Goal: Information Seeking & Learning: Learn about a topic

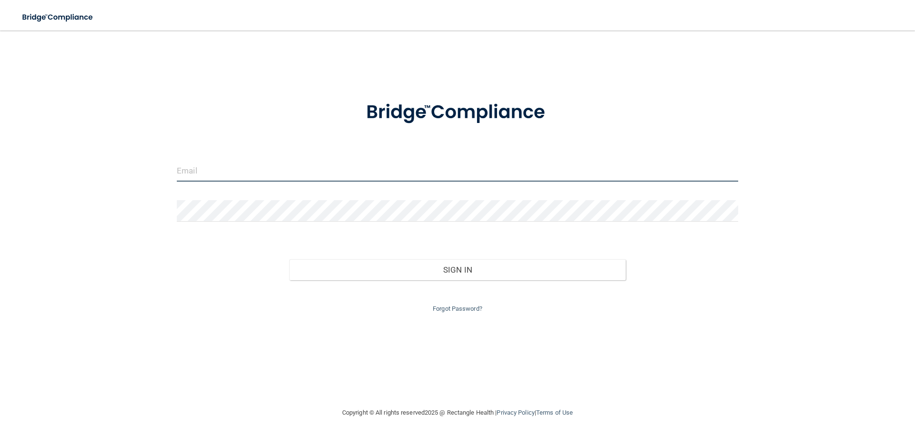
click at [248, 167] on input "email" at bounding box center [458, 170] width 562 height 21
type input "[EMAIL_ADDRESS][DOMAIN_NAME]"
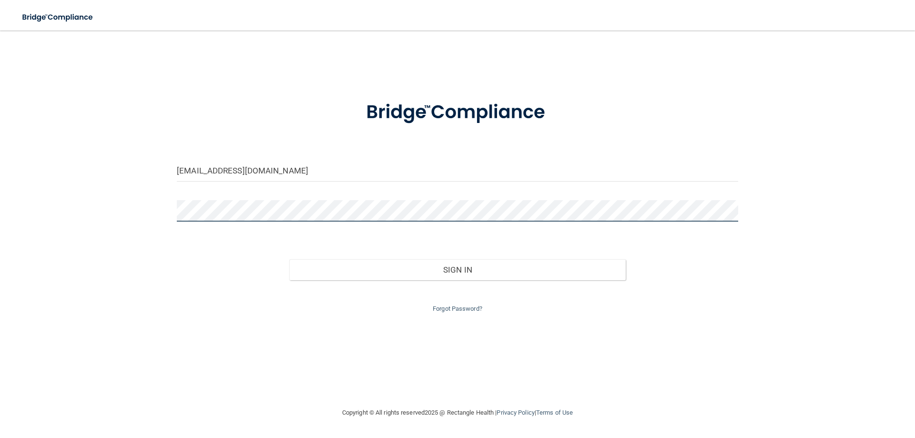
click at [289, 259] on button "Sign In" at bounding box center [457, 269] width 337 height 21
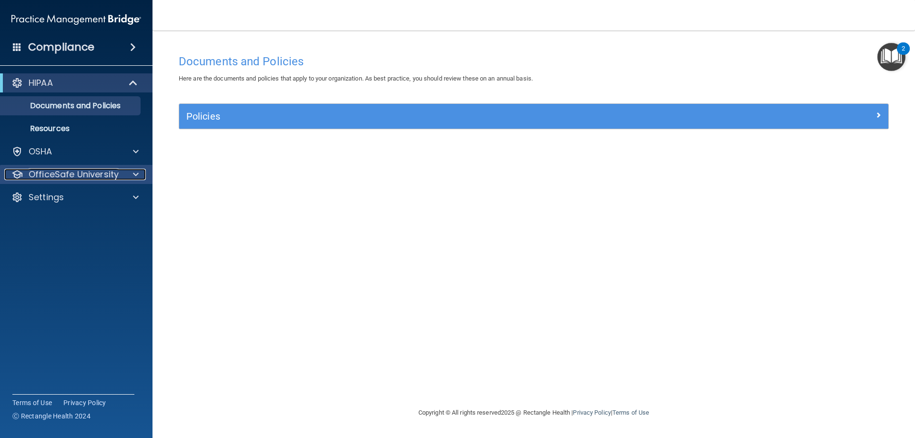
click at [102, 176] on p "OfficeSafe University" at bounding box center [74, 174] width 90 height 11
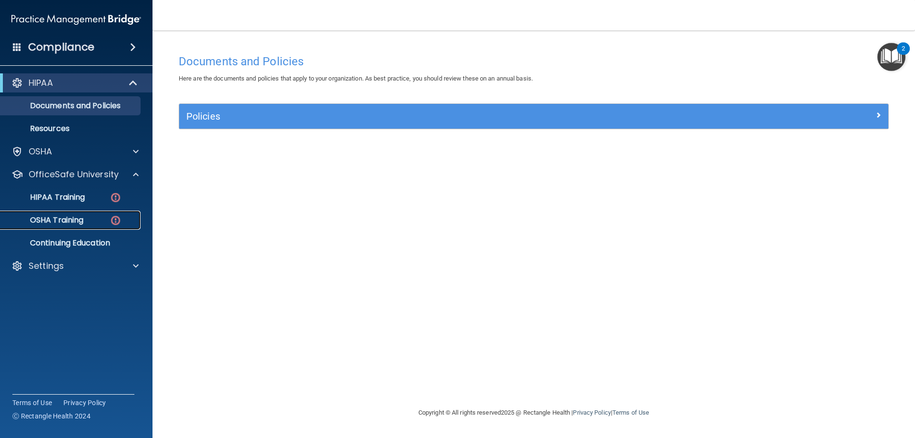
click at [110, 215] on img at bounding box center [116, 221] width 12 height 12
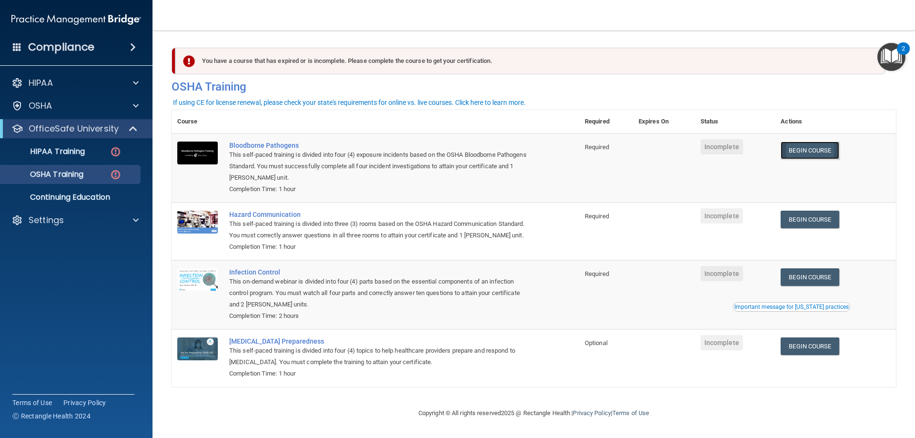
click at [797, 149] on link "Begin Course" at bounding box center [810, 151] width 58 height 18
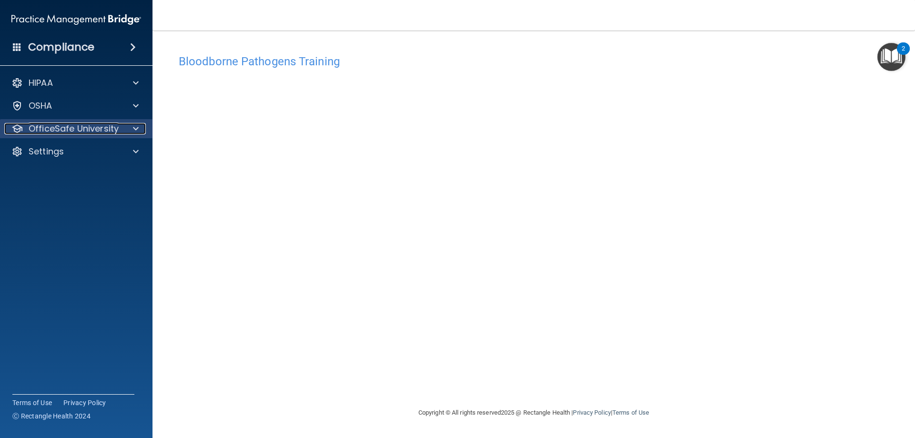
click at [126, 126] on div at bounding box center [135, 128] width 24 height 11
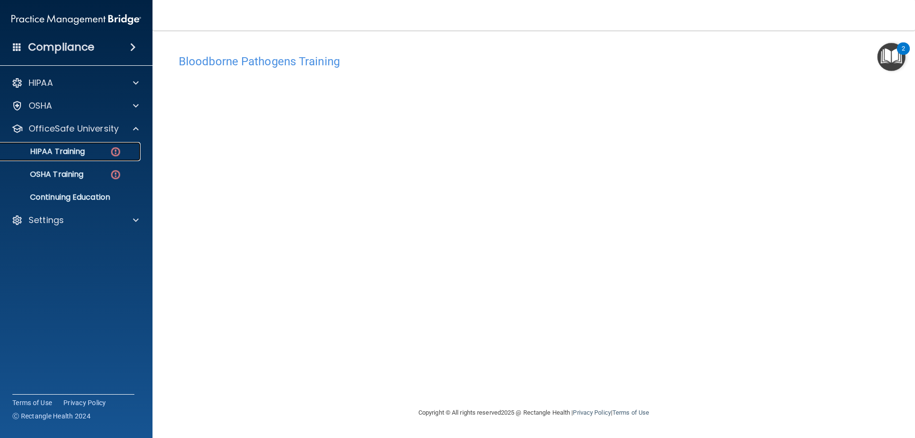
click at [103, 145] on link "HIPAA Training" at bounding box center [65, 151] width 150 height 19
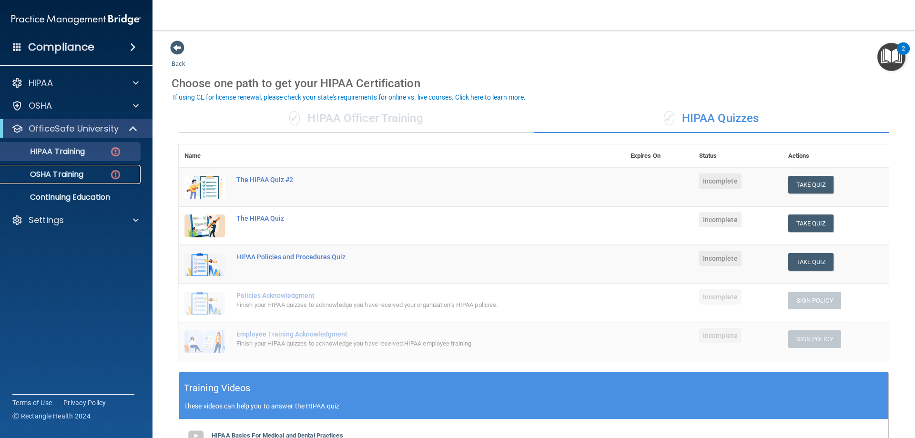
click at [100, 170] on div "OSHA Training" at bounding box center [71, 175] width 130 height 10
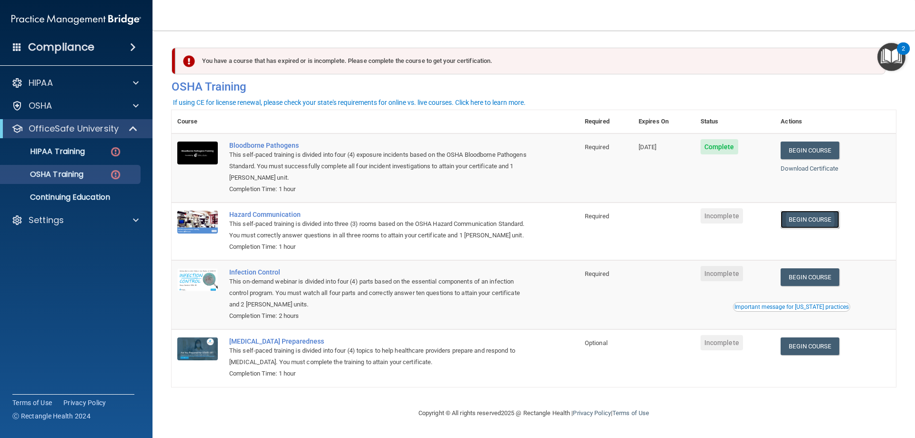
click at [808, 223] on link "Begin Course" at bounding box center [810, 220] width 58 height 18
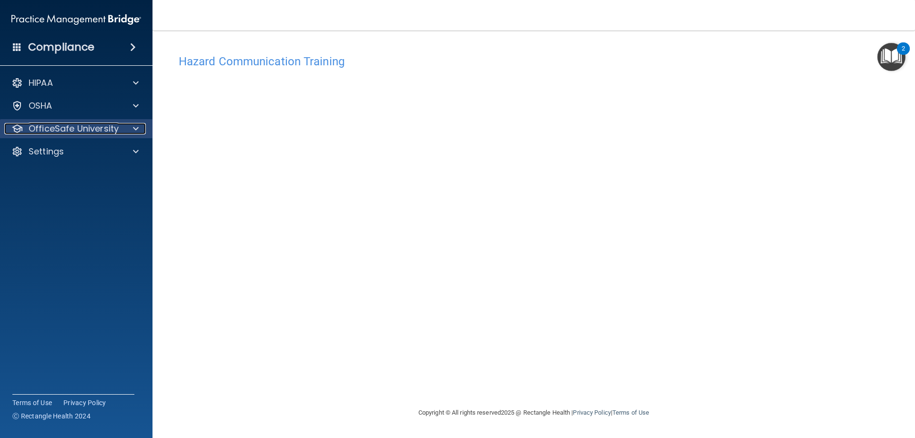
click at [78, 130] on p "OfficeSafe University" at bounding box center [74, 128] width 90 height 11
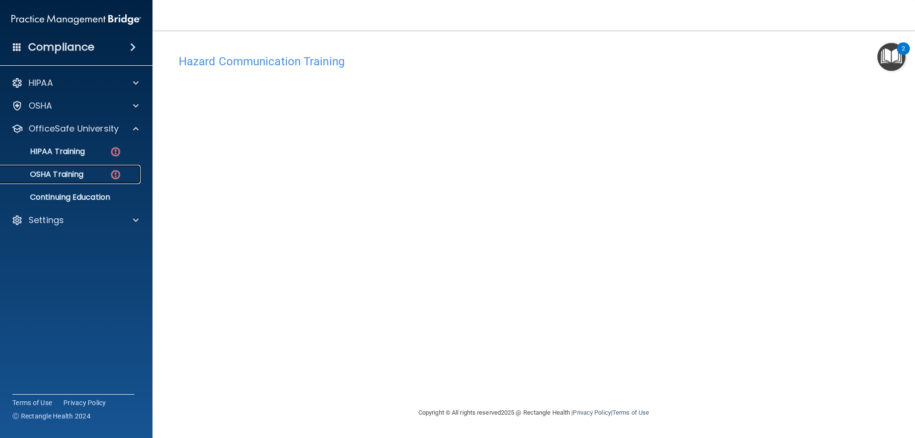
click at [110, 176] on img at bounding box center [116, 175] width 12 height 12
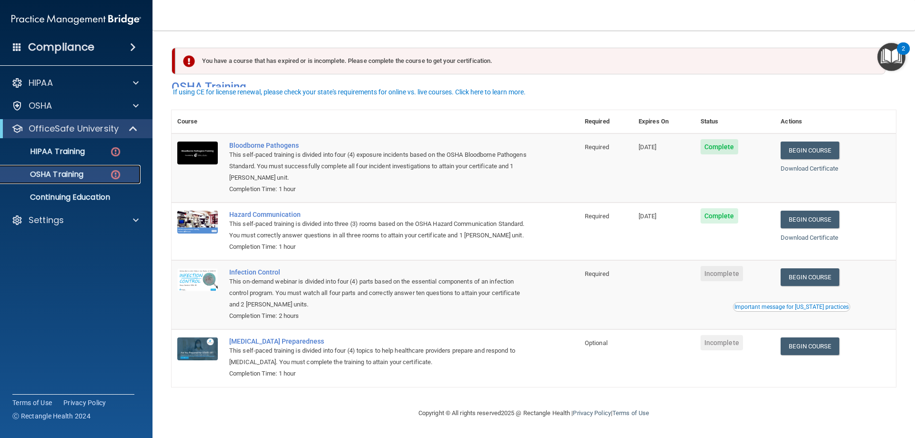
scroll to position [12, 0]
click at [811, 284] on link "Begin Course" at bounding box center [810, 277] width 58 height 18
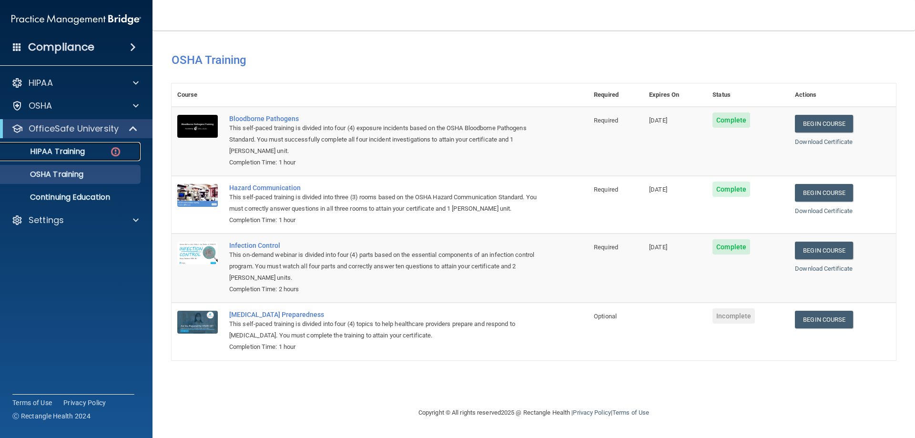
click at [99, 149] on div "HIPAA Training" at bounding box center [71, 152] width 130 height 10
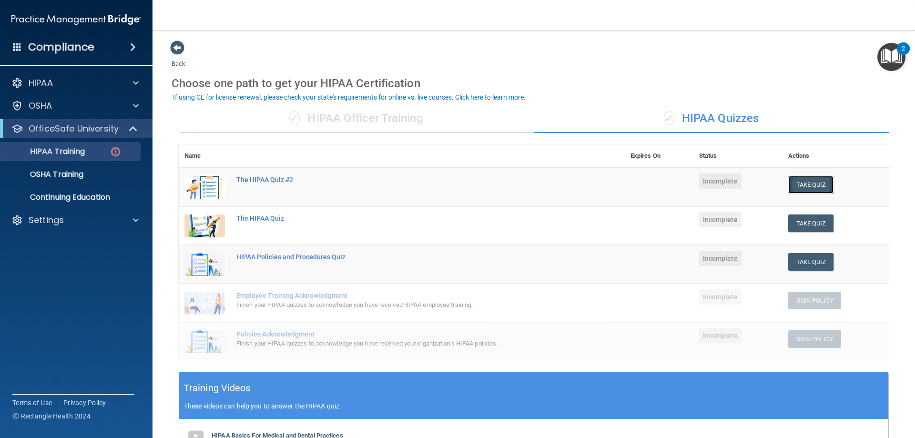
click at [803, 186] on button "Take Quiz" at bounding box center [811, 185] width 46 height 18
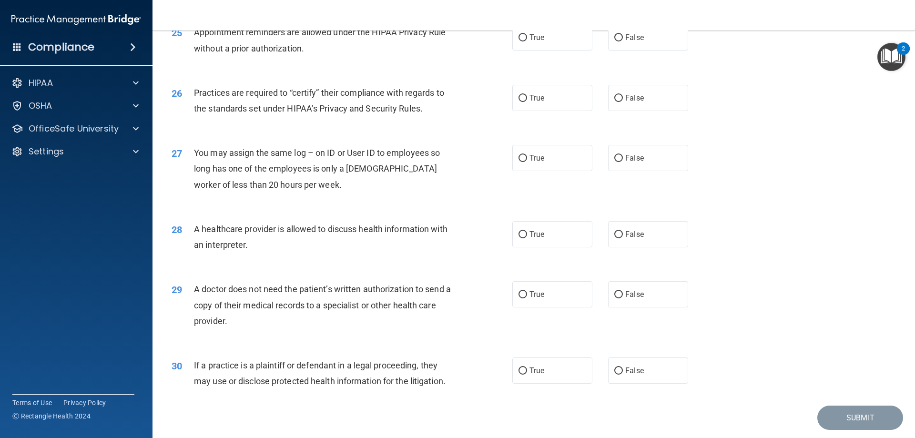
scroll to position [1781, 0]
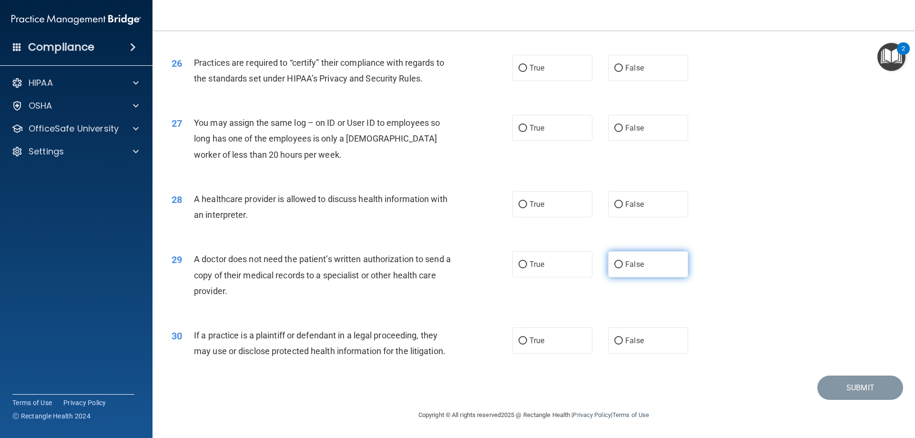
click at [629, 271] on label "False" at bounding box center [648, 264] width 80 height 26
click at [623, 268] on input "False" at bounding box center [618, 264] width 9 height 7
radio input "true"
click at [560, 213] on label "True" at bounding box center [552, 204] width 80 height 26
click at [527, 208] on input "True" at bounding box center [523, 204] width 9 height 7
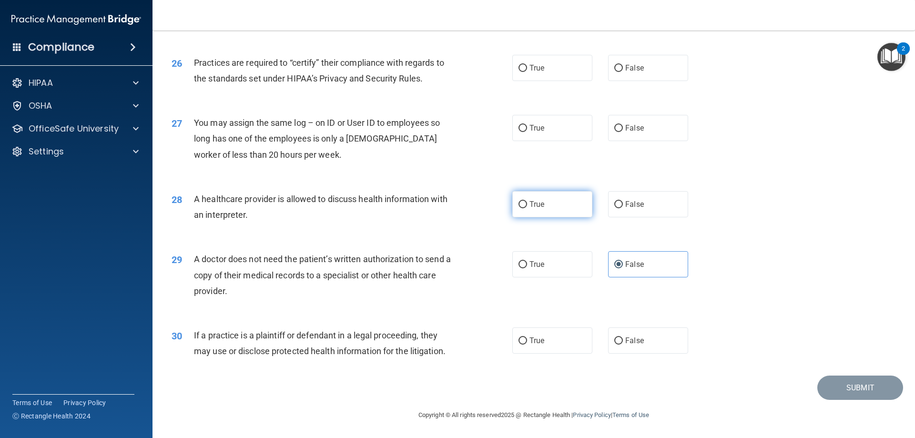
radio input "true"
click at [534, 120] on label "True" at bounding box center [552, 128] width 80 height 26
click at [527, 125] on input "True" at bounding box center [523, 128] width 9 height 7
radio input "true"
click at [513, 346] on label "True" at bounding box center [552, 340] width 80 height 26
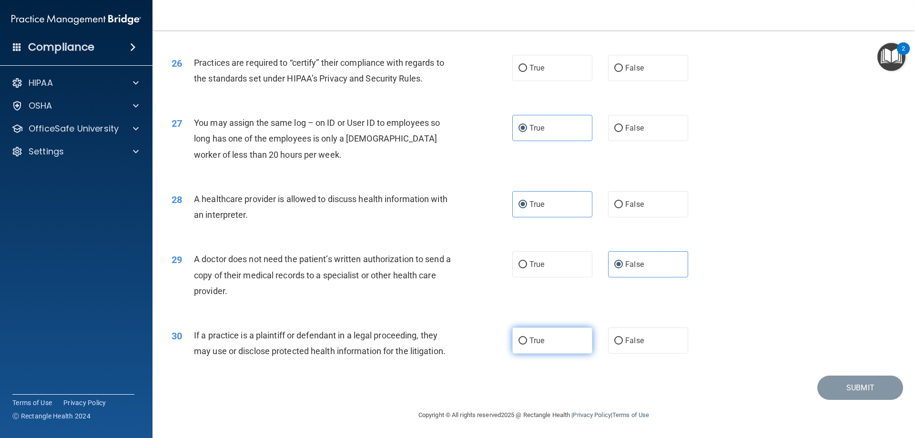
click at [519, 345] on input "True" at bounding box center [523, 340] width 9 height 7
radio input "true"
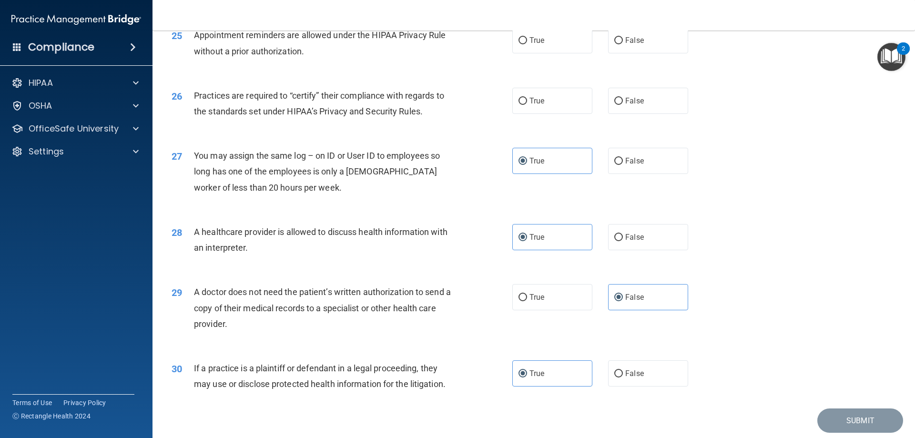
scroll to position [1686, 0]
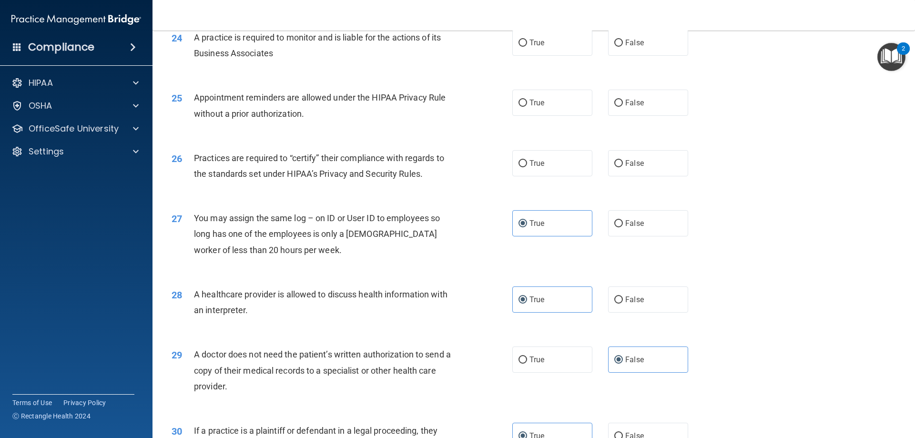
drag, startPoint x: 541, startPoint y: 173, endPoint x: 537, endPoint y: 176, distance: 5.4
click at [539, 176] on label "True" at bounding box center [552, 163] width 80 height 26
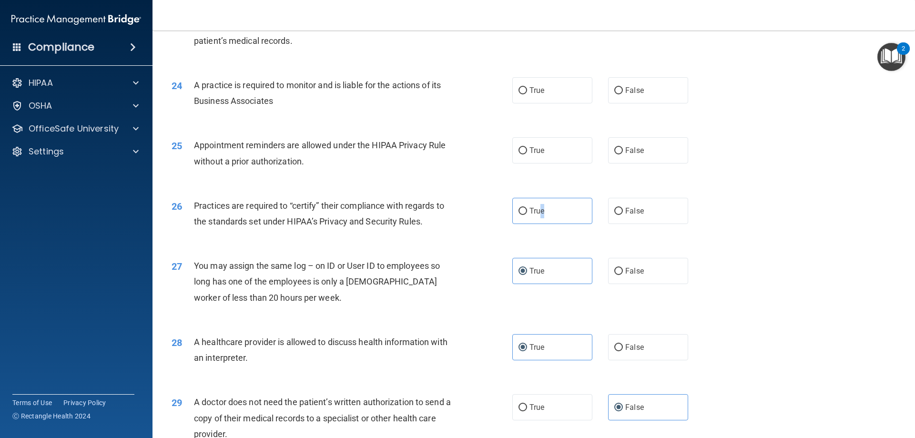
scroll to position [1590, 0]
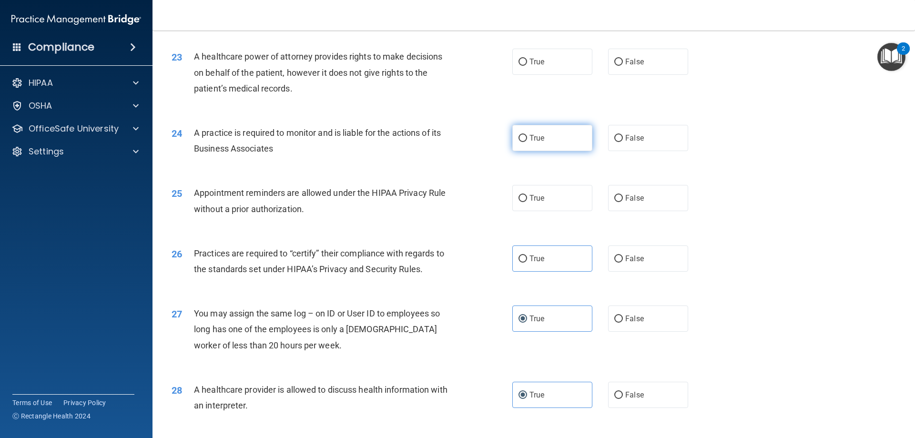
click at [555, 149] on label "True" at bounding box center [552, 138] width 80 height 26
click at [527, 142] on input "True" at bounding box center [523, 138] width 9 height 7
radio input "true"
click at [526, 193] on label "True" at bounding box center [552, 198] width 80 height 26
click at [526, 195] on input "True" at bounding box center [523, 198] width 9 height 7
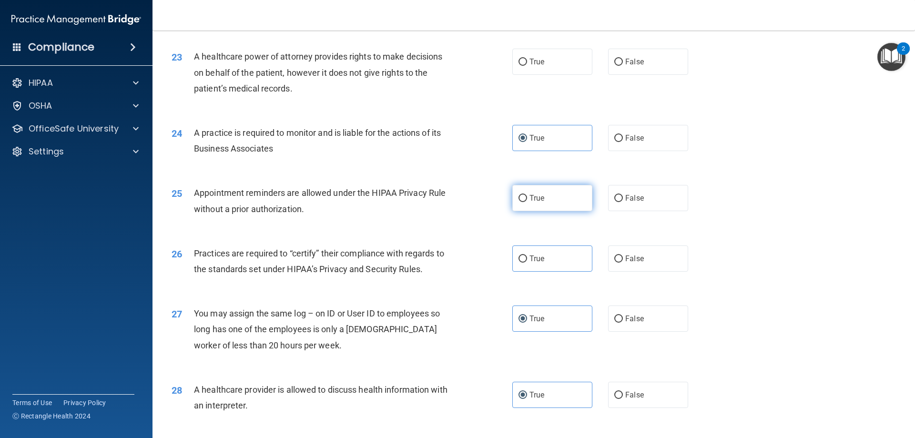
radio input "true"
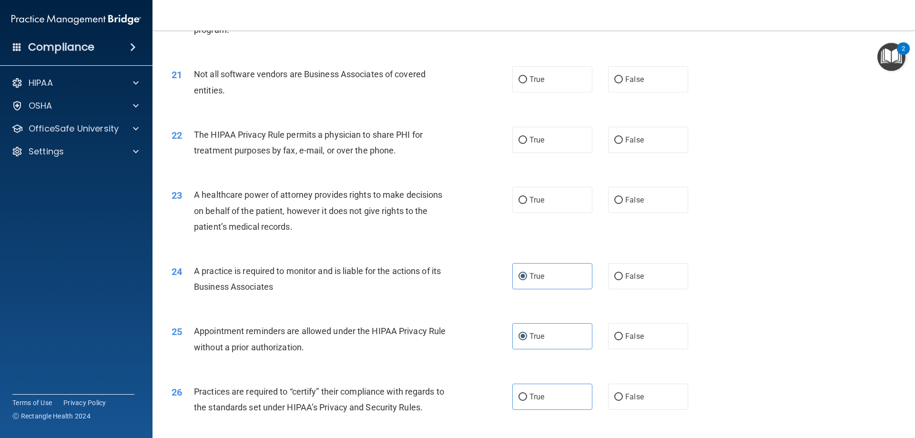
scroll to position [1447, 0]
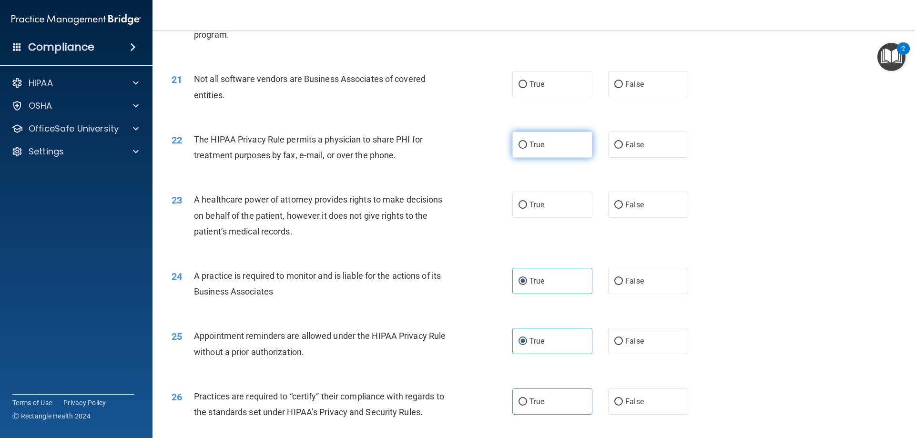
click at [552, 147] on label "True" at bounding box center [552, 145] width 80 height 26
click at [527, 147] on input "True" at bounding box center [523, 145] width 9 height 7
radio input "true"
click at [535, 210] on label "True" at bounding box center [552, 205] width 80 height 26
click at [527, 209] on input "True" at bounding box center [523, 205] width 9 height 7
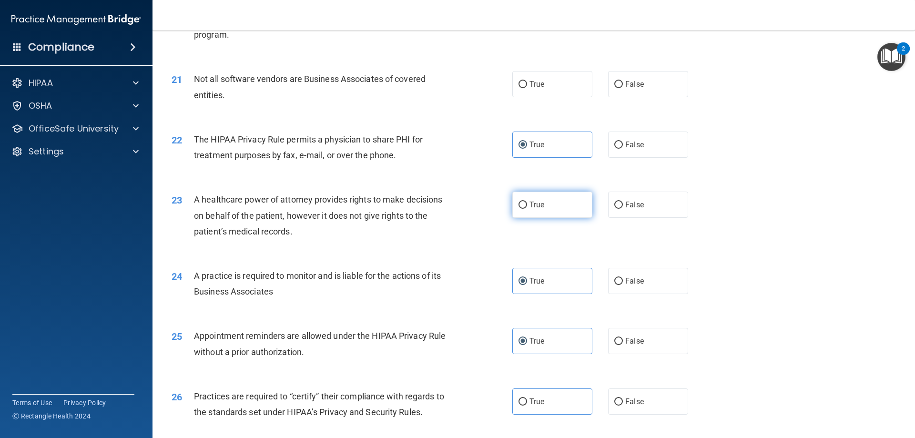
radio input "true"
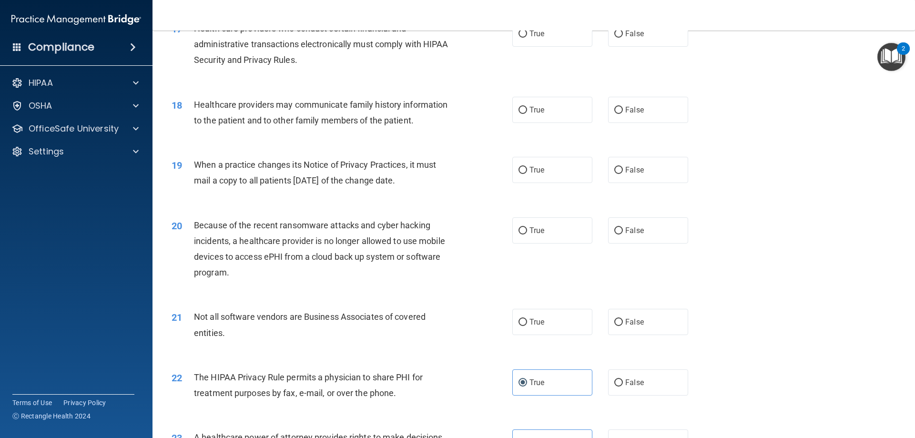
scroll to position [1209, 0]
click at [547, 117] on label "True" at bounding box center [552, 110] width 80 height 26
click at [527, 114] on input "True" at bounding box center [523, 110] width 9 height 7
radio input "true"
click at [551, 176] on label "True" at bounding box center [552, 170] width 80 height 26
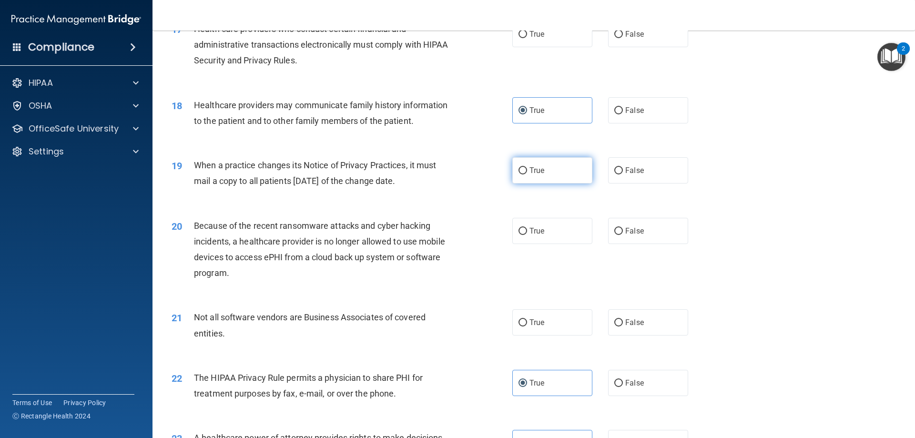
click at [527, 174] on input "True" at bounding box center [523, 170] width 9 height 7
radio input "true"
click at [538, 317] on label "True" at bounding box center [552, 322] width 80 height 26
click at [527, 319] on input "True" at bounding box center [523, 322] width 9 height 7
radio input "true"
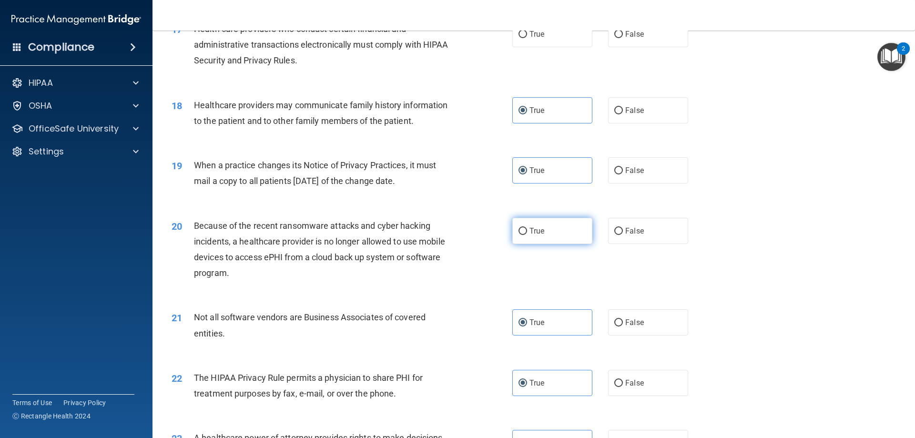
click at [528, 224] on label "True" at bounding box center [552, 231] width 80 height 26
click at [527, 228] on input "True" at bounding box center [523, 231] width 9 height 7
radio input "true"
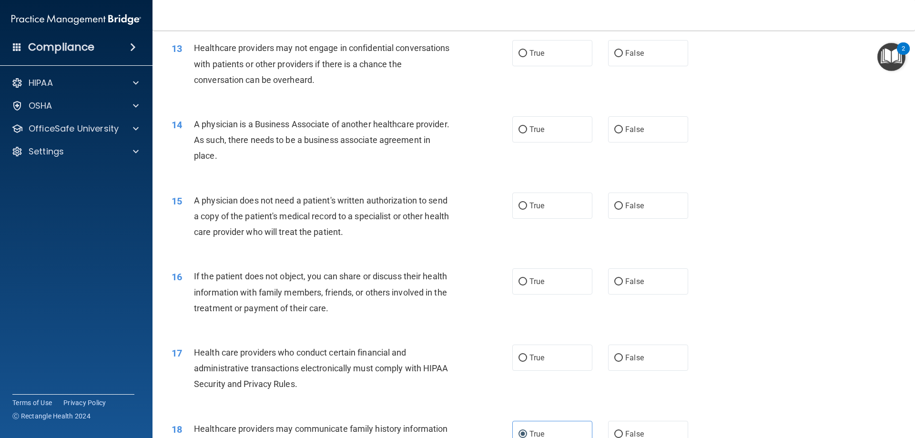
scroll to position [875, 0]
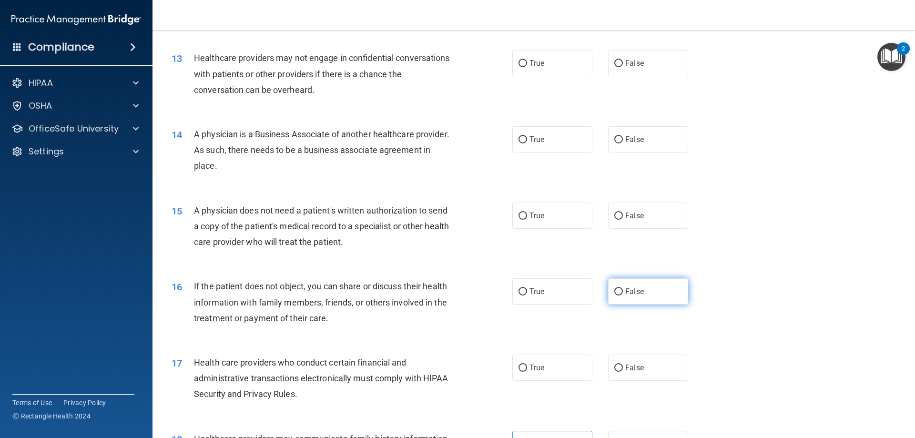
click at [656, 285] on label "False" at bounding box center [648, 291] width 80 height 26
click at [623, 288] on input "False" at bounding box center [618, 291] width 9 height 7
radio input "true"
click at [544, 67] on label "True" at bounding box center [552, 63] width 80 height 26
click at [527, 67] on input "True" at bounding box center [523, 63] width 9 height 7
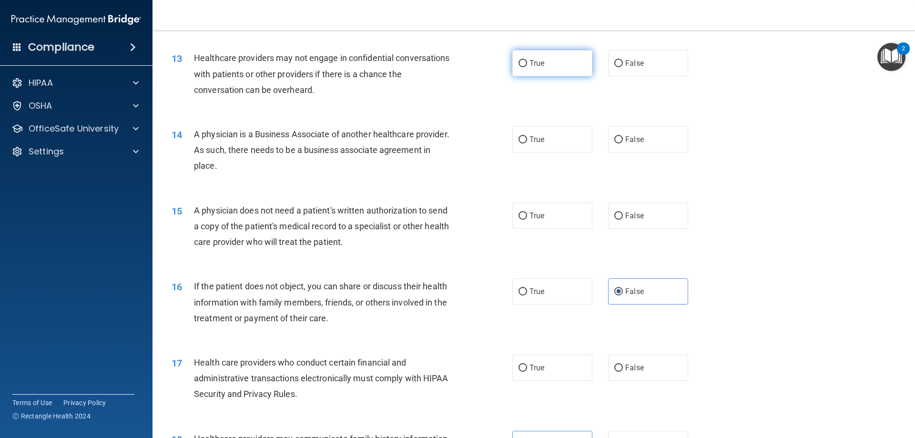
radio input "true"
click at [634, 147] on label "False" at bounding box center [648, 139] width 80 height 26
click at [623, 143] on input "False" at bounding box center [618, 139] width 9 height 7
radio input "true"
click at [614, 214] on input "False" at bounding box center [618, 216] width 9 height 7
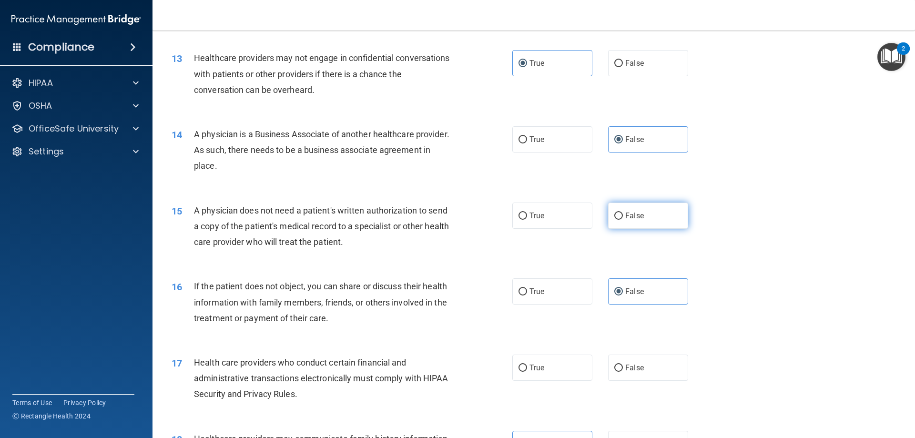
radio input "true"
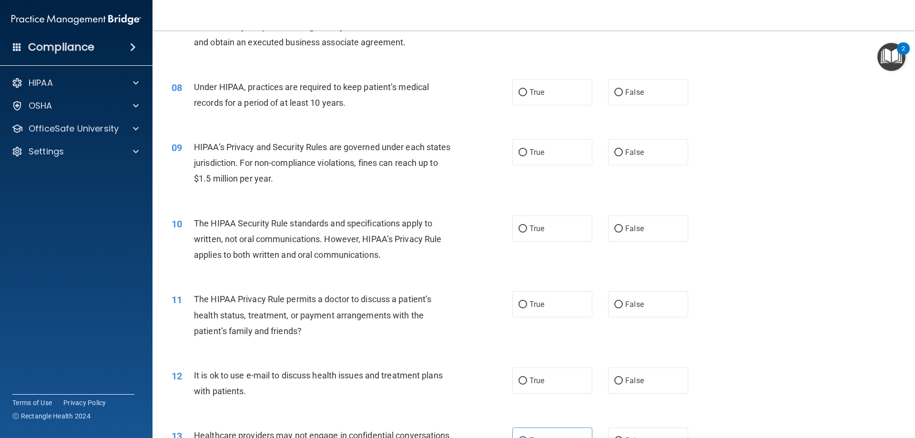
scroll to position [494, 0]
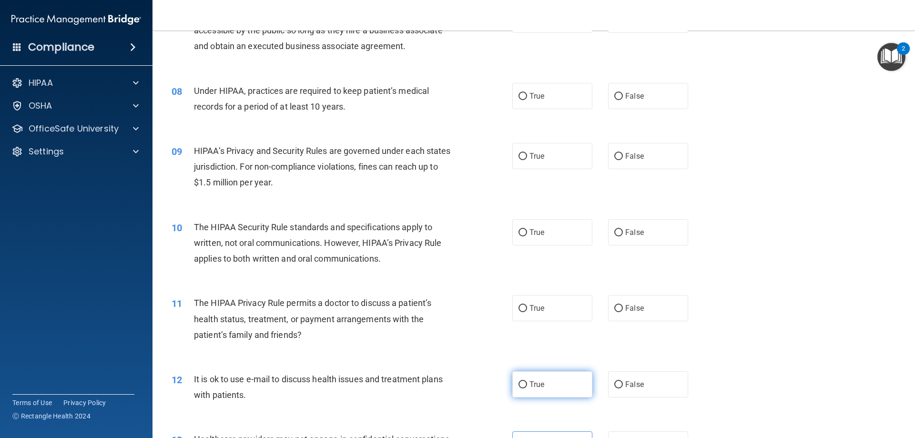
click at [552, 391] on label "True" at bounding box center [552, 384] width 80 height 26
click at [527, 388] on input "True" at bounding box center [523, 384] width 9 height 7
radio input "true"
click at [528, 321] on label "True" at bounding box center [552, 308] width 80 height 26
click at [527, 312] on input "True" at bounding box center [523, 308] width 9 height 7
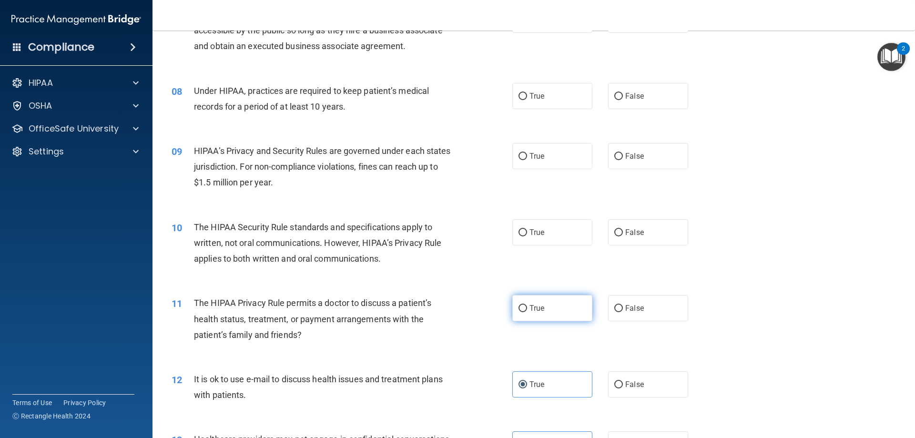
radio input "true"
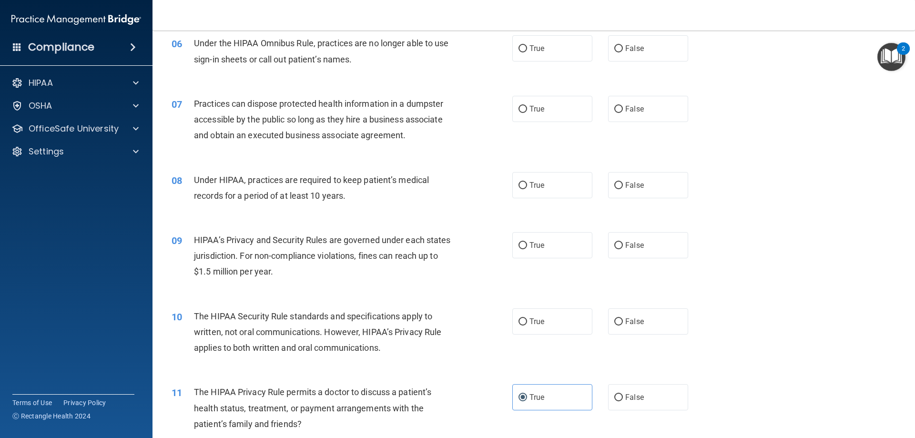
scroll to position [398, 0]
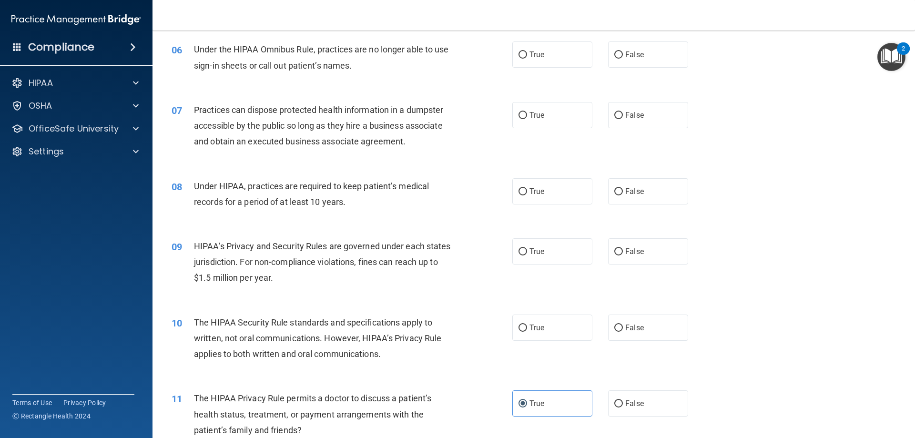
click at [530, 327] on span "True" at bounding box center [537, 327] width 15 height 9
click at [527, 327] on input "True" at bounding box center [523, 328] width 9 height 7
radio input "true"
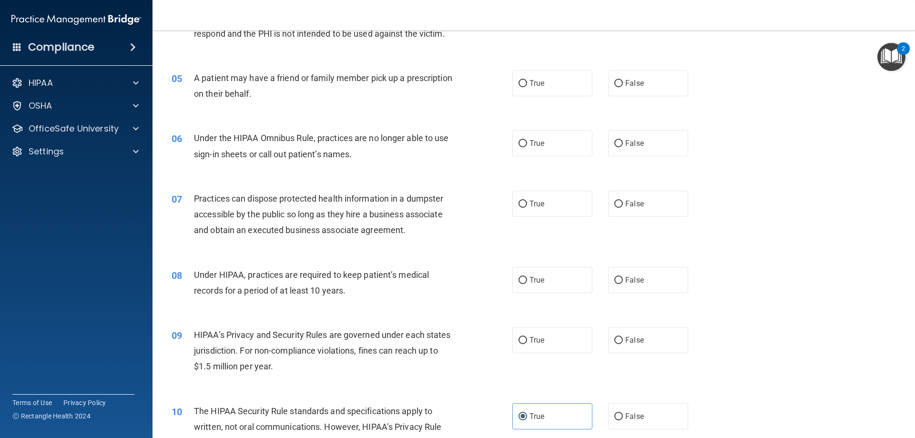
scroll to position [303, 0]
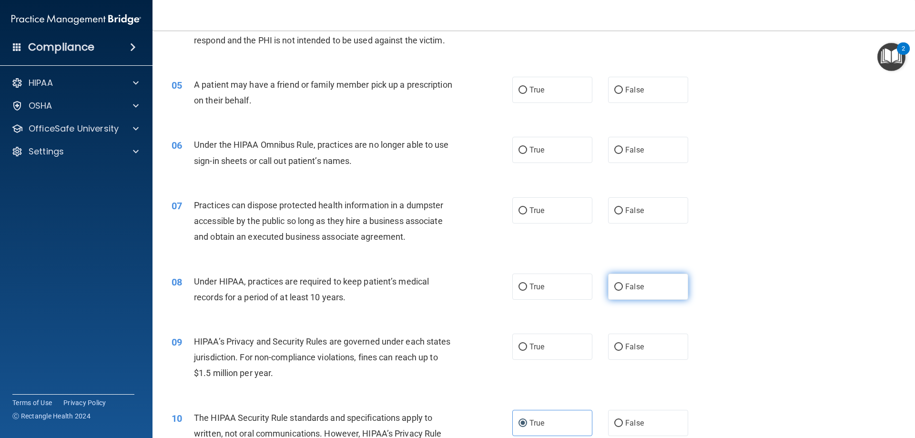
click at [608, 289] on label "False" at bounding box center [648, 287] width 80 height 26
click at [614, 289] on input "False" at bounding box center [618, 287] width 9 height 7
radio input "true"
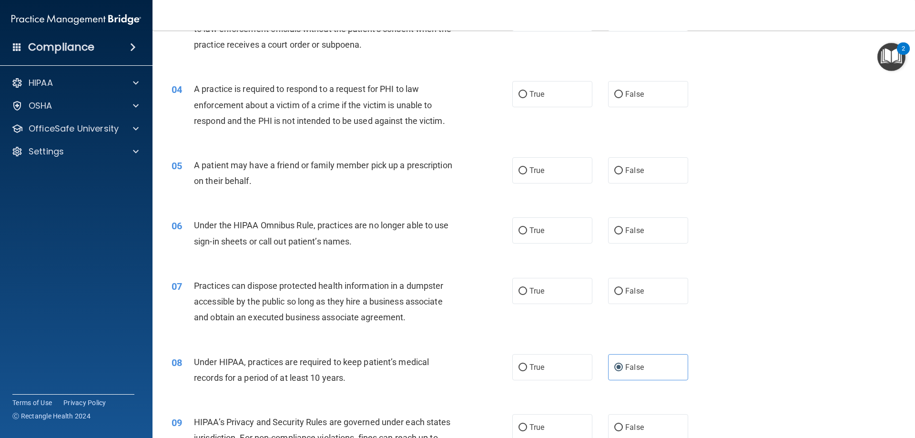
scroll to position [208, 0]
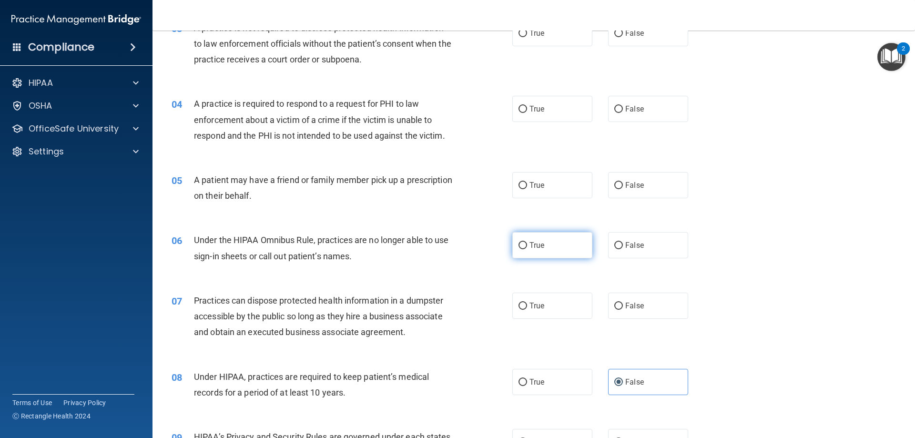
click at [573, 244] on label "True" at bounding box center [552, 245] width 80 height 26
click at [527, 244] on input "True" at bounding box center [523, 245] width 9 height 7
radio input "true"
click at [569, 254] on label "True" at bounding box center [552, 245] width 80 height 26
click at [527, 249] on input "True" at bounding box center [523, 245] width 9 height 7
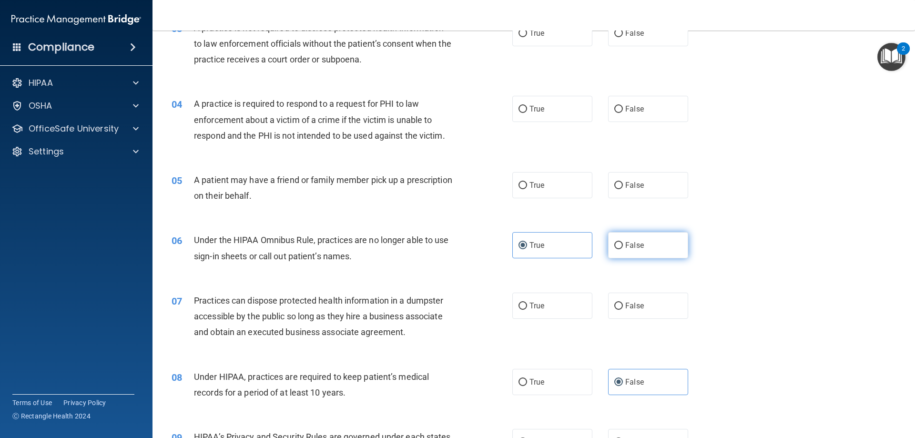
click at [626, 248] on span "False" at bounding box center [634, 245] width 19 height 9
click at [623, 248] on input "False" at bounding box center [618, 245] width 9 height 7
radio input "true"
radio input "false"
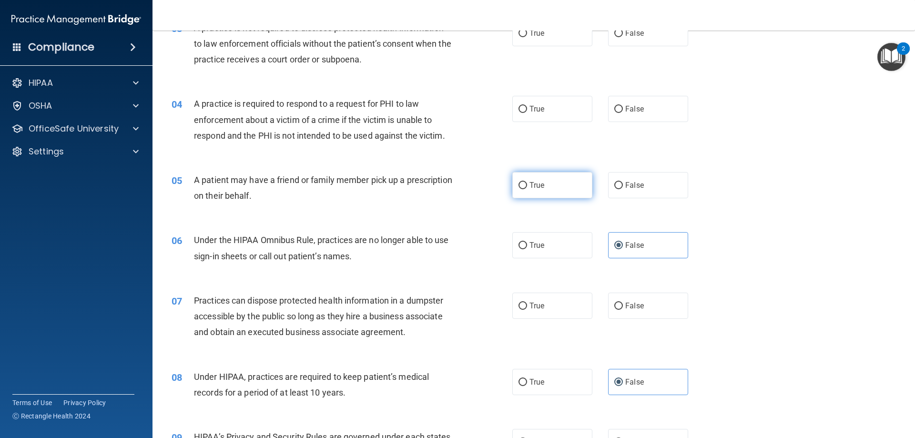
click at [541, 179] on label "True" at bounding box center [552, 185] width 80 height 26
click at [527, 182] on input "True" at bounding box center [523, 185] width 9 height 7
radio input "true"
click at [549, 309] on label "True" at bounding box center [552, 306] width 80 height 26
click at [527, 309] on input "True" at bounding box center [523, 306] width 9 height 7
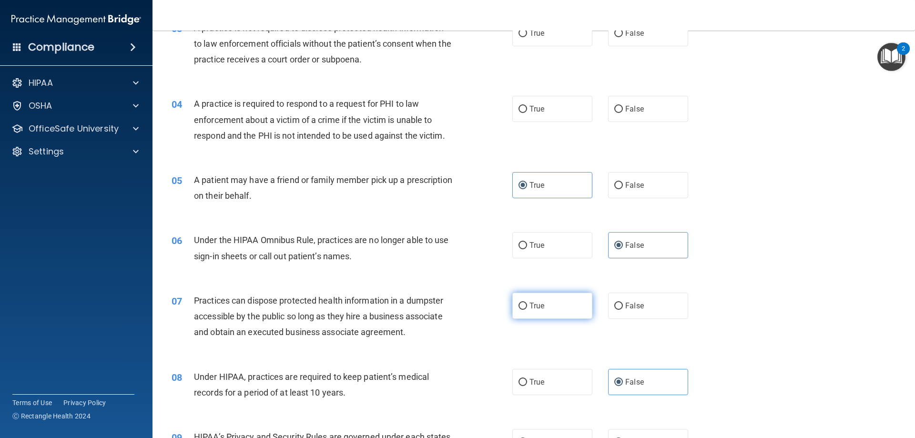
radio input "true"
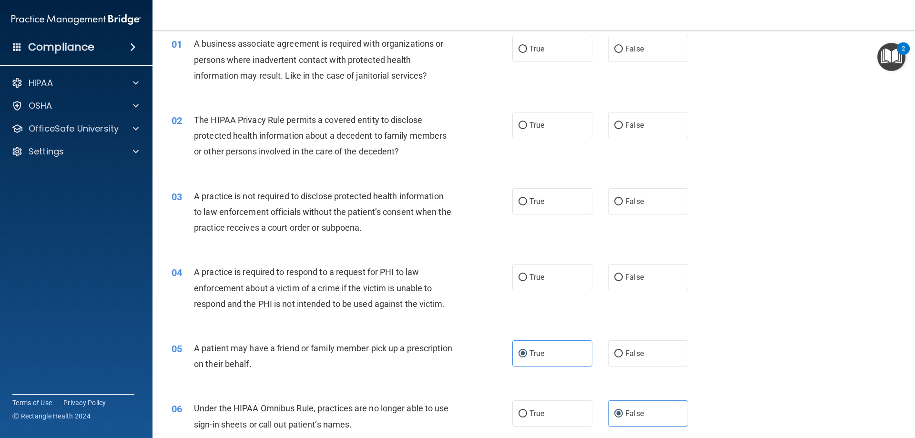
scroll to position [0, 0]
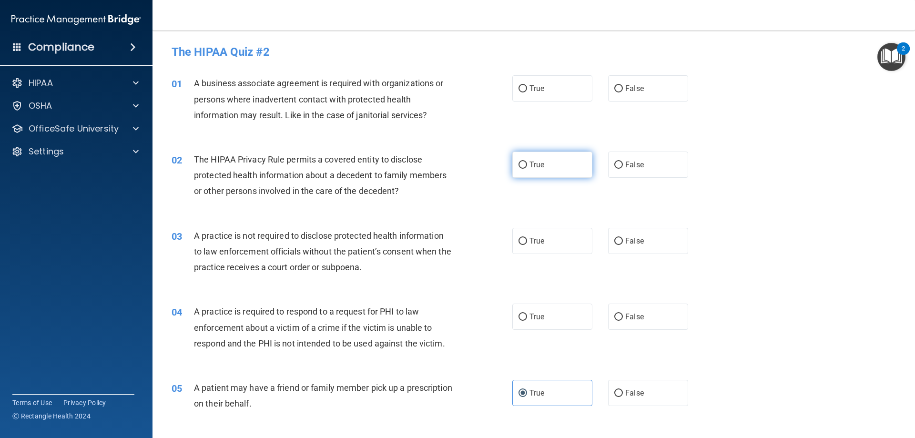
click at [530, 164] on span "True" at bounding box center [537, 164] width 15 height 9
click at [527, 164] on input "True" at bounding box center [523, 165] width 9 height 7
radio input "true"
click at [645, 249] on label "False" at bounding box center [648, 241] width 80 height 26
click at [623, 245] on input "False" at bounding box center [618, 241] width 9 height 7
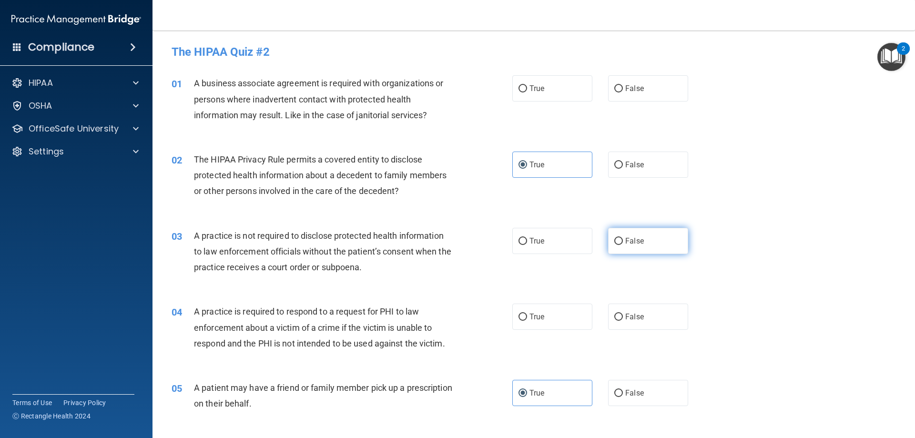
radio input "true"
click at [643, 317] on label "False" at bounding box center [648, 317] width 80 height 26
click at [623, 317] on input "False" at bounding box center [618, 317] width 9 height 7
radio input "true"
click at [626, 94] on label "False" at bounding box center [648, 88] width 80 height 26
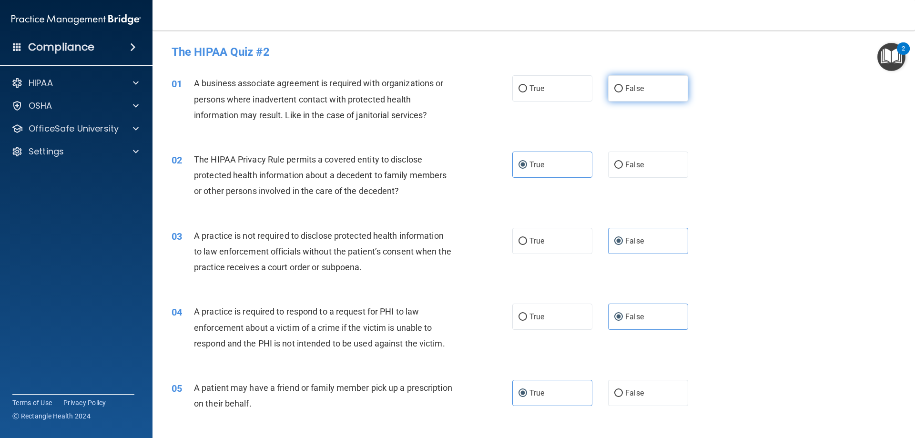
click at [623, 92] on input "False" at bounding box center [618, 88] width 9 height 7
radio input "true"
click at [552, 99] on label "True" at bounding box center [552, 88] width 80 height 26
click at [527, 92] on input "True" at bounding box center [523, 88] width 9 height 7
radio input "true"
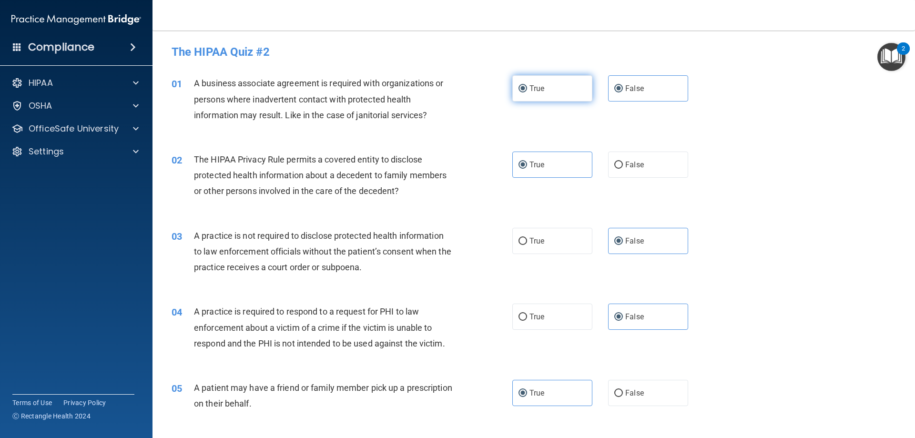
radio input "false"
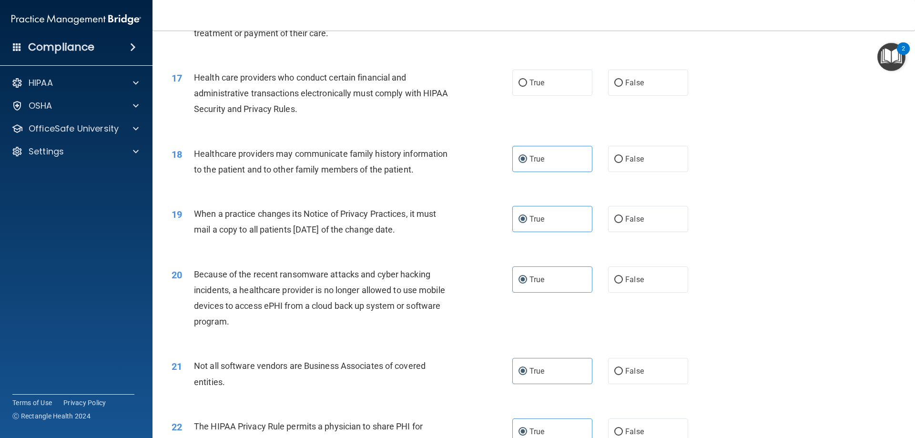
scroll to position [1144, 0]
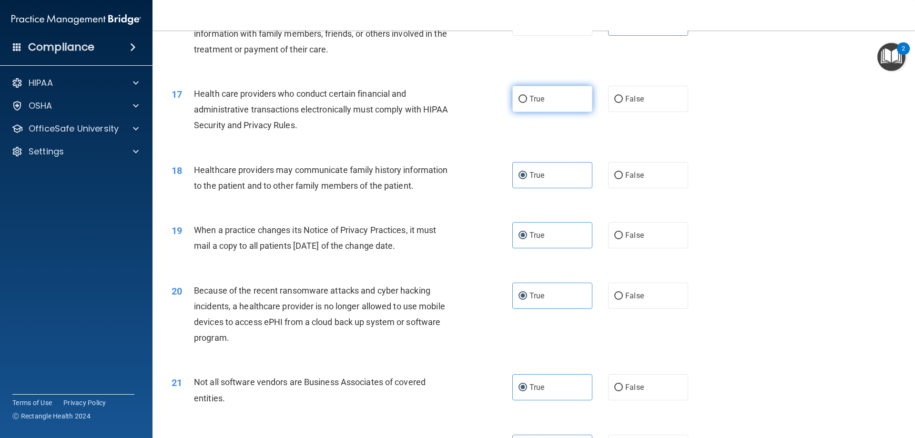
click at [561, 92] on label "True" at bounding box center [552, 99] width 80 height 26
click at [527, 96] on input "True" at bounding box center [523, 99] width 9 height 7
radio input "true"
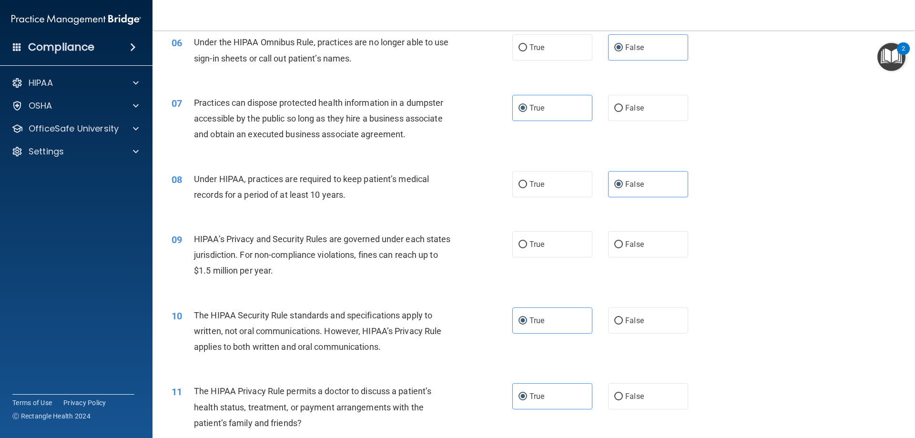
scroll to position [398, 0]
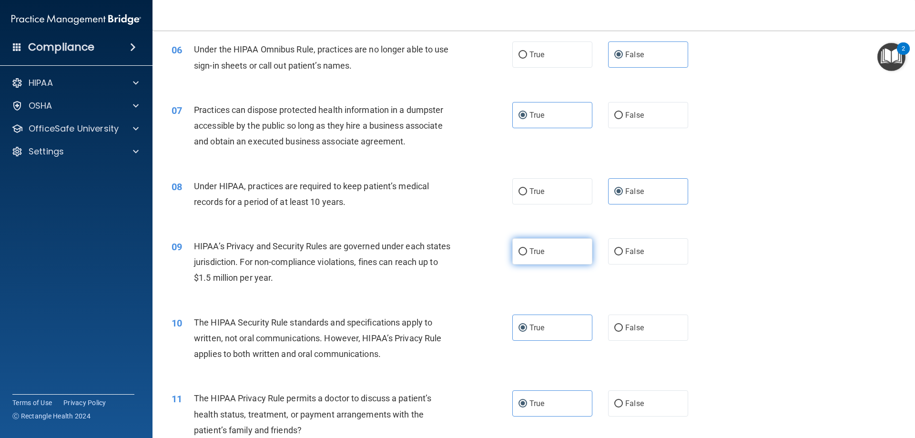
click at [550, 257] on label "True" at bounding box center [552, 251] width 80 height 26
click at [527, 255] on input "True" at bounding box center [523, 251] width 9 height 7
radio input "true"
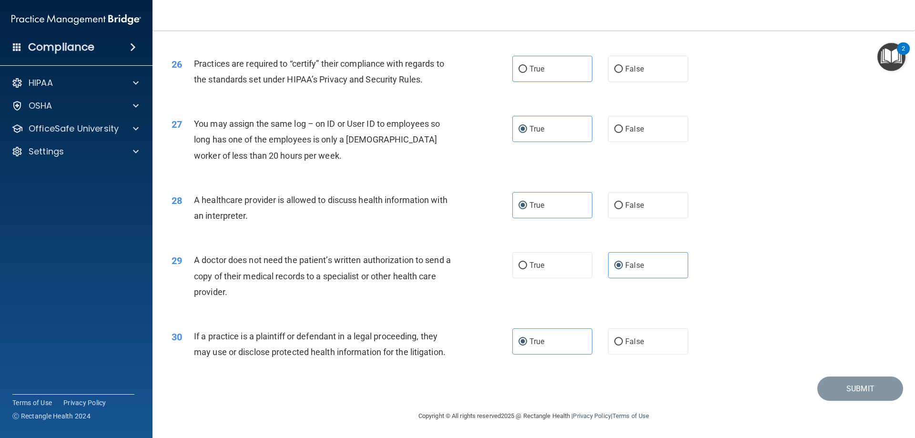
scroll to position [1781, 0]
click at [674, 337] on label "False" at bounding box center [648, 340] width 80 height 26
click at [623, 337] on input "False" at bounding box center [618, 340] width 9 height 7
radio input "true"
click at [548, 333] on label "True" at bounding box center [552, 340] width 80 height 26
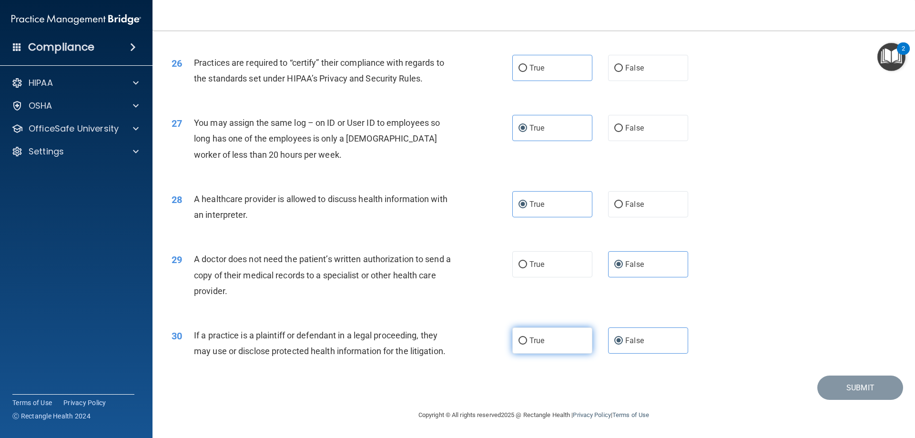
click at [527, 337] on input "True" at bounding box center [523, 340] width 9 height 7
radio input "true"
radio input "false"
click at [892, 59] on img "Open Resource Center, 2 new notifications" at bounding box center [892, 57] width 28 height 28
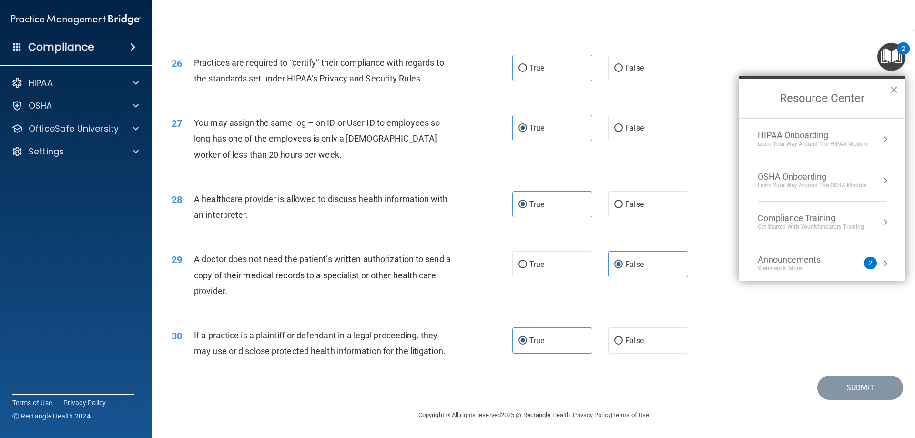
click at [881, 137] on button "Resource Center" at bounding box center [886, 139] width 10 height 10
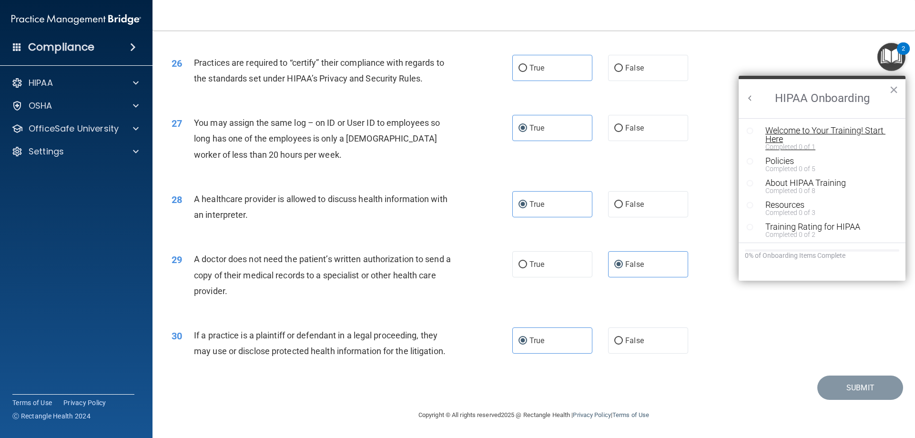
scroll to position [2, 0]
click at [755, 102] on button "Back to Resource Center Home" at bounding box center [751, 98] width 10 height 10
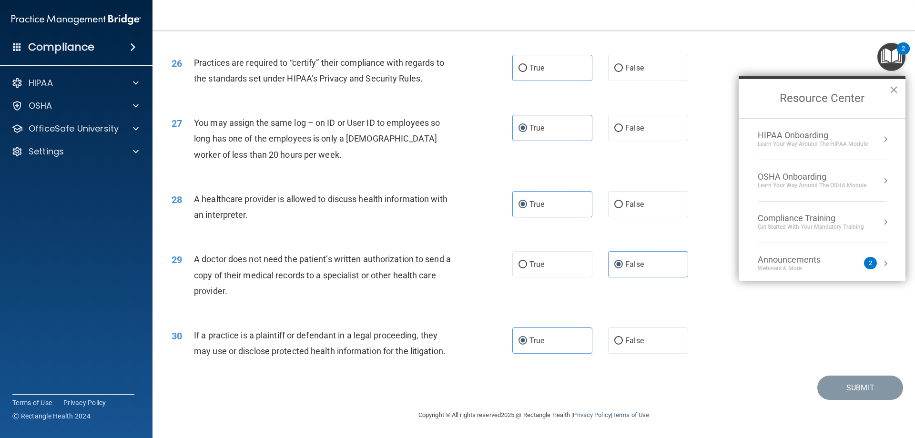
scroll to position [0, 0]
click at [881, 180] on button "Resource Center" at bounding box center [886, 181] width 10 height 10
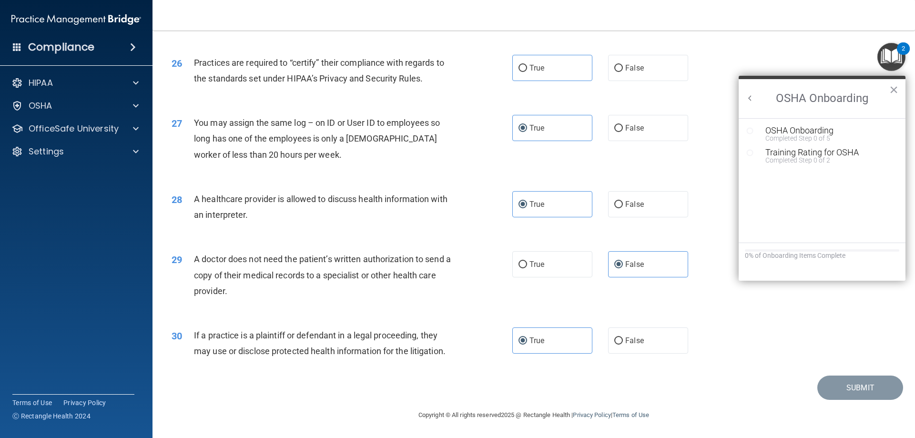
click at [749, 100] on button "Back to Resource Center Home" at bounding box center [751, 98] width 10 height 10
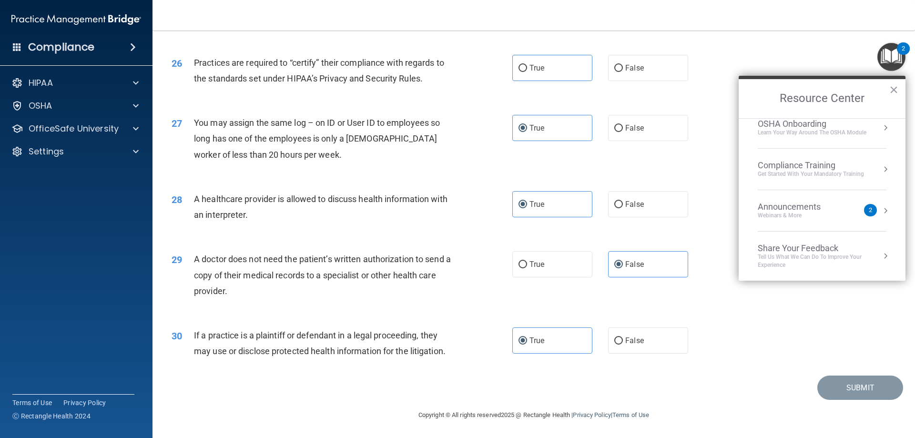
scroll to position [53, 0]
click at [134, 101] on span at bounding box center [136, 105] width 6 height 11
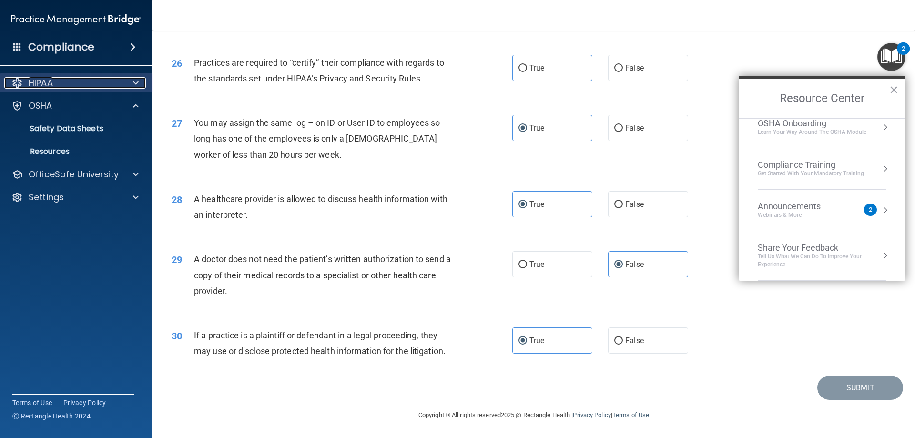
click at [132, 87] on div at bounding box center [135, 82] width 24 height 11
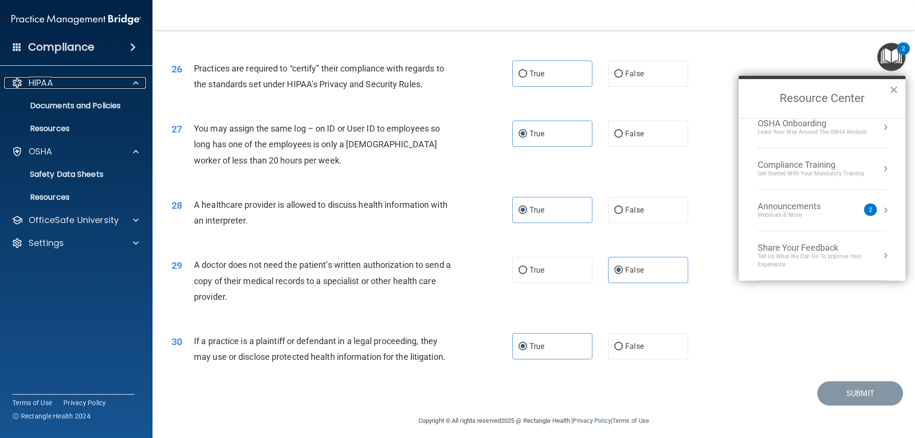
scroll to position [1781, 0]
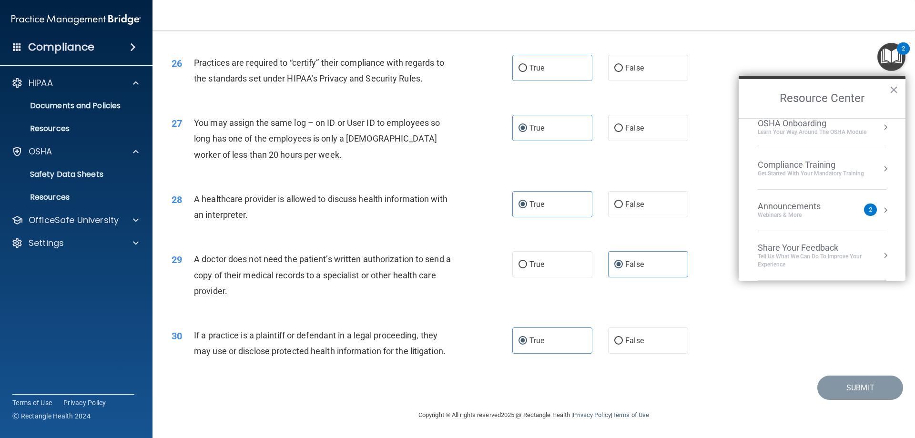
click at [833, 400] on footer "Copyright © All rights reserved 2025 @ Rectangle Health | Privacy Policy | Term…" at bounding box center [534, 414] width 725 height 29
click at [889, 88] on button "×" at bounding box center [893, 89] width 9 height 15
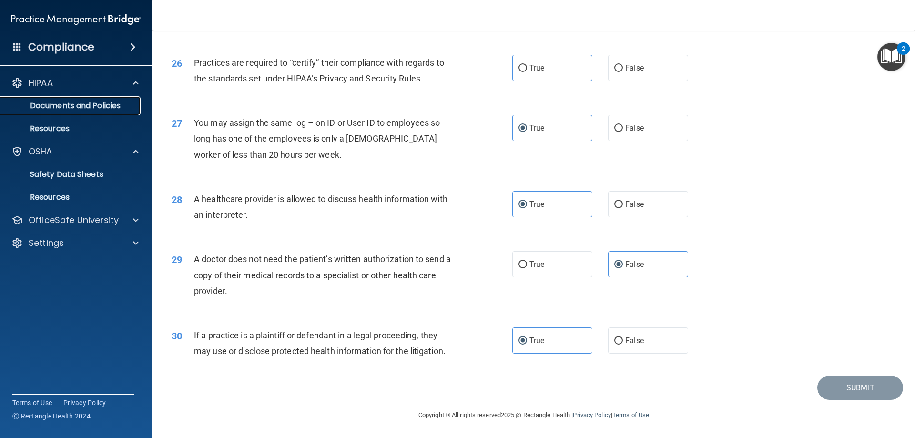
click at [87, 105] on p "Documents and Policies" at bounding box center [71, 106] width 130 height 10
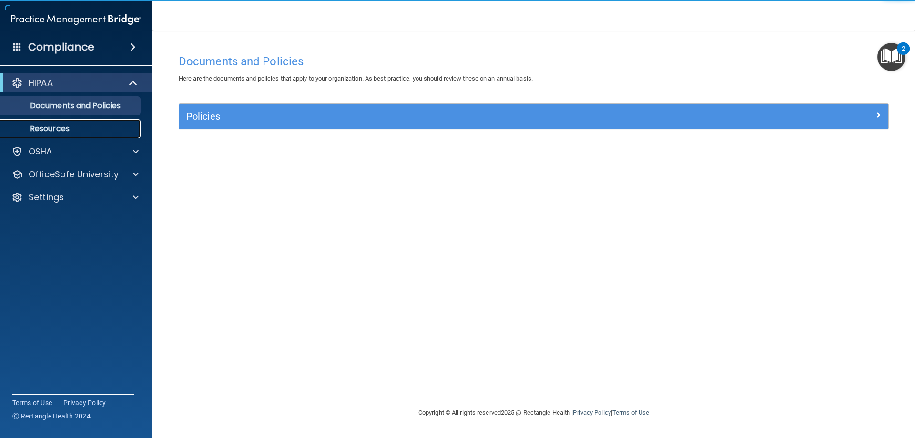
click at [75, 128] on p "Resources" at bounding box center [71, 129] width 130 height 10
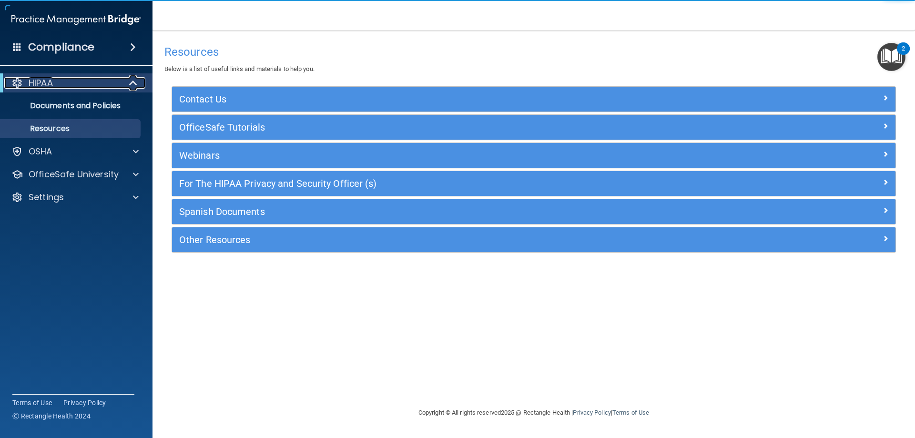
click at [110, 83] on div "HIPAA" at bounding box center [63, 82] width 118 height 11
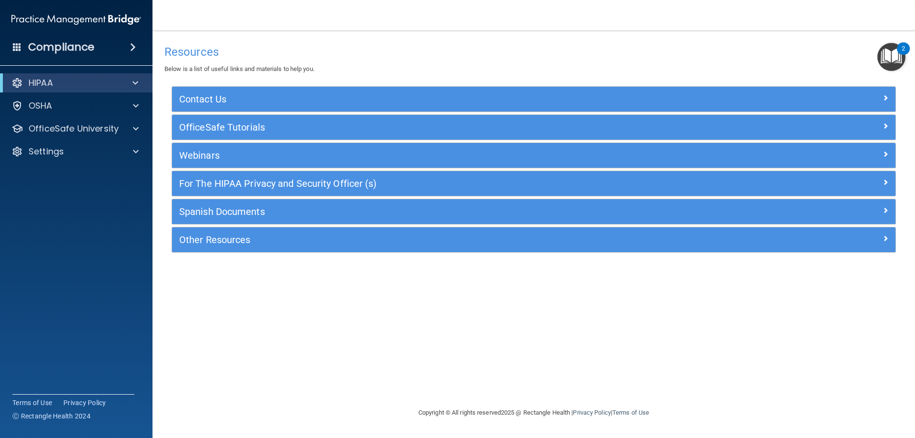
click at [136, 51] on span at bounding box center [133, 46] width 6 height 11
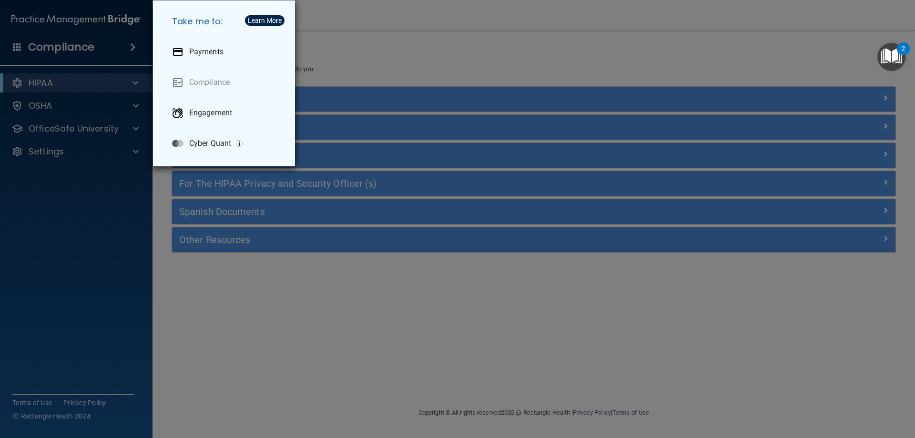
click at [125, 86] on div "Take me to: Payments Compliance Engagement Cyber Quant" at bounding box center [457, 219] width 915 height 438
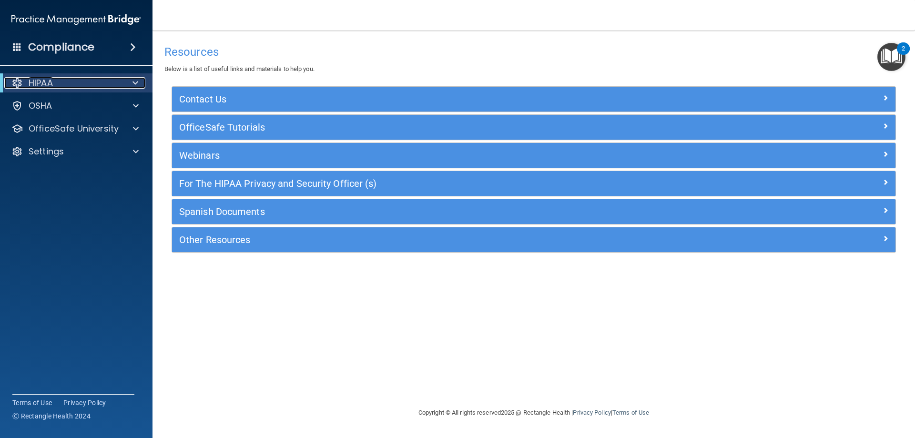
click at [125, 86] on div at bounding box center [133, 82] width 23 height 11
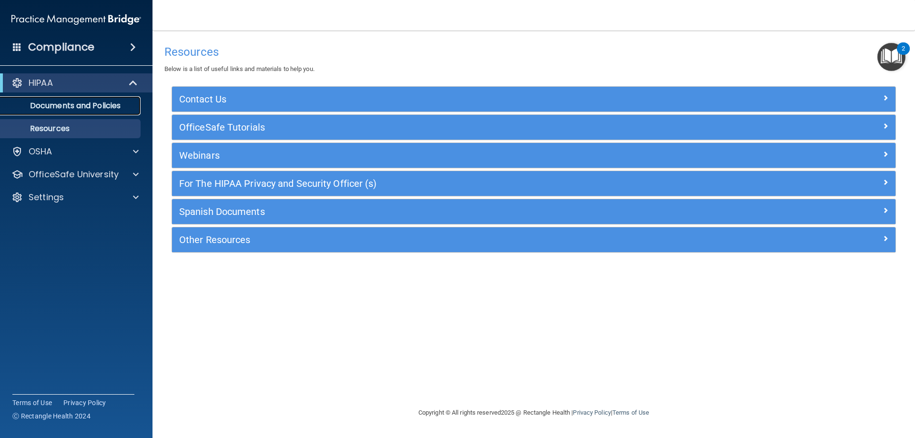
click at [102, 105] on p "Documents and Policies" at bounding box center [71, 106] width 130 height 10
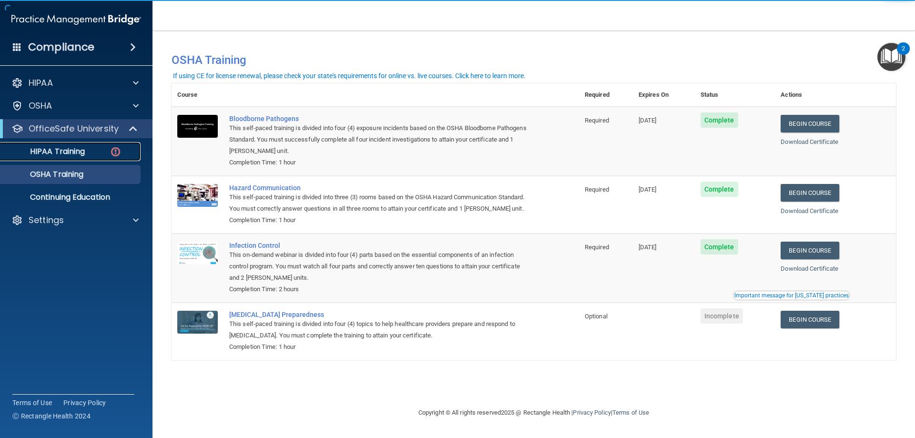
click at [69, 159] on link "HIPAA Training" at bounding box center [65, 151] width 150 height 19
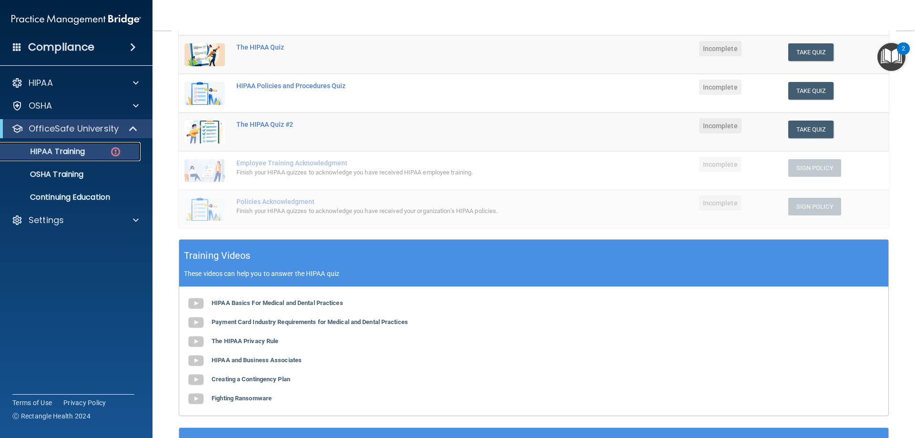
scroll to position [230, 0]
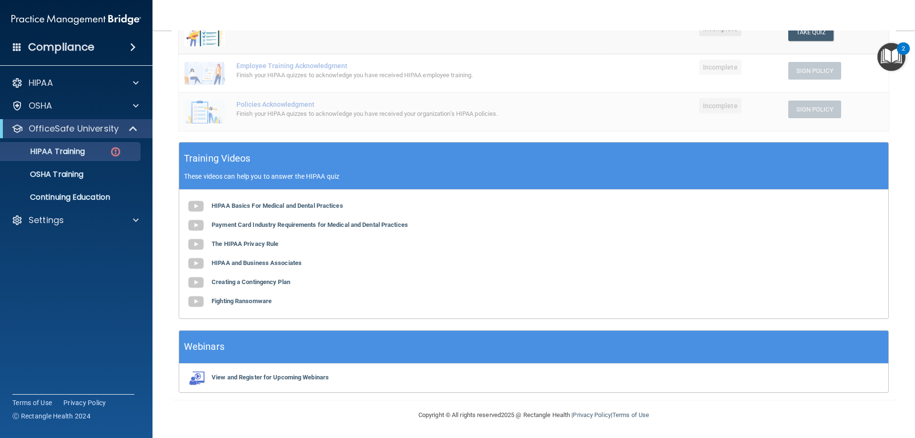
click at [308, 201] on div "HIPAA Basics For Medical and Dental Practices Payment Card Industry Requirement…" at bounding box center [533, 254] width 709 height 129
click at [310, 208] on b "HIPAA Basics For Medical and Dental Practices" at bounding box center [278, 205] width 132 height 7
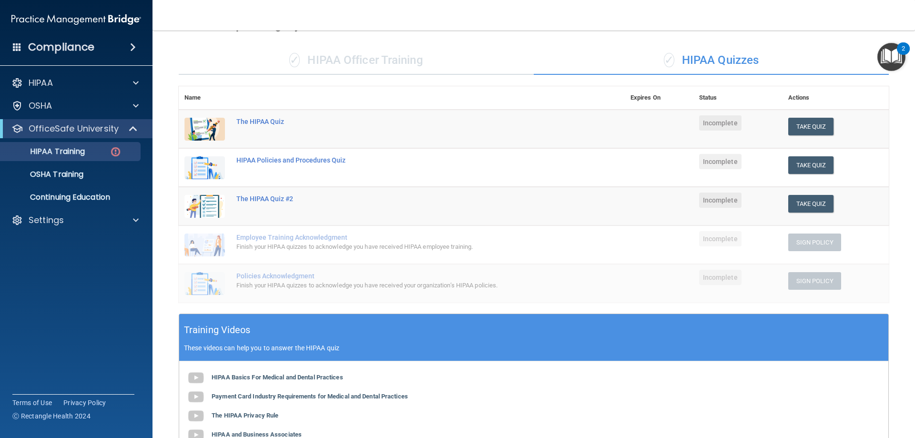
scroll to position [39, 0]
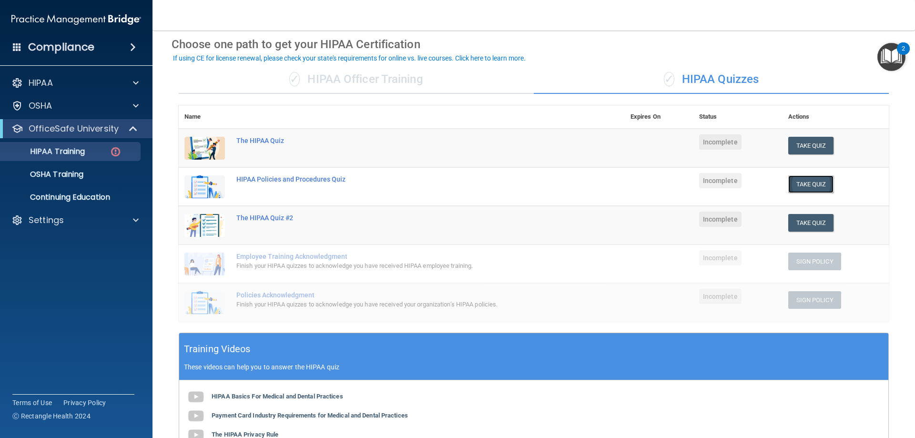
click at [795, 191] on button "Take Quiz" at bounding box center [811, 184] width 46 height 18
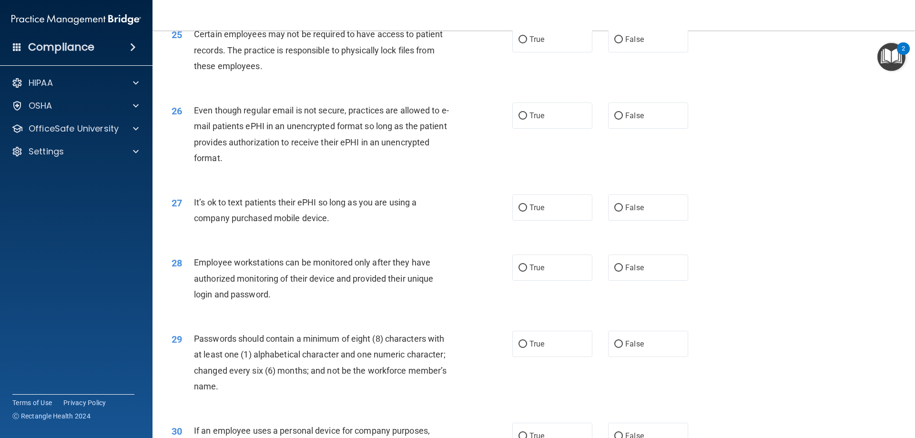
scroll to position [1955, 0]
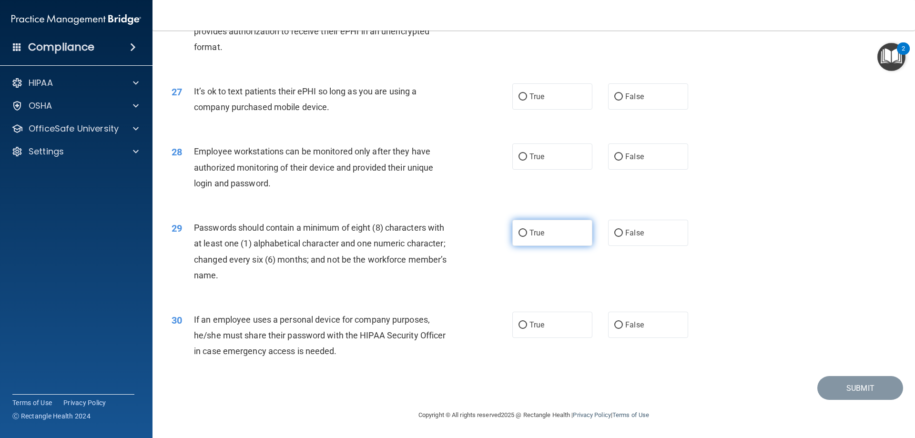
click at [574, 232] on label "True" at bounding box center [552, 233] width 80 height 26
click at [527, 232] on input "True" at bounding box center [523, 233] width 9 height 7
radio input "true"
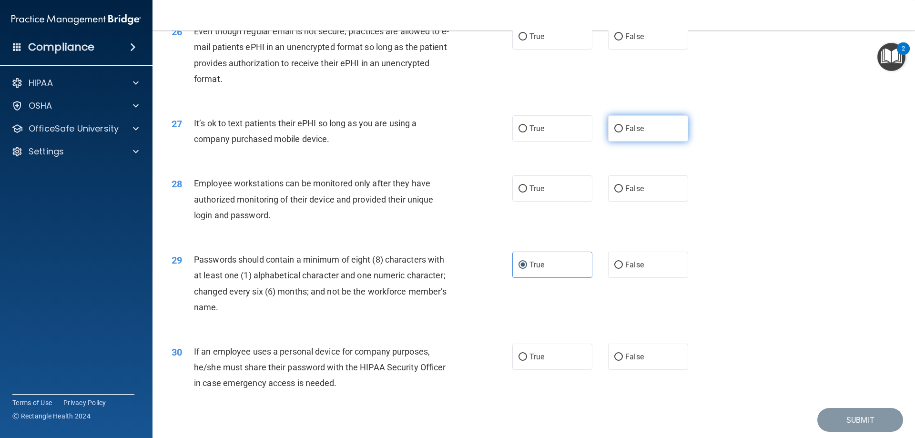
click at [617, 133] on input "False" at bounding box center [618, 128] width 9 height 7
radio input "true"
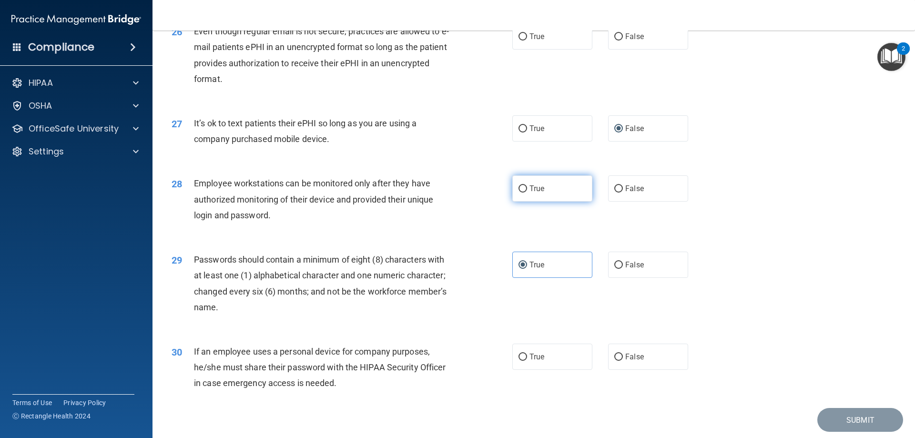
click at [577, 196] on label "True" at bounding box center [552, 188] width 80 height 26
click at [527, 193] on input "True" at bounding box center [523, 188] width 9 height 7
radio input "true"
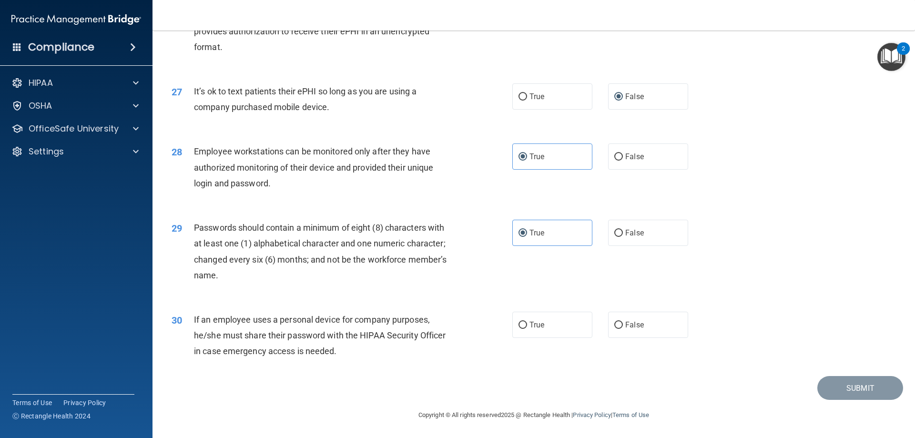
scroll to position [1955, 0]
click at [541, 323] on label "True" at bounding box center [552, 325] width 80 height 26
click at [527, 323] on input "True" at bounding box center [523, 325] width 9 height 7
radio input "true"
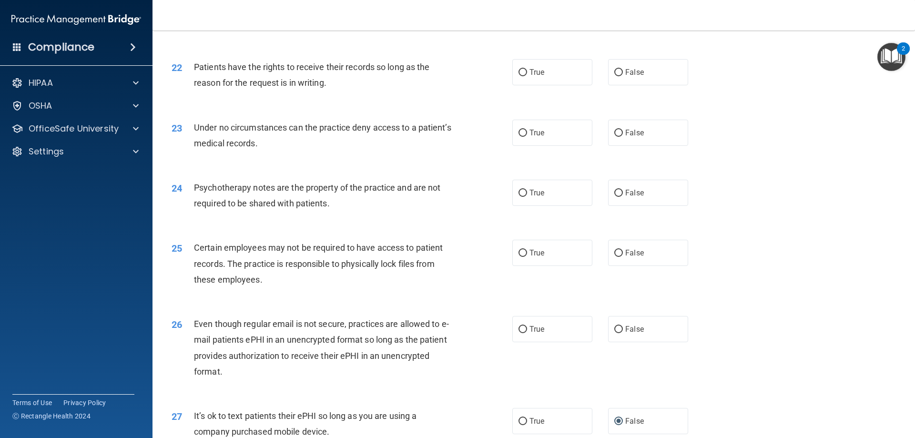
scroll to position [1573, 0]
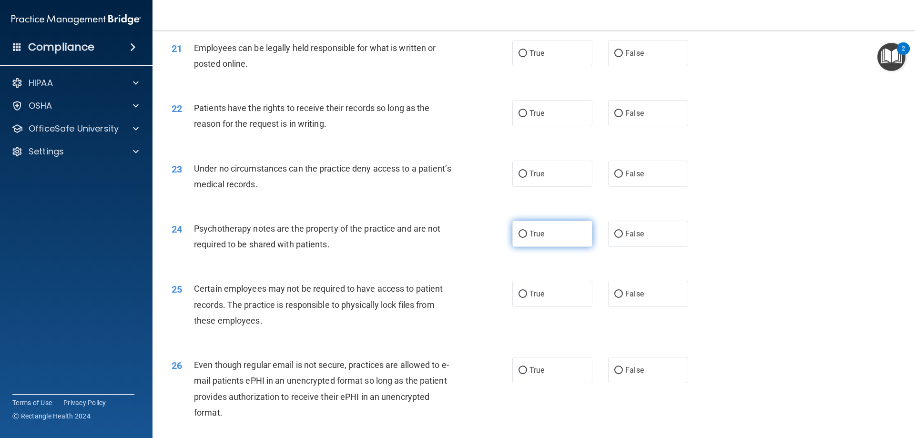
click at [541, 247] on label "True" at bounding box center [552, 234] width 80 height 26
click at [527, 238] on input "True" at bounding box center [523, 234] width 9 height 7
radio input "true"
click at [614, 307] on label "False" at bounding box center [648, 294] width 80 height 26
click at [614, 298] on input "False" at bounding box center [618, 294] width 9 height 7
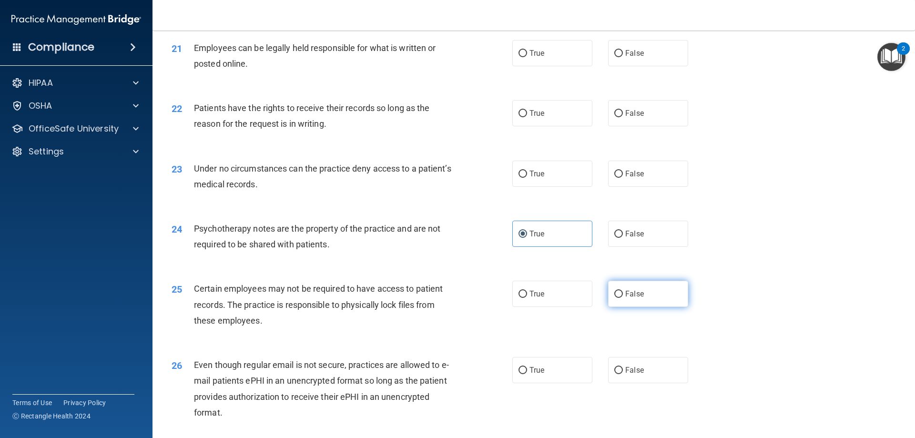
radio input "true"
click at [576, 383] on label "True" at bounding box center [552, 370] width 80 height 26
click at [527, 374] on input "True" at bounding box center [523, 370] width 9 height 7
radio input "true"
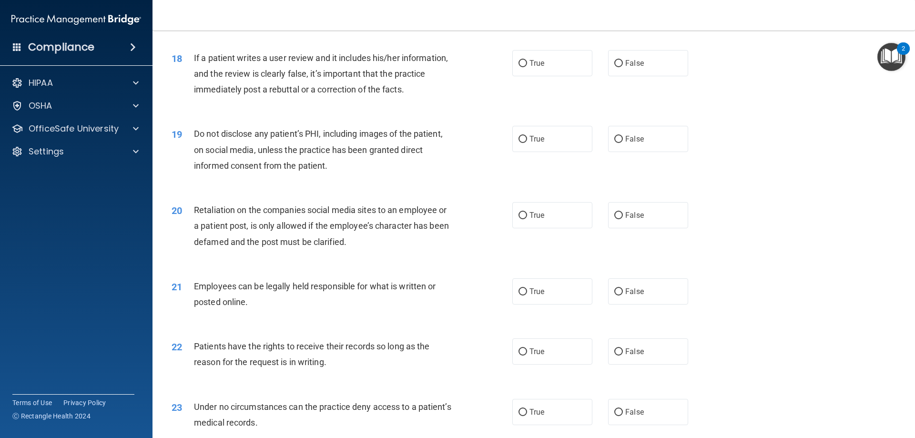
scroll to position [1383, 0]
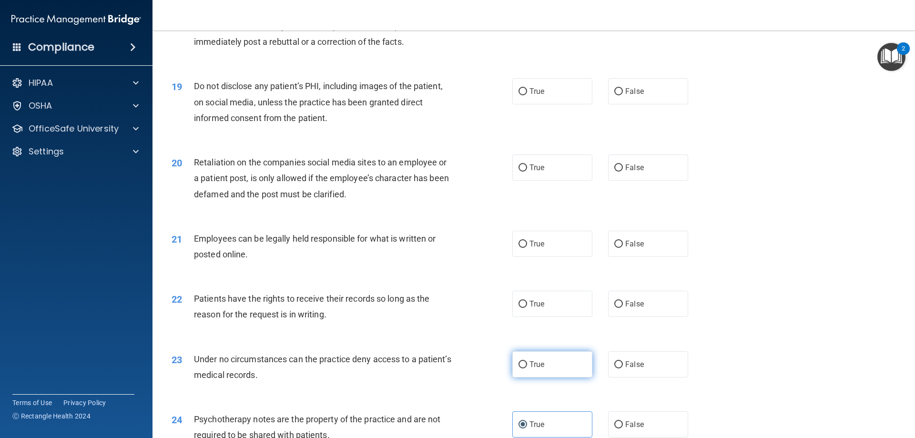
click at [549, 378] on label "True" at bounding box center [552, 364] width 80 height 26
click at [527, 368] on input "True" at bounding box center [523, 364] width 9 height 7
radio input "true"
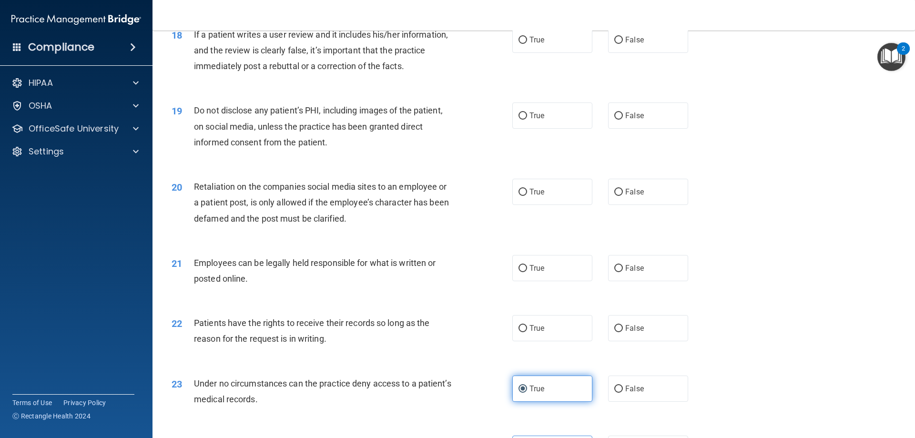
scroll to position [1335, 0]
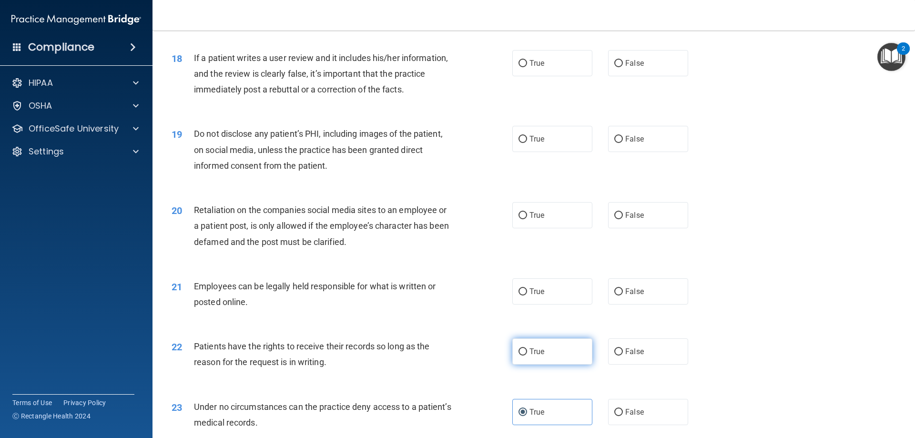
click at [558, 365] on label "True" at bounding box center [552, 351] width 80 height 26
click at [527, 356] on input "True" at bounding box center [523, 351] width 9 height 7
radio input "true"
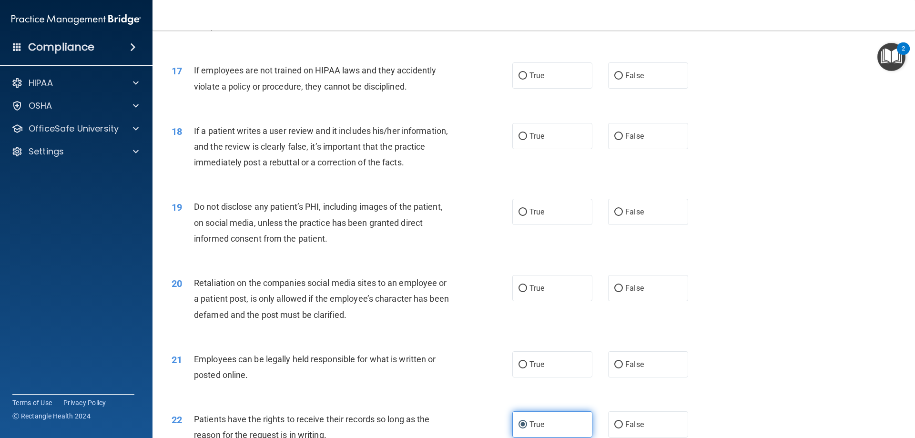
scroll to position [1240, 0]
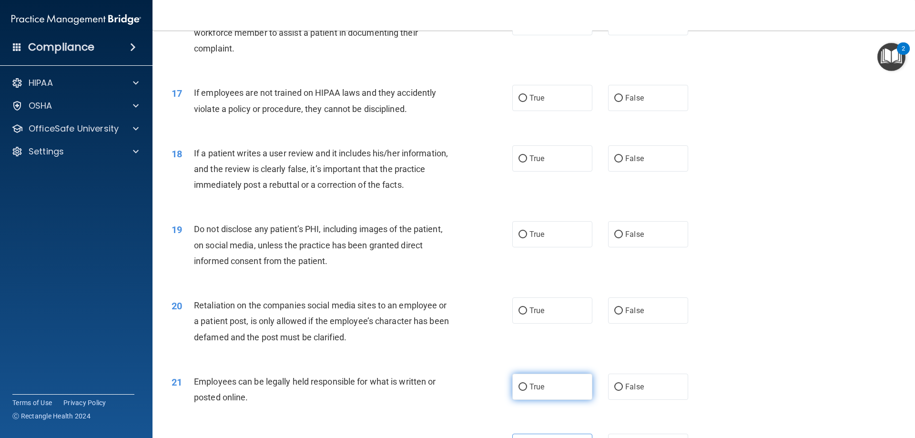
click at [560, 400] on label "True" at bounding box center [552, 387] width 80 height 26
click at [527, 391] on input "True" at bounding box center [523, 387] width 9 height 7
radio input "true"
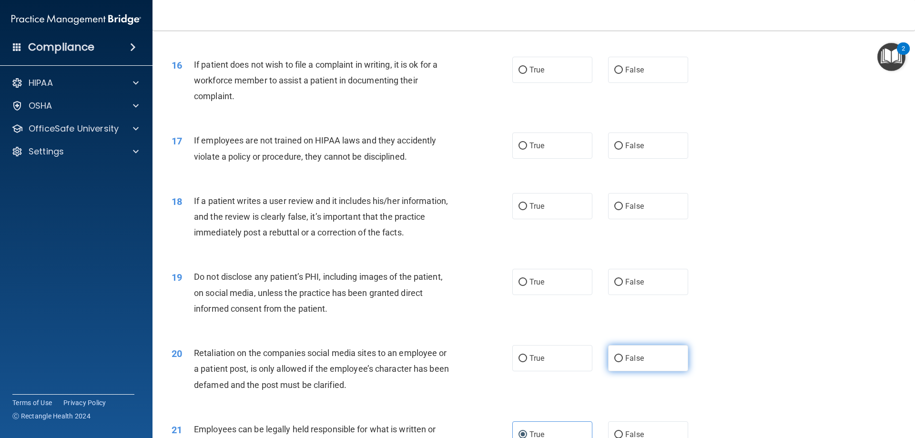
click at [629, 371] on label "False" at bounding box center [648, 358] width 80 height 26
click at [623, 362] on input "False" at bounding box center [618, 358] width 9 height 7
radio input "true"
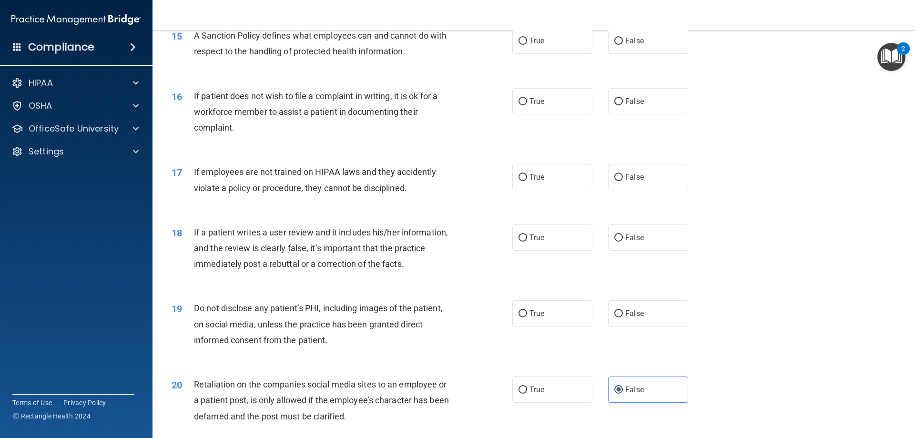
scroll to position [1144, 0]
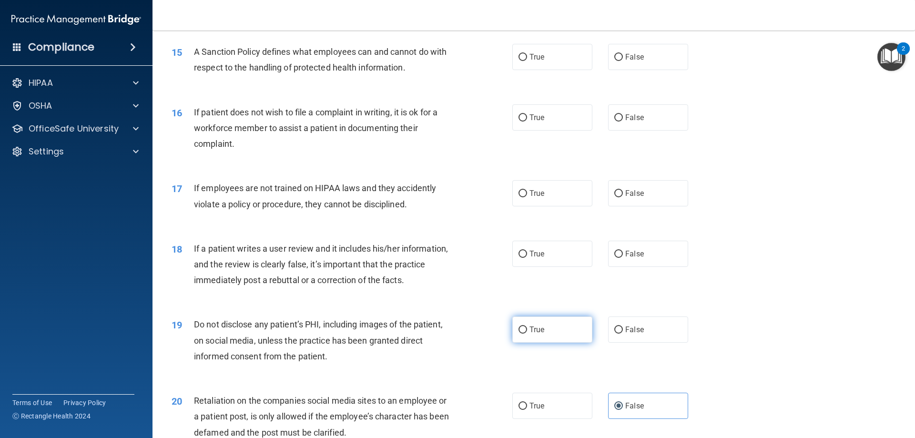
click at [530, 339] on label "True" at bounding box center [552, 330] width 80 height 26
click at [527, 334] on input "True" at bounding box center [523, 330] width 9 height 7
radio input "true"
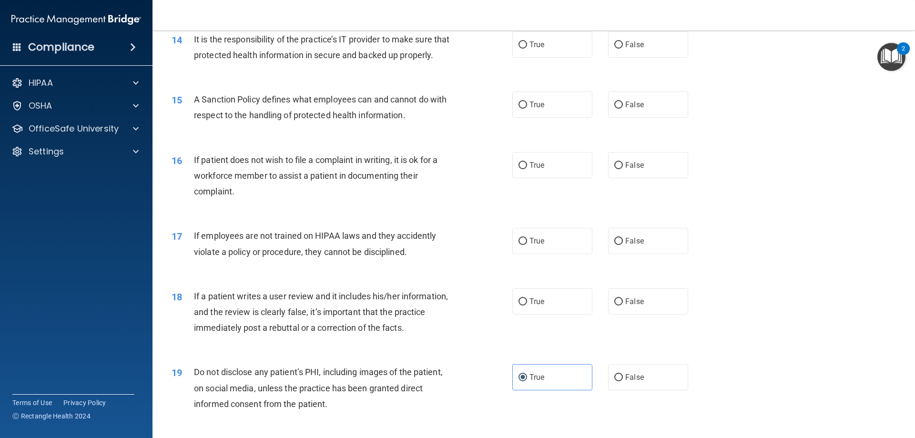
scroll to position [1049, 0]
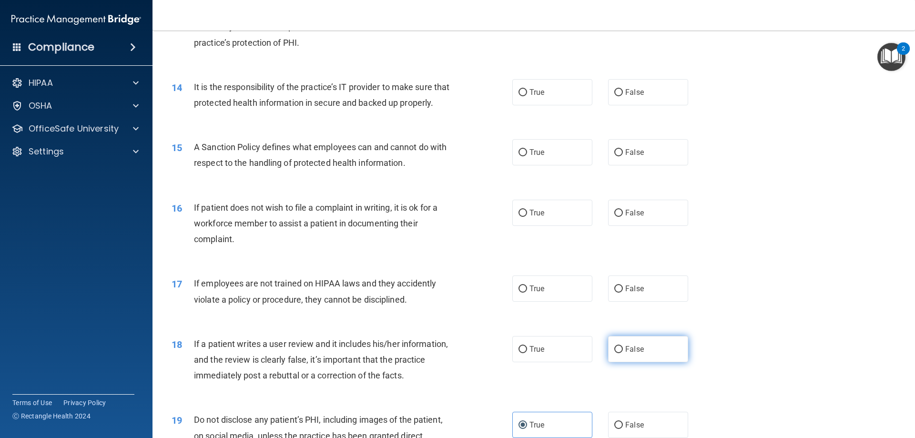
click at [640, 362] on label "False" at bounding box center [648, 349] width 80 height 26
click at [623, 353] on input "False" at bounding box center [618, 349] width 9 height 7
radio input "true"
click at [641, 302] on label "False" at bounding box center [648, 289] width 80 height 26
click at [623, 293] on input "False" at bounding box center [618, 289] width 9 height 7
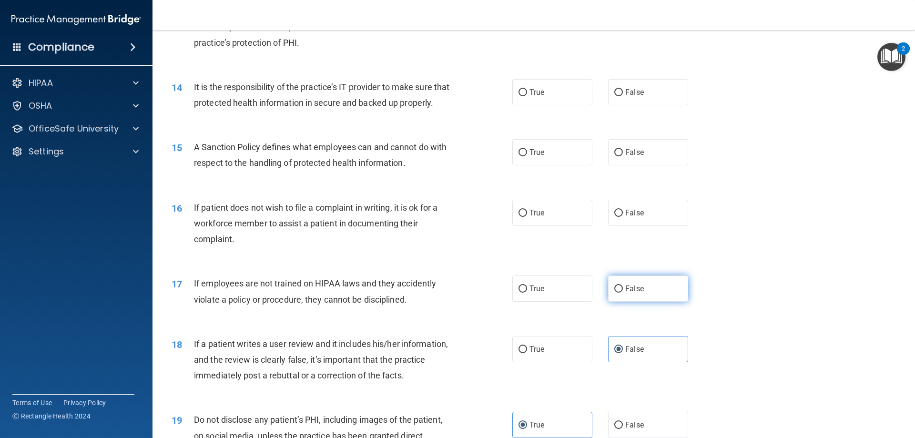
radio input "true"
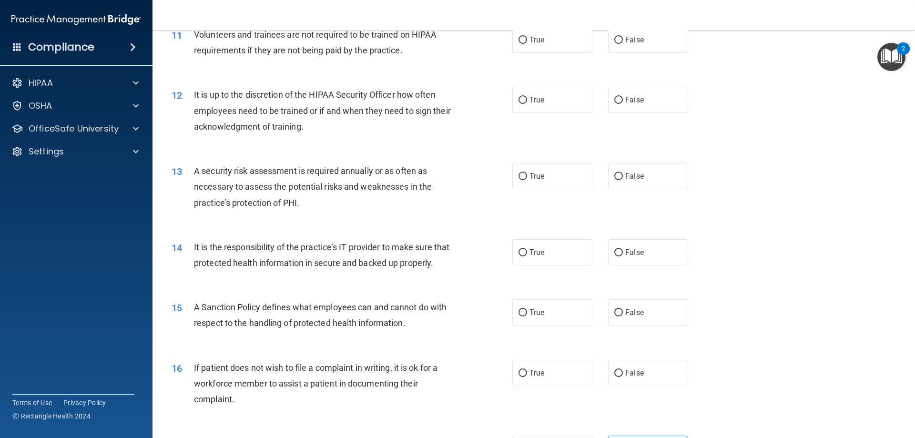
scroll to position [906, 0]
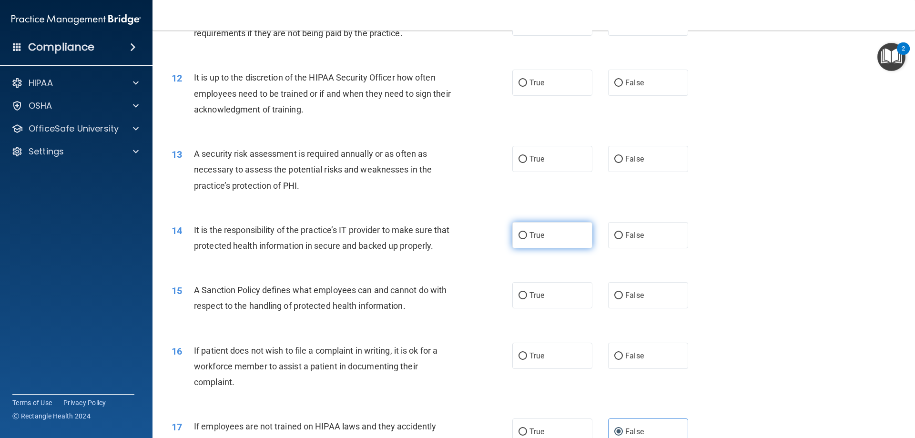
click at [554, 224] on label "True" at bounding box center [552, 235] width 80 height 26
click at [527, 232] on input "True" at bounding box center [523, 235] width 9 height 7
radio input "true"
click at [530, 300] on span "True" at bounding box center [537, 295] width 15 height 9
click at [526, 299] on input "True" at bounding box center [523, 295] width 9 height 7
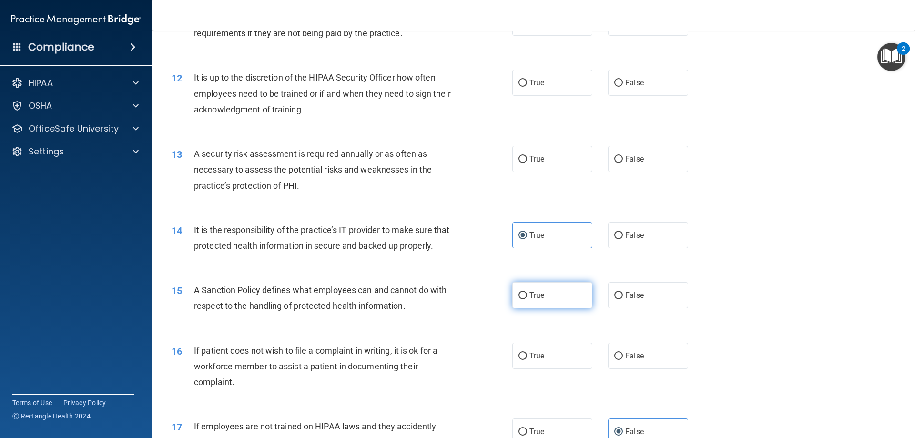
radio input "true"
click at [551, 369] on label "True" at bounding box center [552, 356] width 80 height 26
click at [527, 360] on input "True" at bounding box center [523, 356] width 9 height 7
radio input "true"
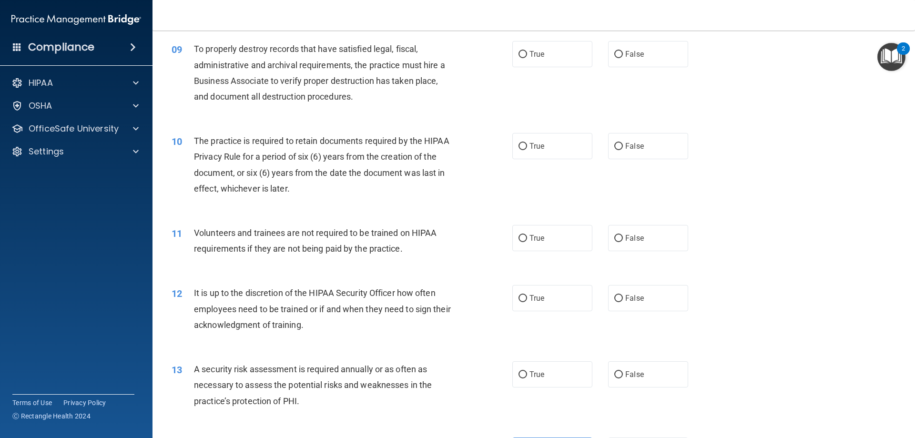
scroll to position [668, 0]
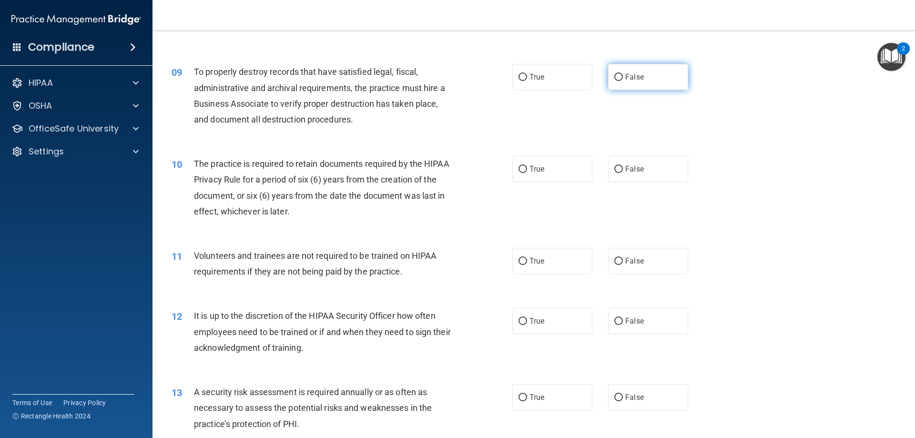
click at [641, 84] on label "False" at bounding box center [648, 77] width 80 height 26
click at [623, 81] on input "False" at bounding box center [618, 77] width 9 height 7
radio input "true"
click at [619, 170] on label "False" at bounding box center [648, 169] width 80 height 26
click at [619, 170] on input "False" at bounding box center [618, 169] width 9 height 7
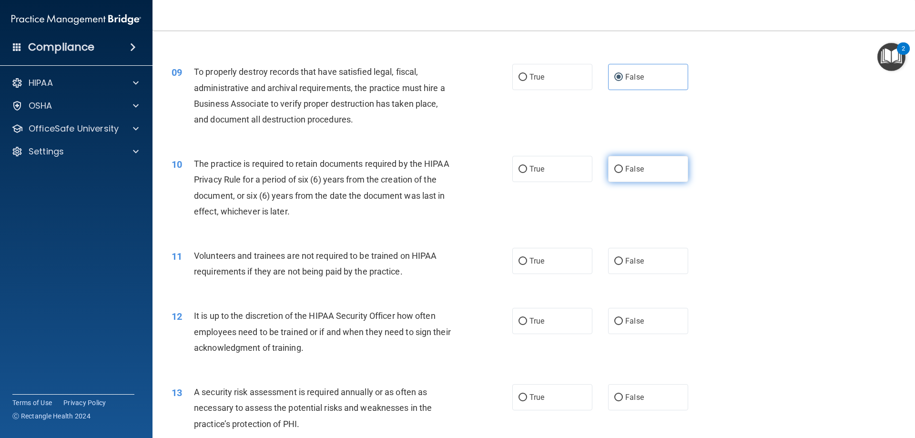
radio input "true"
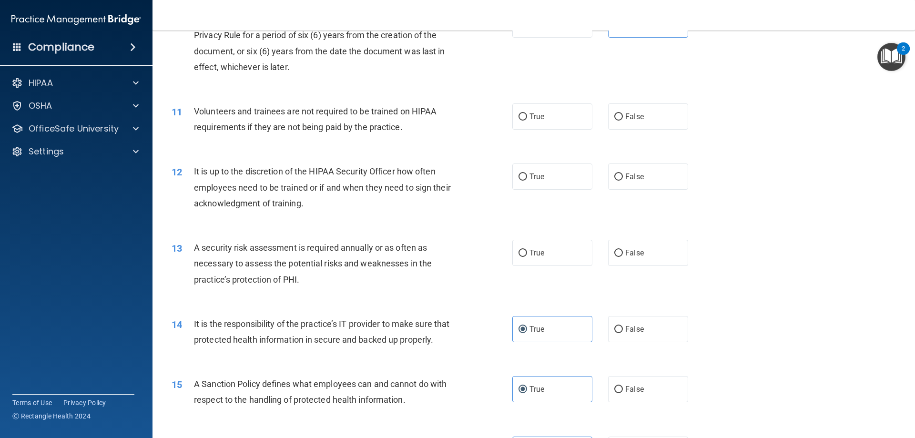
scroll to position [858, 0]
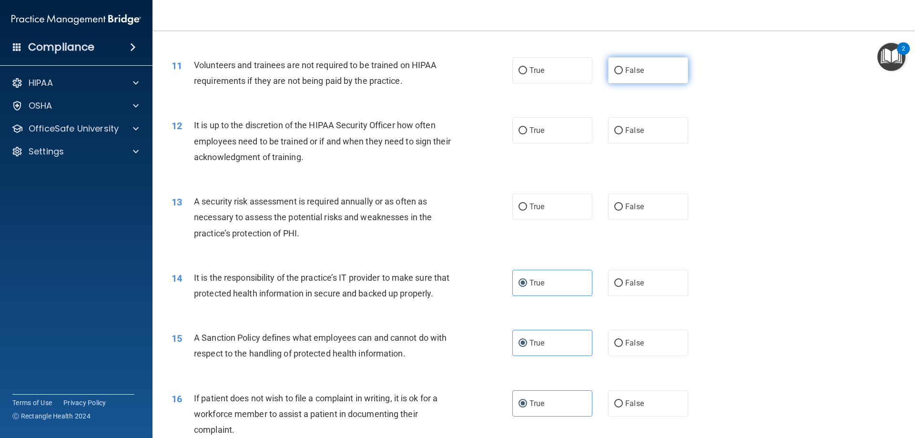
click at [633, 82] on label "False" at bounding box center [648, 70] width 80 height 26
click at [623, 74] on input "False" at bounding box center [618, 70] width 9 height 7
radio input "true"
click at [566, 134] on label "True" at bounding box center [552, 130] width 80 height 26
click at [527, 134] on input "True" at bounding box center [523, 130] width 9 height 7
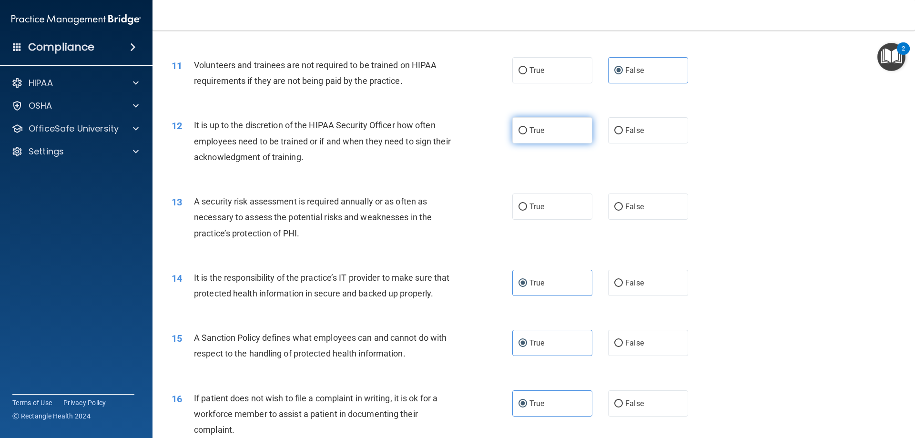
radio input "true"
click at [540, 203] on span "True" at bounding box center [537, 206] width 15 height 9
click at [527, 204] on input "True" at bounding box center [523, 207] width 9 height 7
radio input "true"
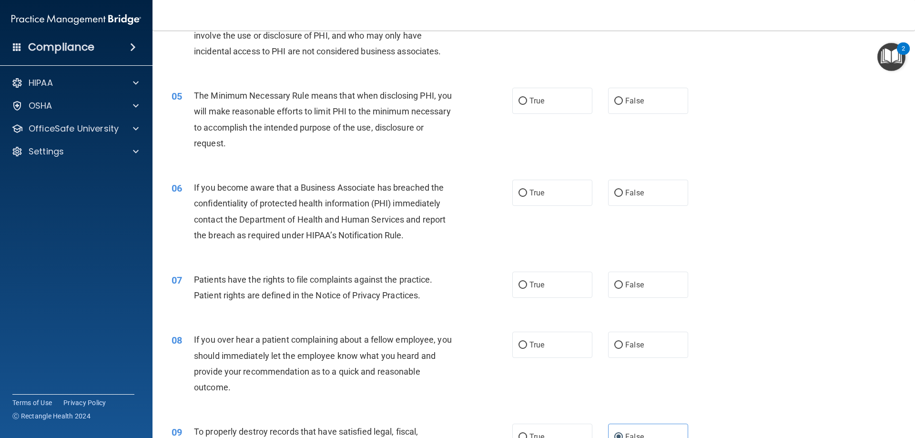
scroll to position [286, 0]
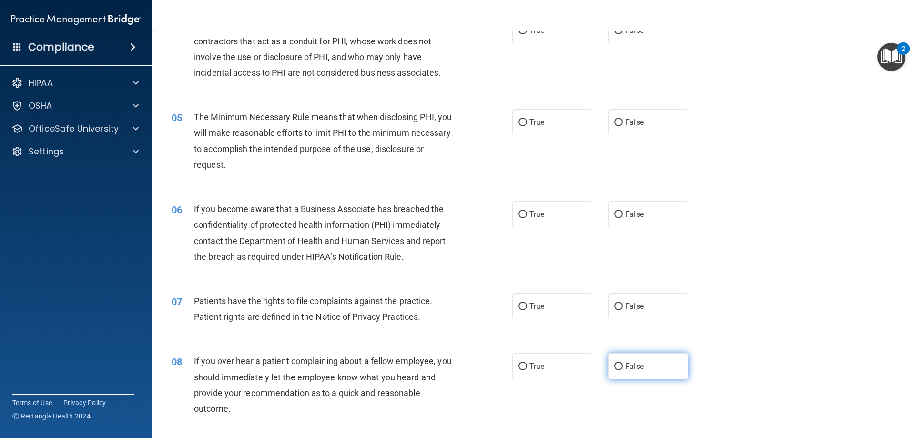
click at [633, 367] on span "False" at bounding box center [634, 366] width 19 height 9
click at [623, 367] on input "False" at bounding box center [618, 366] width 9 height 7
radio input "true"
click at [530, 310] on span "True" at bounding box center [537, 306] width 15 height 9
click at [527, 310] on input "True" at bounding box center [523, 306] width 9 height 7
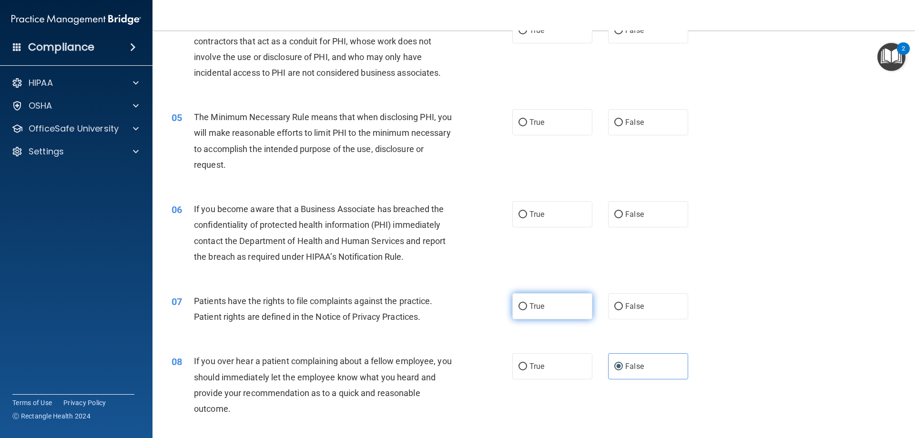
radio input "true"
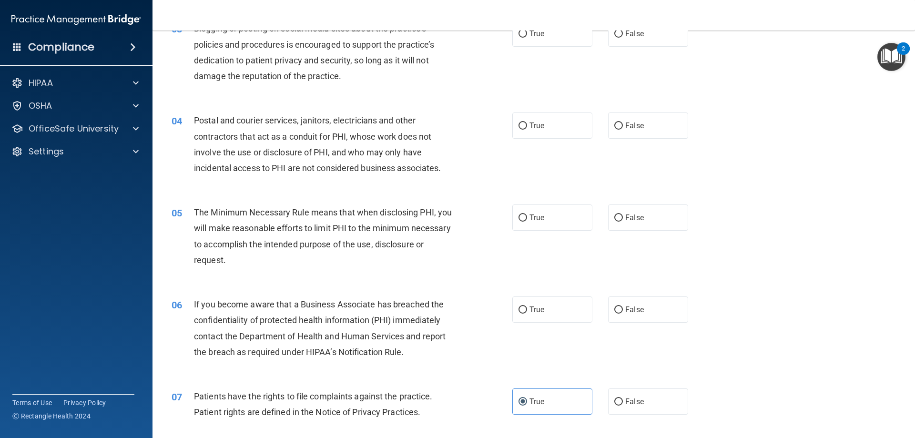
scroll to position [143, 0]
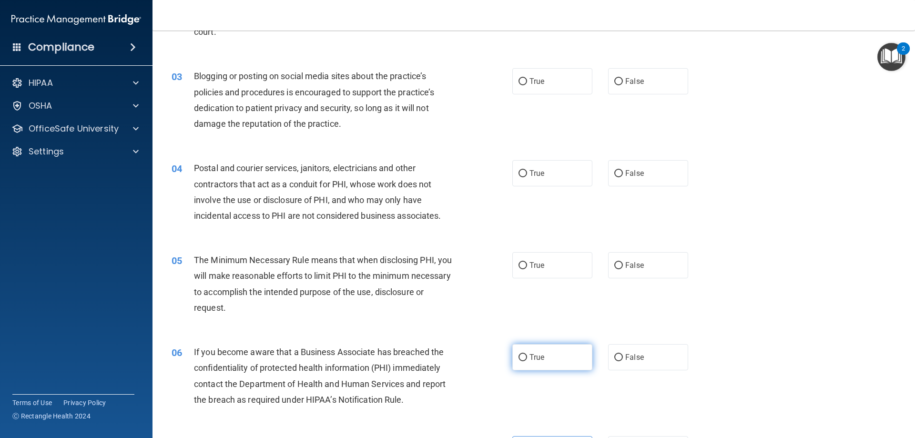
click at [516, 352] on label "True" at bounding box center [552, 357] width 80 height 26
click at [519, 354] on input "True" at bounding box center [523, 357] width 9 height 7
radio input "true"
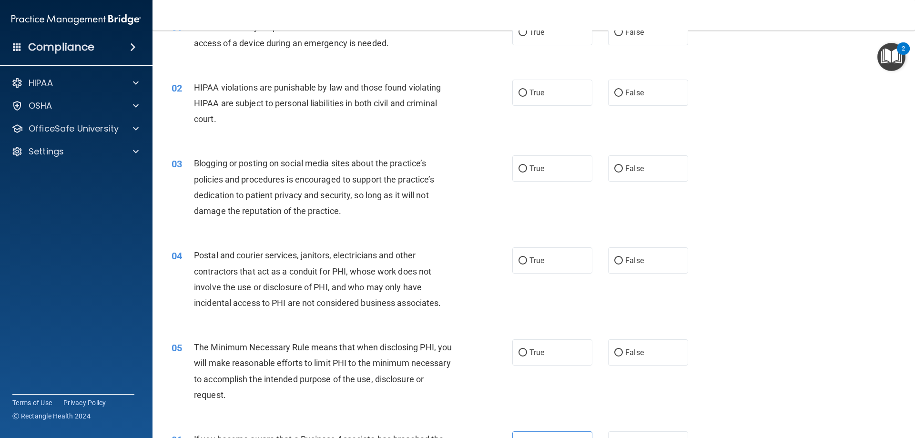
scroll to position [48, 0]
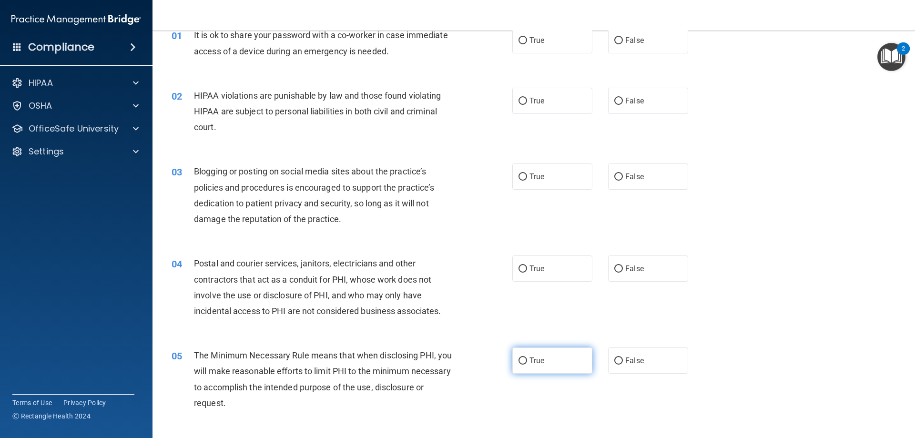
click at [582, 368] on label "True" at bounding box center [552, 360] width 80 height 26
click at [527, 365] on input "True" at bounding box center [523, 361] width 9 height 7
radio input "true"
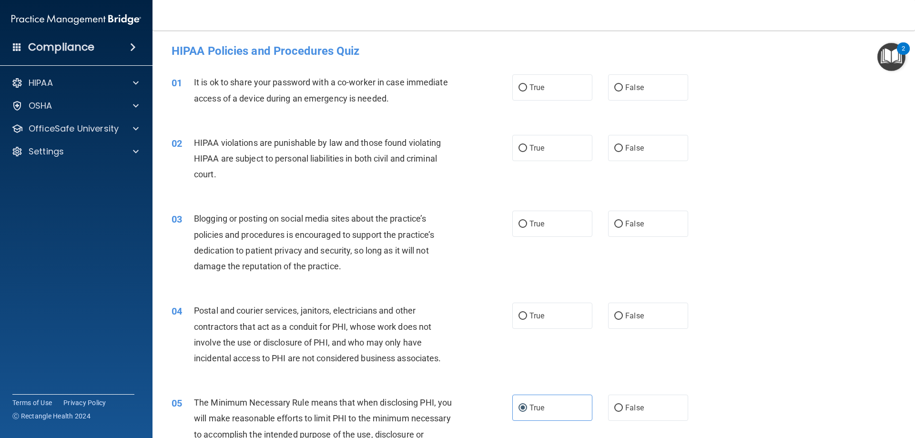
scroll to position [0, 0]
click at [535, 314] on span "True" at bounding box center [537, 316] width 15 height 9
click at [527, 314] on input "True" at bounding box center [523, 317] width 9 height 7
radio input "true"
click at [618, 217] on label "False" at bounding box center [648, 225] width 80 height 26
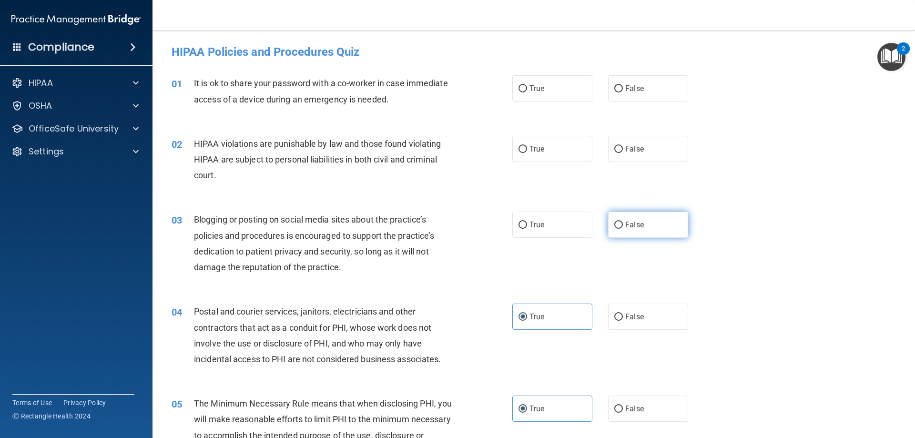
click at [618, 222] on input "False" at bounding box center [618, 225] width 9 height 7
radio input "true"
click at [560, 156] on label "True" at bounding box center [552, 149] width 80 height 26
click at [527, 153] on input "True" at bounding box center [523, 149] width 9 height 7
radio input "true"
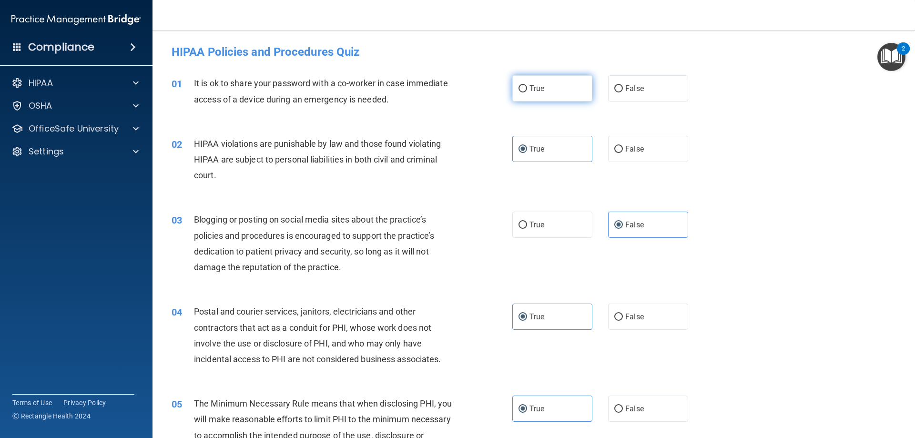
click at [553, 98] on label "True" at bounding box center [552, 88] width 80 height 26
click at [527, 92] on input "True" at bounding box center [523, 88] width 9 height 7
radio input "true"
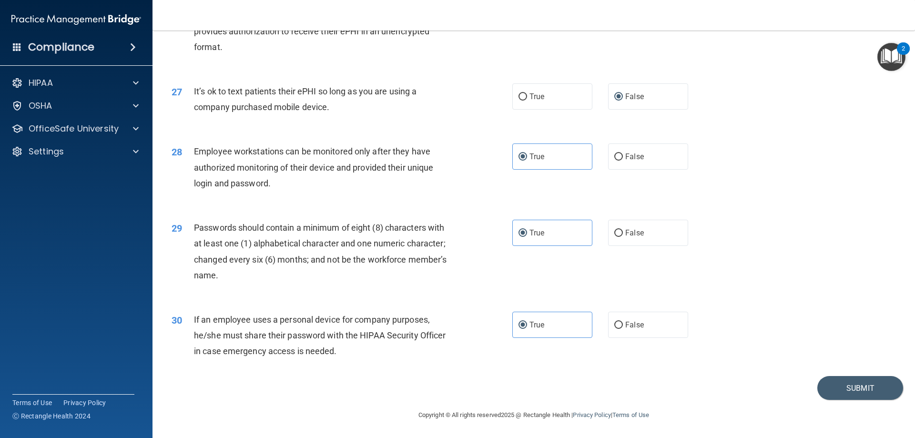
scroll to position [1955, 0]
click at [838, 379] on button "Submit" at bounding box center [860, 388] width 86 height 24
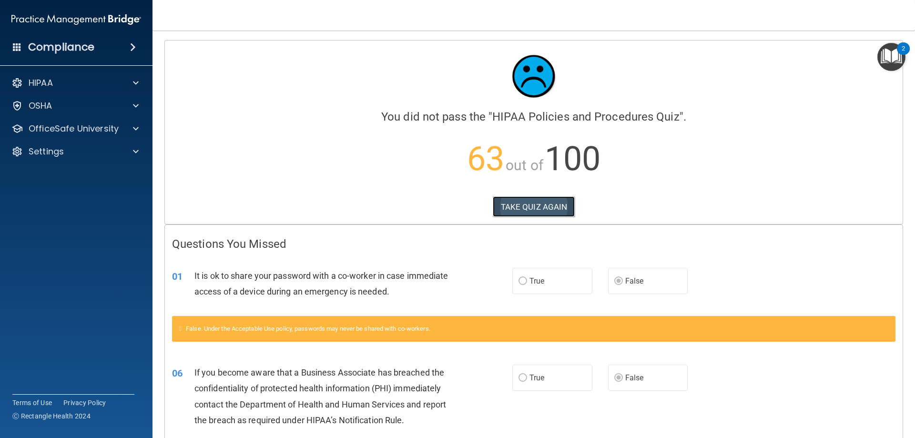
click at [506, 204] on button "TAKE QUIZ AGAIN" at bounding box center [534, 206] width 82 height 21
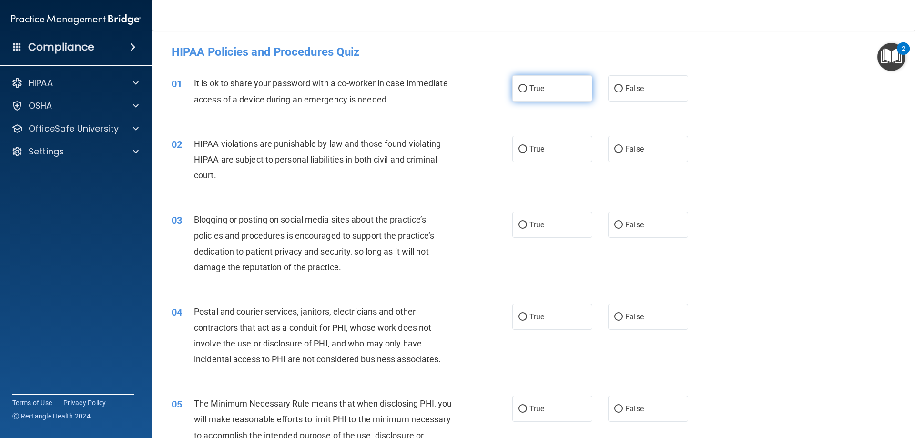
click at [568, 94] on label "True" at bounding box center [552, 88] width 80 height 26
click at [527, 92] on input "True" at bounding box center [523, 88] width 9 height 7
radio input "true"
click at [576, 153] on label "True" at bounding box center [552, 149] width 80 height 26
click at [527, 153] on input "True" at bounding box center [523, 149] width 9 height 7
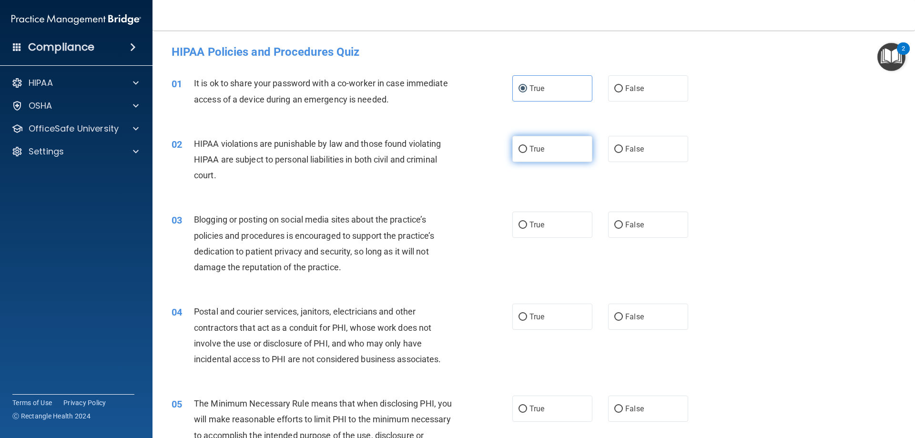
radio input "true"
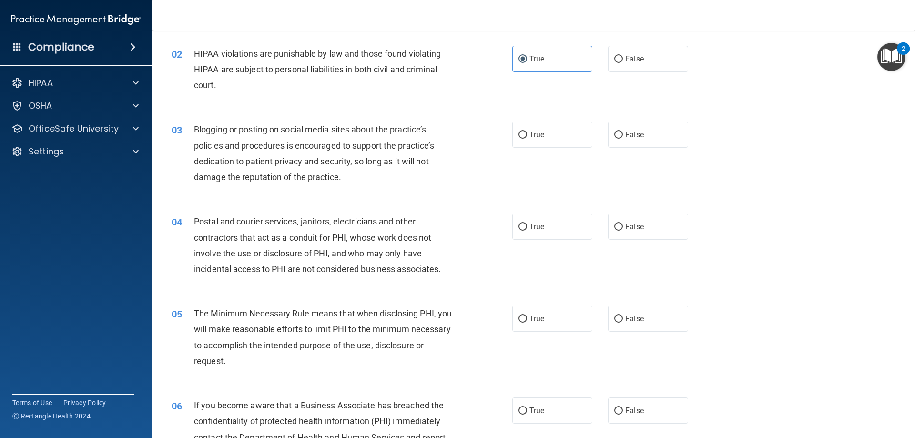
scroll to position [95, 0]
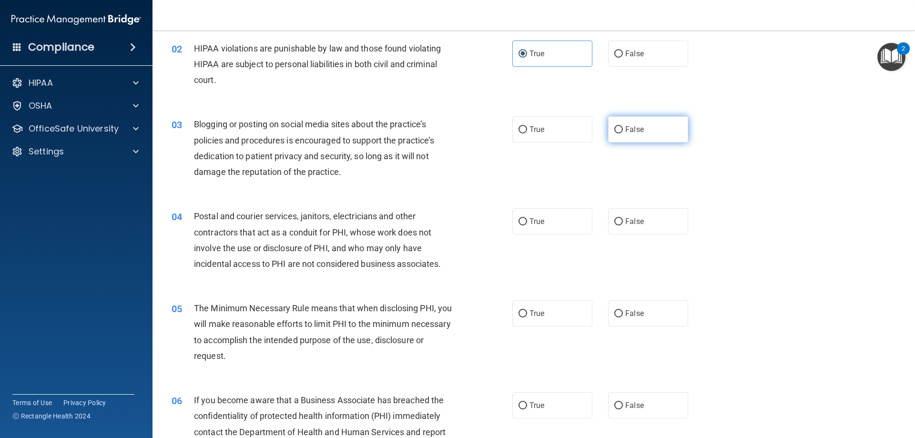
click at [629, 124] on label "False" at bounding box center [648, 129] width 80 height 26
click at [623, 126] on input "False" at bounding box center [618, 129] width 9 height 7
radio input "true"
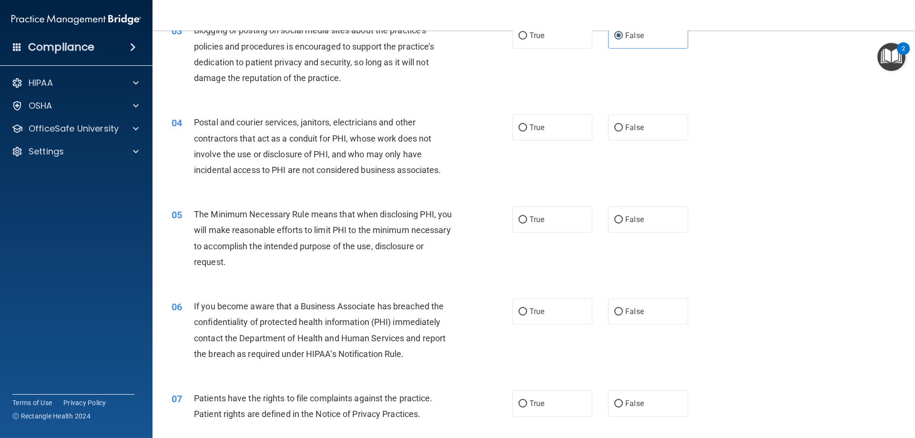
scroll to position [191, 0]
click at [518, 301] on label "True" at bounding box center [552, 310] width 80 height 26
click at [519, 307] on input "True" at bounding box center [523, 310] width 9 height 7
radio input "true"
click at [531, 134] on label "True" at bounding box center [552, 126] width 80 height 26
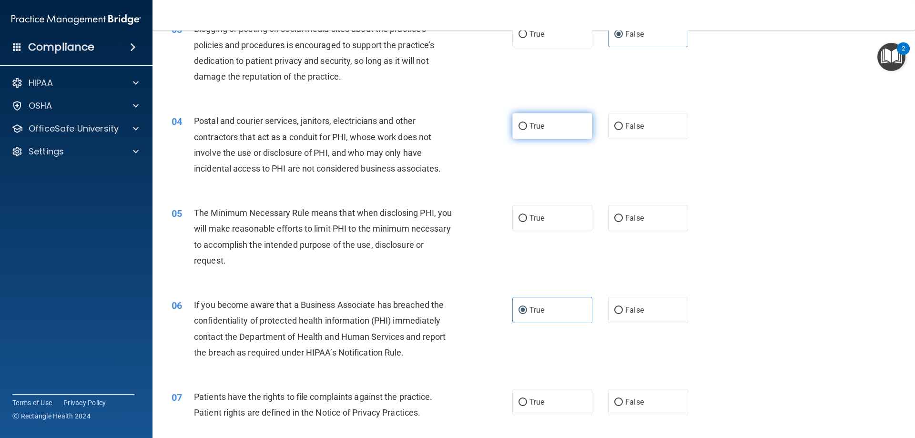
click at [527, 130] on input "True" at bounding box center [523, 126] width 9 height 7
radio input "true"
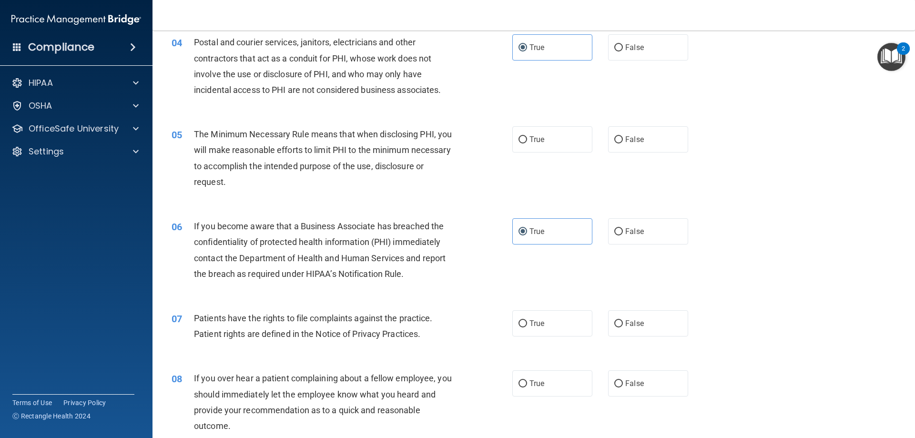
scroll to position [286, 0]
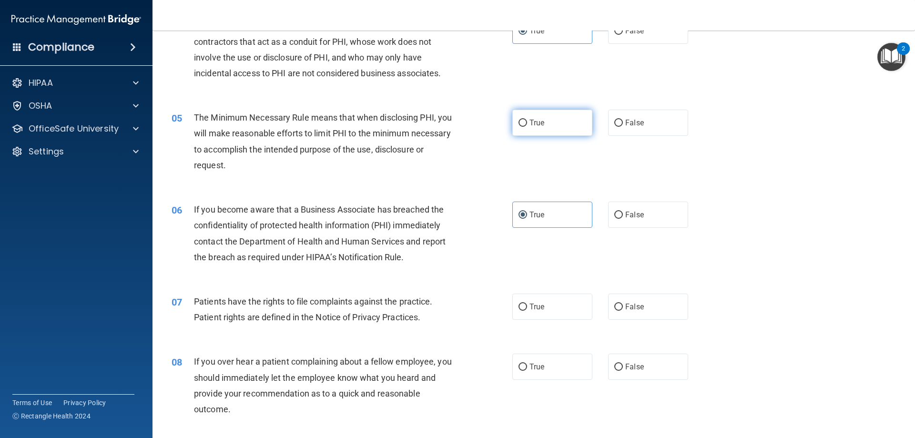
click at [544, 130] on label "True" at bounding box center [552, 123] width 80 height 26
click at [527, 127] on input "True" at bounding box center [523, 123] width 9 height 7
radio input "true"
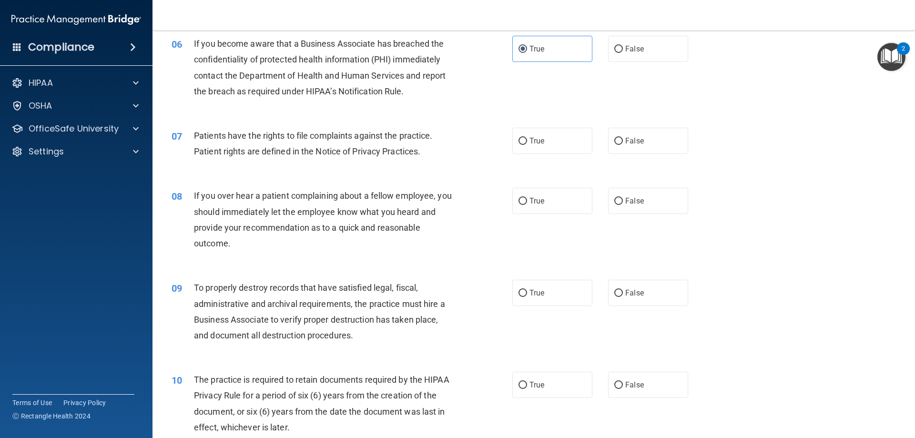
scroll to position [477, 0]
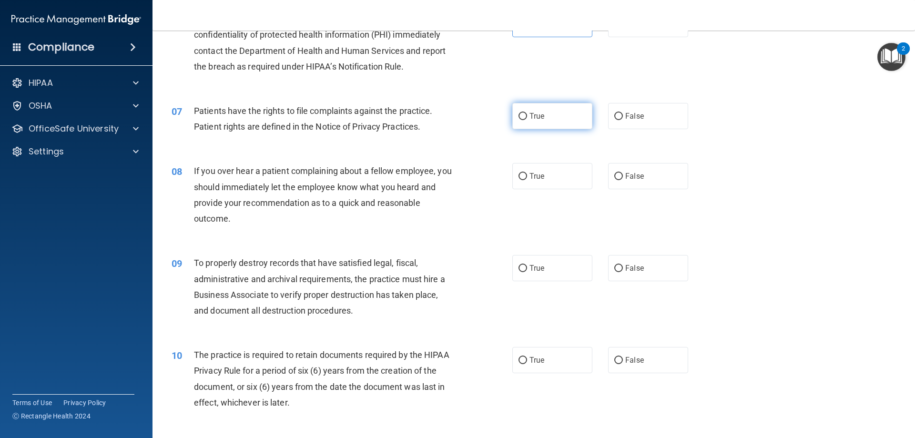
click at [531, 123] on label "True" at bounding box center [552, 116] width 80 height 26
click at [527, 120] on input "True" at bounding box center [523, 116] width 9 height 7
radio input "true"
click at [613, 182] on label "False" at bounding box center [648, 176] width 80 height 26
click at [614, 180] on input "False" at bounding box center [618, 176] width 9 height 7
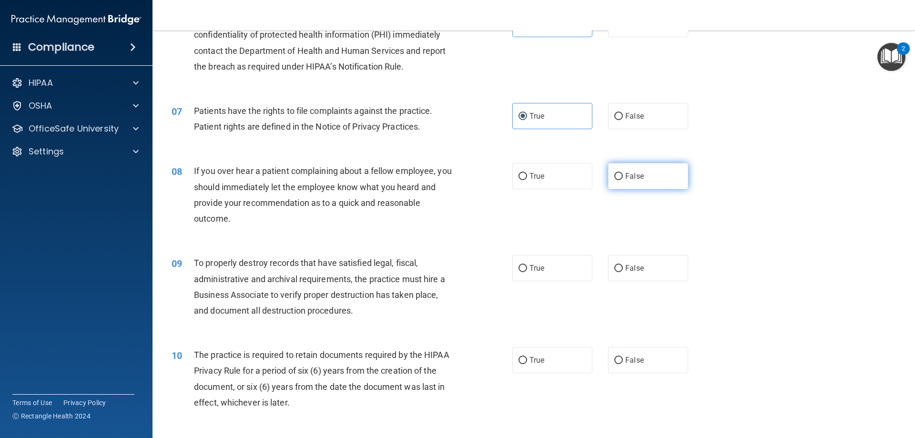
radio input "true"
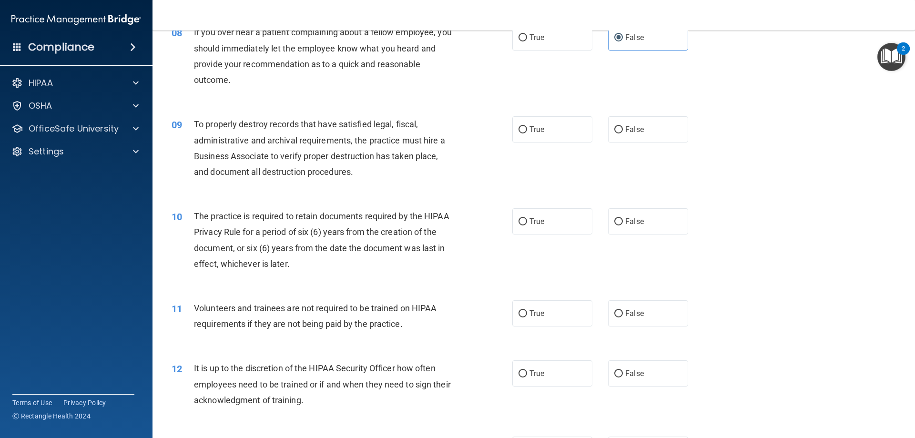
scroll to position [620, 0]
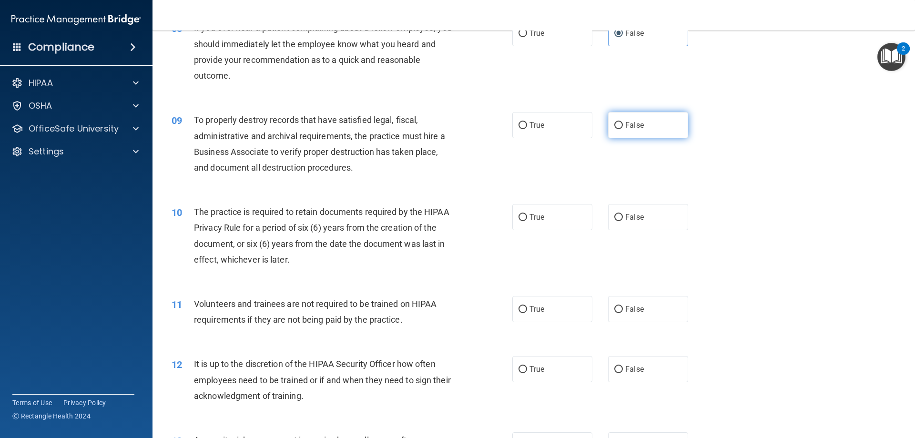
click at [656, 130] on label "False" at bounding box center [648, 125] width 80 height 26
click at [623, 129] on input "False" at bounding box center [618, 125] width 9 height 7
radio input "true"
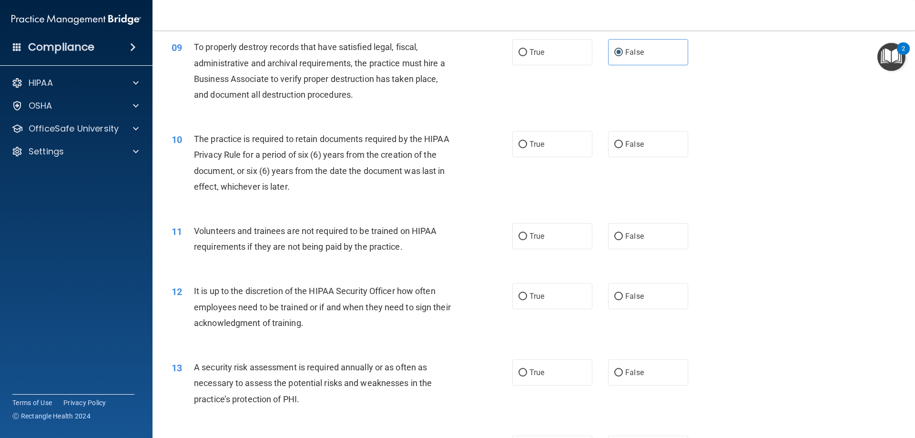
scroll to position [715, 0]
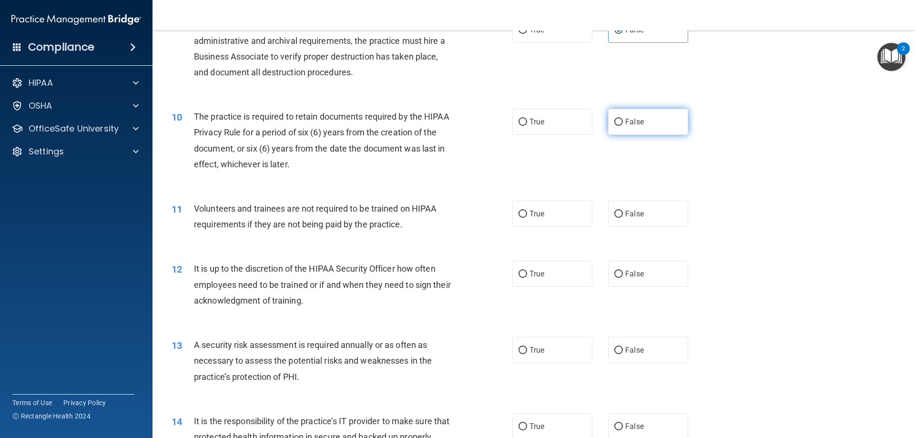
click at [633, 126] on label "False" at bounding box center [648, 122] width 80 height 26
click at [623, 126] on input "False" at bounding box center [618, 122] width 9 height 7
radio input "true"
click at [543, 265] on label "True" at bounding box center [552, 274] width 80 height 26
click at [527, 271] on input "True" at bounding box center [523, 274] width 9 height 7
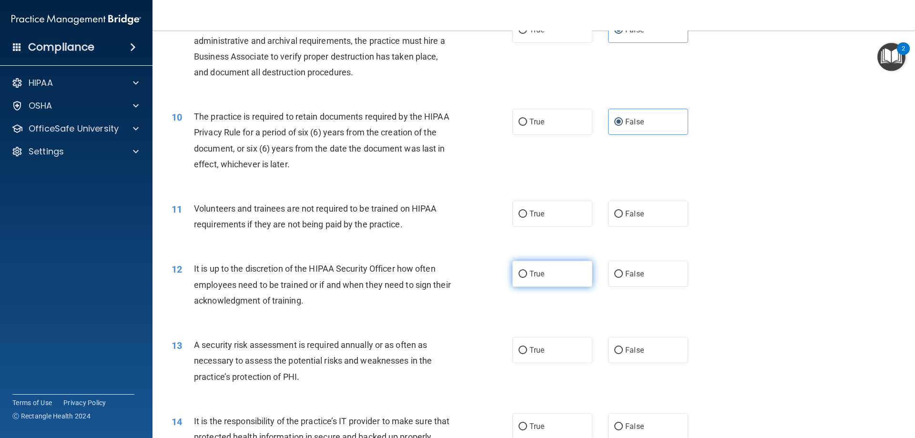
radio input "true"
click at [633, 225] on label "False" at bounding box center [648, 214] width 80 height 26
click at [623, 218] on input "False" at bounding box center [618, 214] width 9 height 7
radio input "true"
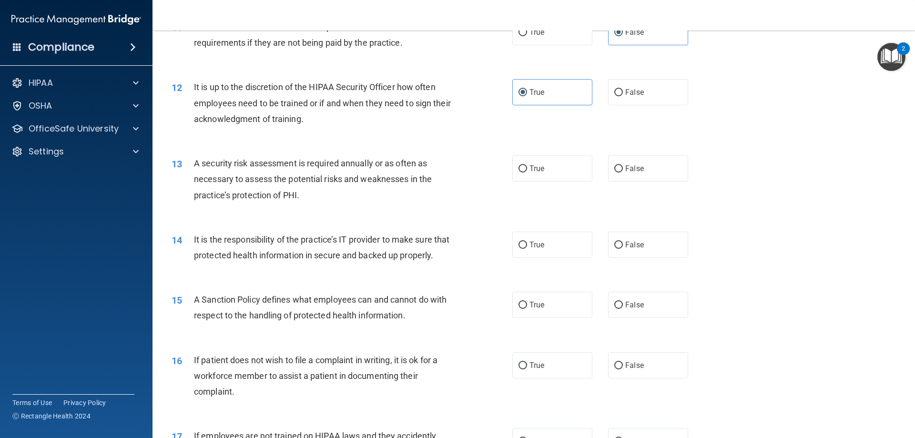
scroll to position [906, 0]
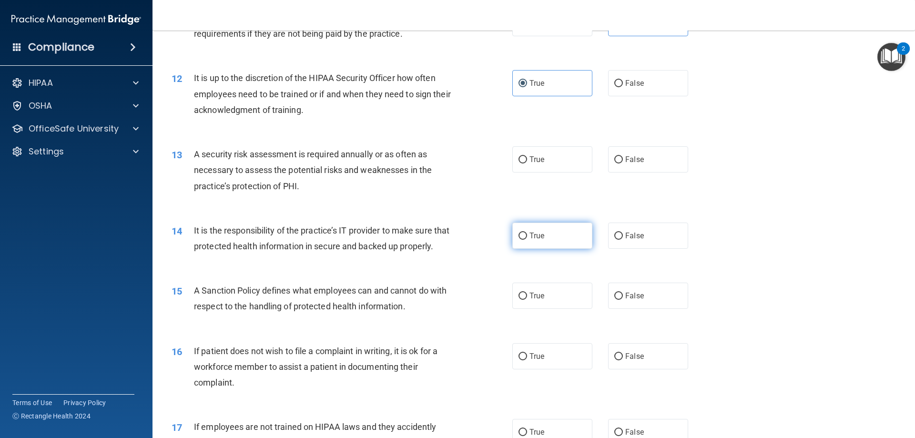
click at [553, 244] on label "True" at bounding box center [552, 236] width 80 height 26
click at [527, 240] on input "True" at bounding box center [523, 236] width 9 height 7
radio input "true"
click at [531, 169] on label "True" at bounding box center [552, 159] width 80 height 26
click at [527, 163] on input "True" at bounding box center [523, 159] width 9 height 7
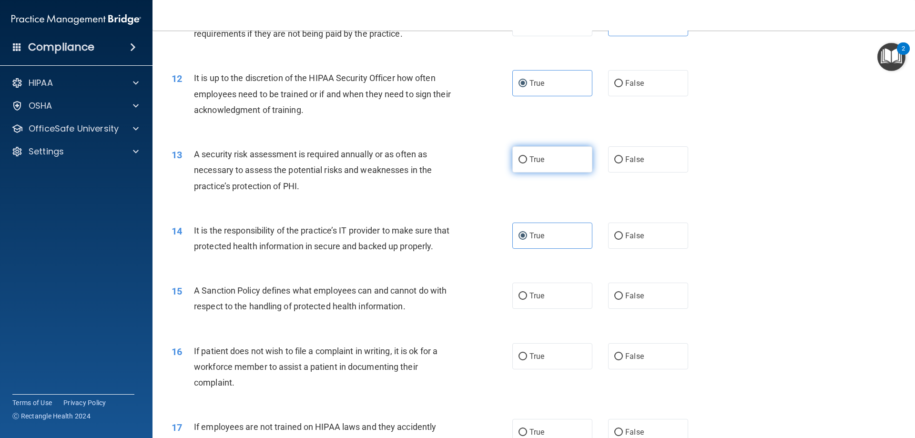
radio input "true"
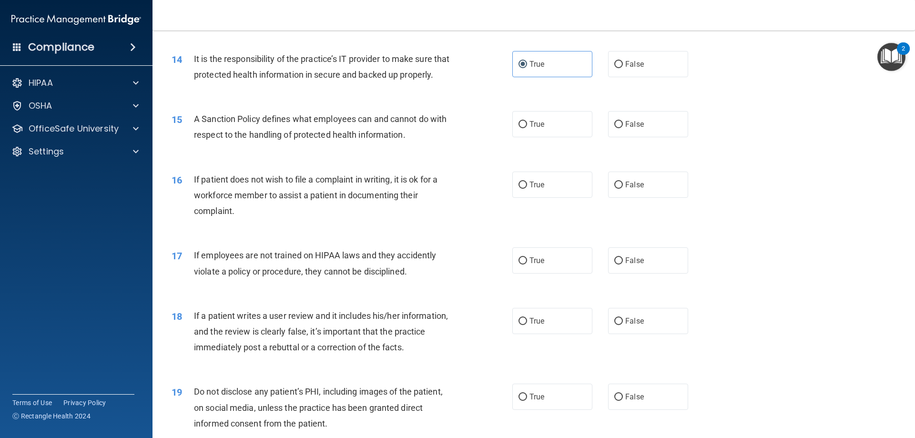
scroll to position [1096, 0]
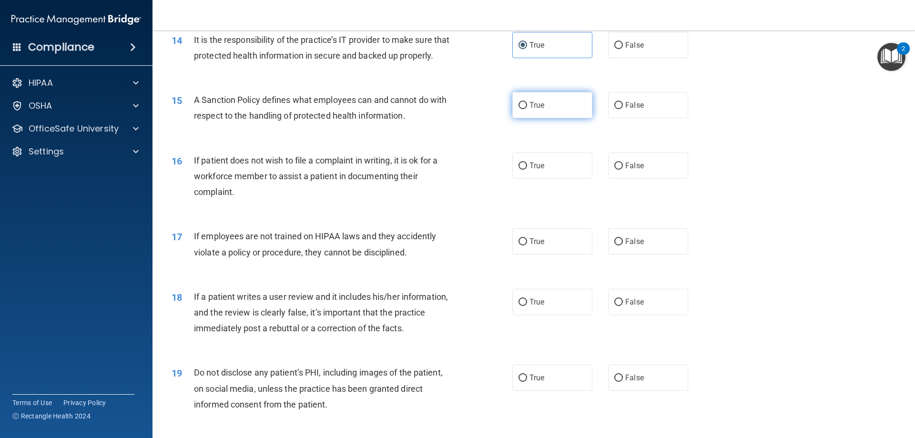
click at [541, 118] on label "True" at bounding box center [552, 105] width 80 height 26
click at [527, 109] on input "True" at bounding box center [523, 105] width 9 height 7
radio input "true"
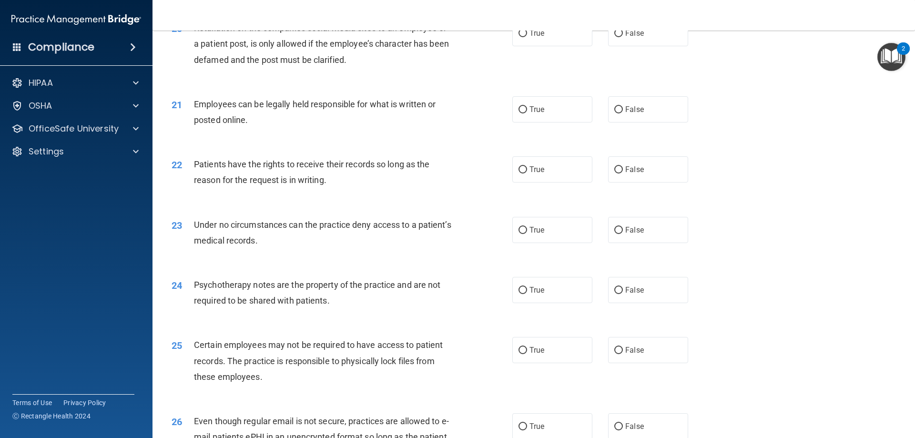
scroll to position [1525, 0]
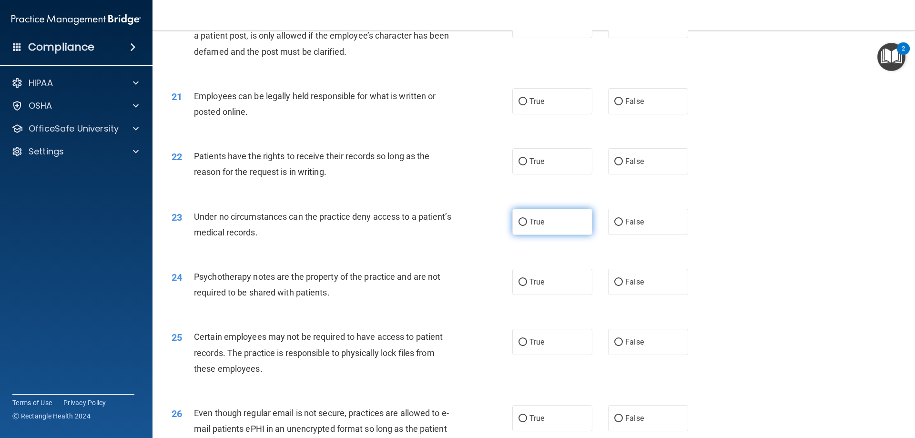
click at [534, 226] on span "True" at bounding box center [537, 221] width 15 height 9
click at [527, 226] on input "True" at bounding box center [523, 222] width 9 height 7
radio input "true"
click at [532, 174] on label "True" at bounding box center [552, 161] width 80 height 26
click at [527, 165] on input "True" at bounding box center [523, 161] width 9 height 7
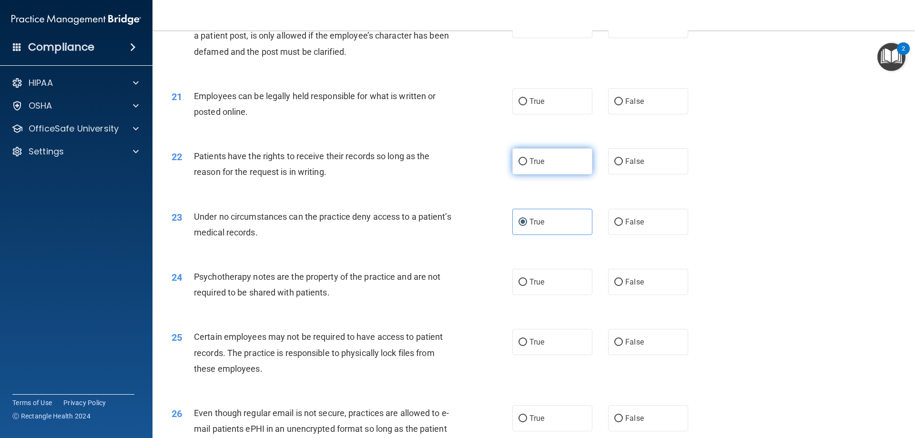
radio input "true"
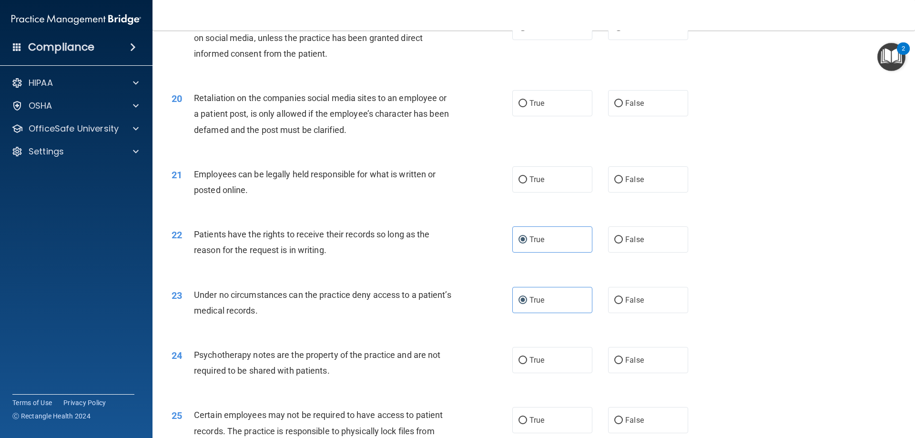
scroll to position [1430, 0]
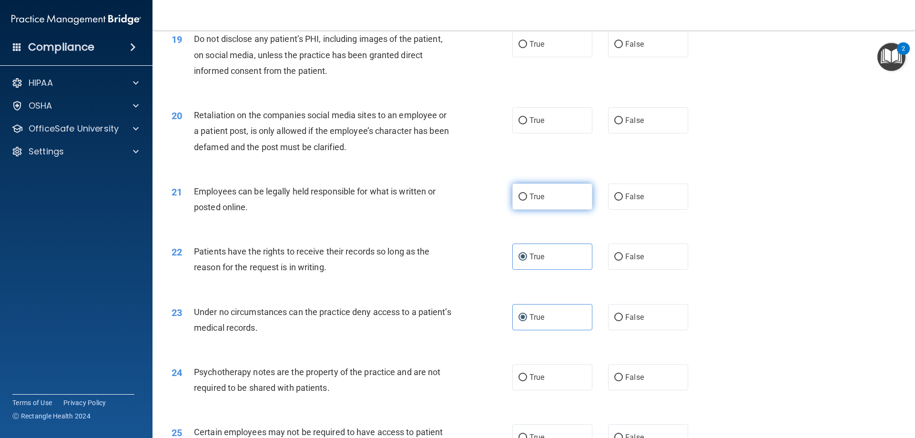
click at [521, 201] on input "True" at bounding box center [523, 197] width 9 height 7
radio input "true"
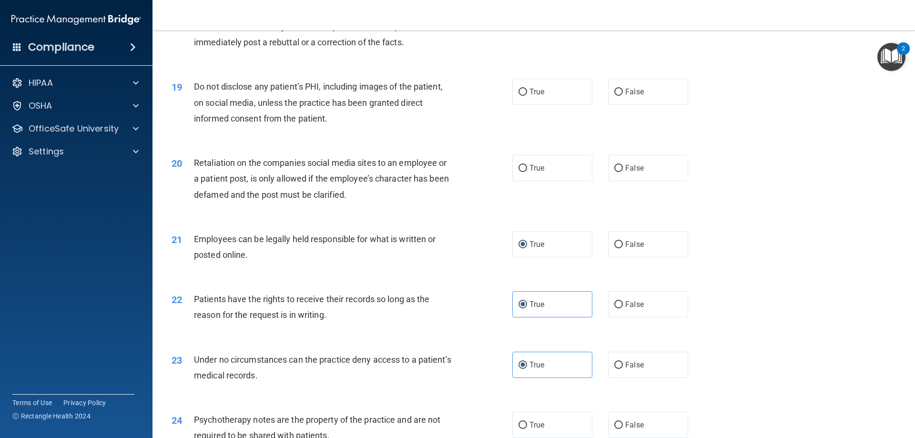
scroll to position [1335, 0]
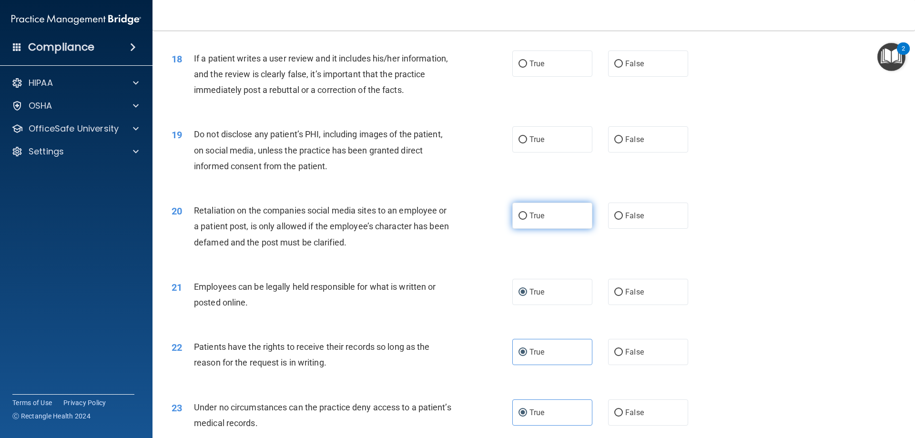
click at [522, 220] on input "True" at bounding box center [523, 216] width 9 height 7
radio input "true"
click at [542, 153] on label "True" at bounding box center [552, 139] width 80 height 26
click at [527, 143] on input "True" at bounding box center [523, 139] width 9 height 7
radio input "true"
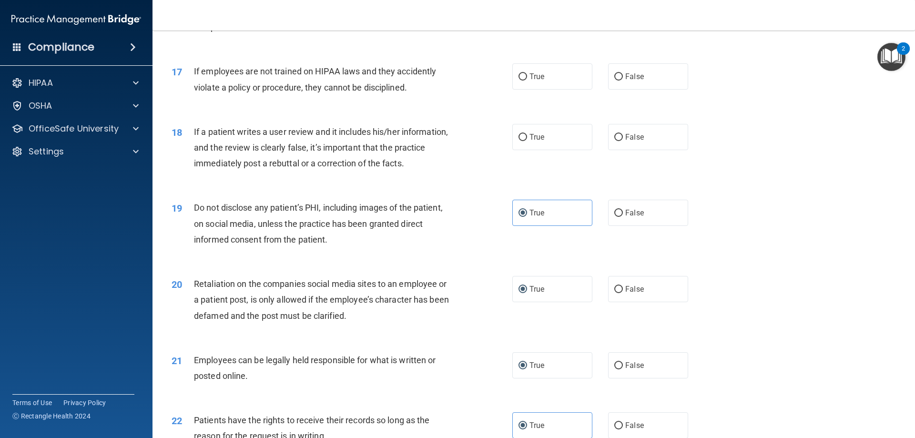
scroll to position [1239, 0]
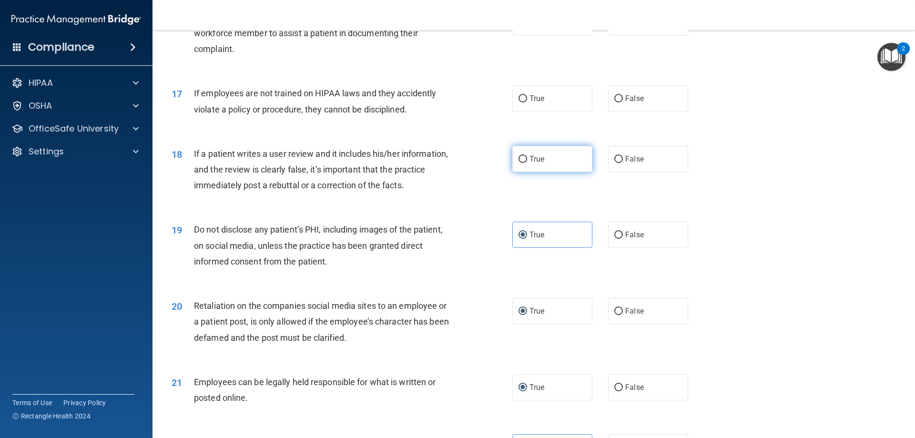
click at [538, 172] on label "True" at bounding box center [552, 159] width 80 height 26
click at [527, 163] on input "True" at bounding box center [523, 159] width 9 height 7
radio input "true"
click at [614, 102] on input "False" at bounding box center [618, 98] width 9 height 7
radio input "true"
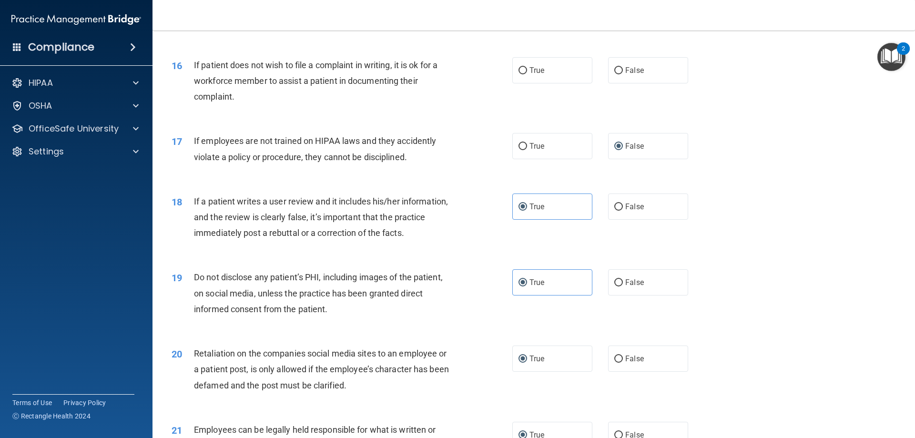
scroll to position [1144, 0]
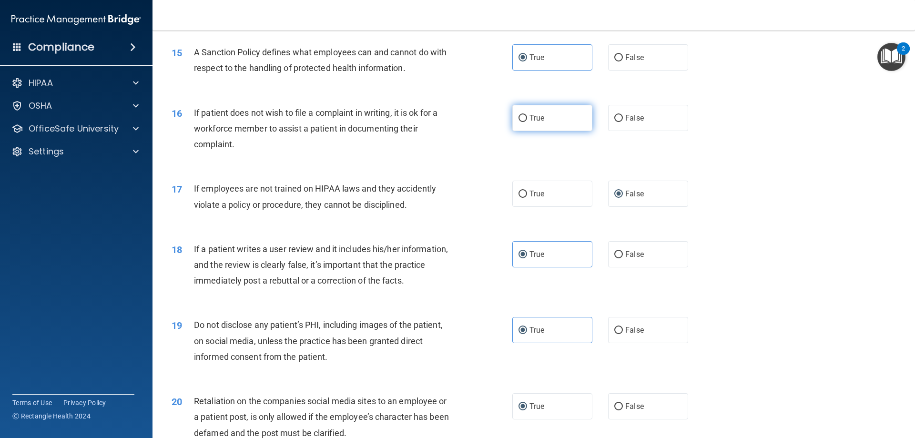
click at [535, 131] on label "True" at bounding box center [552, 118] width 80 height 26
click at [527, 122] on input "True" at bounding box center [523, 118] width 9 height 7
radio input "true"
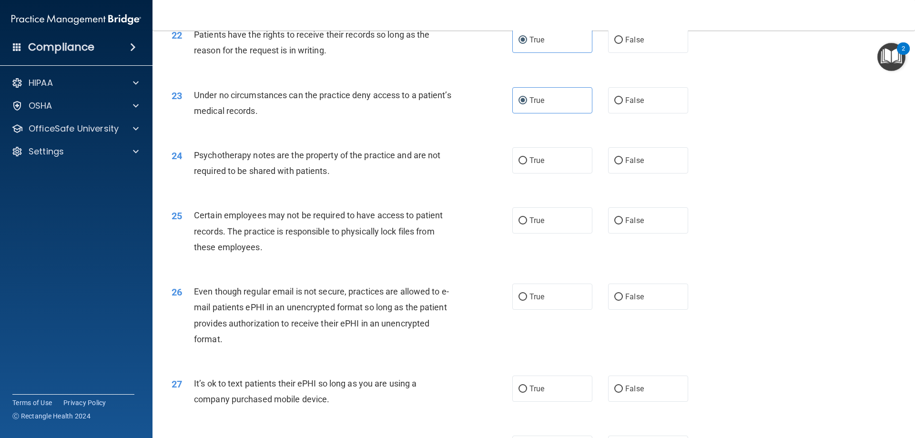
scroll to position [1668, 0]
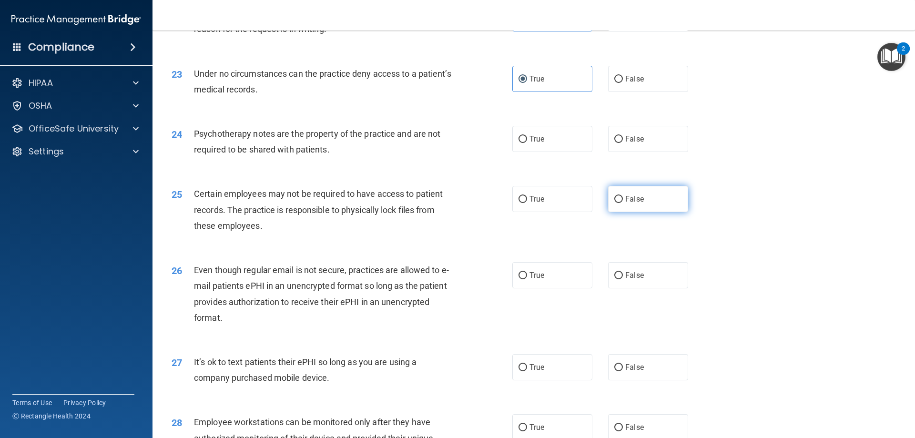
click at [625, 204] on span "False" at bounding box center [634, 198] width 19 height 9
click at [623, 203] on input "False" at bounding box center [618, 199] width 9 height 7
radio input "true"
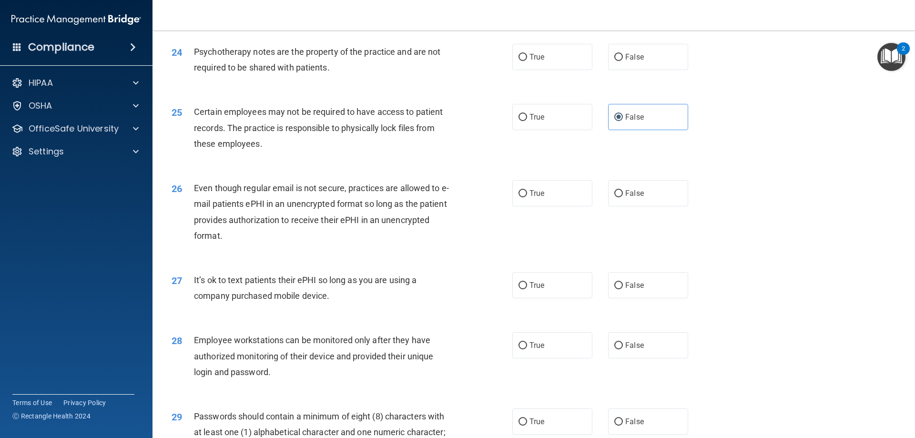
scroll to position [1764, 0]
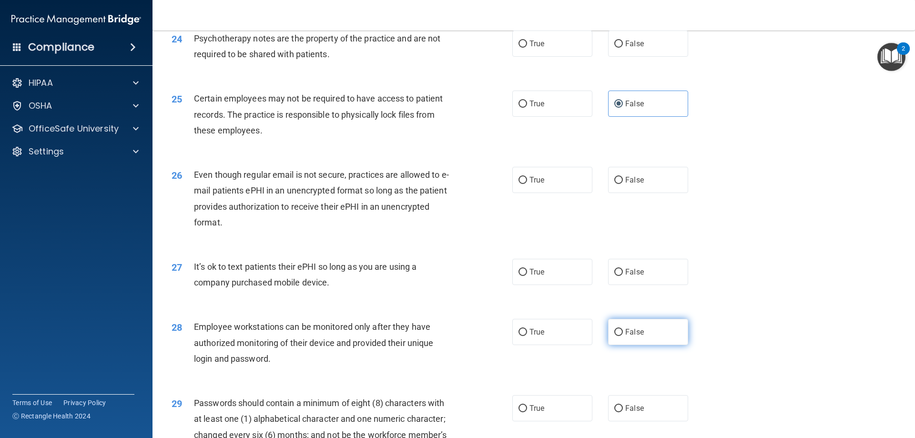
click at [636, 343] on label "False" at bounding box center [648, 332] width 80 height 26
click at [623, 336] on input "False" at bounding box center [618, 332] width 9 height 7
radio input "true"
click at [639, 345] on label "False" at bounding box center [648, 332] width 80 height 26
click at [623, 336] on input "False" at bounding box center [618, 332] width 9 height 7
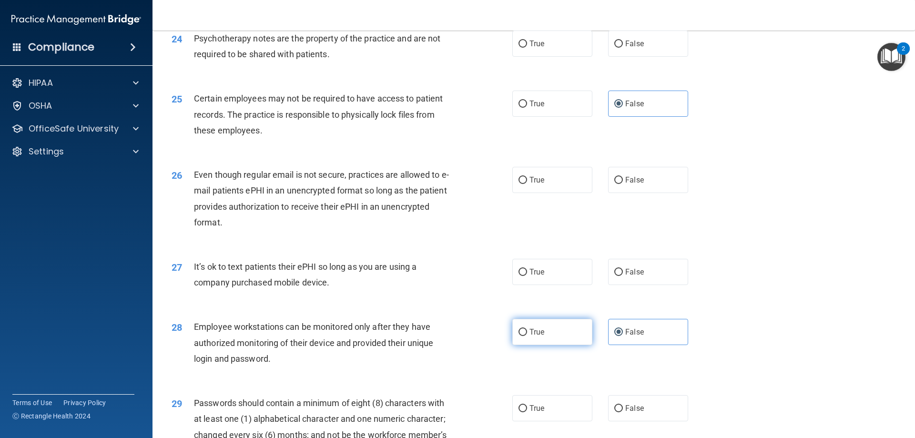
click at [562, 342] on label "True" at bounding box center [552, 332] width 80 height 26
click at [527, 336] on input "True" at bounding box center [523, 332] width 9 height 7
radio input "true"
radio input "false"
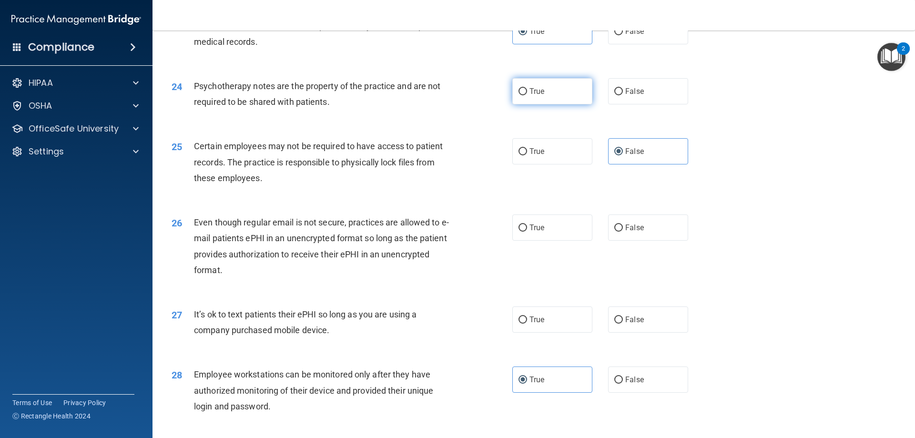
click at [540, 104] on label "True" at bounding box center [552, 91] width 80 height 26
click at [527, 95] on input "True" at bounding box center [523, 91] width 9 height 7
radio input "true"
click at [644, 241] on label "False" at bounding box center [648, 228] width 80 height 26
click at [623, 232] on input "False" at bounding box center [618, 228] width 9 height 7
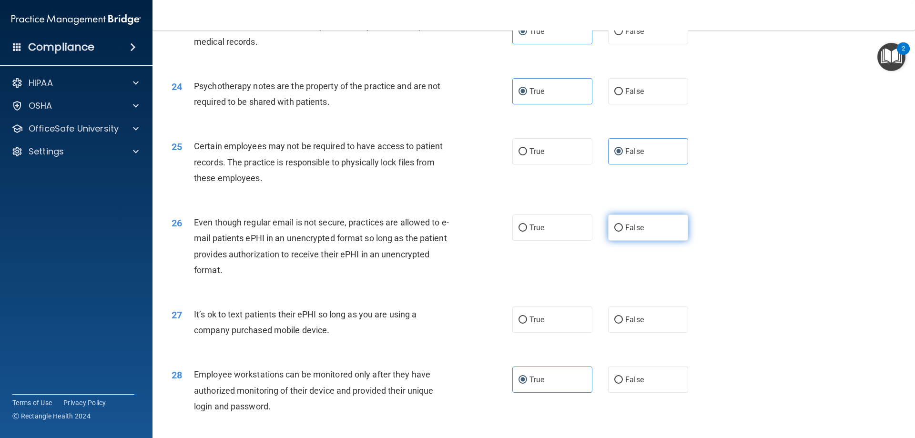
radio input "true"
click at [566, 241] on label "True" at bounding box center [552, 228] width 80 height 26
click at [527, 232] on input "True" at bounding box center [523, 228] width 9 height 7
radio input "true"
radio input "false"
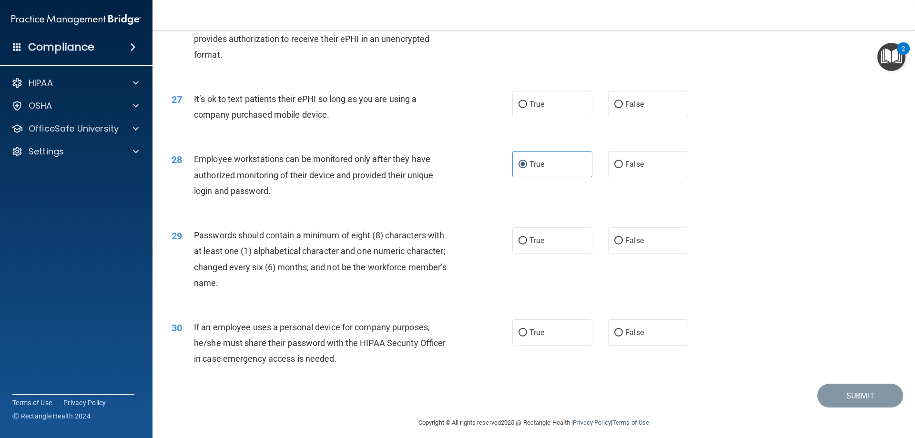
scroll to position [1954, 0]
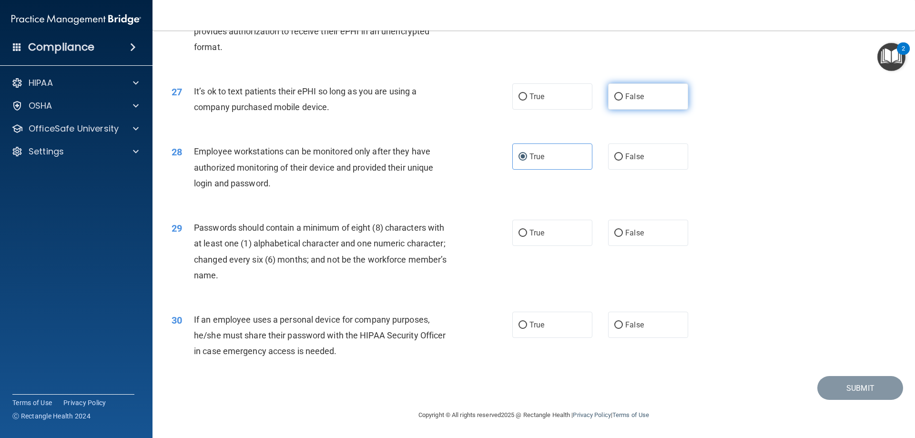
click at [633, 93] on span "False" at bounding box center [634, 96] width 19 height 9
click at [623, 93] on input "False" at bounding box center [618, 96] width 9 height 7
radio input "true"
click at [542, 223] on label "True" at bounding box center [552, 233] width 80 height 26
click at [527, 230] on input "True" at bounding box center [523, 233] width 9 height 7
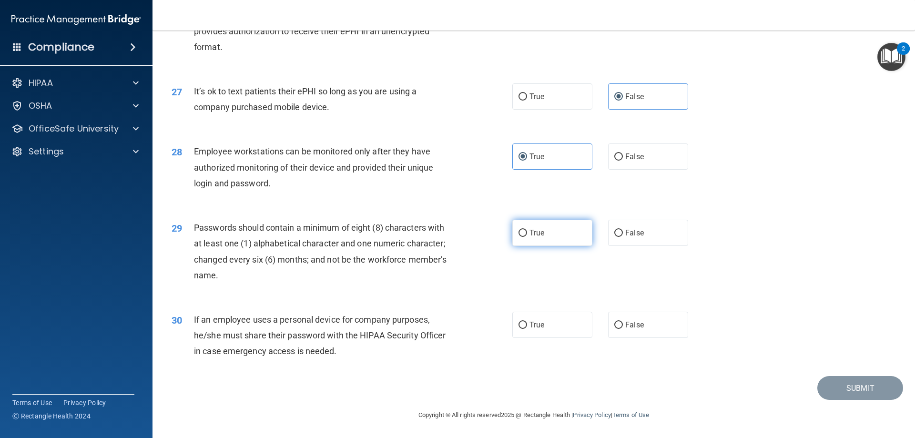
radio input "true"
click at [535, 321] on span "True" at bounding box center [537, 324] width 15 height 9
click at [527, 322] on input "True" at bounding box center [523, 325] width 9 height 7
radio input "true"
click at [863, 382] on button "Submit" at bounding box center [860, 388] width 86 height 24
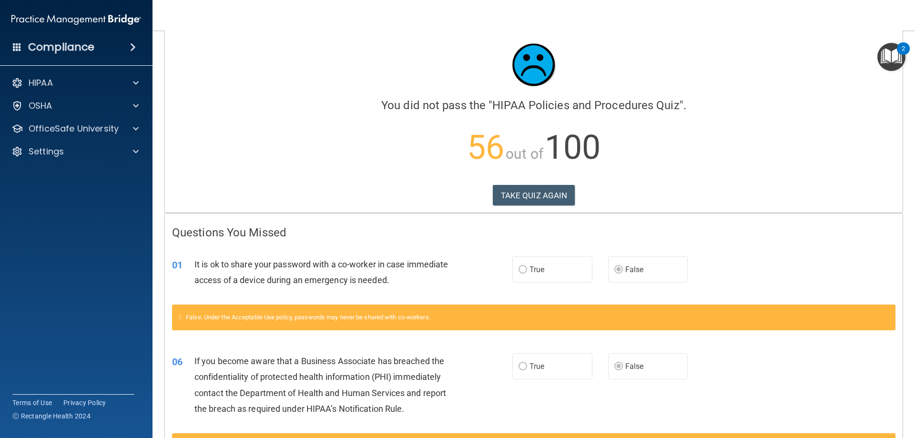
scroll to position [59, 0]
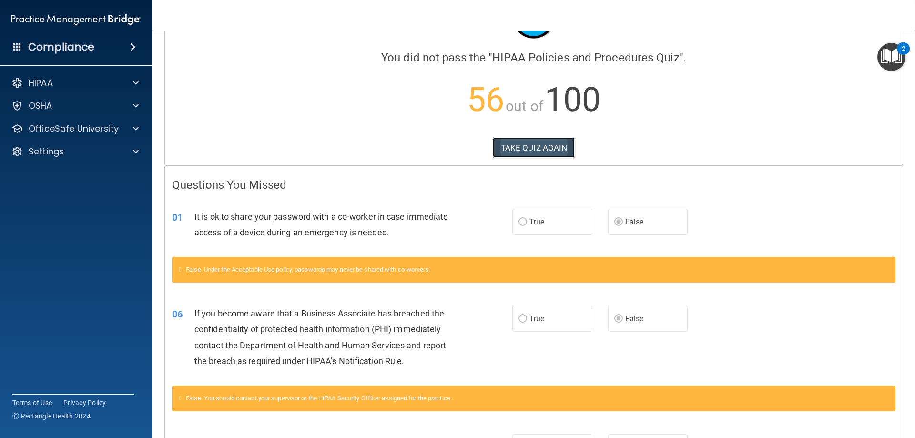
click at [501, 146] on button "TAKE QUIZ AGAIN" at bounding box center [534, 147] width 82 height 21
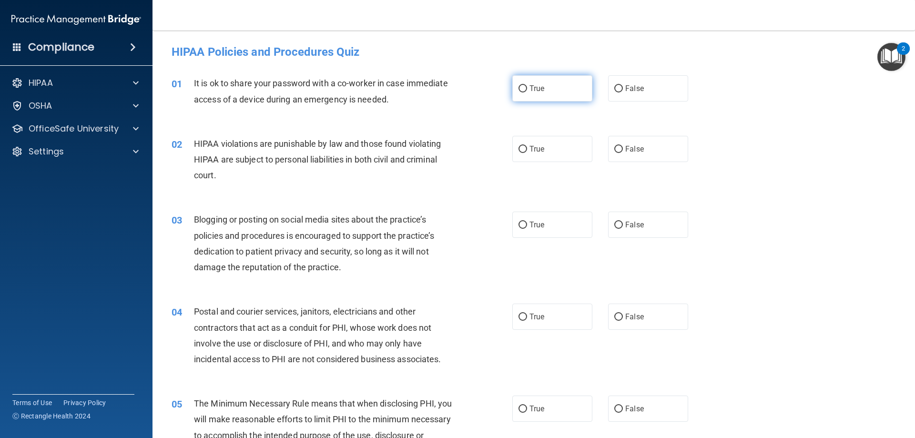
click at [526, 78] on label "True" at bounding box center [552, 88] width 80 height 26
click at [526, 85] on input "True" at bounding box center [523, 88] width 9 height 7
radio input "true"
click at [575, 157] on label "True" at bounding box center [552, 149] width 80 height 26
click at [527, 153] on input "True" at bounding box center [523, 149] width 9 height 7
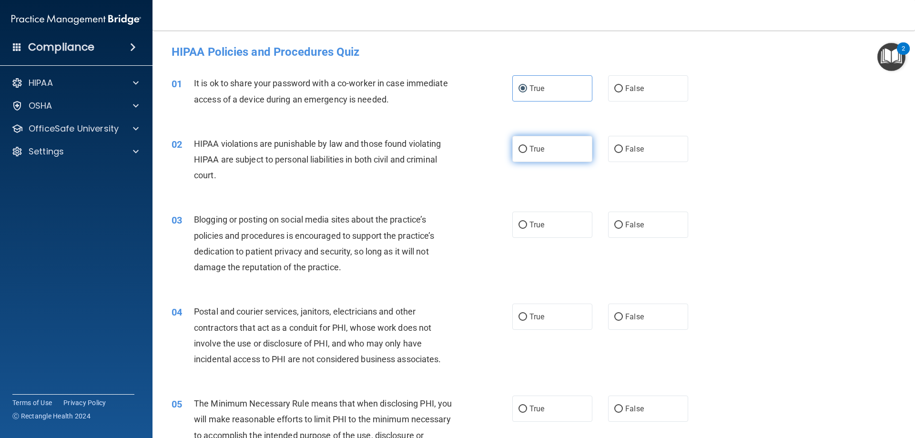
radio input "true"
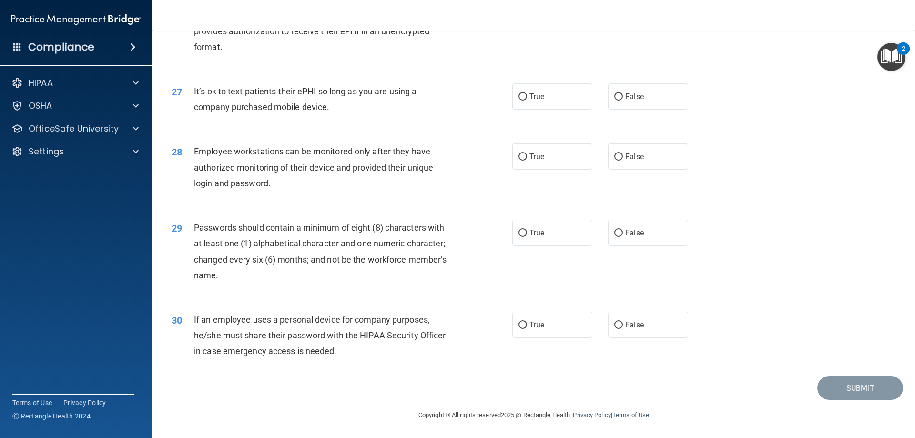
scroll to position [1955, 0]
click at [530, 161] on span "True" at bounding box center [537, 156] width 15 height 9
click at [527, 161] on input "True" at bounding box center [523, 156] width 9 height 7
radio input "true"
click at [551, 238] on label "True" at bounding box center [552, 233] width 80 height 26
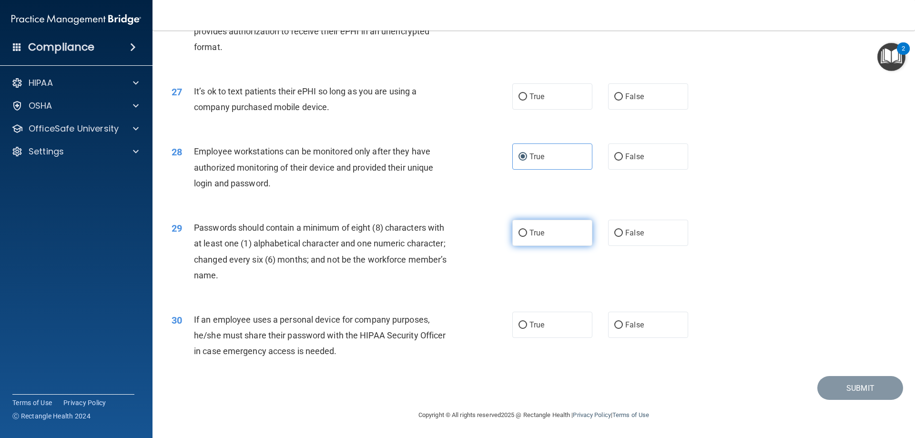
click at [527, 237] on input "True" at bounding box center [523, 233] width 9 height 7
radio input "true"
click at [548, 328] on label "True" at bounding box center [552, 325] width 80 height 26
click at [527, 328] on input "True" at bounding box center [523, 325] width 9 height 7
radio input "true"
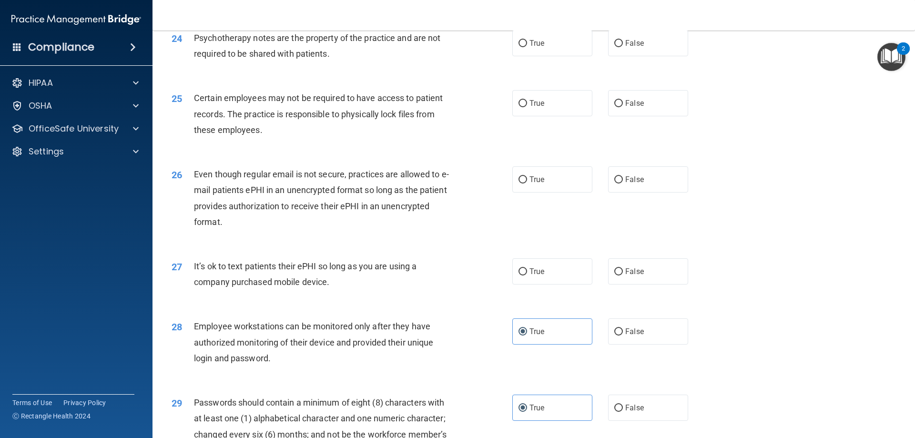
scroll to position [1716, 0]
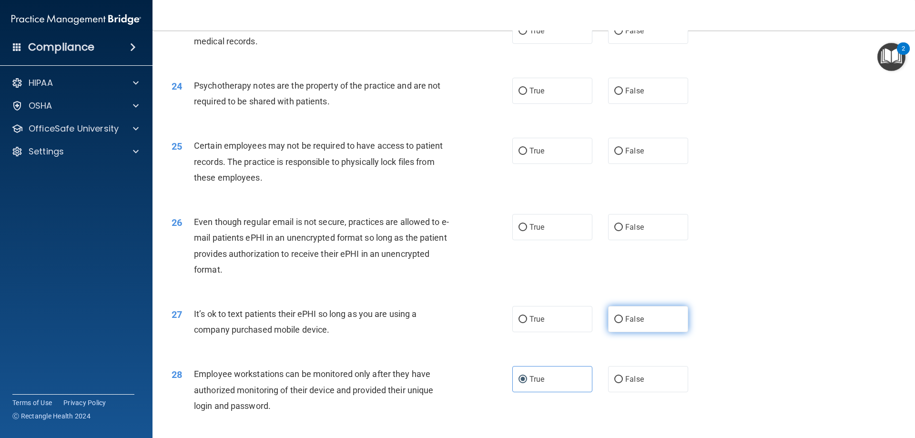
click at [622, 332] on label "False" at bounding box center [648, 319] width 80 height 26
click at [622, 323] on input "False" at bounding box center [618, 319] width 9 height 7
radio input "true"
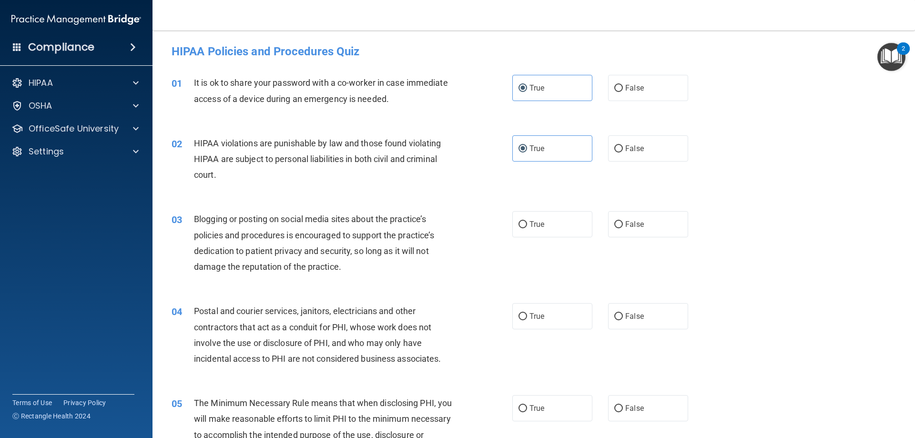
scroll to position [0, 0]
click at [615, 99] on label "False" at bounding box center [648, 88] width 80 height 26
click at [615, 92] on input "False" at bounding box center [618, 88] width 9 height 7
radio input "true"
radio input "false"
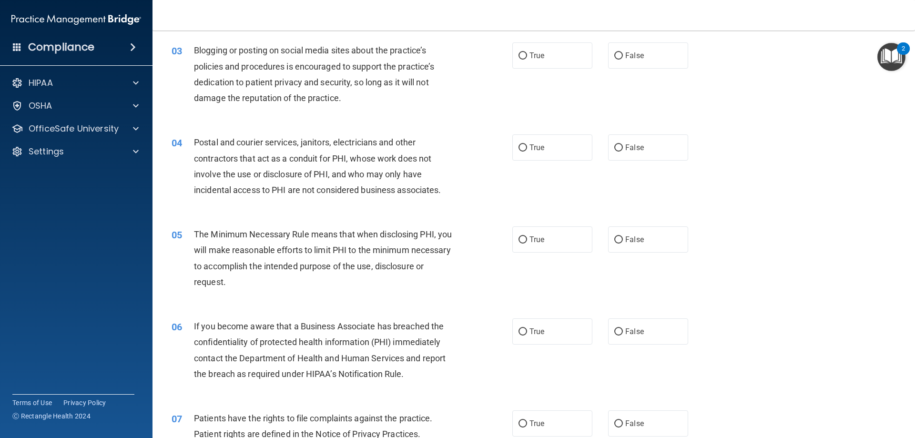
scroll to position [191, 0]
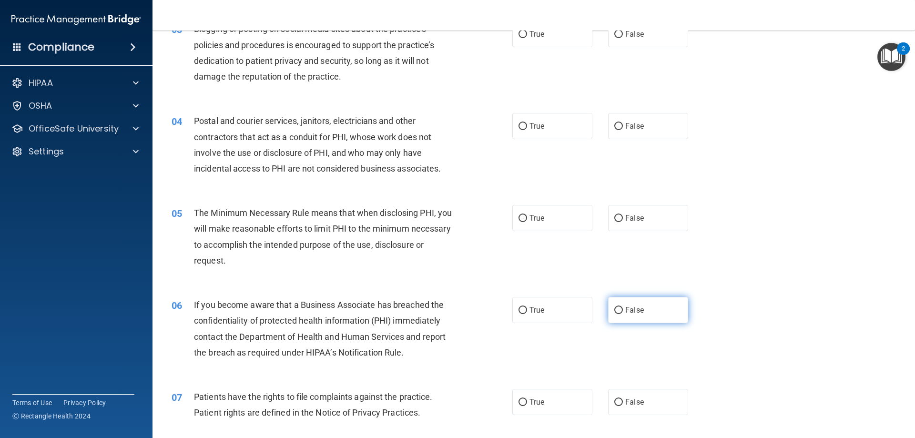
click at [674, 321] on label "False" at bounding box center [648, 310] width 80 height 26
click at [623, 314] on input "False" at bounding box center [618, 310] width 9 height 7
radio input "true"
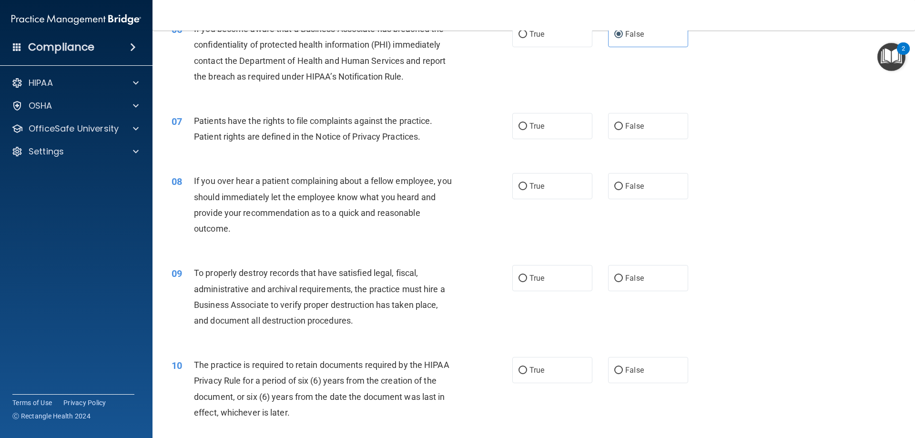
scroll to position [524, 0]
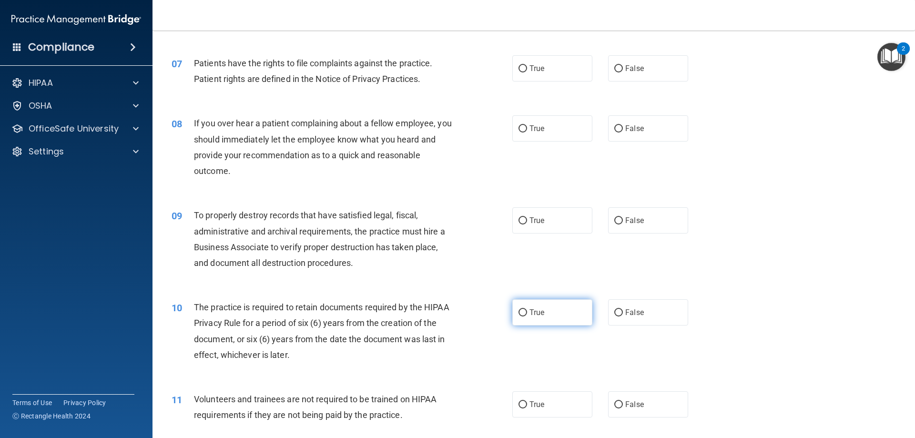
drag, startPoint x: 545, startPoint y: 310, endPoint x: 564, endPoint y: 316, distance: 20.2
click at [545, 310] on label "True" at bounding box center [552, 312] width 80 height 26
click at [527, 310] on input "True" at bounding box center [523, 312] width 9 height 7
radio input "true"
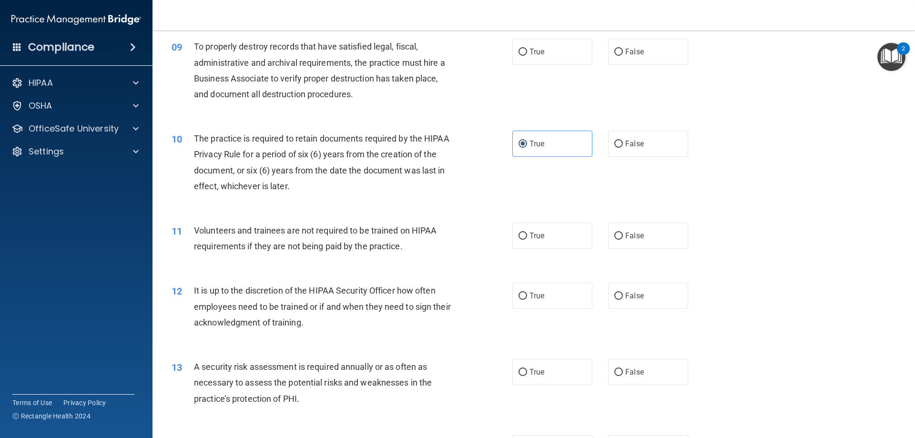
scroll to position [715, 0]
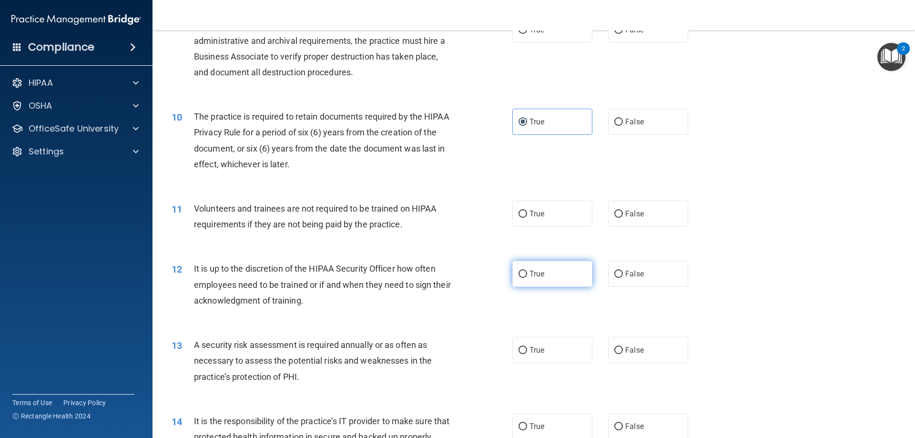
click at [527, 269] on label "True" at bounding box center [552, 274] width 80 height 26
click at [527, 271] on input "True" at bounding box center [523, 274] width 9 height 7
radio input "true"
click at [620, 276] on label "False" at bounding box center [648, 274] width 80 height 26
click at [620, 276] on input "False" at bounding box center [618, 274] width 9 height 7
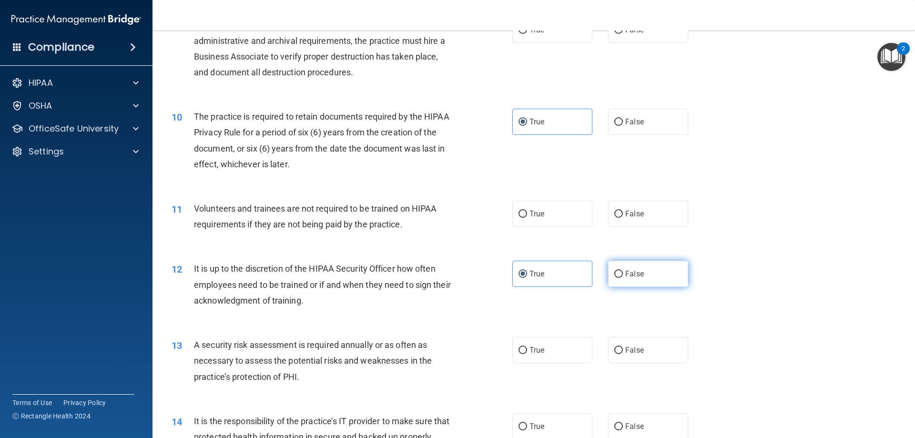
radio input "true"
radio input "false"
click at [639, 418] on label "False" at bounding box center [648, 426] width 80 height 26
click at [623, 423] on input "False" at bounding box center [618, 426] width 9 height 7
radio input "true"
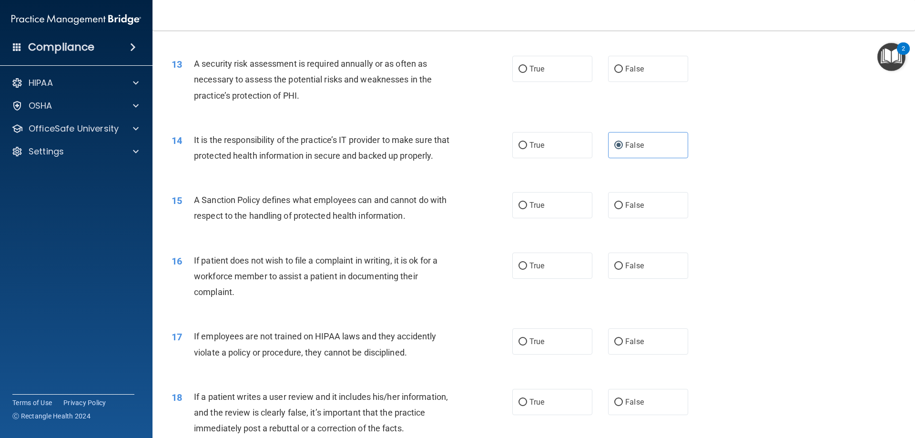
scroll to position [1001, 0]
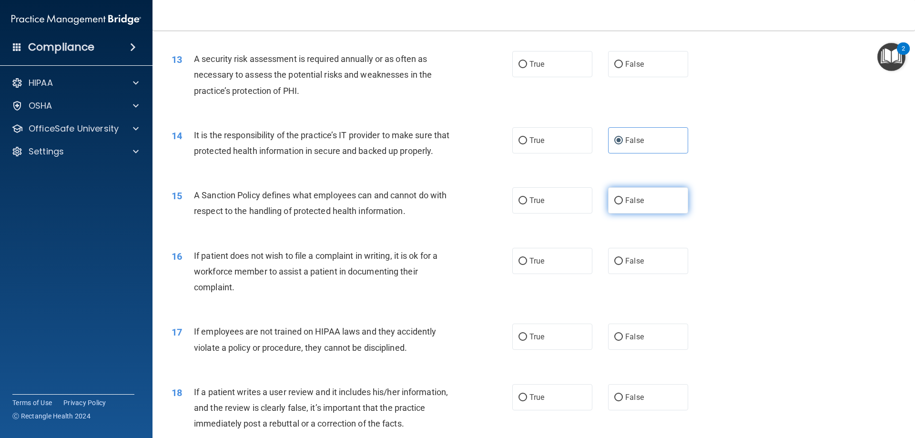
click at [627, 214] on label "False" at bounding box center [648, 200] width 80 height 26
click at [623, 204] on input "False" at bounding box center [618, 200] width 9 height 7
radio input "true"
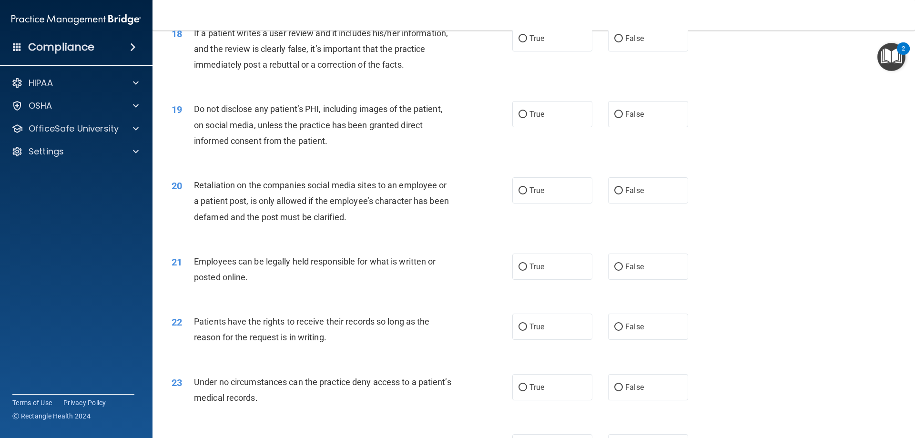
scroll to position [1382, 0]
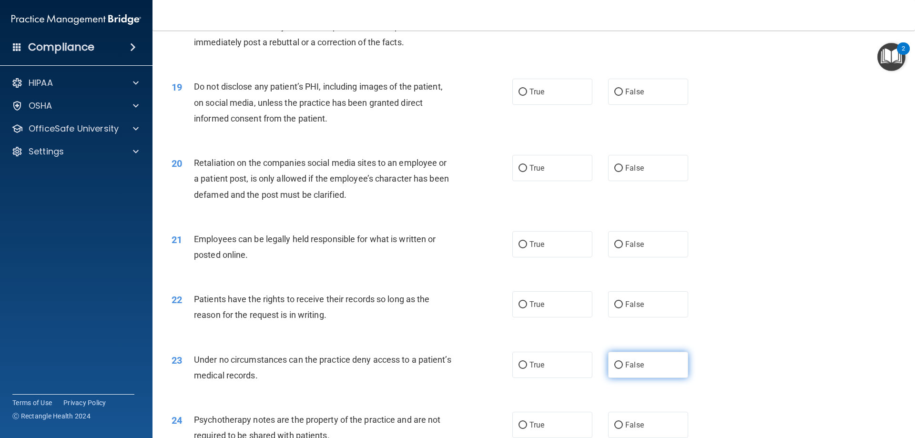
click at [663, 378] on label "False" at bounding box center [648, 365] width 80 height 26
click at [623, 369] on input "False" at bounding box center [618, 365] width 9 height 7
radio input "true"
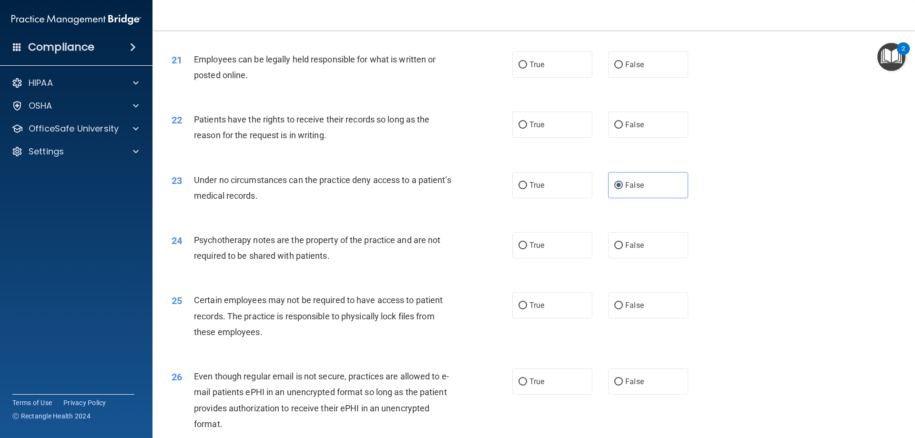
scroll to position [1573, 0]
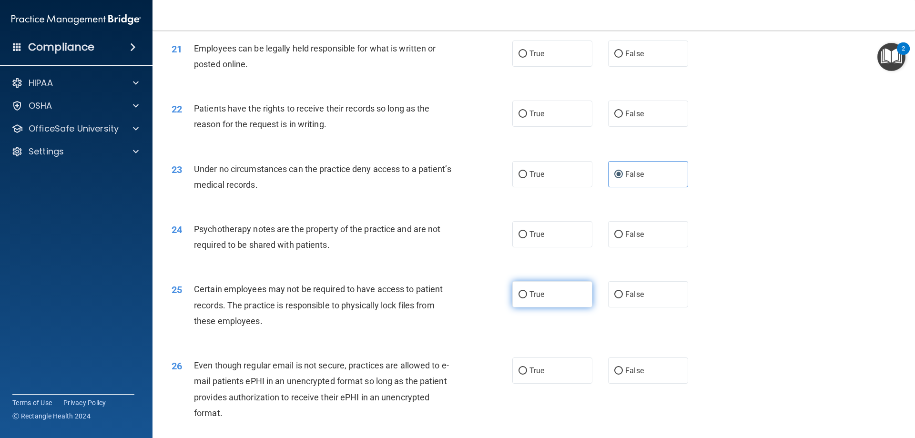
click at [564, 307] on label "True" at bounding box center [552, 294] width 80 height 26
click at [527, 298] on input "True" at bounding box center [523, 294] width 9 height 7
radio input "true"
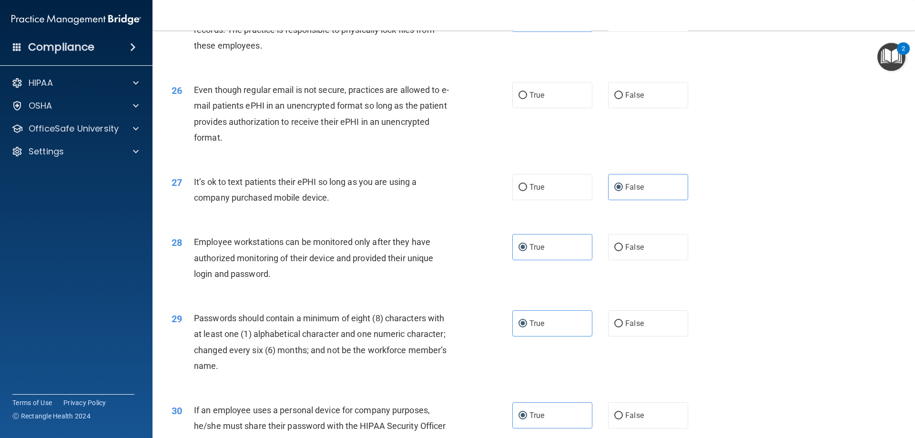
scroll to position [1859, 0]
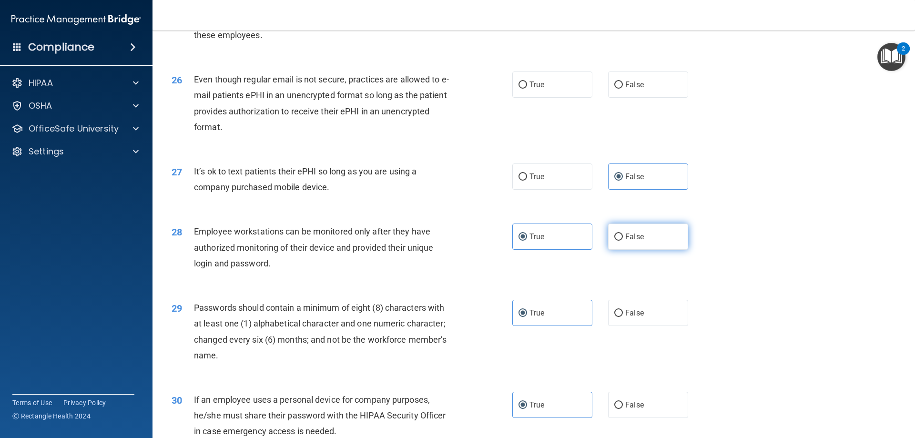
click at [636, 250] on label "False" at bounding box center [648, 237] width 80 height 26
click at [623, 241] on input "False" at bounding box center [618, 237] width 9 height 7
radio input "true"
radio input "false"
click at [645, 418] on label "False" at bounding box center [648, 405] width 80 height 26
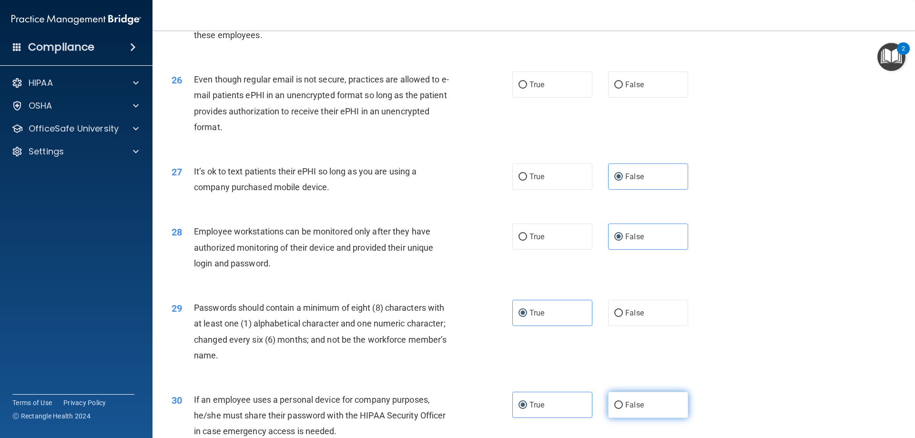
click at [623, 409] on input "False" at bounding box center [618, 405] width 9 height 7
radio input "true"
radio input "false"
click at [562, 98] on label "True" at bounding box center [552, 85] width 80 height 26
click at [527, 89] on input "True" at bounding box center [523, 85] width 9 height 7
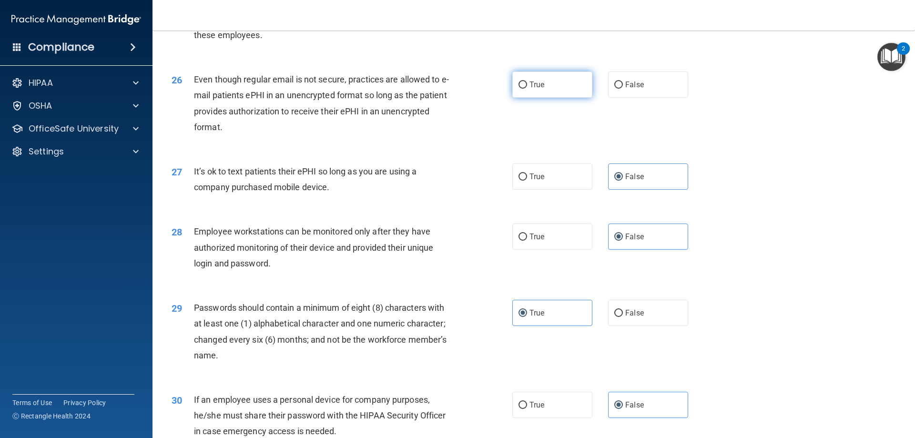
radio input "true"
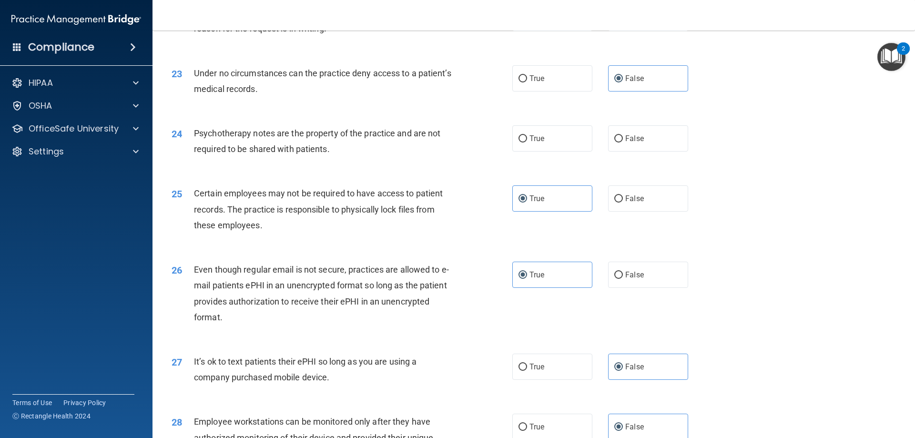
scroll to position [1668, 0]
click at [540, 143] on span "True" at bounding box center [537, 138] width 15 height 9
click at [566, 152] on label "True" at bounding box center [552, 139] width 80 height 26
click at [527, 143] on input "True" at bounding box center [523, 139] width 9 height 7
radio input "true"
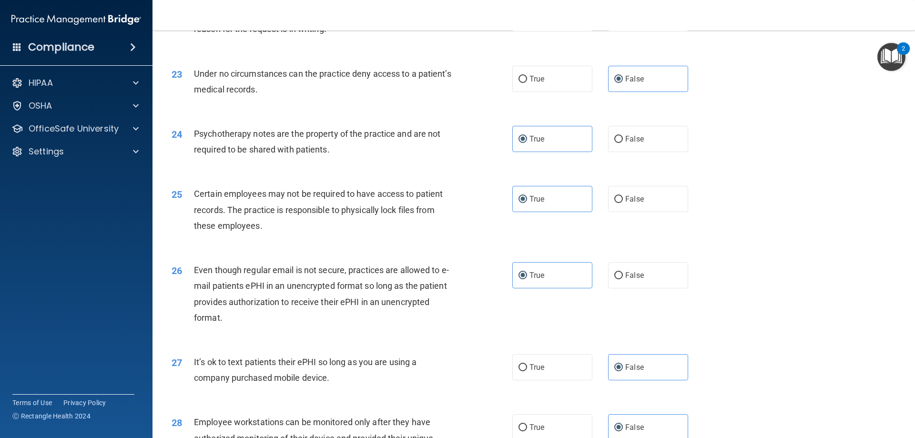
scroll to position [1573, 0]
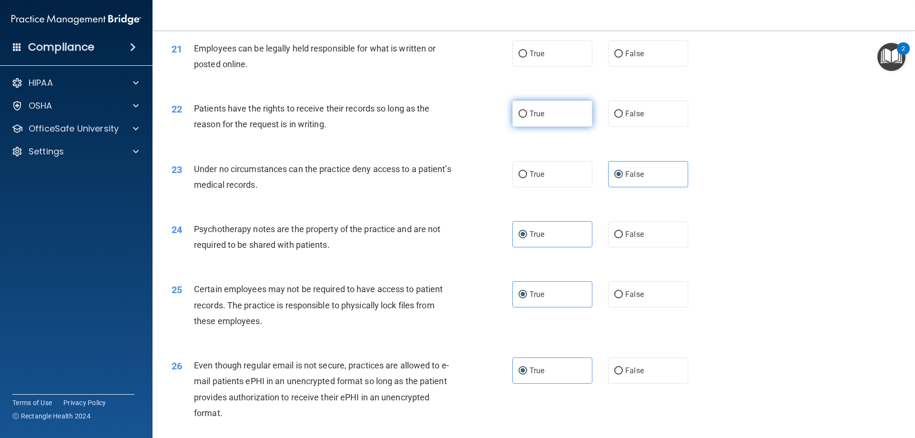
click at [537, 127] on label "True" at bounding box center [552, 114] width 80 height 26
click at [527, 118] on input "True" at bounding box center [523, 114] width 9 height 7
radio input "true"
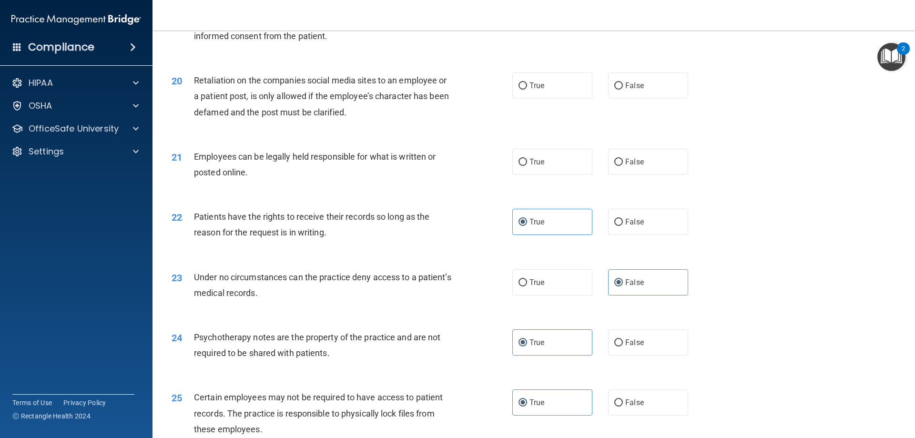
scroll to position [1430, 0]
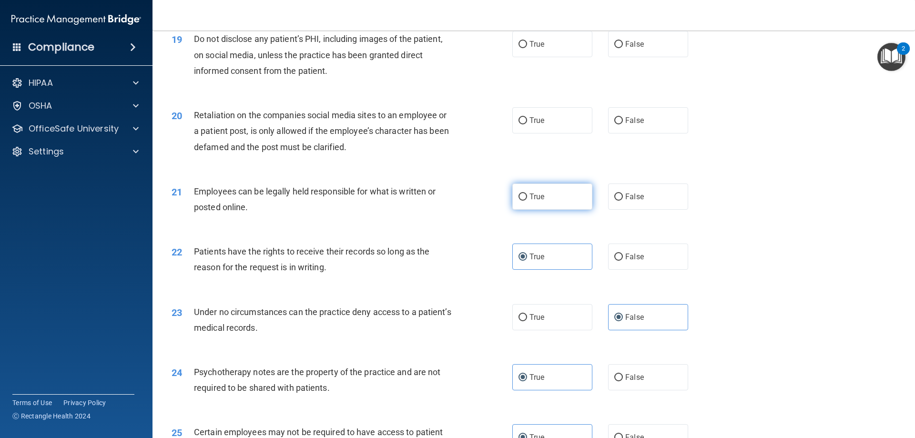
click at [575, 210] on label "True" at bounding box center [552, 197] width 80 height 26
click at [527, 201] on input "True" at bounding box center [523, 197] width 9 height 7
radio input "true"
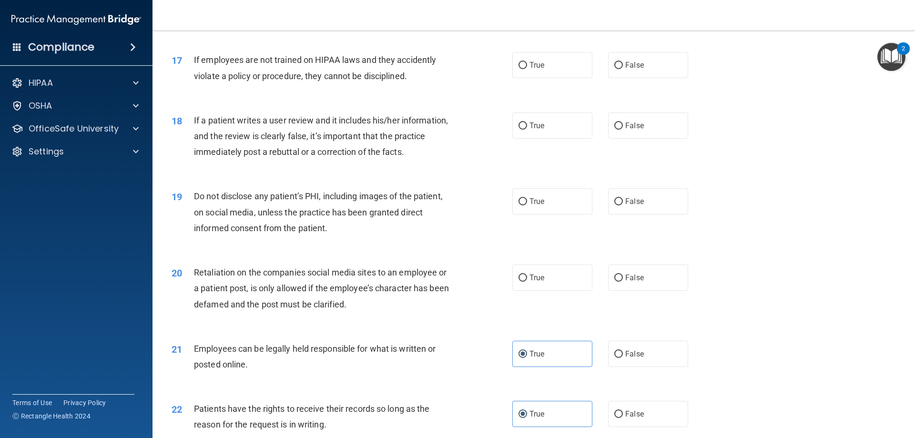
scroll to position [1239, 0]
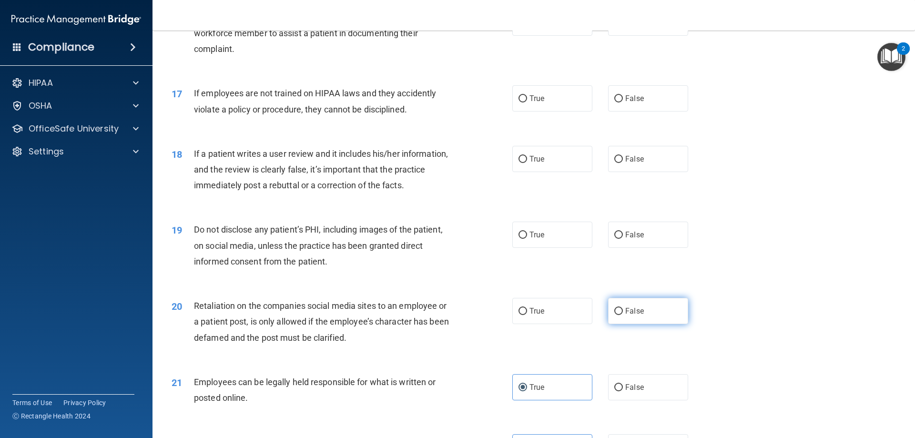
click at [614, 315] on input "False" at bounding box center [618, 311] width 9 height 7
radio input "true"
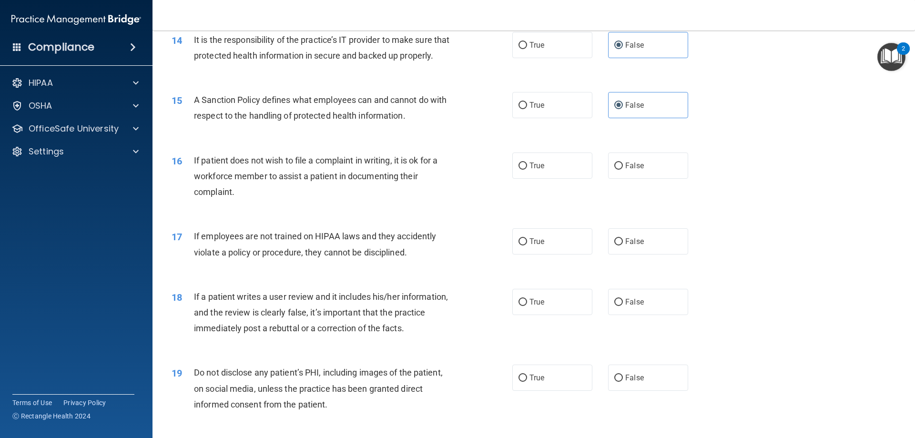
scroll to position [1144, 0]
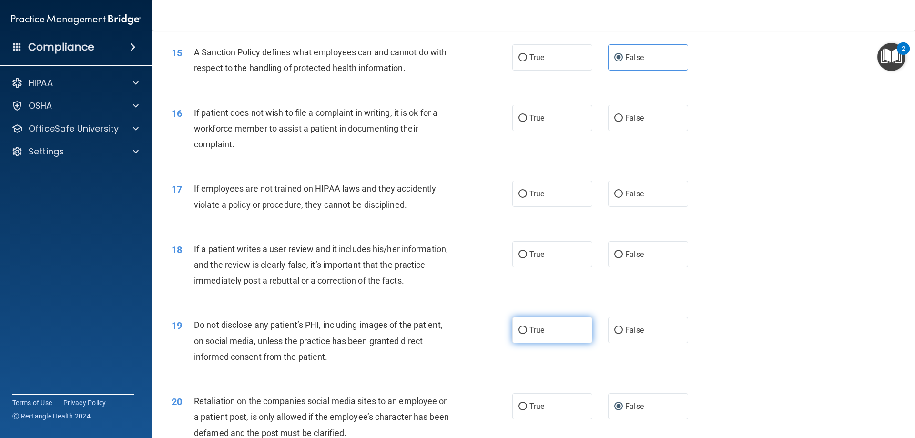
click at [574, 343] on label "True" at bounding box center [552, 330] width 80 height 26
click at [527, 334] on input "True" at bounding box center [523, 330] width 9 height 7
radio input "true"
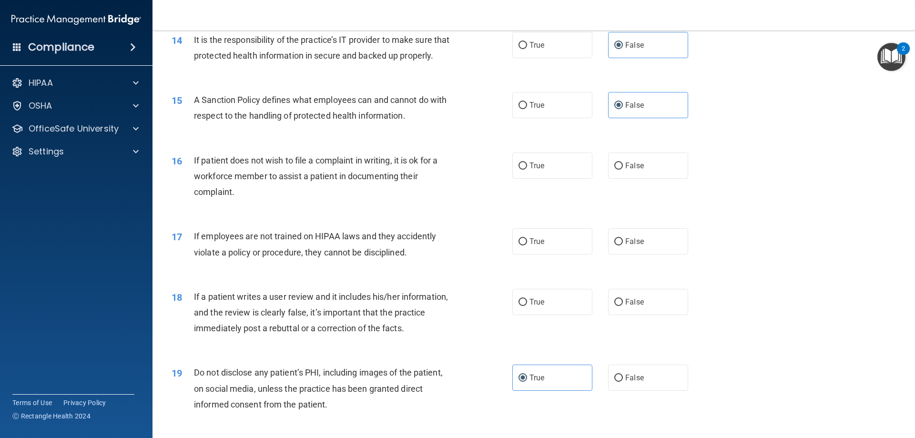
scroll to position [1049, 0]
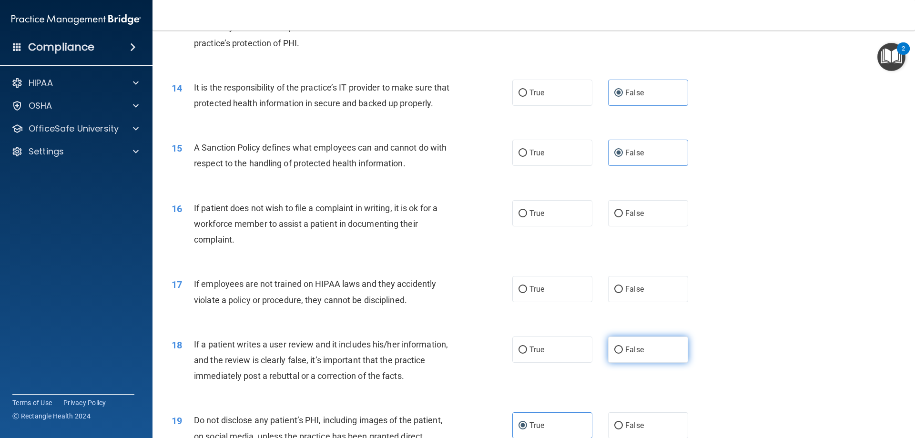
click at [619, 363] on label "False" at bounding box center [648, 350] width 80 height 26
click at [619, 354] on input "False" at bounding box center [618, 350] width 9 height 7
radio input "true"
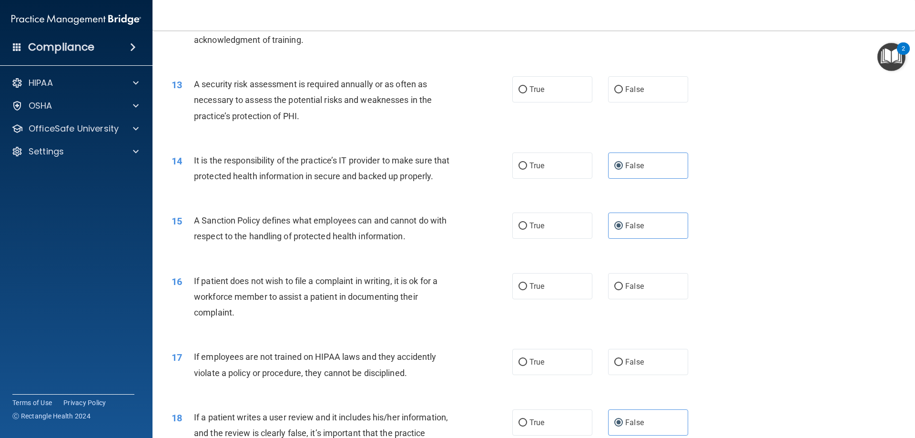
scroll to position [953, 0]
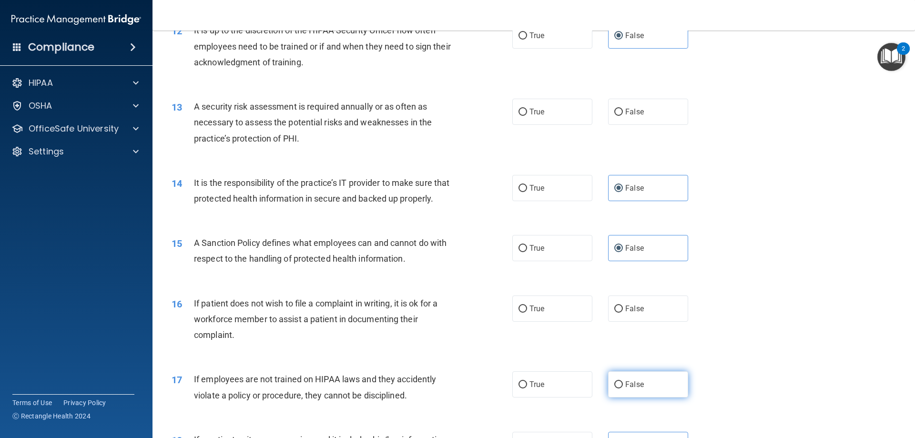
click at [639, 389] on span "False" at bounding box center [634, 384] width 19 height 9
click at [623, 388] on input "False" at bounding box center [618, 384] width 9 height 7
radio input "true"
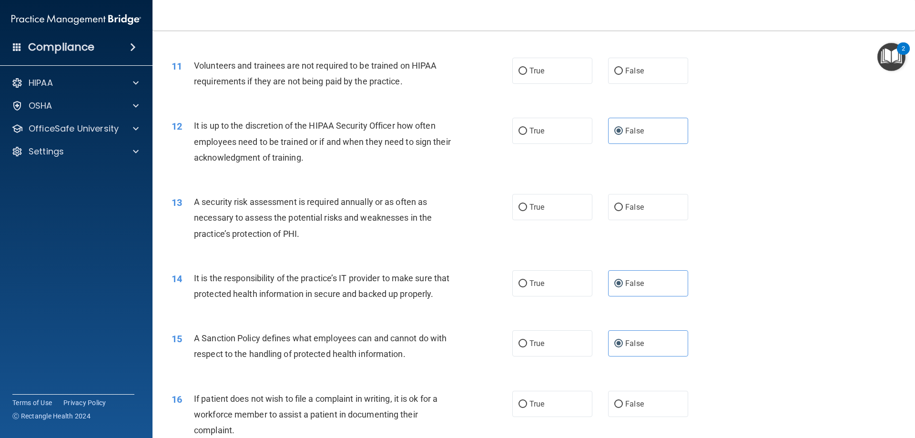
scroll to position [906, 0]
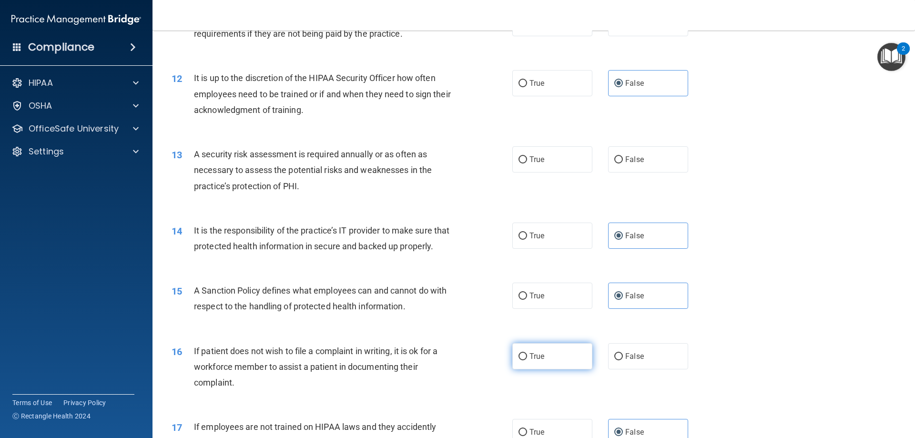
click at [572, 369] on label "True" at bounding box center [552, 356] width 80 height 26
click at [527, 360] on input "True" at bounding box center [523, 356] width 9 height 7
radio input "true"
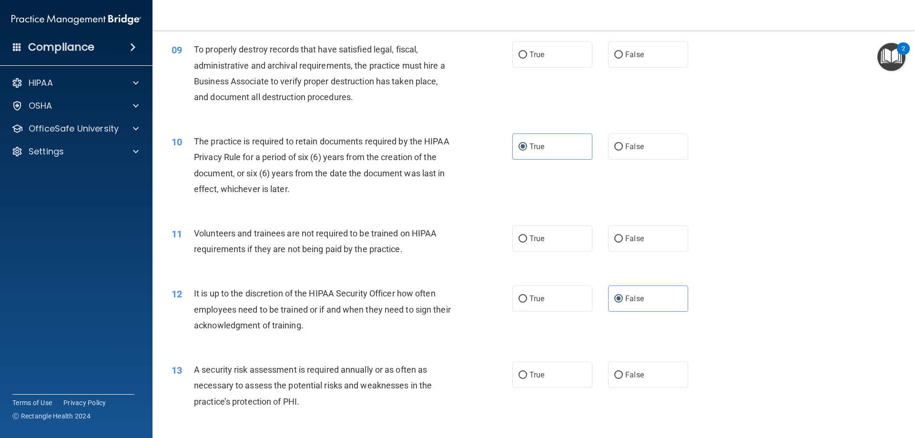
scroll to position [667, 0]
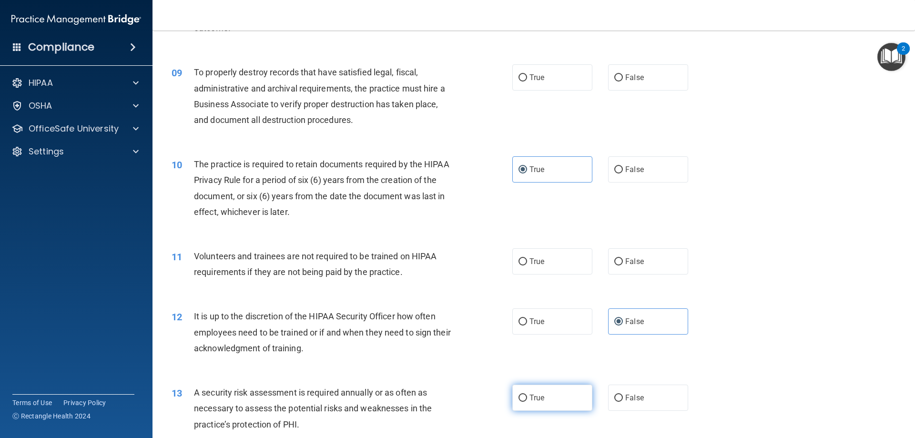
click at [573, 401] on label "True" at bounding box center [552, 398] width 80 height 26
click at [527, 401] on input "True" at bounding box center [523, 398] width 9 height 7
radio input "true"
click at [622, 252] on label "False" at bounding box center [648, 261] width 80 height 26
click at [622, 258] on input "False" at bounding box center [618, 261] width 9 height 7
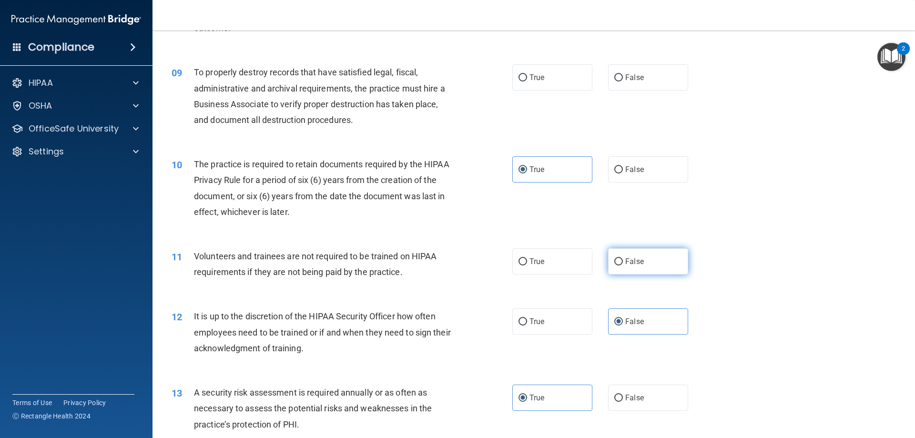
radio input "true"
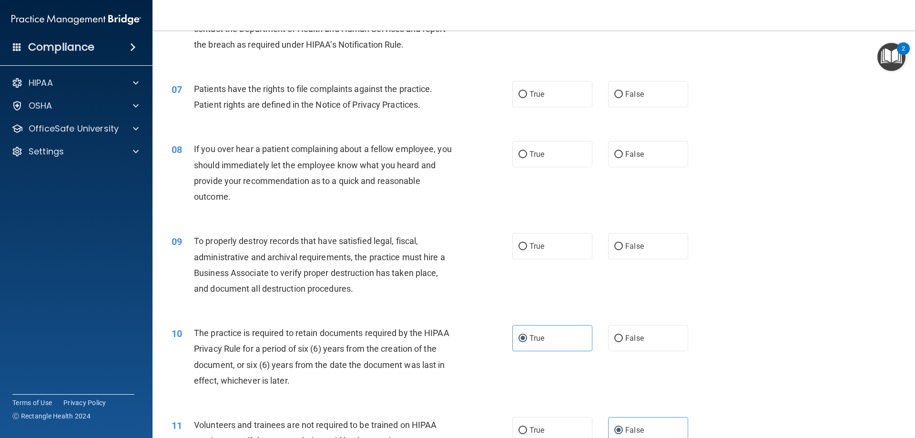
scroll to position [477, 0]
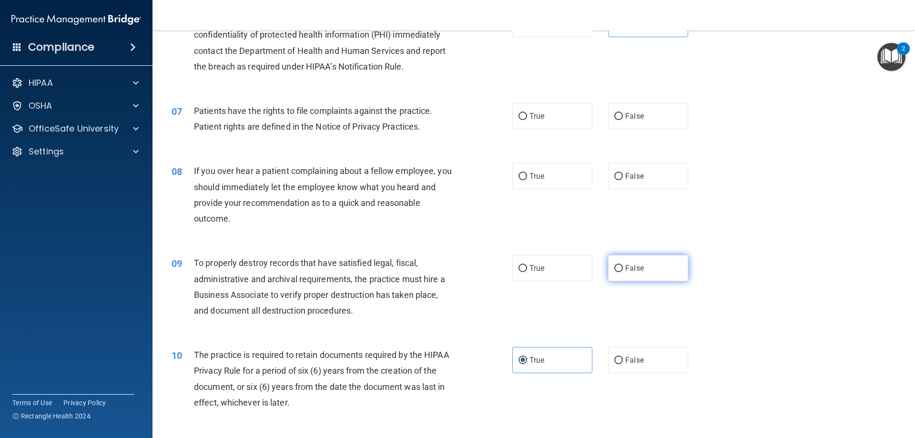
click at [644, 265] on label "False" at bounding box center [648, 268] width 80 height 26
click at [623, 265] on input "False" at bounding box center [618, 268] width 9 height 7
radio input "true"
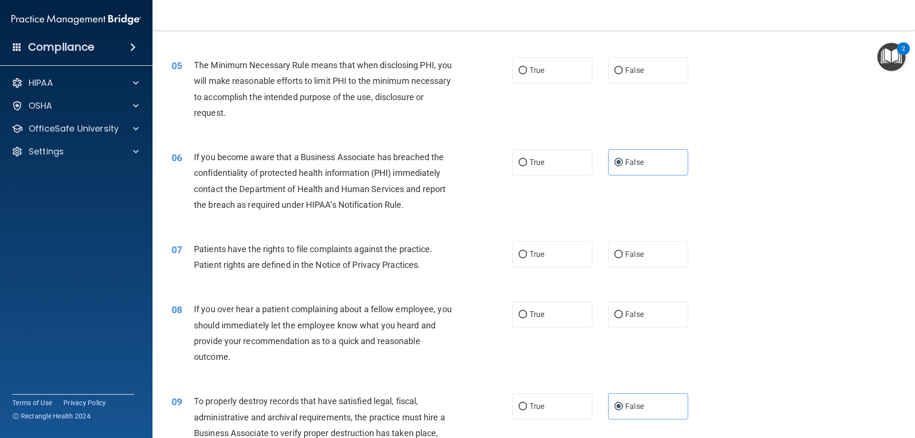
scroll to position [334, 0]
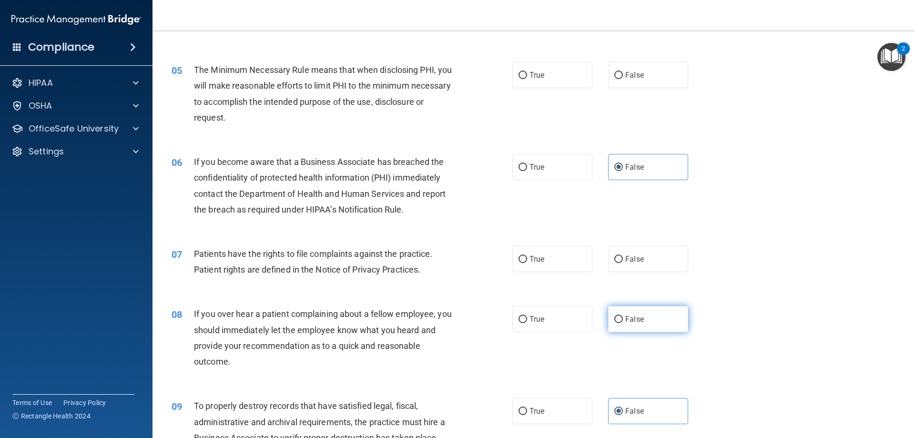
click at [658, 319] on label "False" at bounding box center [648, 319] width 80 height 26
click at [623, 319] on input "False" at bounding box center [618, 319] width 9 height 7
radio input "true"
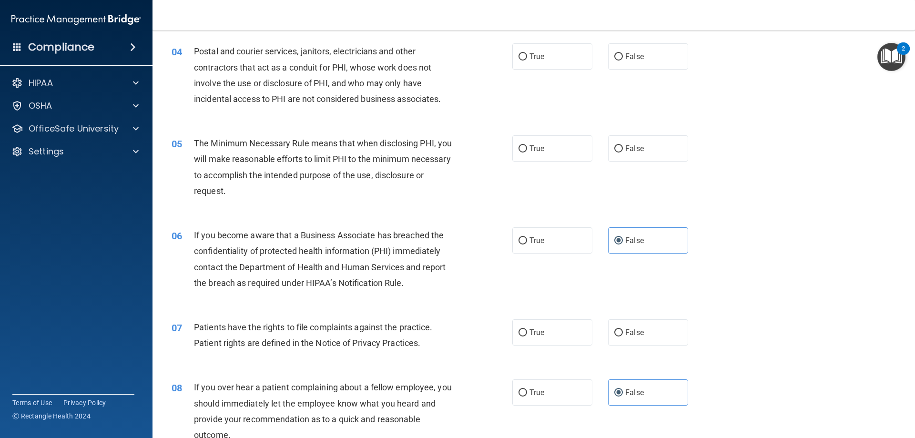
scroll to position [238, 0]
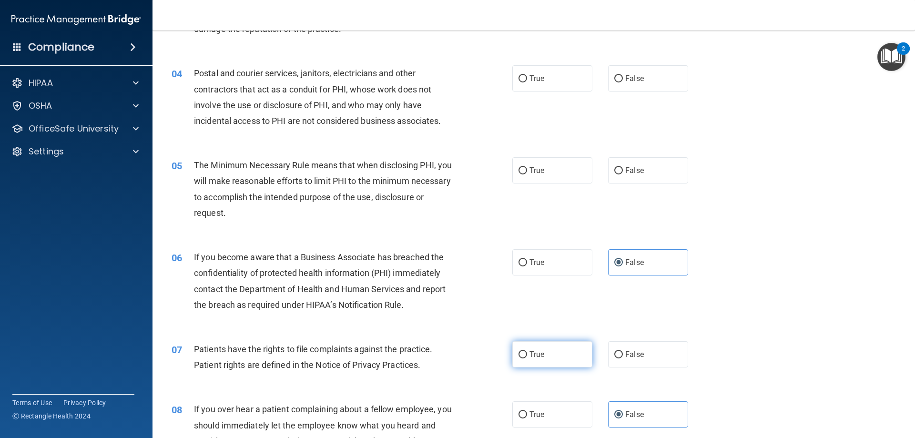
click at [532, 349] on label "True" at bounding box center [552, 354] width 80 height 26
click at [527, 351] on input "True" at bounding box center [523, 354] width 9 height 7
radio input "true"
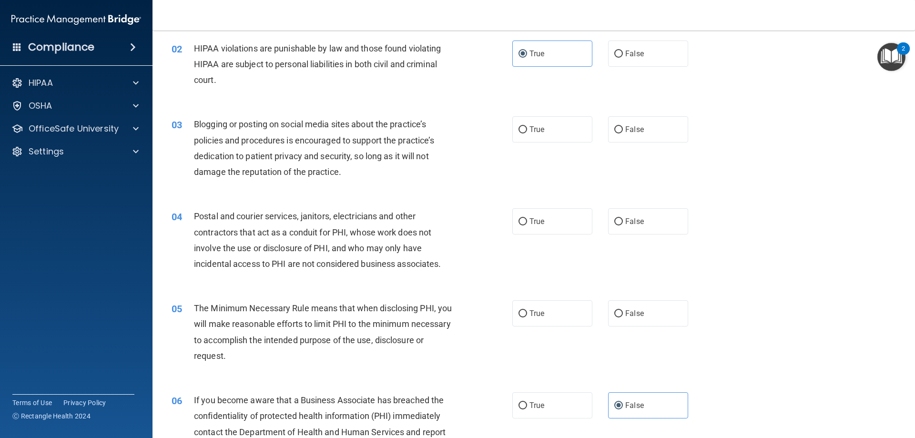
scroll to position [48, 0]
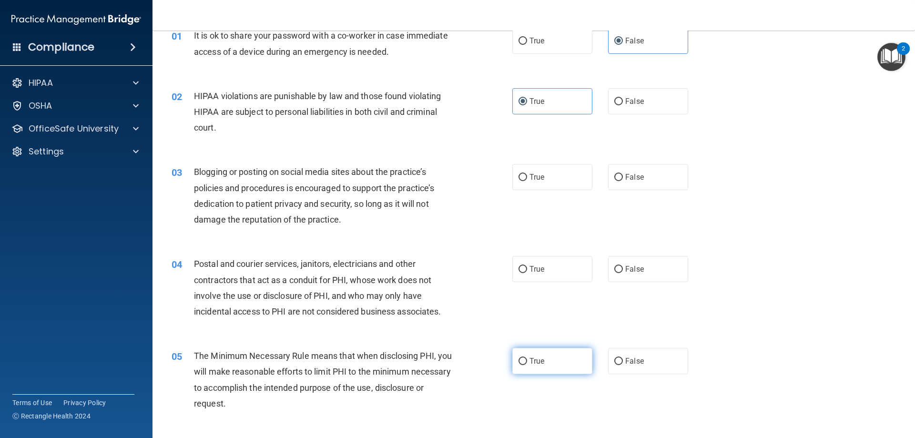
click at [577, 367] on label "True" at bounding box center [552, 361] width 80 height 26
click at [527, 365] on input "True" at bounding box center [523, 361] width 9 height 7
radio input "true"
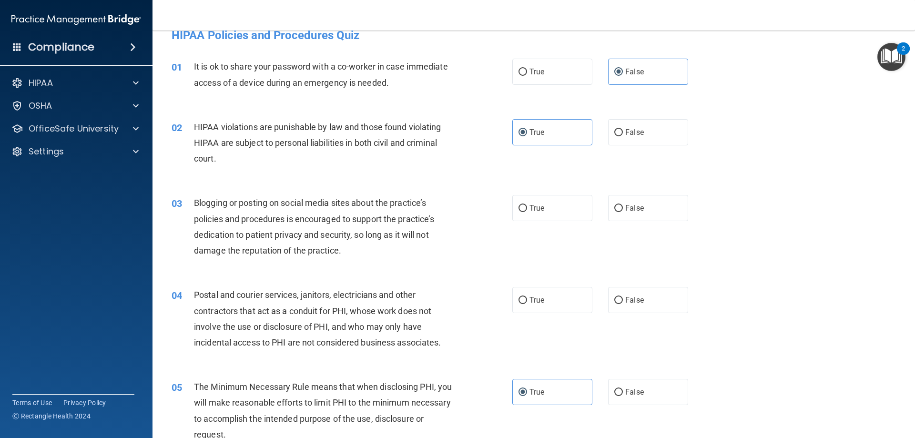
scroll to position [0, 0]
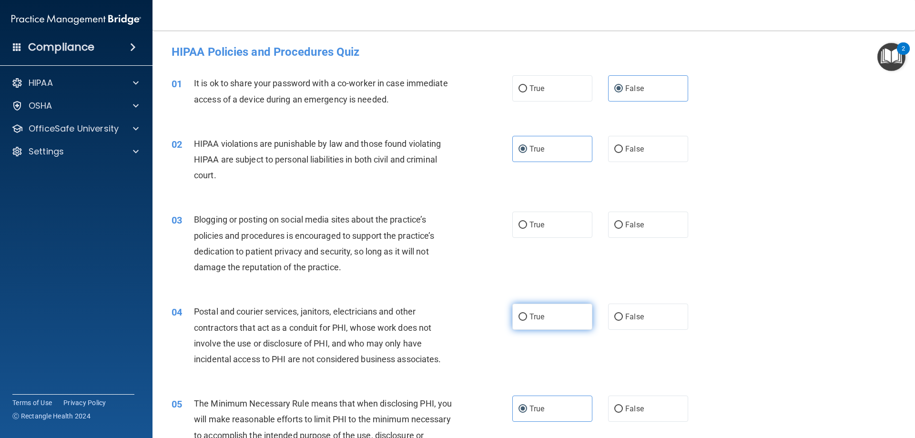
click at [577, 323] on label "True" at bounding box center [552, 317] width 80 height 26
click at [527, 321] on input "True" at bounding box center [523, 317] width 9 height 7
radio input "true"
click at [632, 238] on div "03 Blogging or posting on social media sites about the practice’s policies and …" at bounding box center [533, 246] width 739 height 92
click at [633, 235] on label "False" at bounding box center [648, 225] width 80 height 26
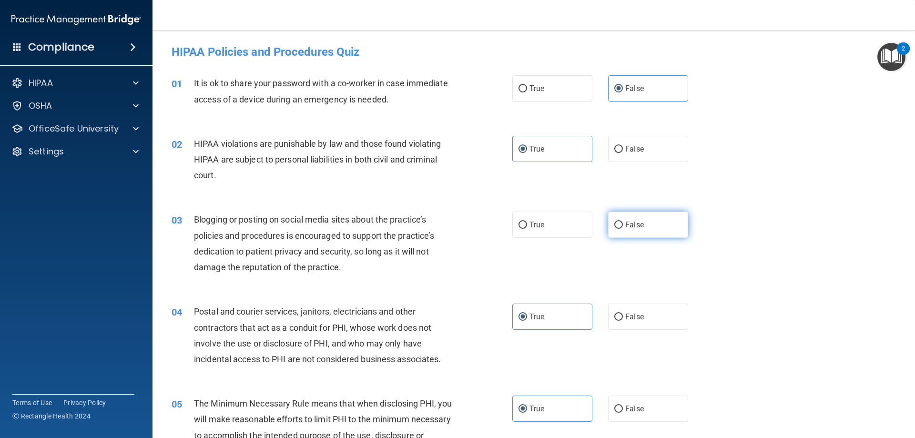
click at [623, 229] on input "False" at bounding box center [618, 225] width 9 height 7
radio input "true"
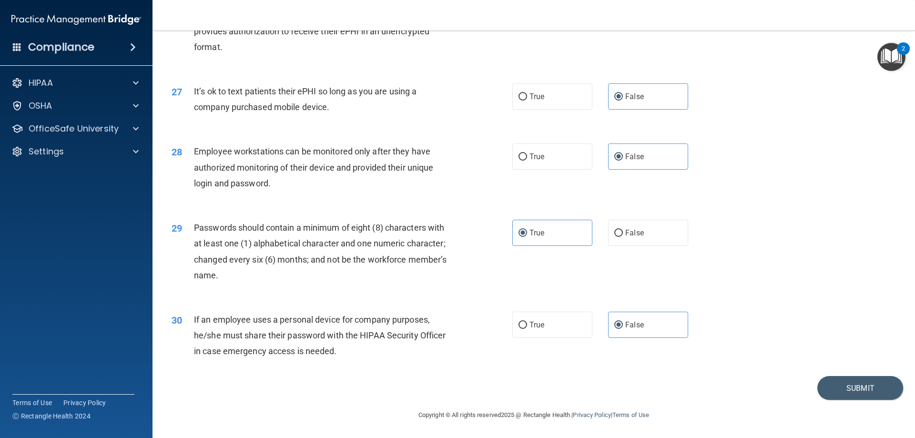
scroll to position [1955, 0]
click at [858, 390] on button "Submit" at bounding box center [860, 388] width 86 height 24
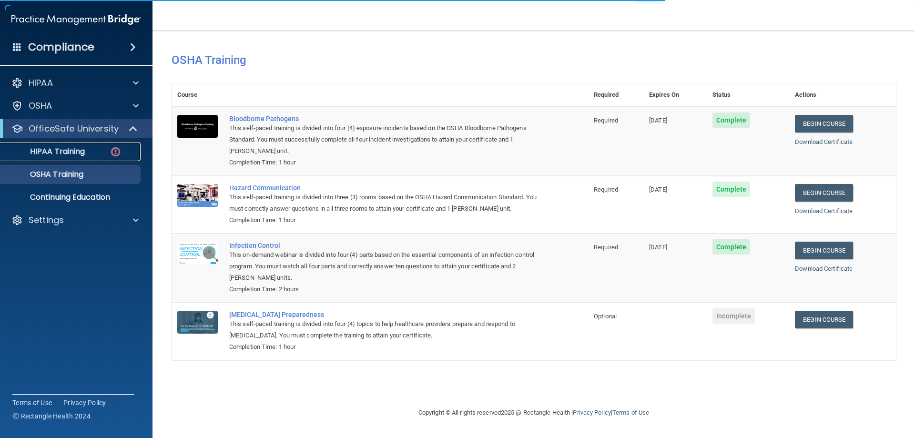
click at [69, 154] on p "HIPAA Training" at bounding box center [45, 152] width 79 height 10
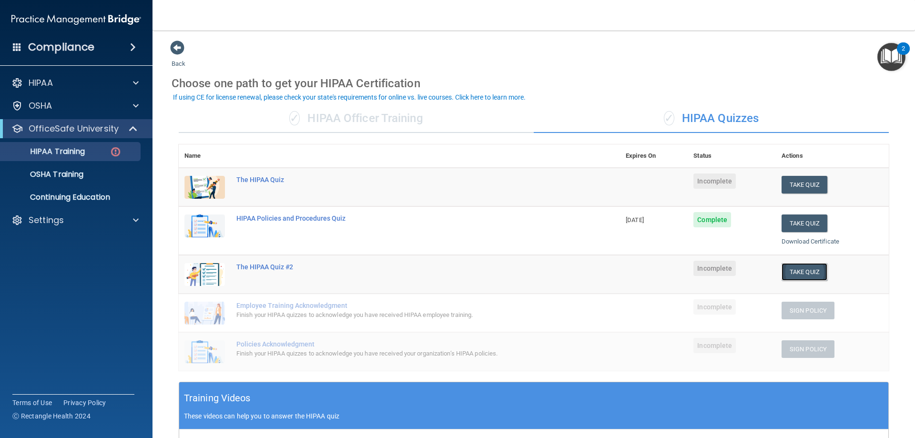
click at [782, 271] on button "Take Quiz" at bounding box center [805, 272] width 46 height 18
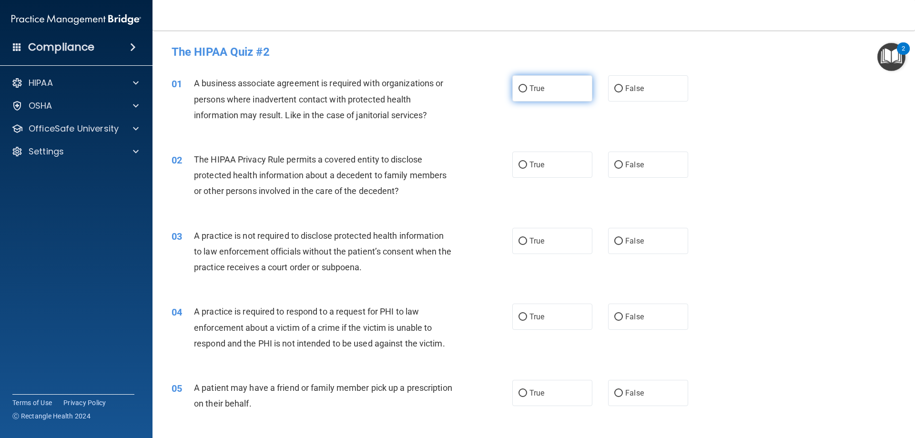
click at [572, 94] on label "True" at bounding box center [552, 88] width 80 height 26
click at [527, 92] on input "True" at bounding box center [523, 88] width 9 height 7
radio input "true"
click at [549, 167] on label "True" at bounding box center [552, 165] width 80 height 26
click at [527, 167] on input "True" at bounding box center [523, 165] width 9 height 7
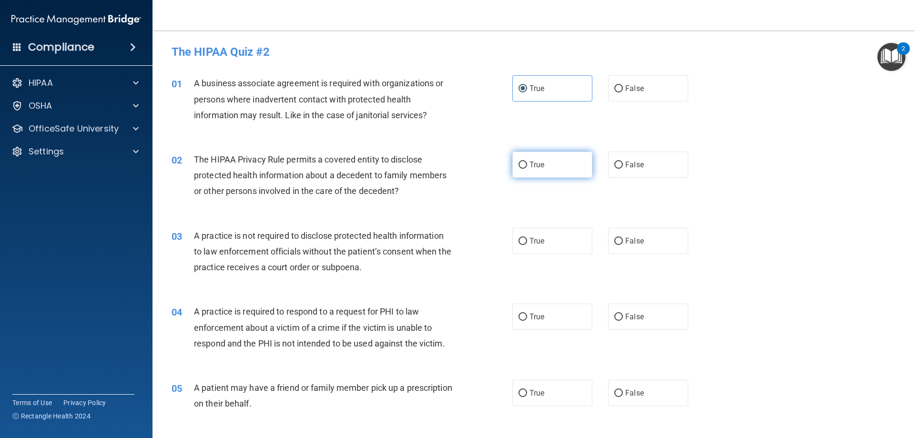
radio input "true"
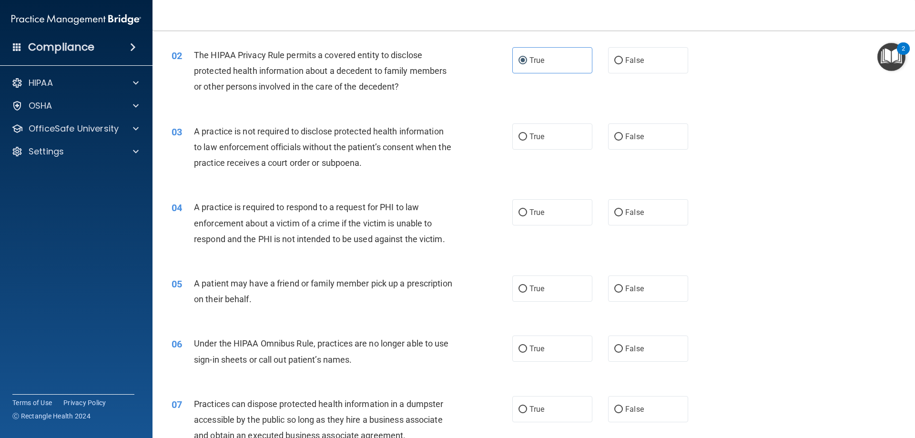
scroll to position [143, 0]
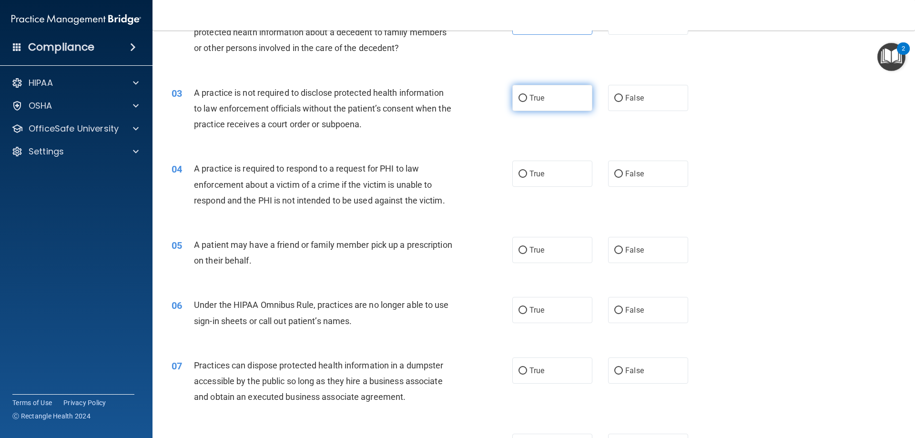
click at [547, 106] on label "True" at bounding box center [552, 98] width 80 height 26
click at [527, 102] on input "True" at bounding box center [523, 98] width 9 height 7
radio input "true"
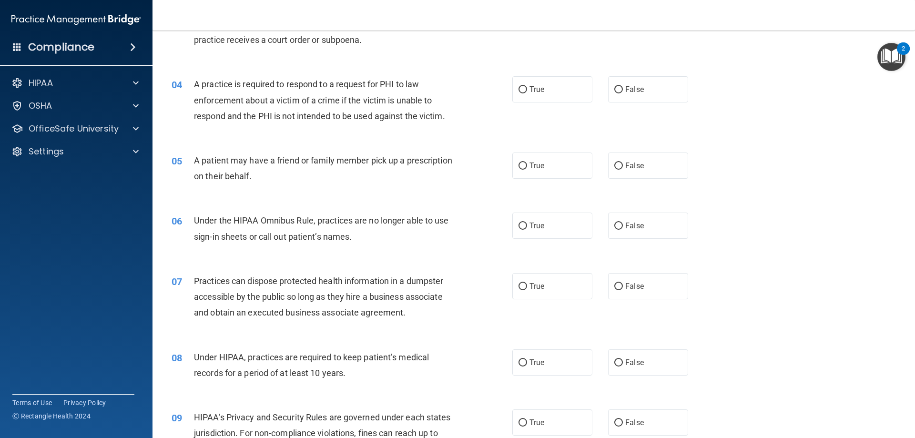
scroll to position [238, 0]
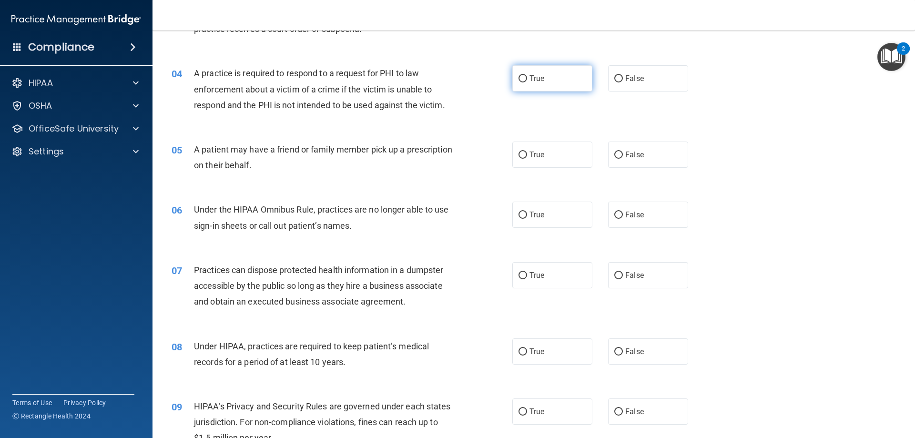
click at [562, 74] on label "True" at bounding box center [552, 78] width 80 height 26
click at [527, 75] on input "True" at bounding box center [523, 78] width 9 height 7
radio input "true"
click at [533, 142] on label "True" at bounding box center [552, 155] width 80 height 26
click at [527, 152] on input "True" at bounding box center [523, 155] width 9 height 7
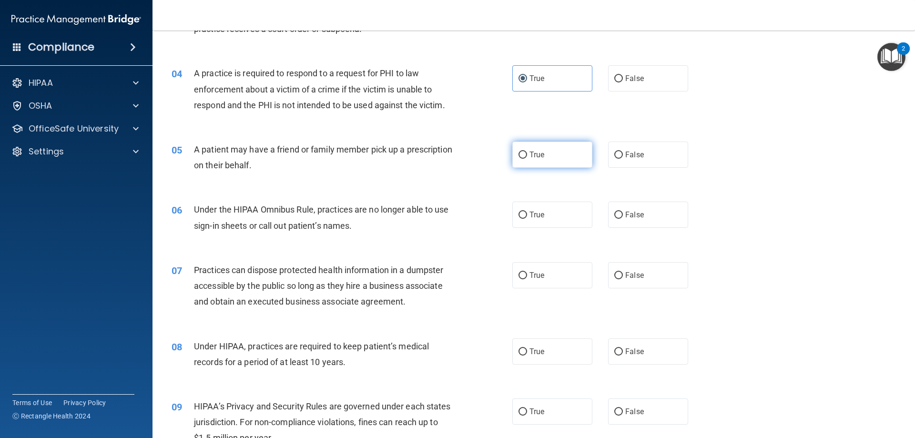
radio input "true"
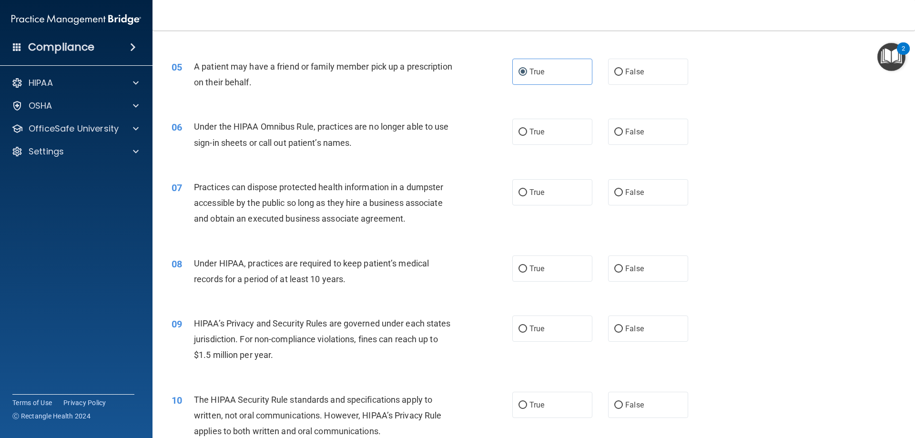
scroll to position [381, 0]
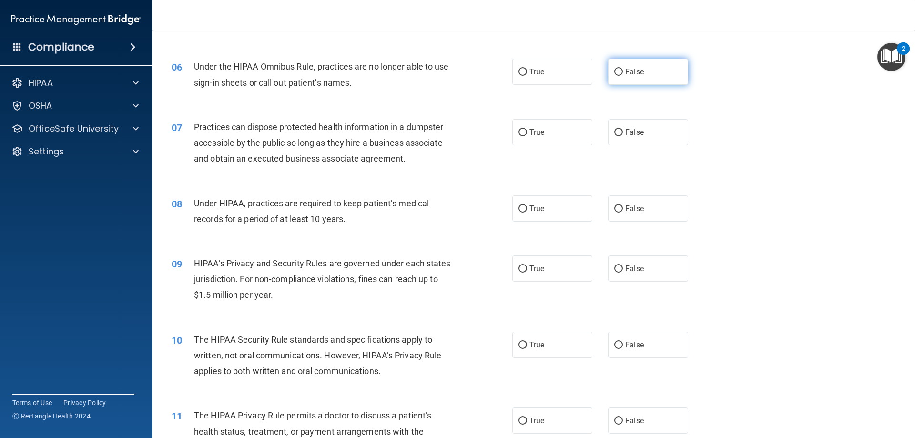
click at [664, 78] on label "False" at bounding box center [648, 72] width 80 height 26
click at [623, 76] on input "False" at bounding box center [618, 72] width 9 height 7
radio input "true"
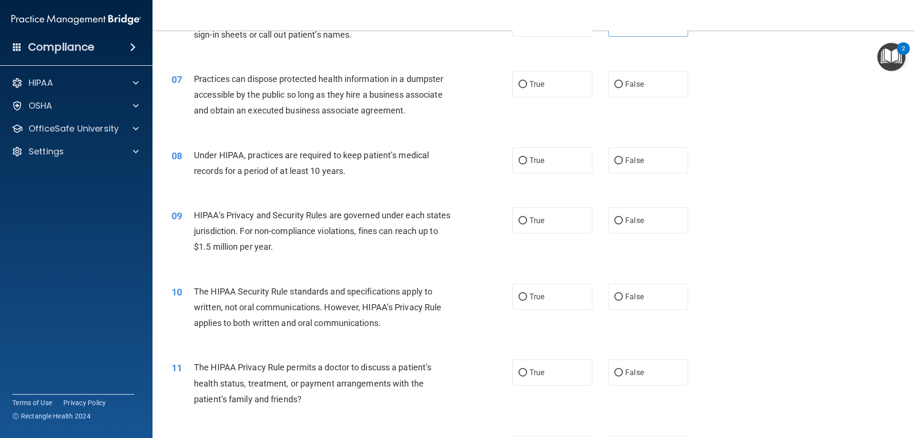
scroll to position [429, 0]
click at [562, 78] on label "True" at bounding box center [552, 85] width 80 height 26
click at [527, 82] on input "True" at bounding box center [523, 85] width 9 height 7
radio input "true"
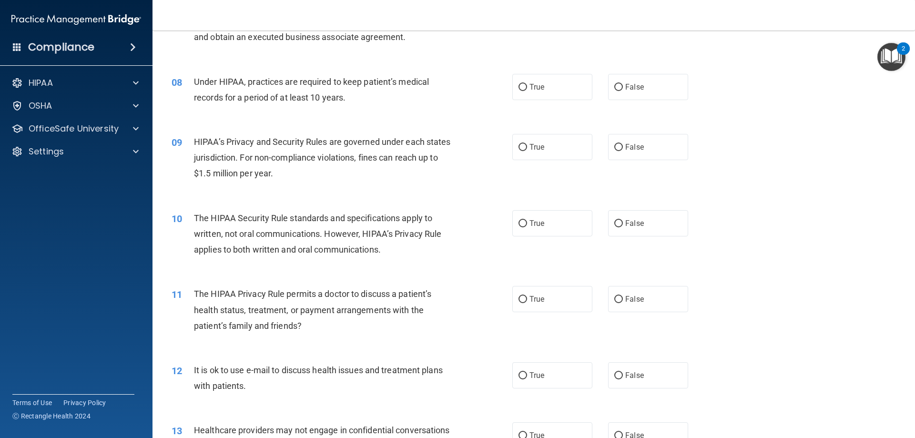
scroll to position [524, 0]
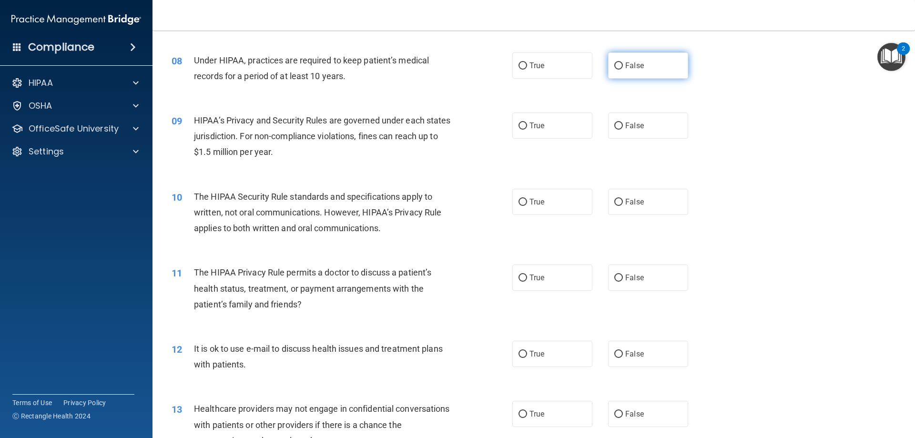
click at [625, 70] on label "False" at bounding box center [648, 65] width 80 height 26
click at [623, 70] on input "False" at bounding box center [618, 65] width 9 height 7
radio input "true"
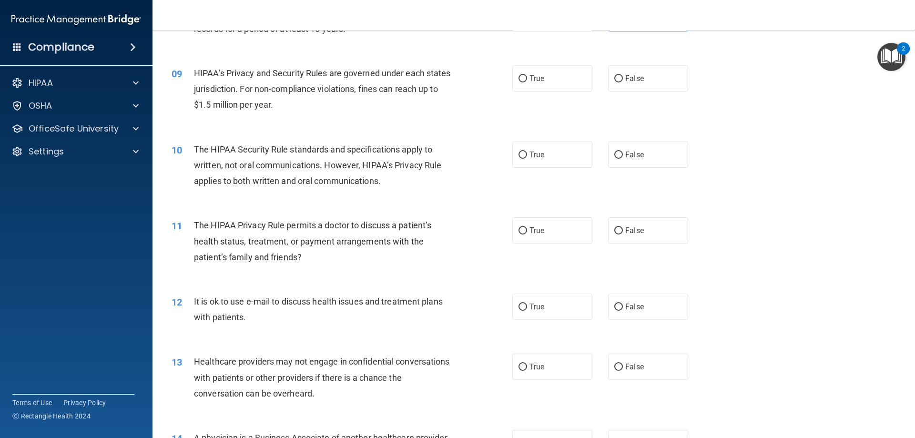
scroll to position [572, 0]
click at [512, 77] on label "True" at bounding box center [552, 78] width 80 height 26
click at [519, 77] on input "True" at bounding box center [523, 78] width 9 height 7
radio input "true"
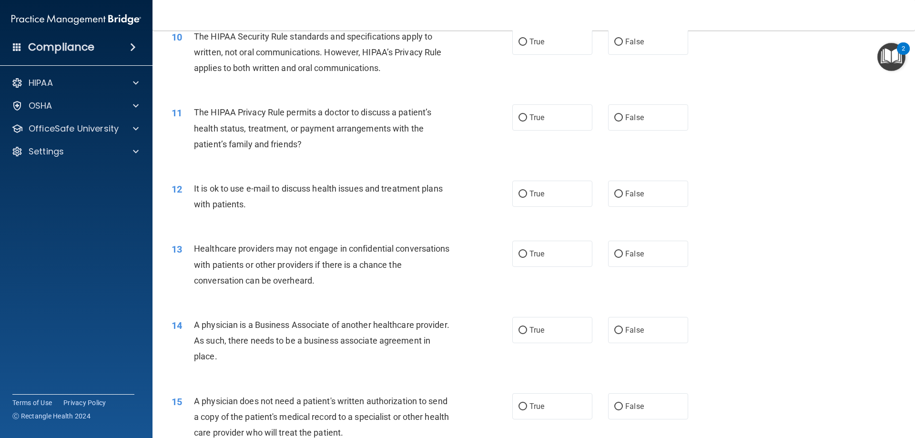
scroll to position [667, 0]
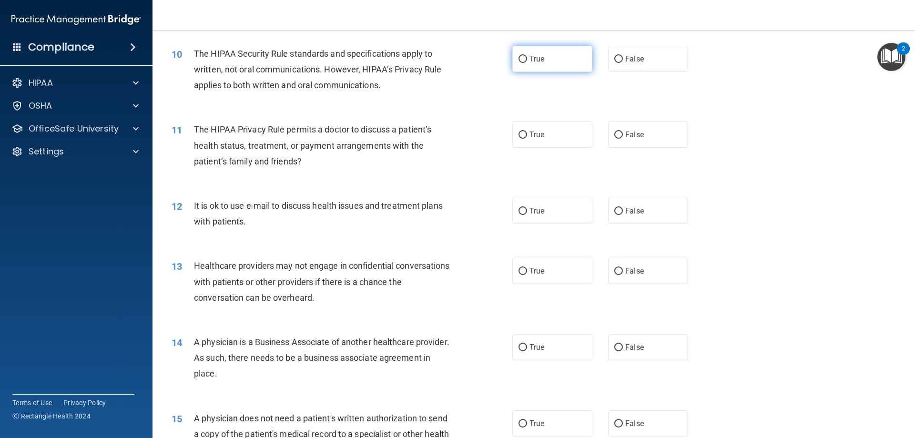
click at [544, 58] on label "True" at bounding box center [552, 59] width 80 height 26
click at [527, 58] on input "True" at bounding box center [523, 59] width 9 height 7
radio input "true"
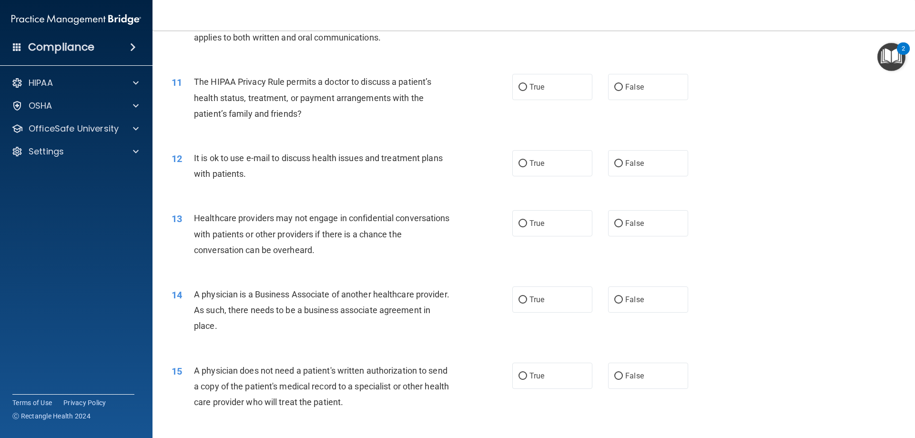
scroll to position [763, 0]
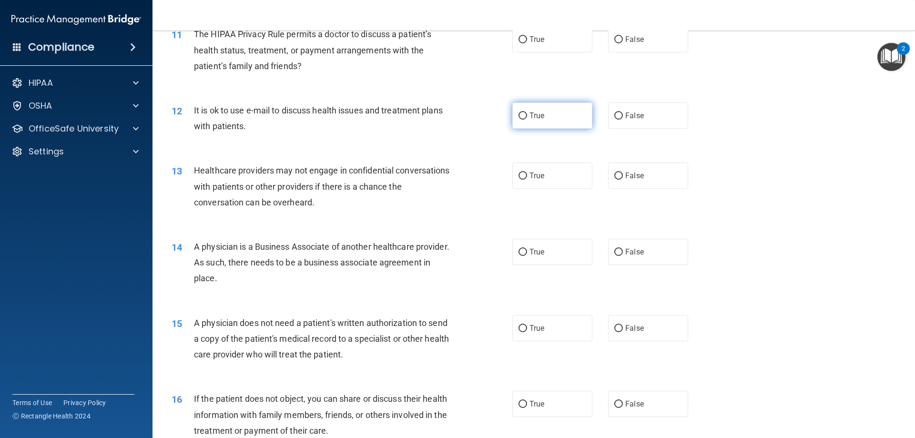
click at [523, 128] on label "True" at bounding box center [552, 115] width 80 height 26
click at [523, 120] on input "True" at bounding box center [523, 115] width 9 height 7
radio input "true"
click at [563, 46] on label "True" at bounding box center [552, 39] width 80 height 26
click at [527, 43] on input "True" at bounding box center [523, 39] width 9 height 7
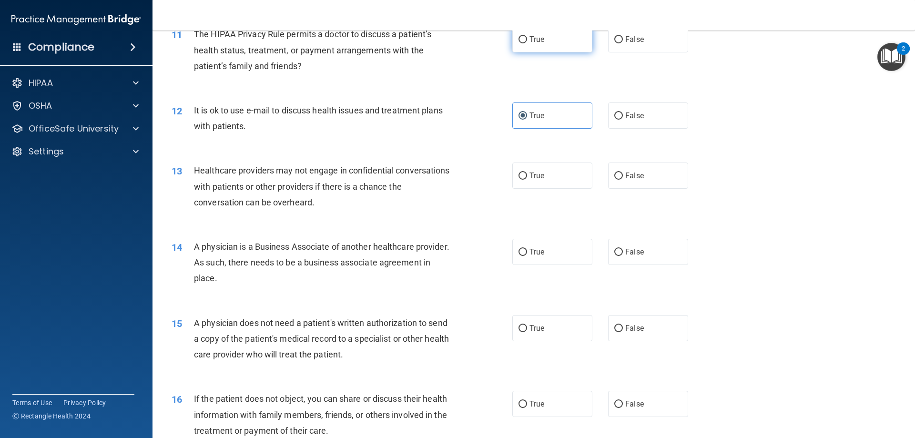
radio input "true"
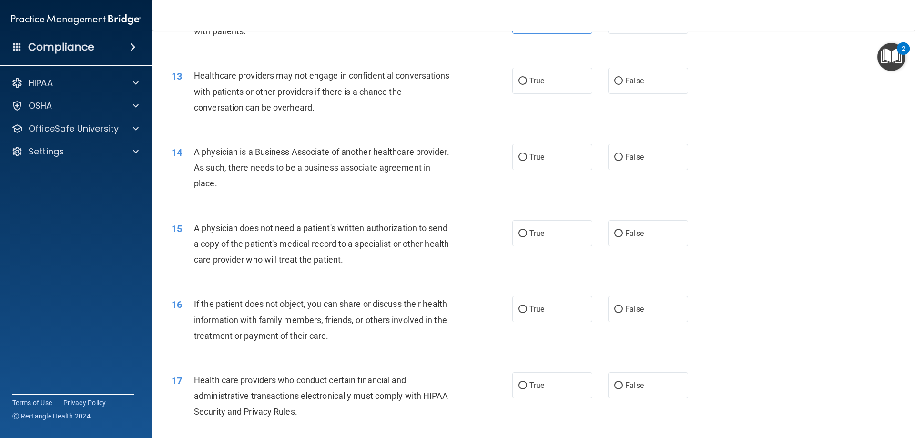
scroll to position [858, 0]
click at [539, 82] on span "True" at bounding box center [537, 80] width 15 height 9
click at [527, 82] on input "True" at bounding box center [523, 80] width 9 height 7
radio input "true"
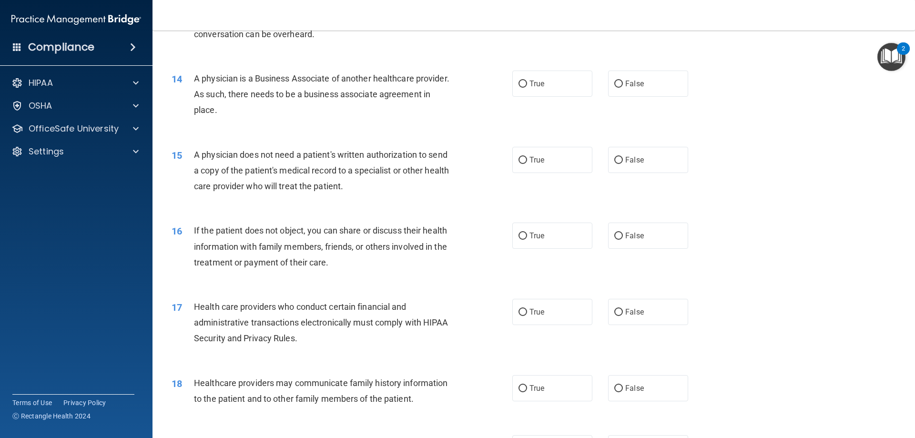
scroll to position [953, 0]
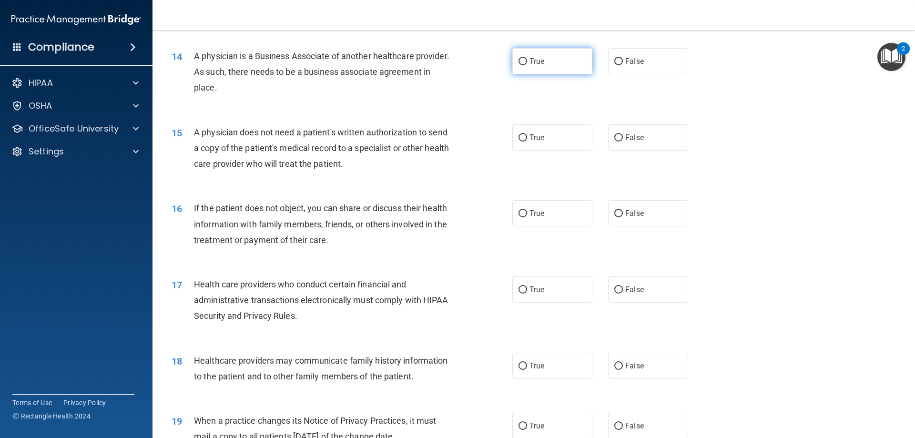
click at [572, 71] on label "True" at bounding box center [552, 61] width 80 height 26
click at [527, 65] on input "True" at bounding box center [523, 61] width 9 height 7
radio input "true"
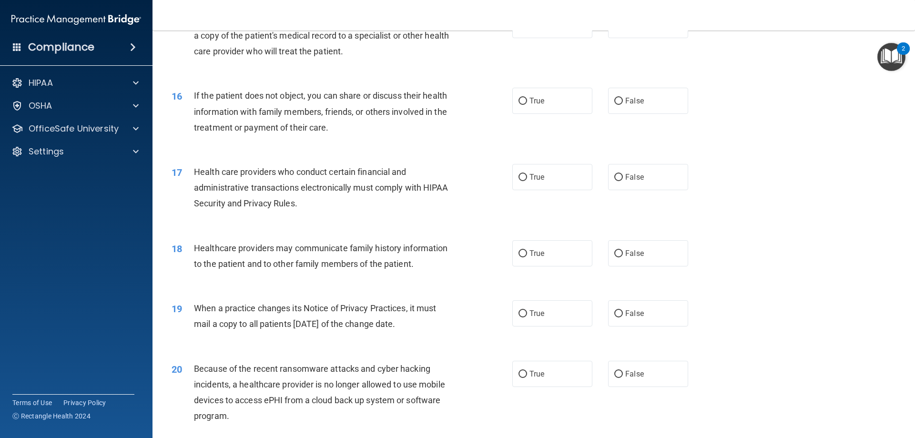
scroll to position [1049, 0]
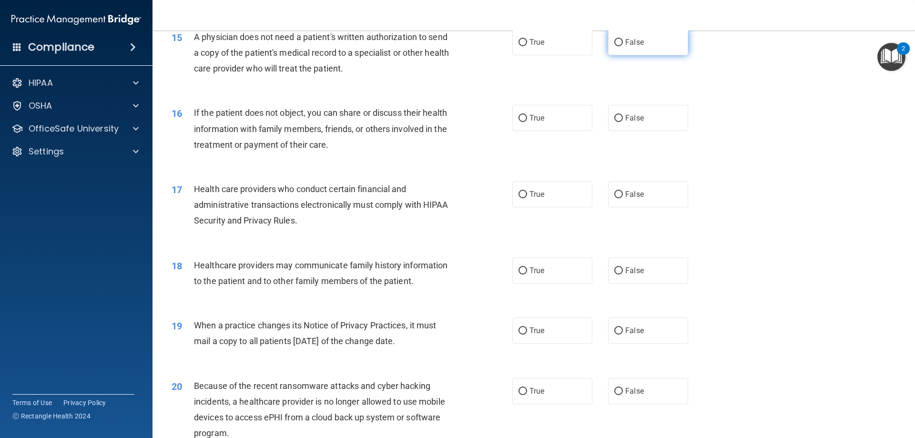
click at [613, 46] on label "False" at bounding box center [648, 42] width 80 height 26
click at [614, 46] on input "False" at bounding box center [618, 42] width 9 height 7
radio input "true"
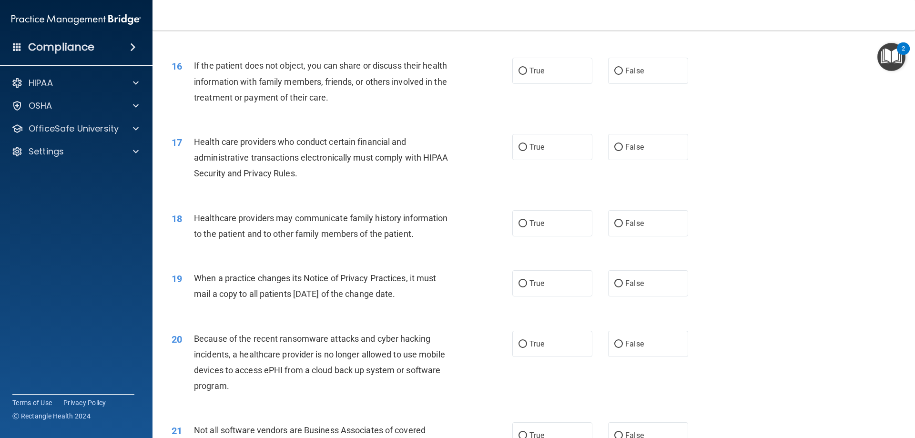
scroll to position [1096, 0]
click at [628, 80] on label "False" at bounding box center [648, 70] width 80 height 26
click at [623, 74] on input "False" at bounding box center [618, 70] width 9 height 7
radio input "true"
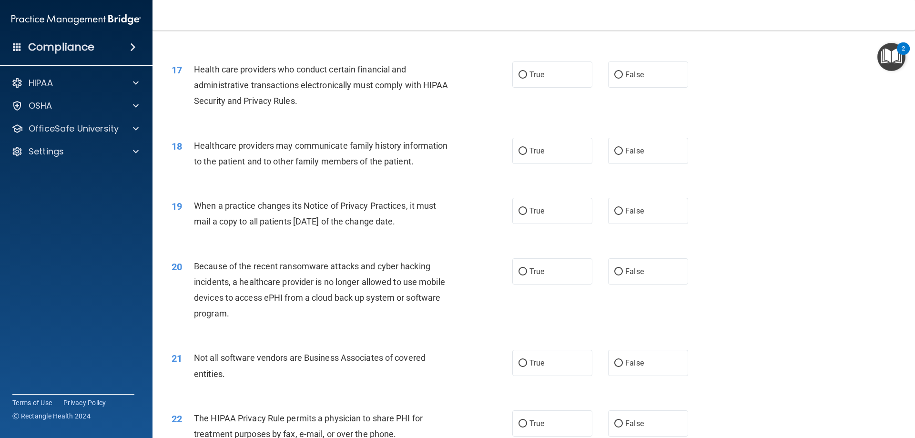
scroll to position [1192, 0]
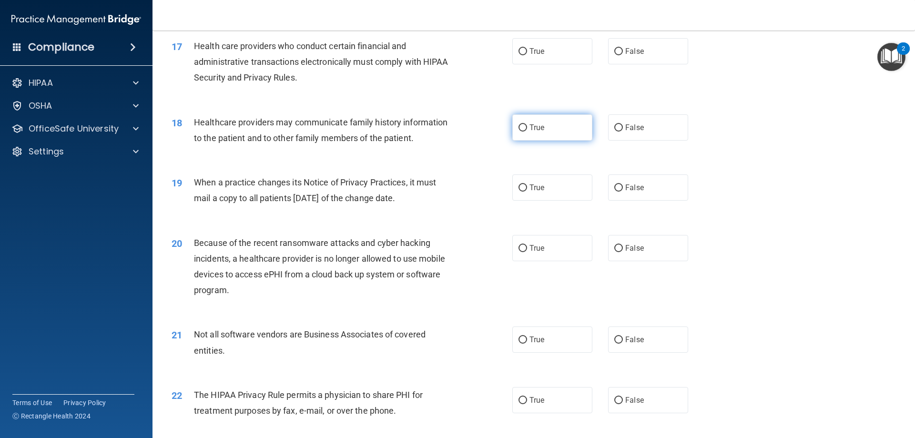
click at [516, 132] on label "True" at bounding box center [552, 127] width 80 height 26
click at [519, 132] on input "True" at bounding box center [523, 127] width 9 height 7
radio input "true"
click at [608, 52] on label "False" at bounding box center [648, 51] width 80 height 26
click at [614, 52] on input "False" at bounding box center [618, 51] width 9 height 7
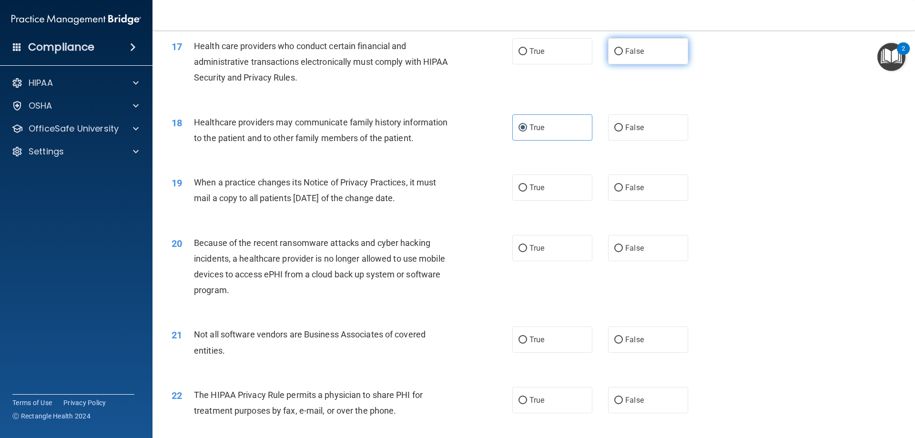
radio input "true"
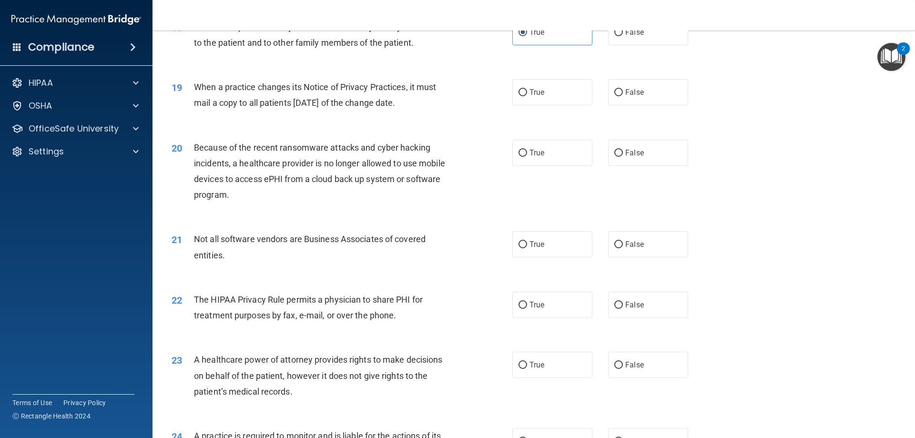
scroll to position [1335, 0]
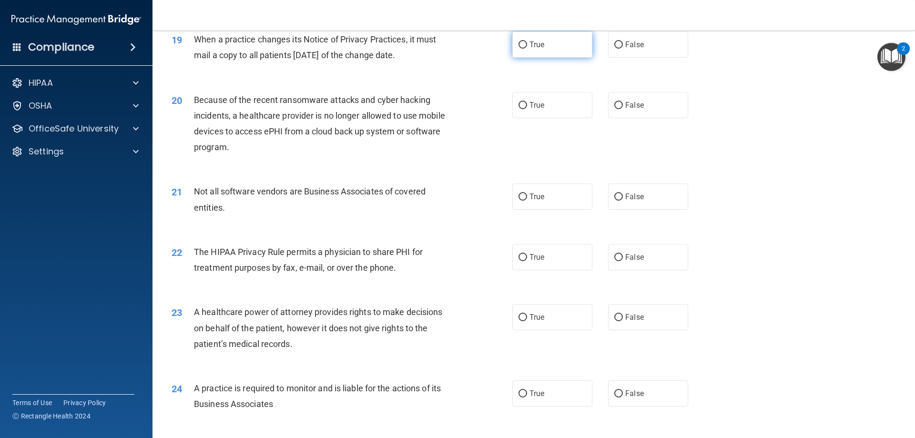
click at [549, 39] on label "True" at bounding box center [552, 44] width 80 height 26
click at [527, 41] on input "True" at bounding box center [523, 44] width 9 height 7
radio input "true"
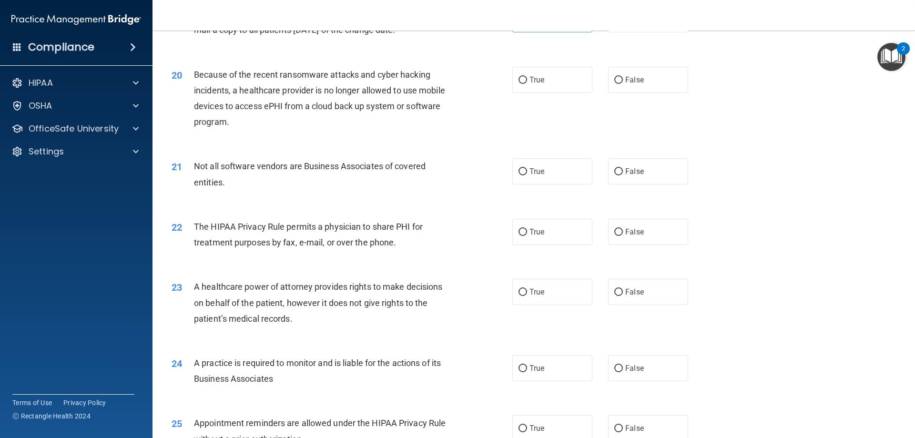
scroll to position [1382, 0]
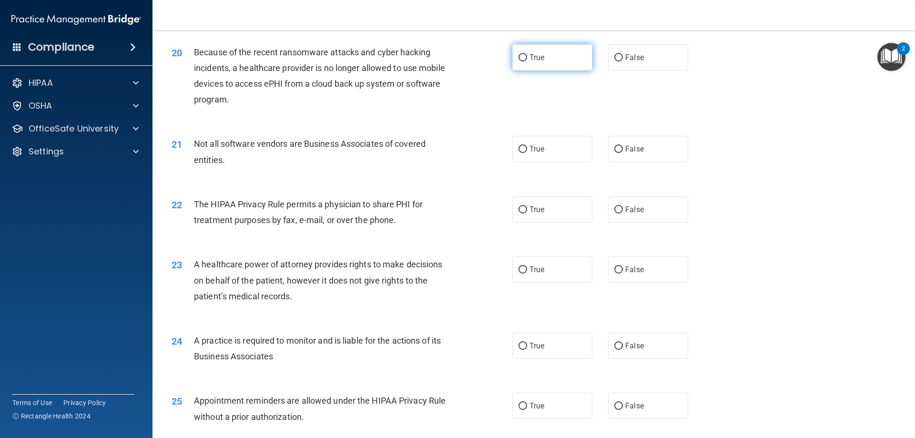
click at [568, 61] on label "True" at bounding box center [552, 57] width 80 height 26
click at [527, 61] on input "True" at bounding box center [523, 57] width 9 height 7
radio input "true"
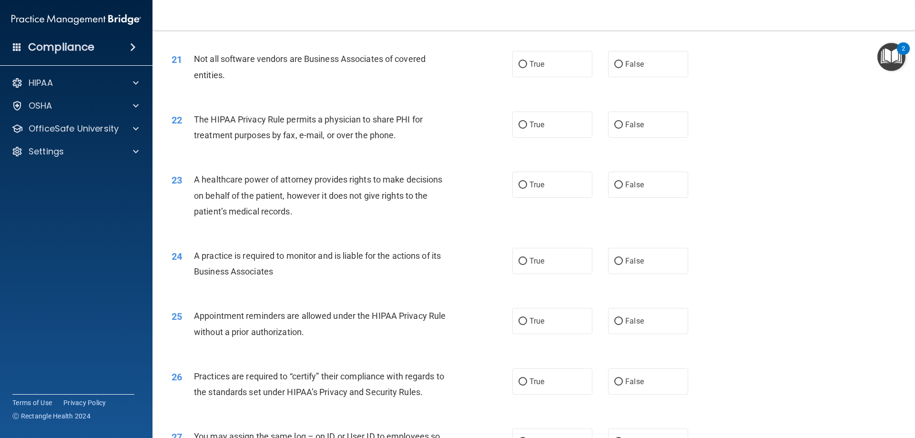
scroll to position [1478, 0]
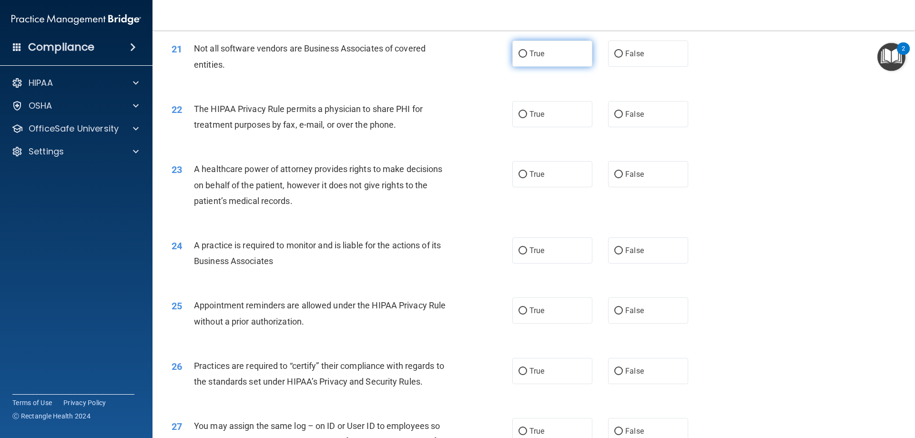
click at [569, 49] on label "True" at bounding box center [552, 54] width 80 height 26
click at [527, 51] on input "True" at bounding box center [523, 54] width 9 height 7
radio input "true"
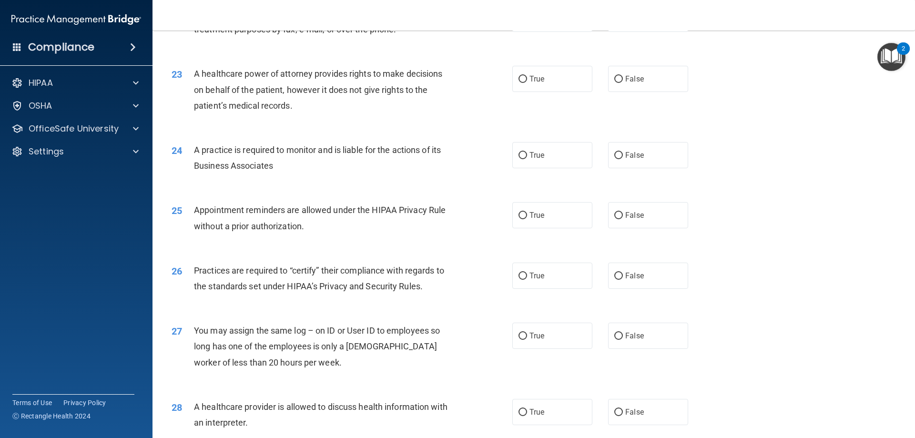
scroll to position [1525, 0]
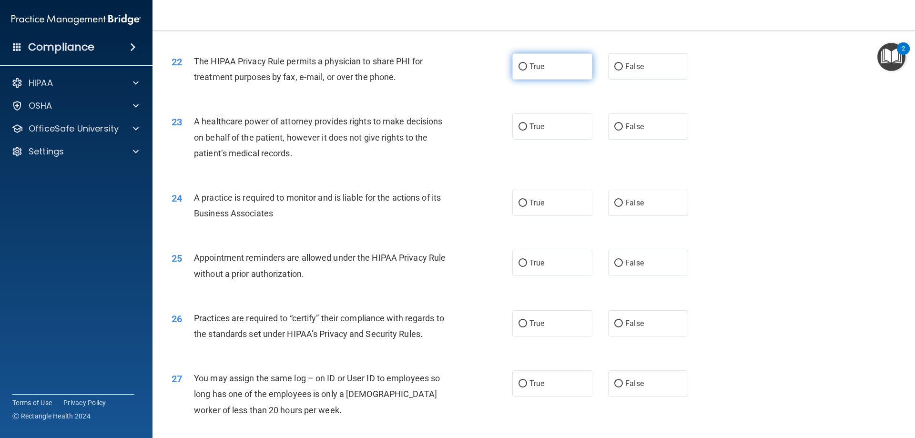
click at [572, 75] on label "True" at bounding box center [552, 66] width 80 height 26
click at [527, 71] on input "True" at bounding box center [523, 66] width 9 height 7
radio input "true"
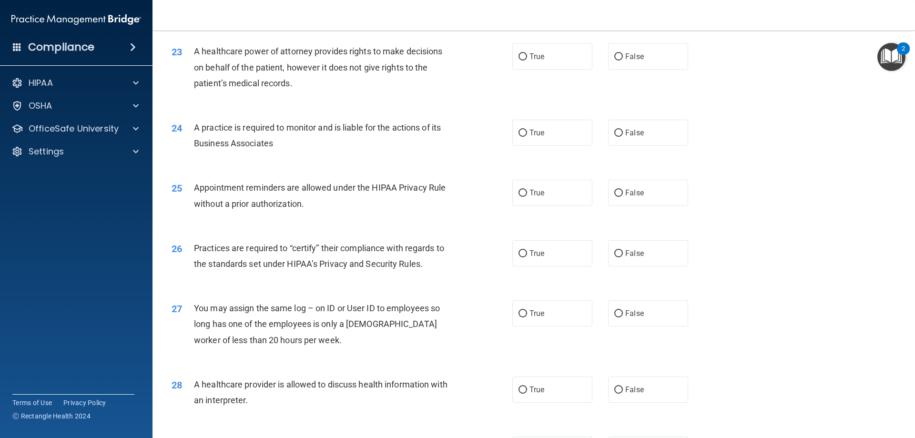
scroll to position [1573, 0]
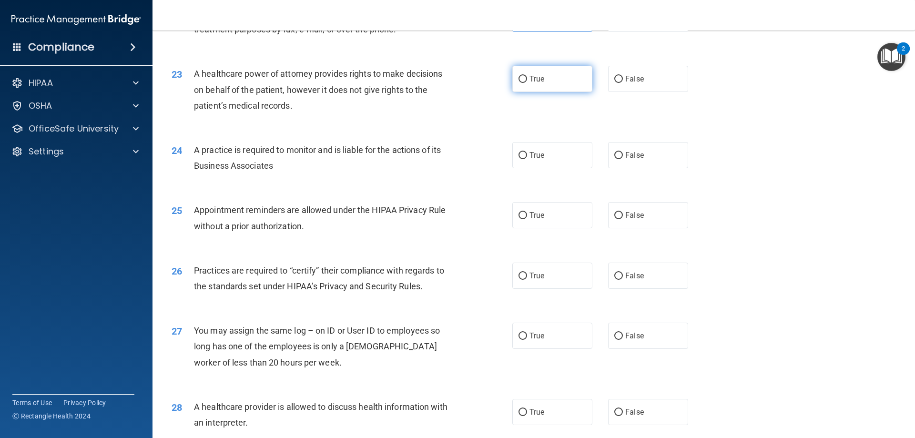
click at [545, 84] on label "True" at bounding box center [552, 79] width 80 height 26
click at [527, 83] on input "True" at bounding box center [523, 79] width 9 height 7
radio input "true"
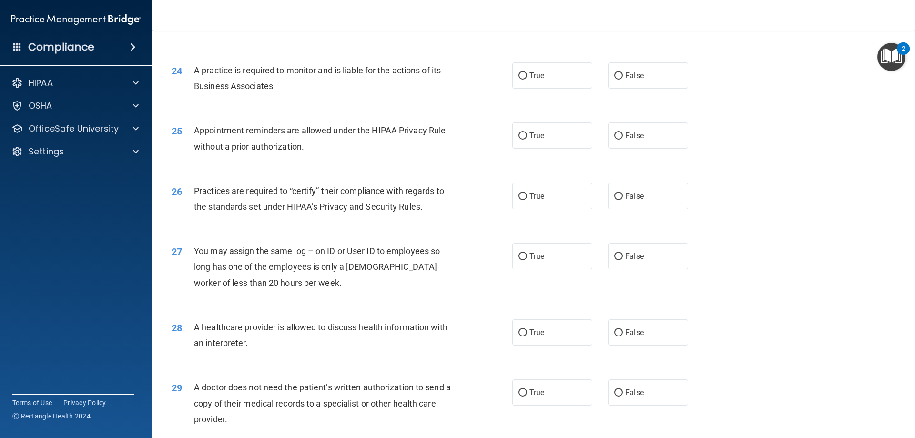
scroll to position [1668, 0]
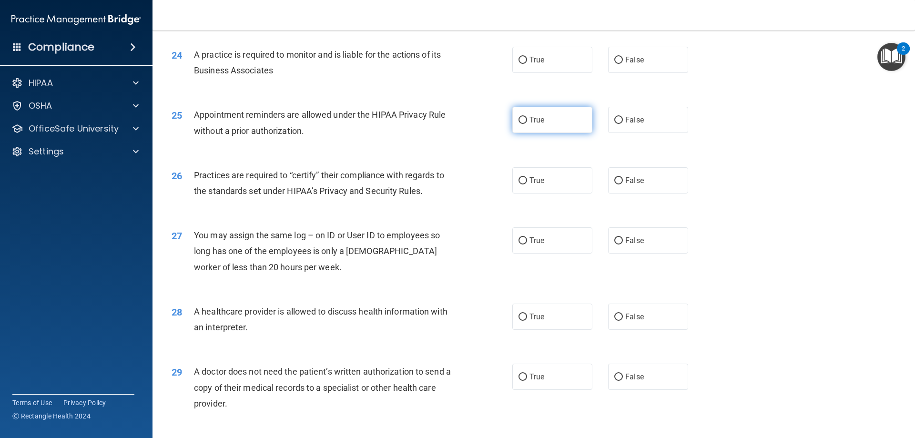
click at [544, 115] on label "True" at bounding box center [552, 120] width 80 height 26
click at [527, 117] on input "True" at bounding box center [523, 120] width 9 height 7
radio input "true"
click at [556, 67] on label "True" at bounding box center [552, 60] width 80 height 26
click at [527, 64] on input "True" at bounding box center [523, 60] width 9 height 7
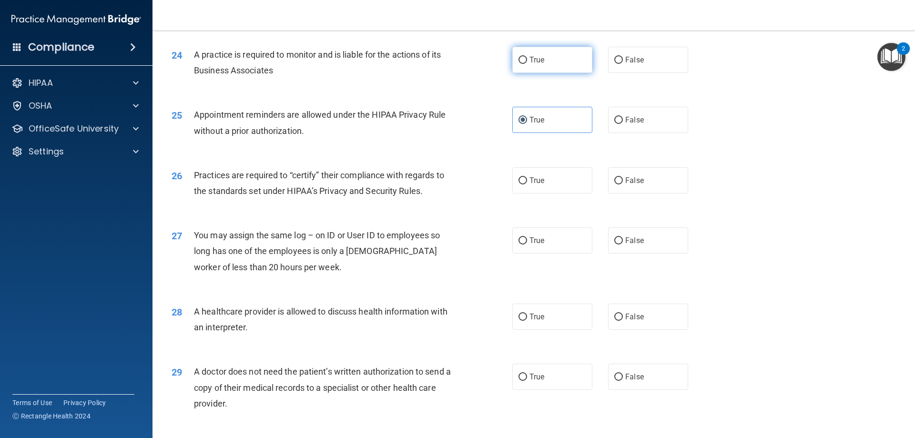
radio input "true"
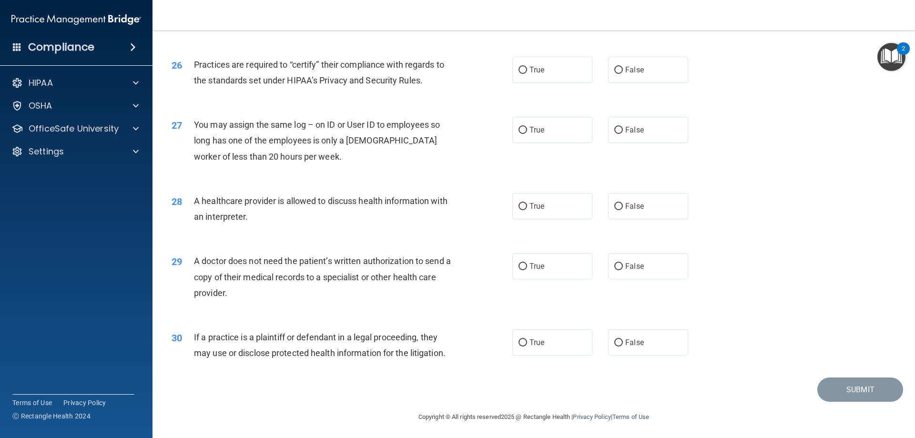
scroll to position [1781, 0]
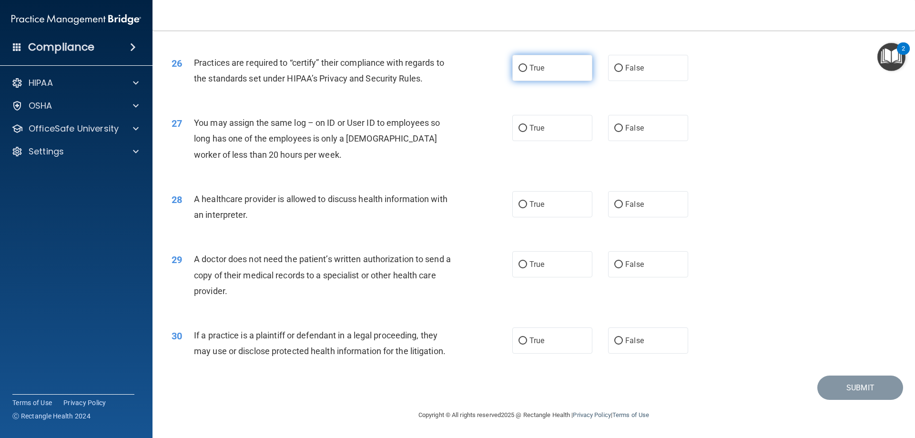
click at [520, 69] on input "True" at bounding box center [523, 68] width 9 height 7
radio input "true"
click at [609, 120] on label "False" at bounding box center [648, 128] width 80 height 26
click at [614, 125] on input "False" at bounding box center [618, 128] width 9 height 7
radio input "true"
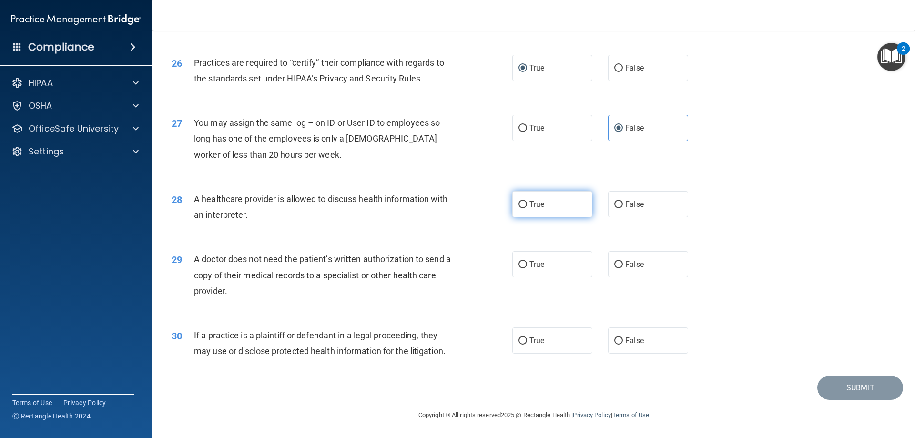
click at [534, 208] on span "True" at bounding box center [537, 204] width 15 height 9
click at [527, 208] on input "True" at bounding box center [523, 204] width 9 height 7
radio input "true"
click at [616, 261] on input "False" at bounding box center [618, 264] width 9 height 7
radio input "true"
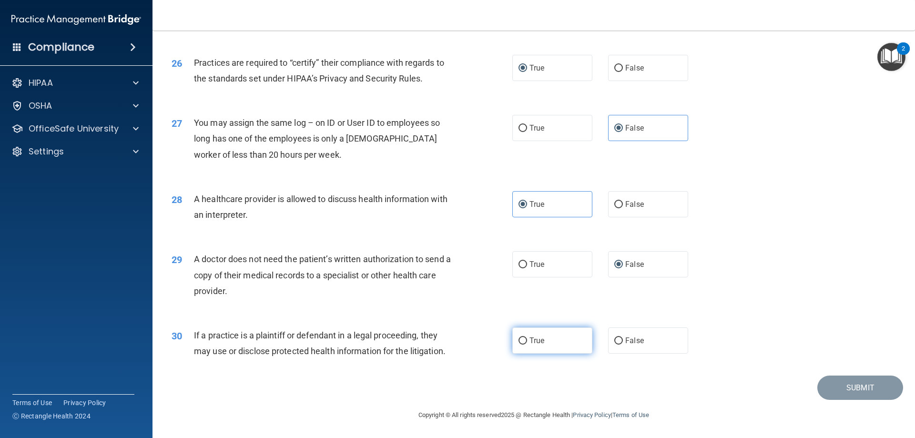
click at [520, 330] on label "True" at bounding box center [552, 340] width 80 height 26
click at [520, 337] on input "True" at bounding box center [523, 340] width 9 height 7
radio input "true"
click at [828, 384] on button "Submit" at bounding box center [860, 388] width 86 height 24
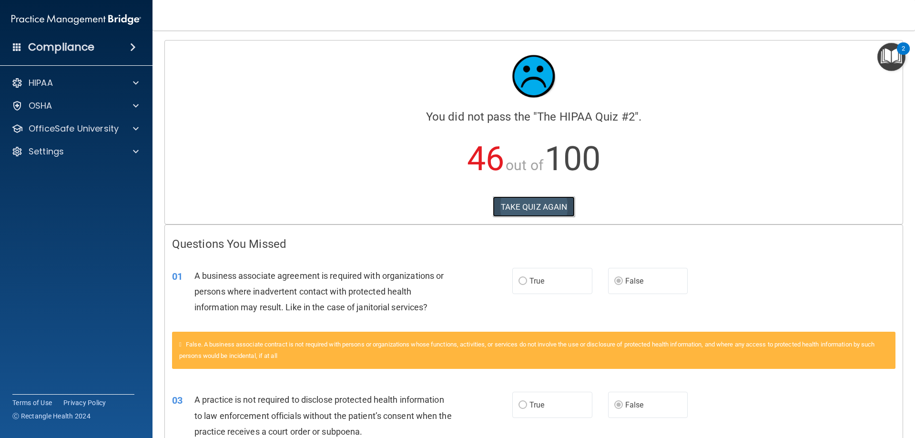
click at [547, 212] on button "TAKE QUIZ AGAIN" at bounding box center [534, 206] width 82 height 21
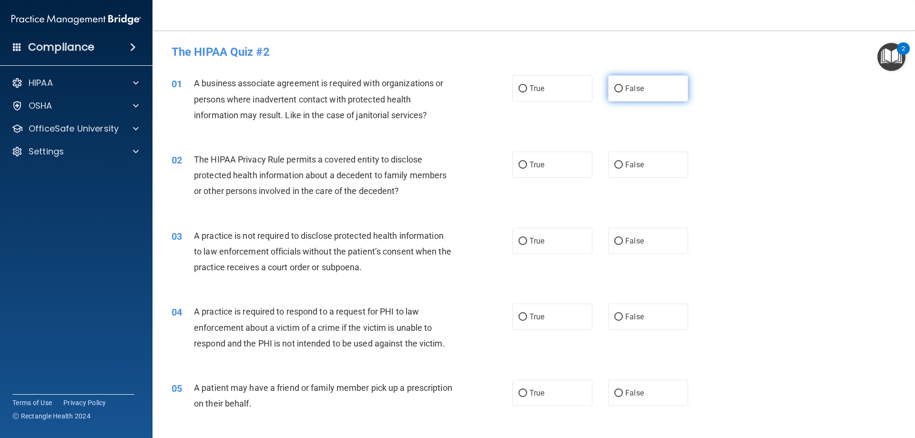
click at [644, 81] on label "False" at bounding box center [648, 88] width 80 height 26
click at [623, 85] on input "False" at bounding box center [618, 88] width 9 height 7
radio input "true"
click at [512, 160] on label "True" at bounding box center [552, 165] width 80 height 26
click at [519, 162] on input "True" at bounding box center [523, 165] width 9 height 7
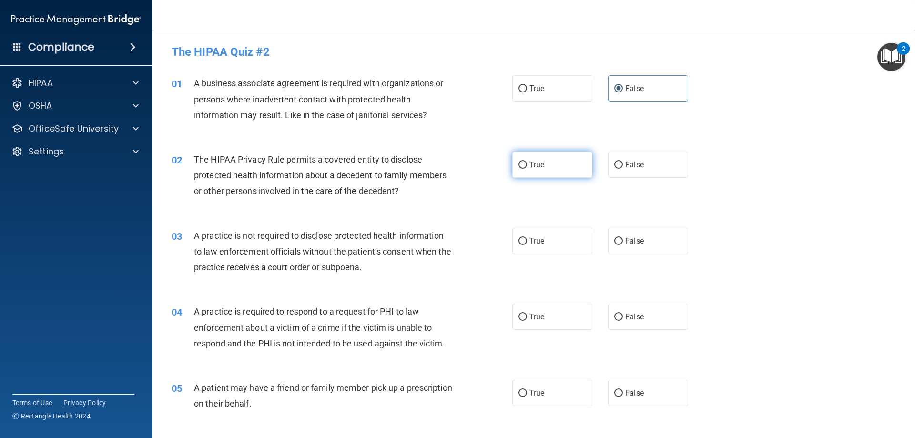
radio input "true"
click at [653, 246] on label "False" at bounding box center [648, 241] width 80 height 26
click at [623, 245] on input "False" at bounding box center [618, 241] width 9 height 7
radio input "true"
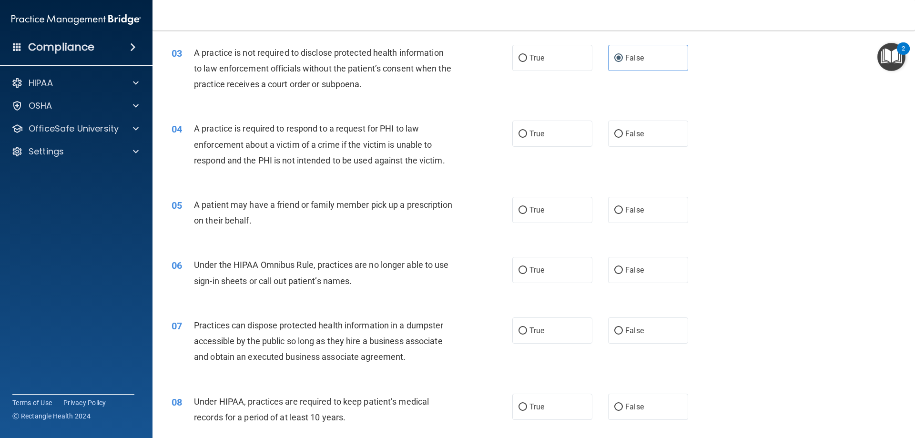
scroll to position [191, 0]
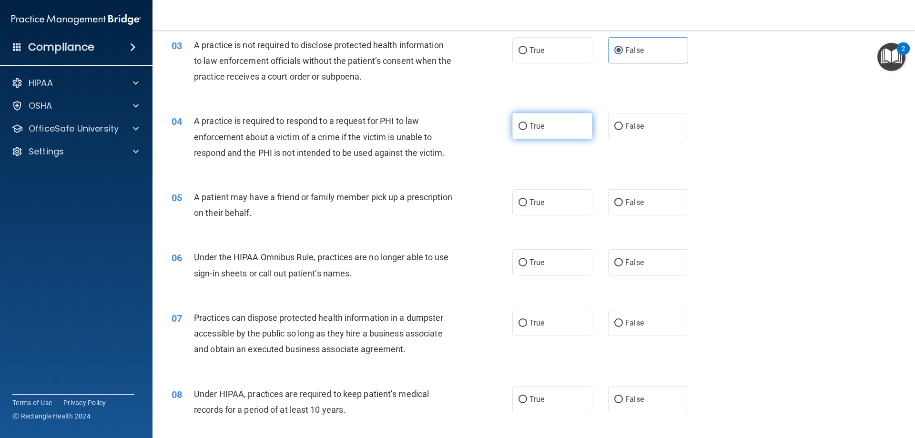
click at [536, 130] on span "True" at bounding box center [537, 126] width 15 height 9
click at [527, 130] on input "True" at bounding box center [523, 126] width 9 height 7
radio input "true"
click at [530, 200] on span "True" at bounding box center [537, 202] width 15 height 9
click at [527, 200] on input "True" at bounding box center [523, 202] width 9 height 7
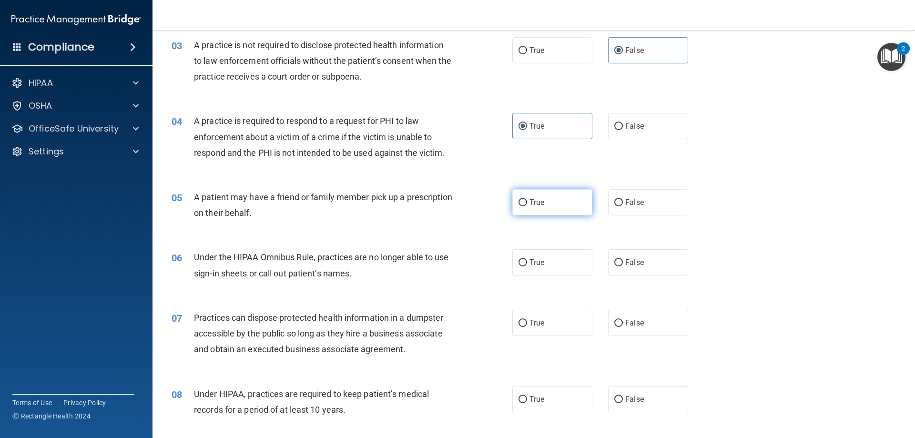
radio input "true"
click at [531, 263] on span "True" at bounding box center [537, 262] width 15 height 9
click at [527, 263] on input "True" at bounding box center [523, 262] width 9 height 7
radio input "true"
click at [621, 318] on label "False" at bounding box center [648, 323] width 80 height 26
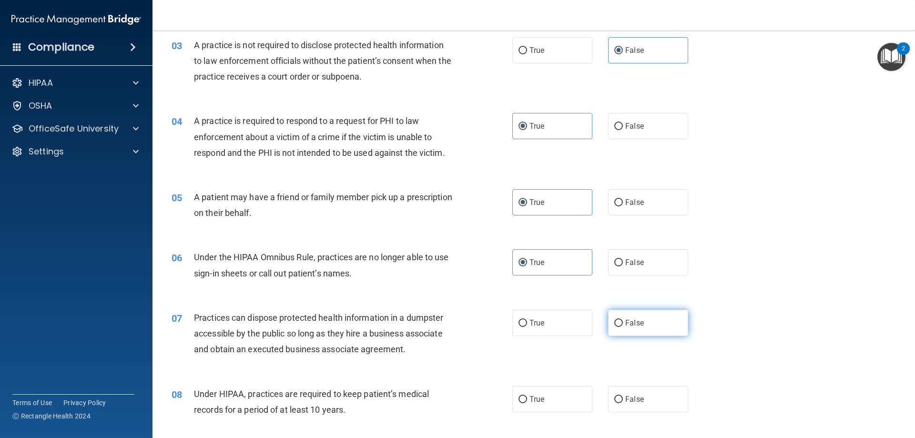
click at [621, 320] on input "False" at bounding box center [618, 323] width 9 height 7
radio input "true"
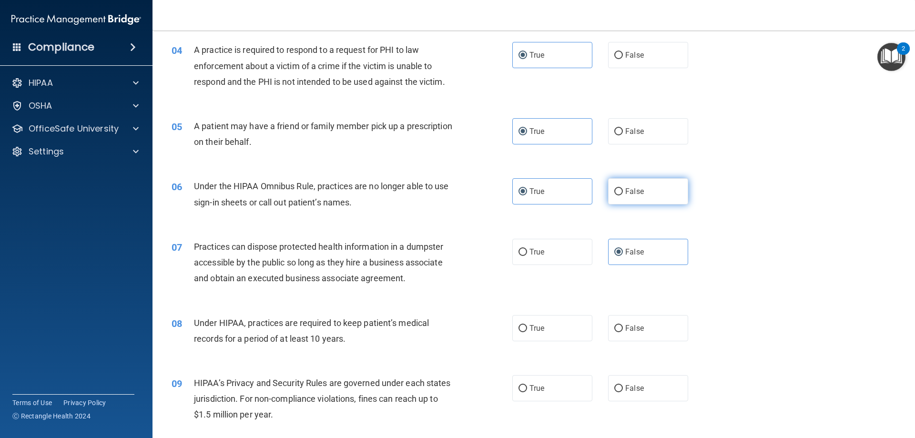
scroll to position [286, 0]
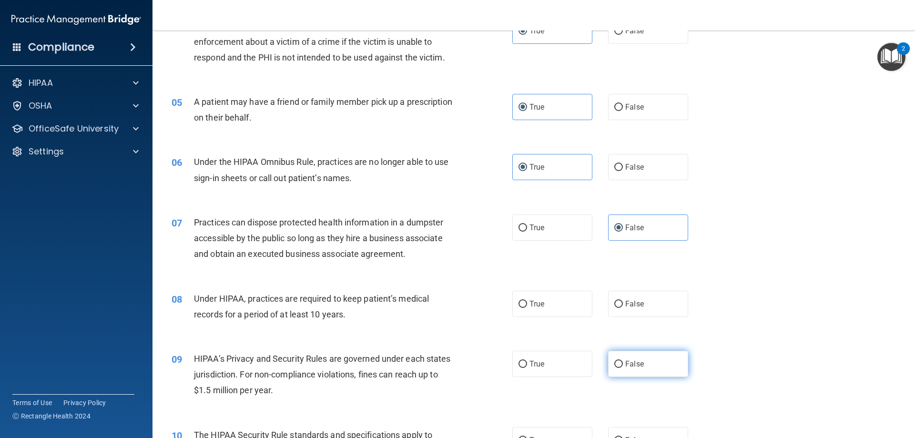
click at [626, 354] on label "False" at bounding box center [648, 364] width 80 height 26
click at [623, 361] on input "False" at bounding box center [618, 364] width 9 height 7
radio input "true"
click at [647, 312] on label "False" at bounding box center [648, 304] width 80 height 26
click at [623, 308] on input "False" at bounding box center [618, 304] width 9 height 7
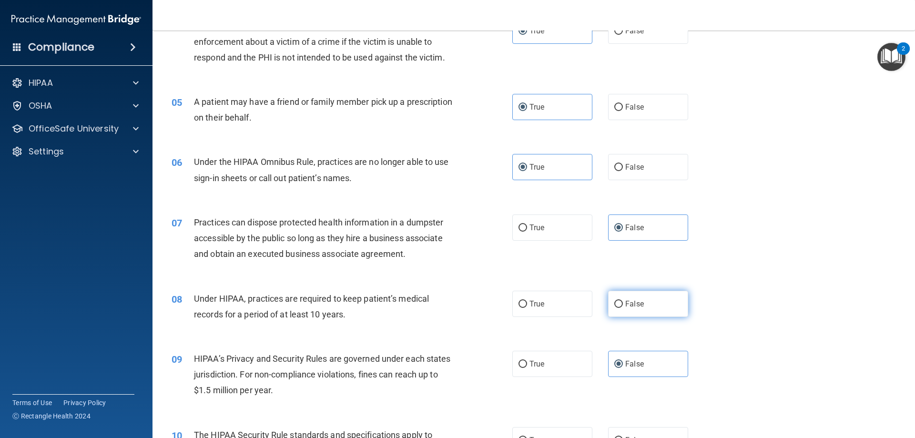
radio input "true"
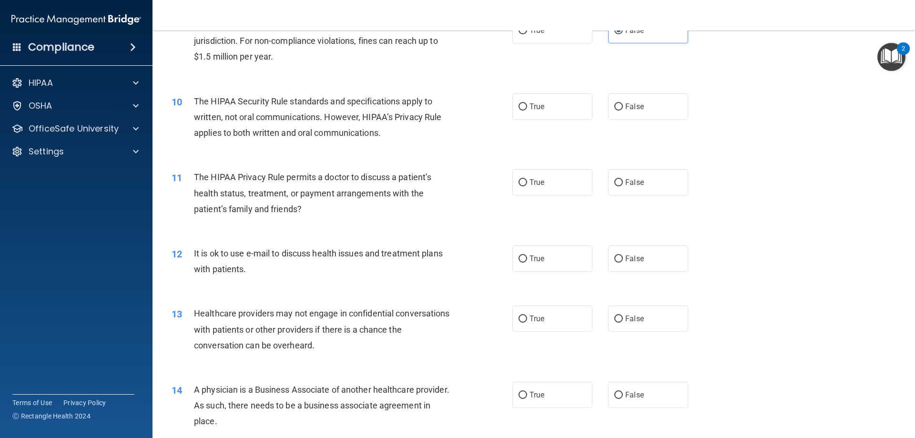
scroll to position [667, 0]
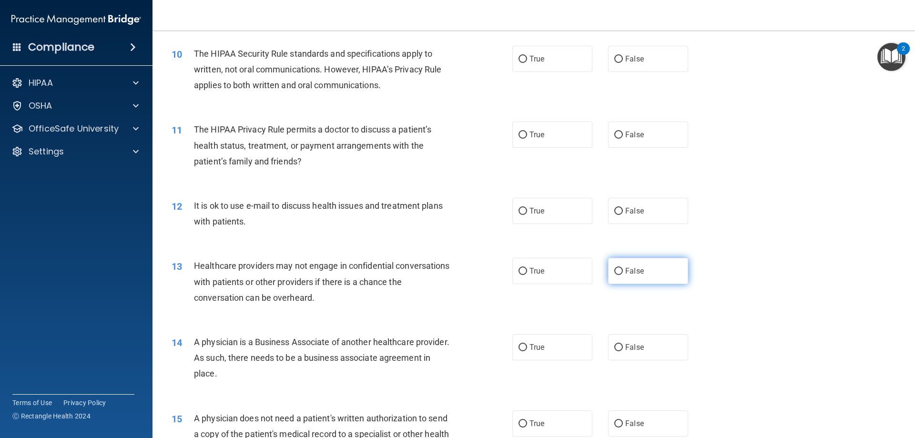
click at [630, 269] on span "False" at bounding box center [634, 270] width 19 height 9
click at [623, 269] on input "False" at bounding box center [618, 271] width 9 height 7
radio input "true"
click at [625, 346] on span "False" at bounding box center [634, 347] width 19 height 9
click at [623, 346] on input "False" at bounding box center [618, 347] width 9 height 7
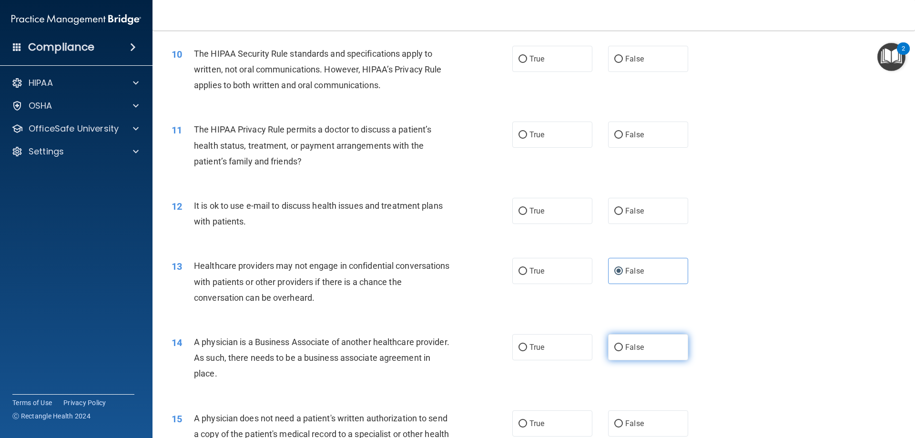
radio input "true"
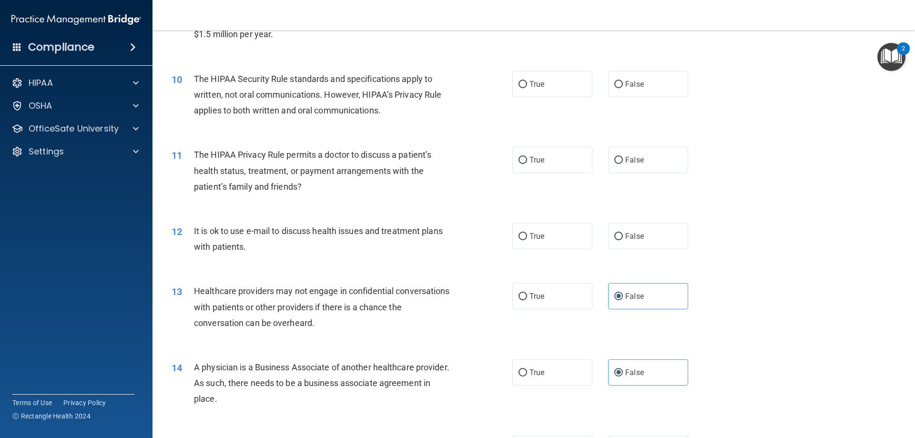
scroll to position [620, 0]
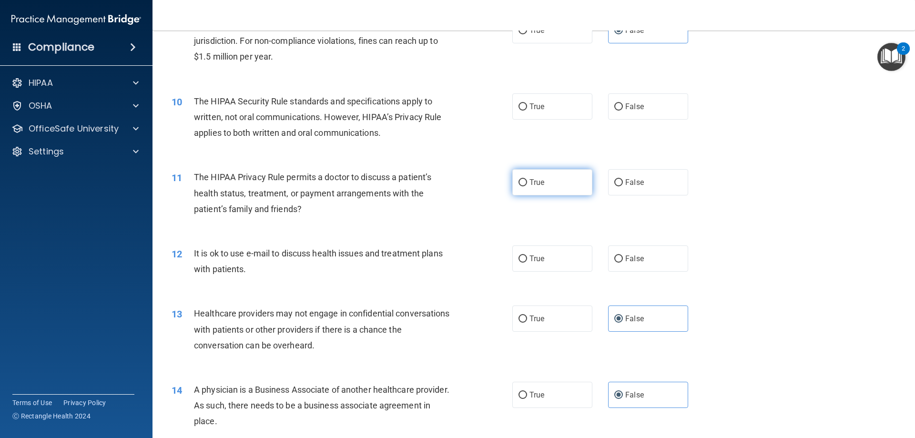
click at [523, 184] on input "True" at bounding box center [523, 182] width 9 height 7
radio input "true"
click at [525, 110] on label "True" at bounding box center [552, 106] width 80 height 26
click at [525, 110] on input "True" at bounding box center [523, 106] width 9 height 7
radio input "true"
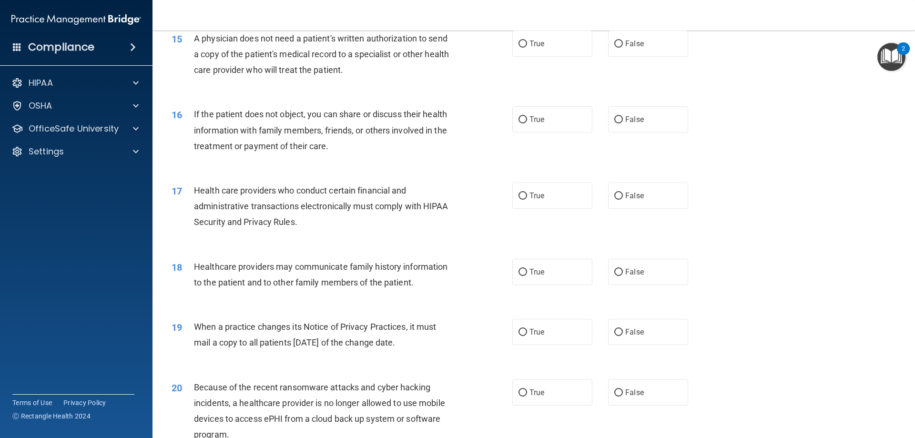
scroll to position [1049, 0]
click at [566, 48] on label "True" at bounding box center [552, 42] width 80 height 26
click at [527, 46] on input "True" at bounding box center [523, 42] width 9 height 7
radio input "true"
click at [536, 119] on span "True" at bounding box center [537, 117] width 15 height 9
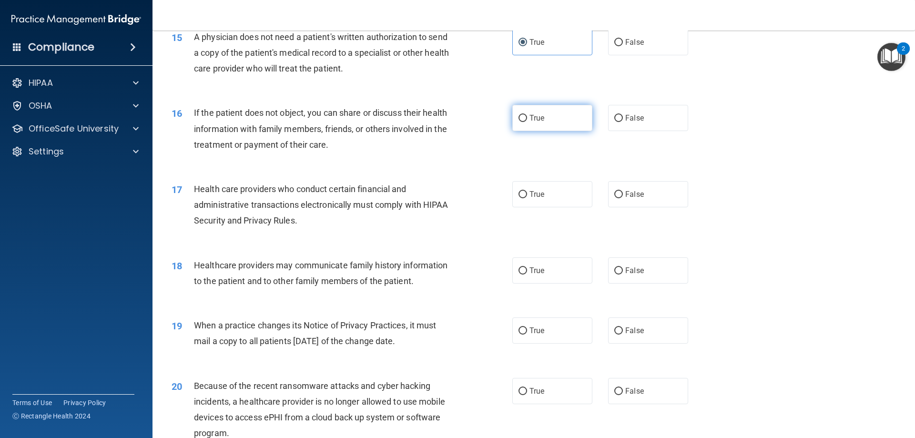
click at [527, 119] on input "True" at bounding box center [523, 118] width 9 height 7
radio input "true"
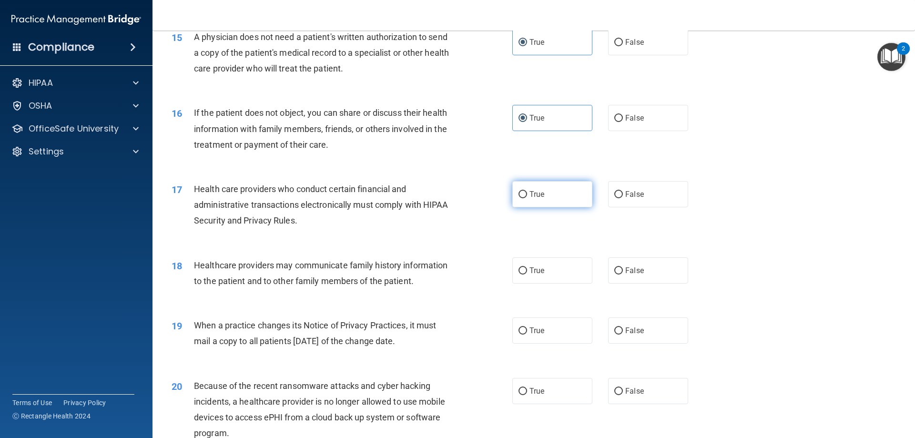
click at [519, 194] on input "True" at bounding box center [523, 194] width 9 height 7
radio input "true"
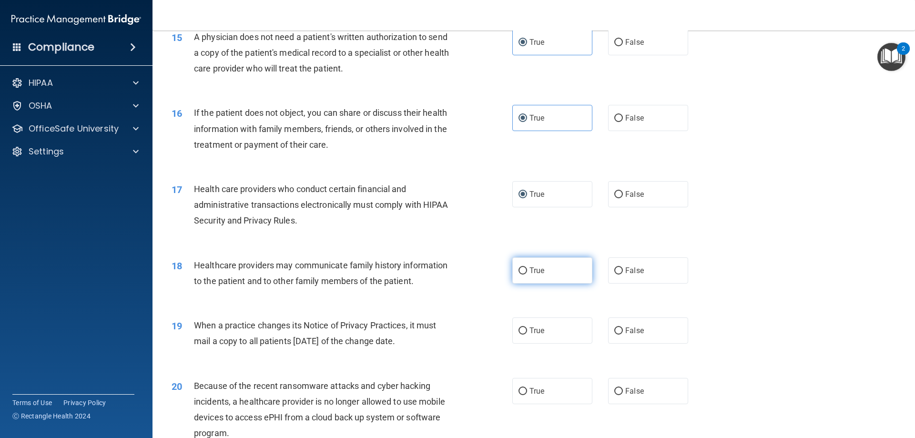
click at [523, 280] on label "True" at bounding box center [552, 270] width 80 height 26
click at [523, 275] on input "True" at bounding box center [523, 270] width 9 height 7
radio input "true"
click at [608, 274] on label "False" at bounding box center [648, 270] width 80 height 26
click at [614, 274] on input "False" at bounding box center [618, 270] width 9 height 7
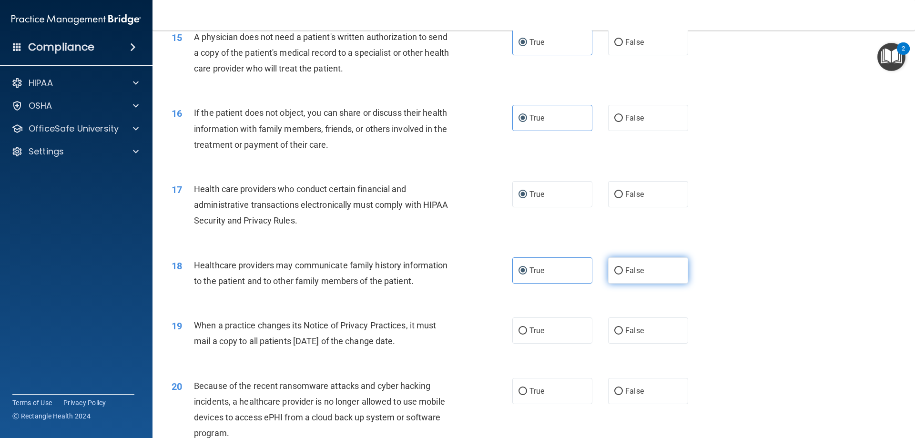
radio input "true"
radio input "false"
click at [634, 331] on span "False" at bounding box center [634, 330] width 19 height 9
click at [623, 331] on input "False" at bounding box center [618, 330] width 9 height 7
radio input "true"
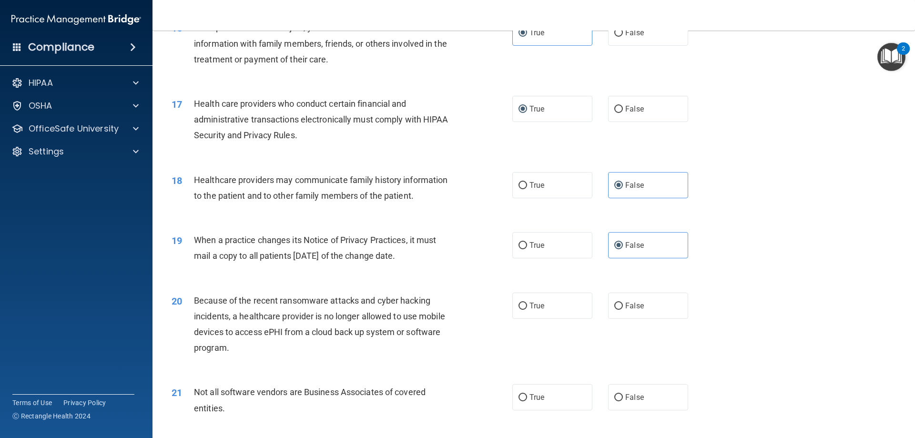
scroll to position [1192, 0]
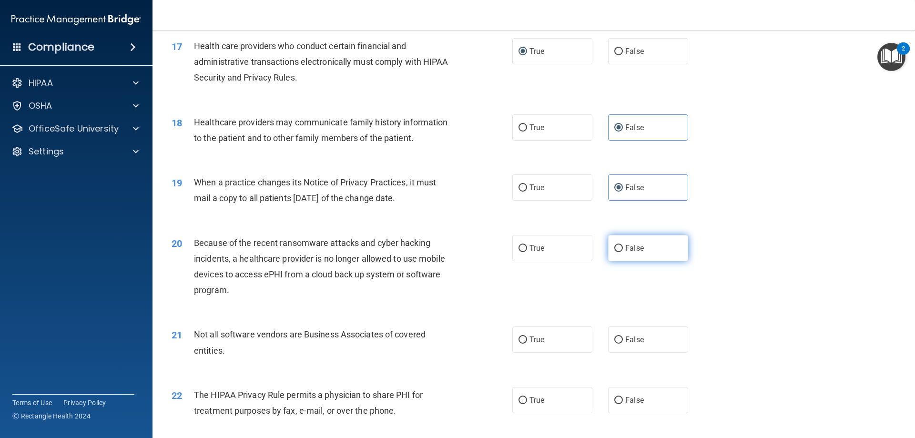
click at [643, 255] on label "False" at bounding box center [648, 248] width 80 height 26
click at [623, 252] on input "False" at bounding box center [618, 248] width 9 height 7
radio input "true"
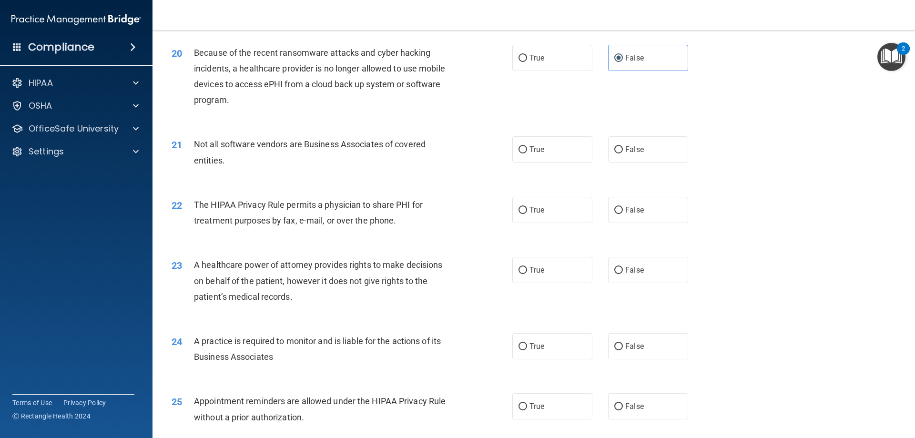
scroll to position [1382, 0]
click at [649, 268] on label "False" at bounding box center [648, 269] width 80 height 26
click at [623, 268] on input "False" at bounding box center [618, 269] width 9 height 7
radio input "true"
click at [658, 347] on label "False" at bounding box center [648, 346] width 80 height 26
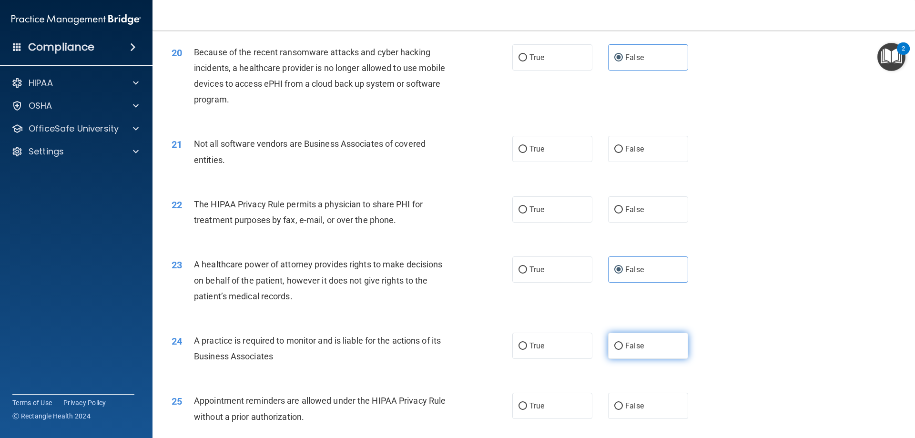
click at [623, 347] on input "False" at bounding box center [618, 346] width 9 height 7
radio input "true"
click at [618, 150] on input "False" at bounding box center [618, 149] width 9 height 7
radio input "true"
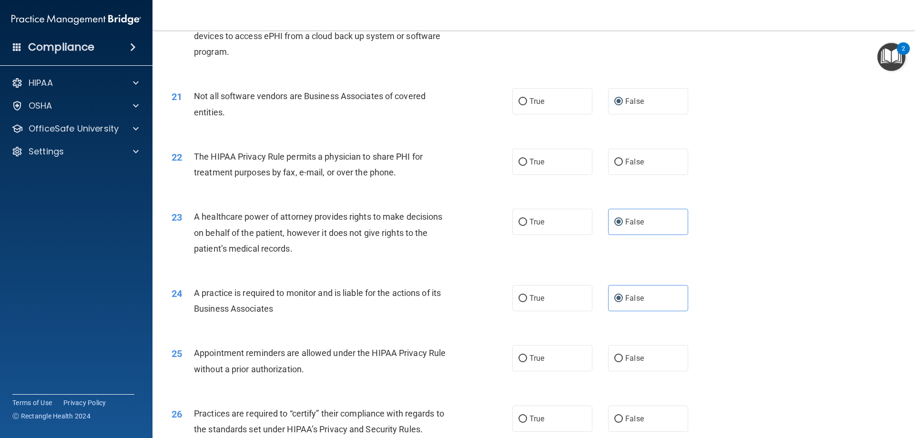
scroll to position [1478, 0]
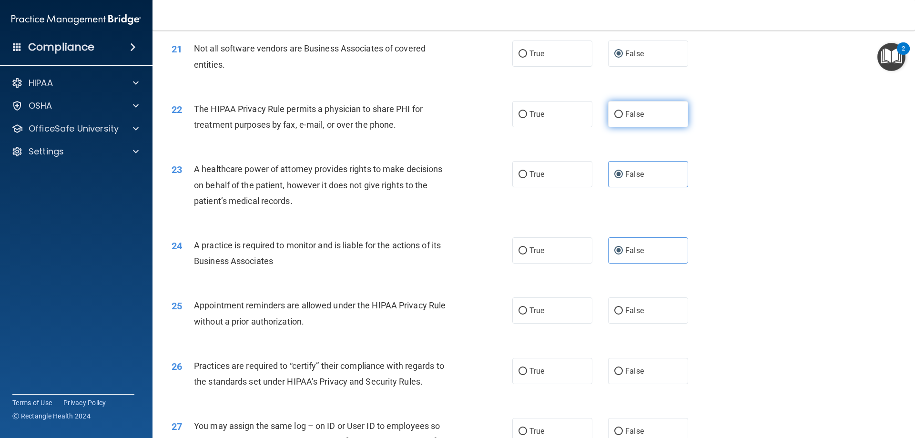
click at [613, 119] on label "False" at bounding box center [648, 114] width 80 height 26
click at [614, 118] on input "False" at bounding box center [618, 114] width 9 height 7
radio input "true"
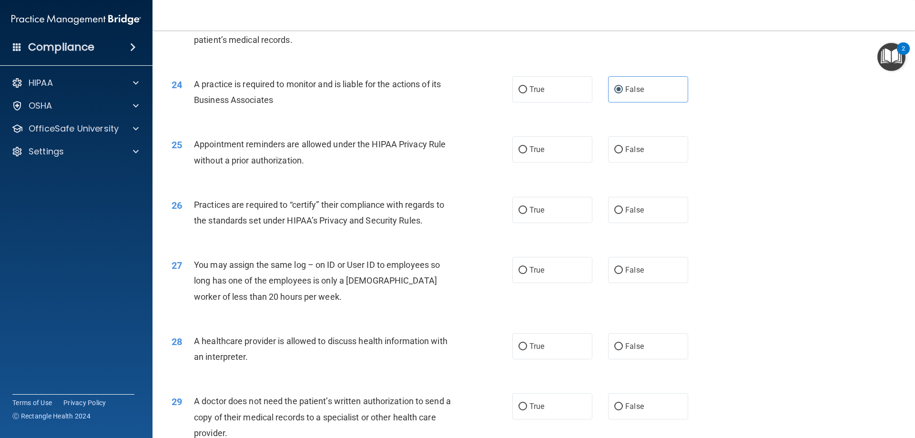
scroll to position [1668, 0]
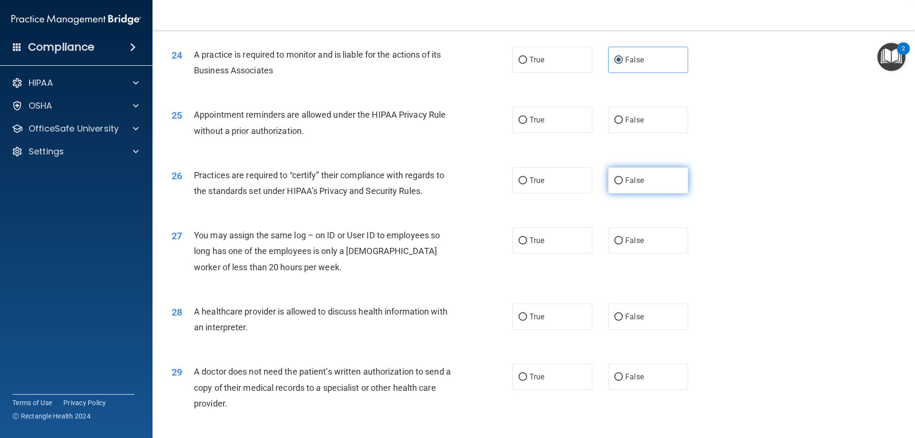
click at [663, 182] on label "False" at bounding box center [648, 180] width 80 height 26
click at [623, 182] on input "False" at bounding box center [618, 180] width 9 height 7
radio input "true"
click at [552, 386] on label "True" at bounding box center [552, 377] width 80 height 26
click at [527, 381] on input "True" at bounding box center [523, 377] width 9 height 7
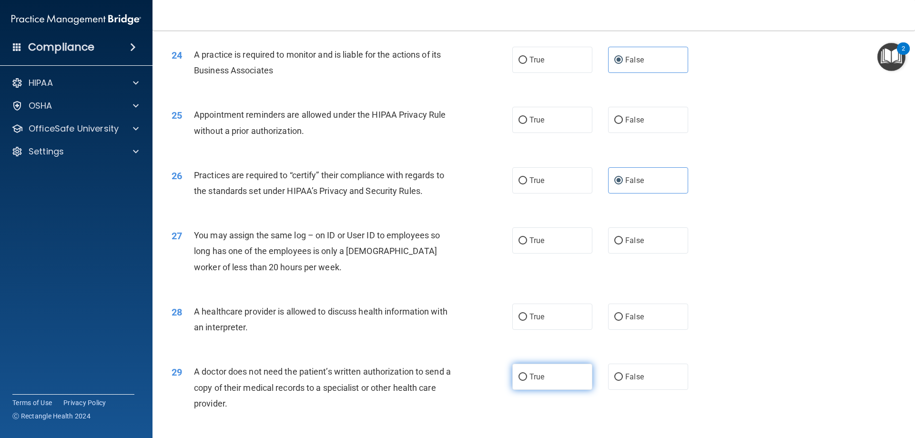
radio input "true"
click at [531, 328] on label "True" at bounding box center [552, 317] width 80 height 26
click at [527, 321] on input "True" at bounding box center [523, 317] width 9 height 7
radio input "true"
click at [548, 245] on label "True" at bounding box center [552, 240] width 80 height 26
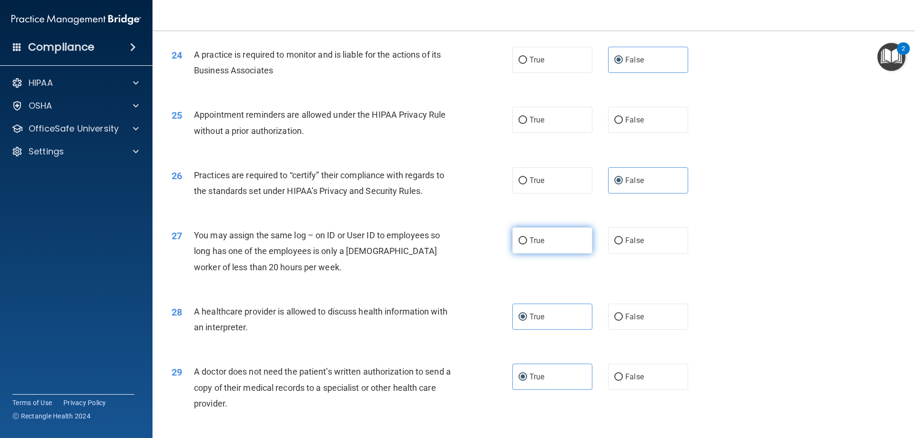
click at [527, 245] on input "True" at bounding box center [523, 240] width 9 height 7
radio input "true"
click at [541, 118] on label "True" at bounding box center [552, 120] width 80 height 26
click at [527, 118] on input "True" at bounding box center [523, 120] width 9 height 7
radio input "true"
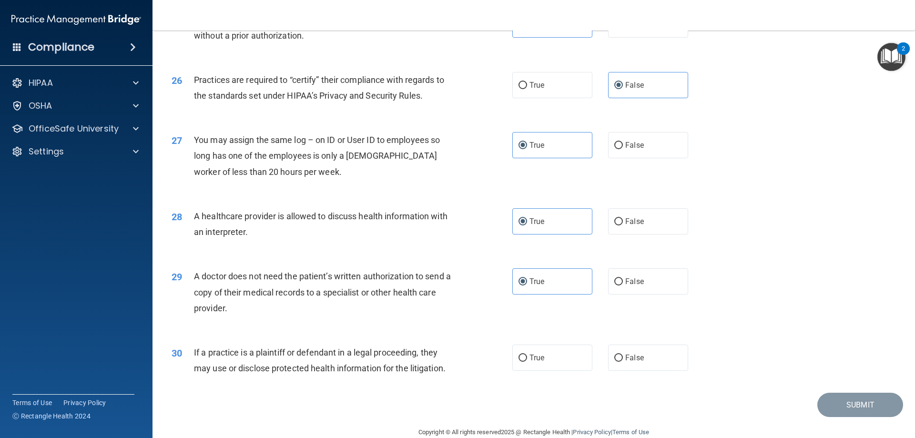
scroll to position [1781, 0]
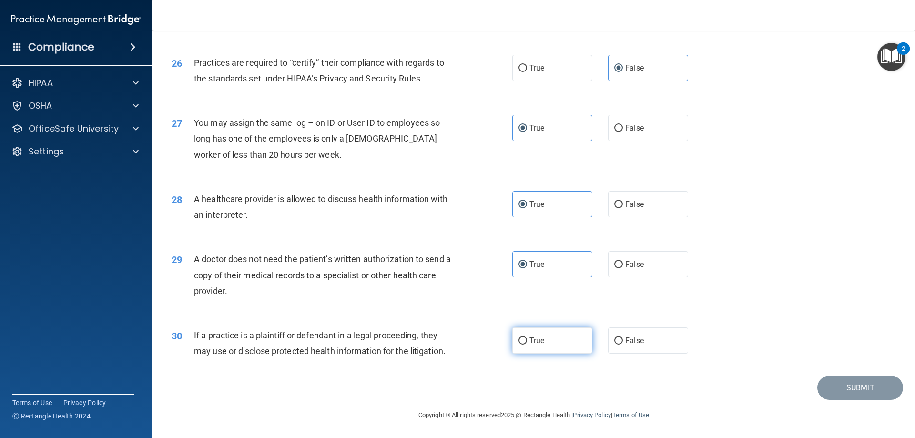
click at [552, 346] on label "True" at bounding box center [552, 340] width 80 height 26
click at [527, 345] on input "True" at bounding box center [523, 340] width 9 height 7
radio input "true"
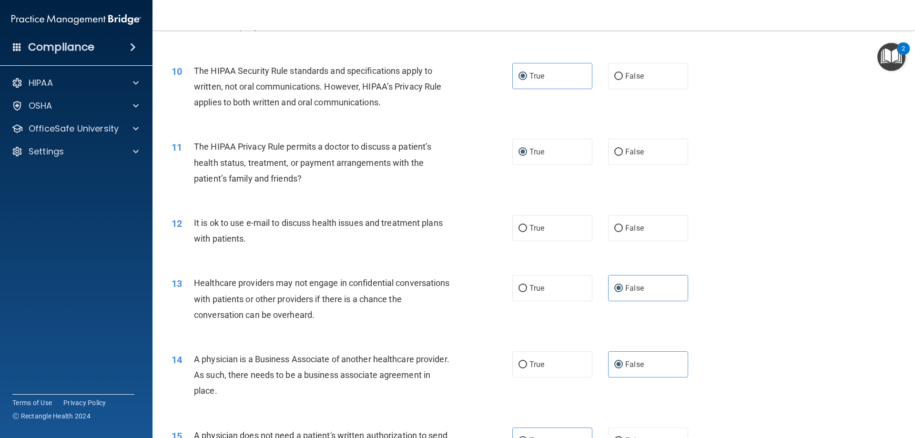
scroll to position [637, 0]
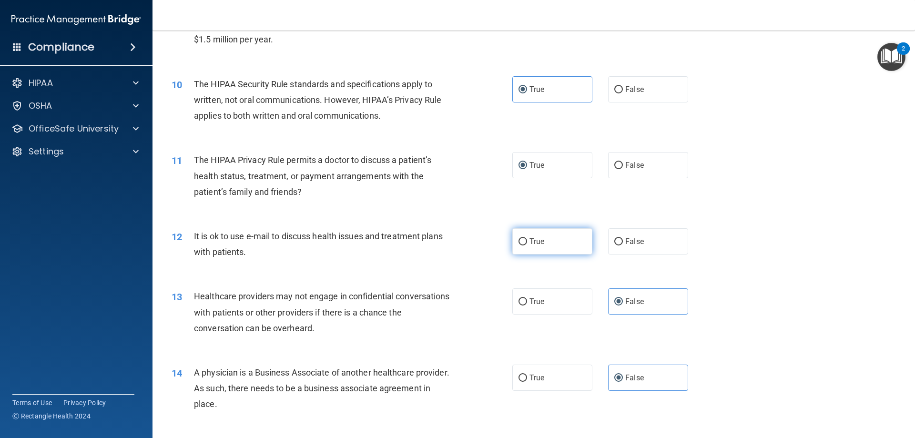
click at [559, 247] on label "True" at bounding box center [552, 241] width 80 height 26
click at [527, 245] on input "True" at bounding box center [523, 241] width 9 height 7
radio input "true"
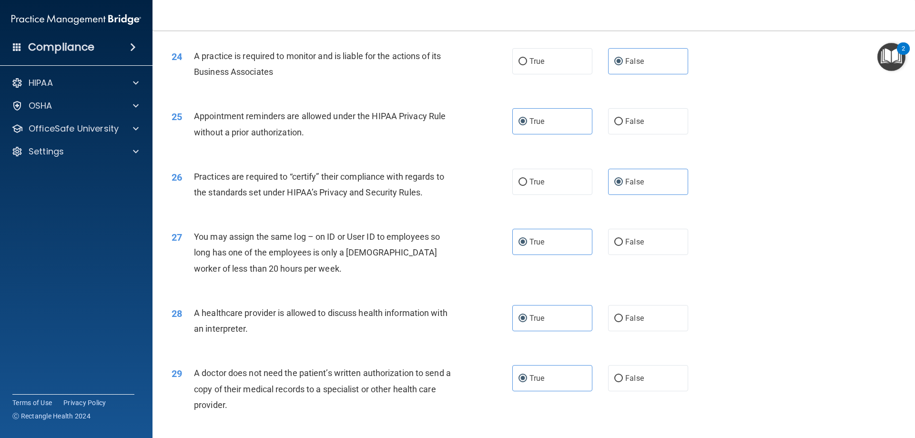
scroll to position [1781, 0]
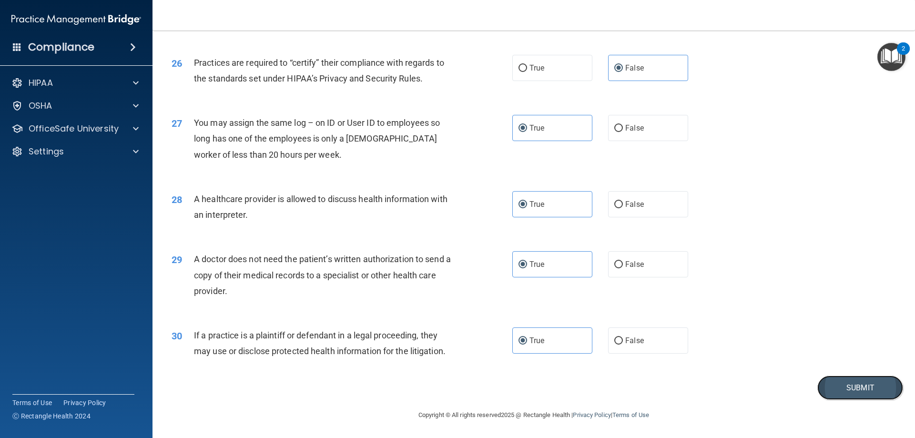
click at [817, 382] on button "Submit" at bounding box center [860, 388] width 86 height 24
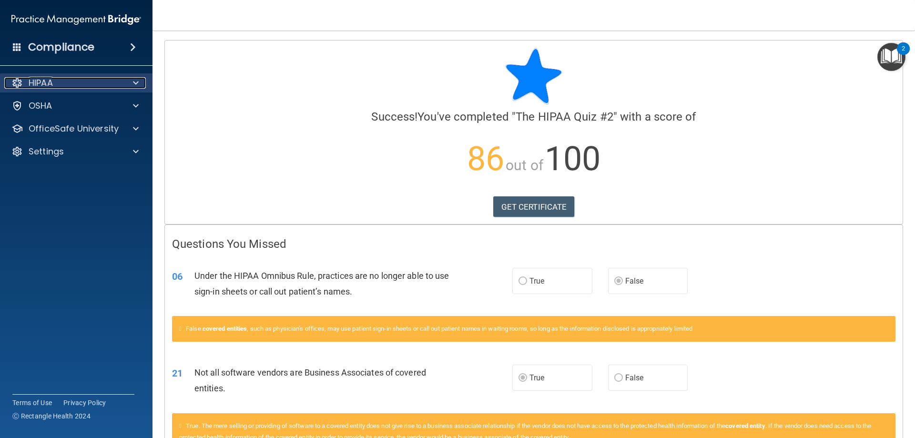
click at [84, 82] on div "HIPAA" at bounding box center [63, 82] width 118 height 11
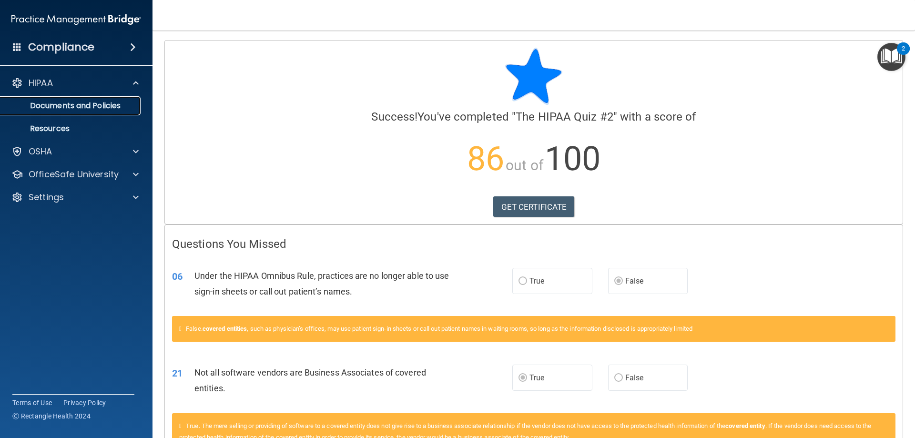
click at [81, 104] on p "Documents and Policies" at bounding box center [71, 106] width 130 height 10
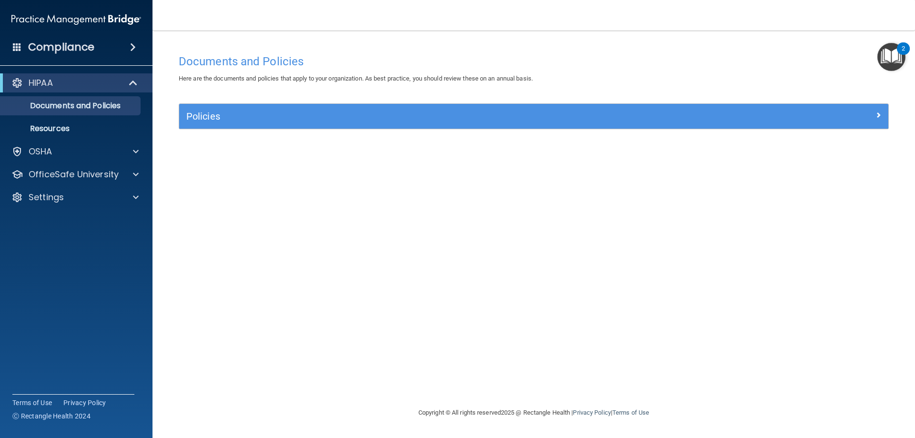
click at [135, 51] on span at bounding box center [133, 46] width 6 height 11
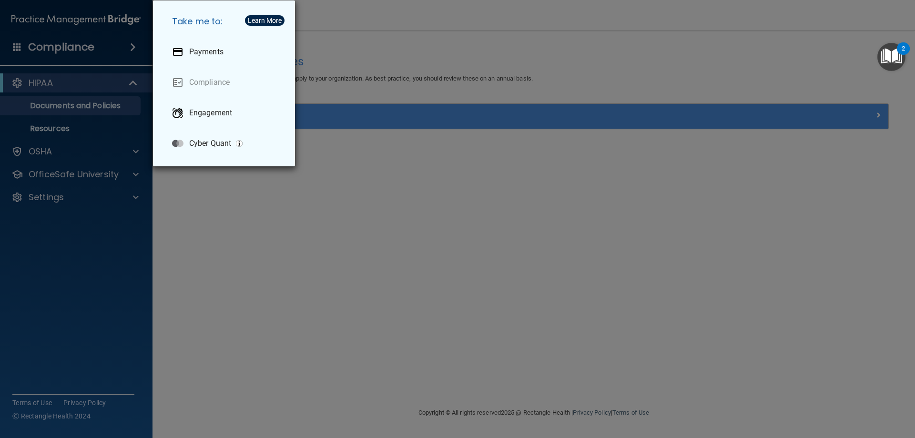
click at [95, 148] on div "Take me to: Payments Compliance Engagement Cyber Quant" at bounding box center [457, 219] width 915 height 438
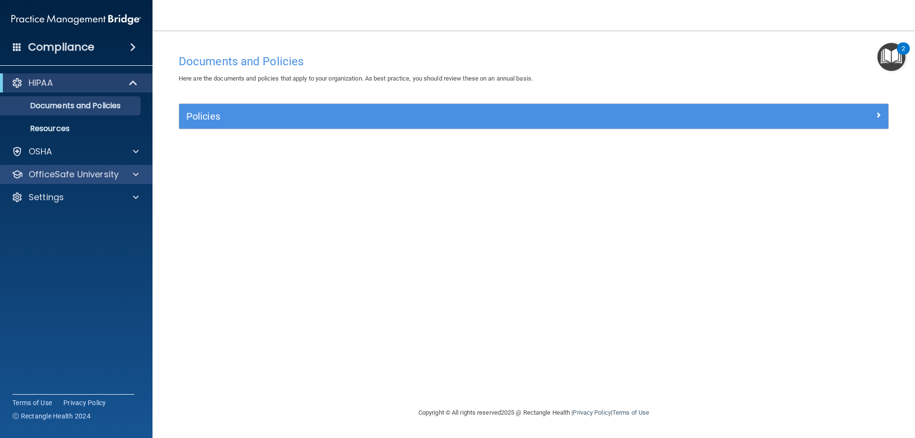
click at [106, 181] on div "OfficeSafe University" at bounding box center [76, 174] width 153 height 19
click at [122, 177] on div "OfficeSafe University" at bounding box center [63, 174] width 118 height 11
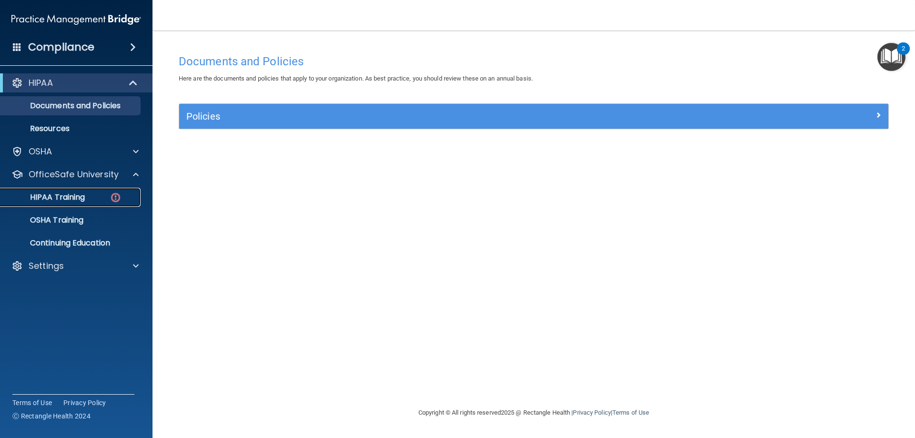
click at [105, 194] on div "HIPAA Training" at bounding box center [71, 198] width 130 height 10
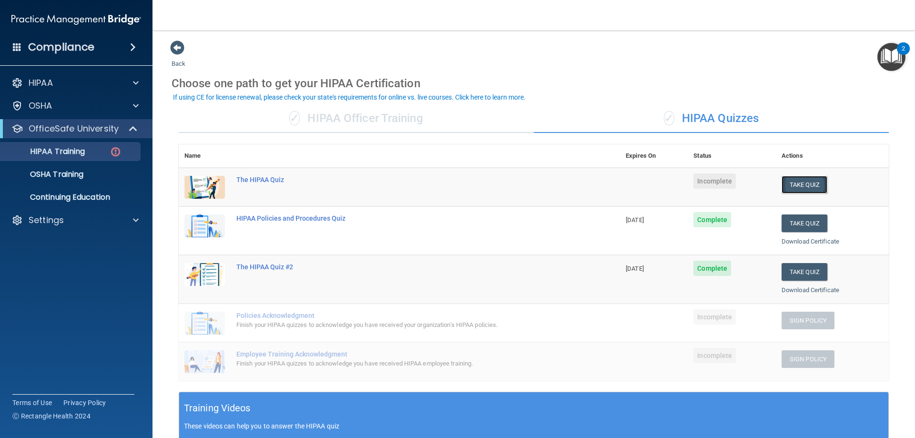
click at [789, 190] on button "Take Quiz" at bounding box center [805, 185] width 46 height 18
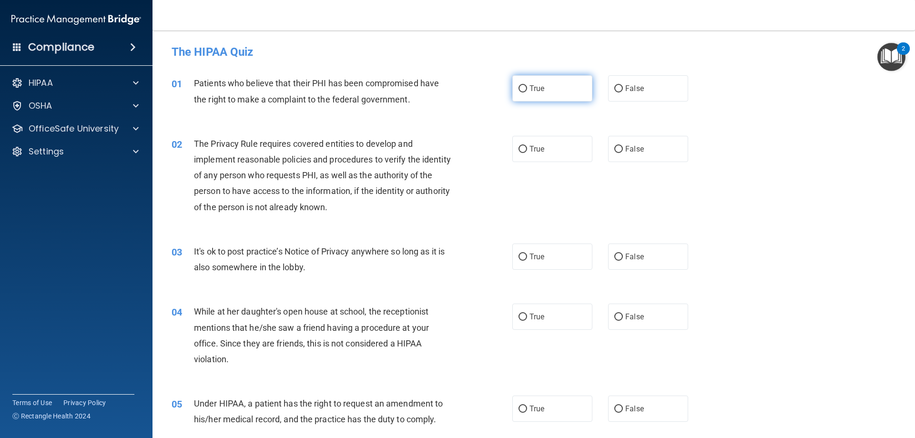
click at [557, 92] on label "True" at bounding box center [552, 88] width 80 height 26
click at [527, 92] on input "True" at bounding box center [523, 88] width 9 height 7
radio input "true"
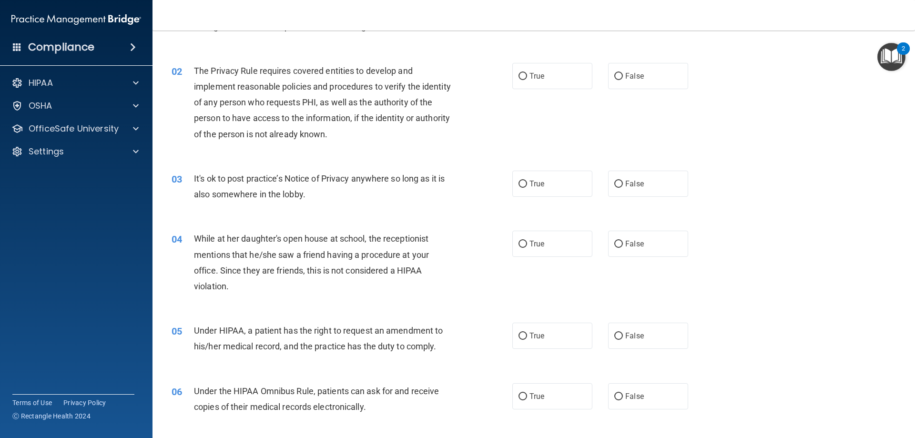
scroll to position [95, 0]
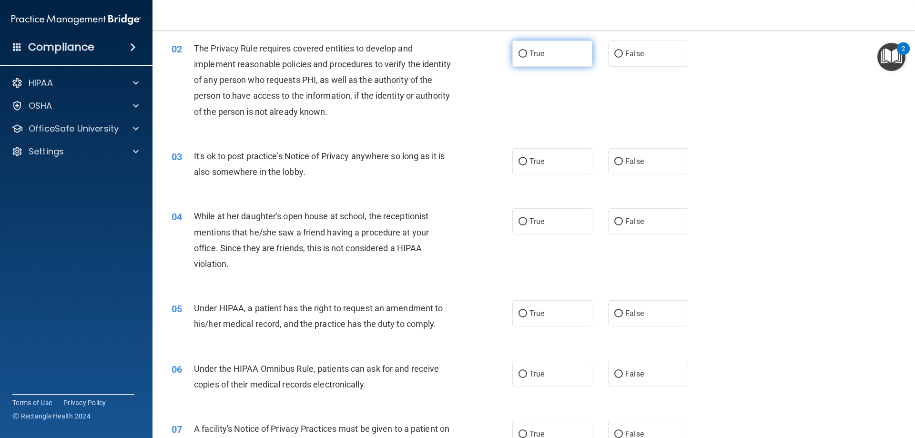
click at [524, 52] on label "True" at bounding box center [552, 54] width 80 height 26
click at [524, 52] on input "True" at bounding box center [523, 54] width 9 height 7
radio input "true"
click at [609, 162] on label "False" at bounding box center [648, 161] width 80 height 26
click at [614, 162] on input "False" at bounding box center [618, 161] width 9 height 7
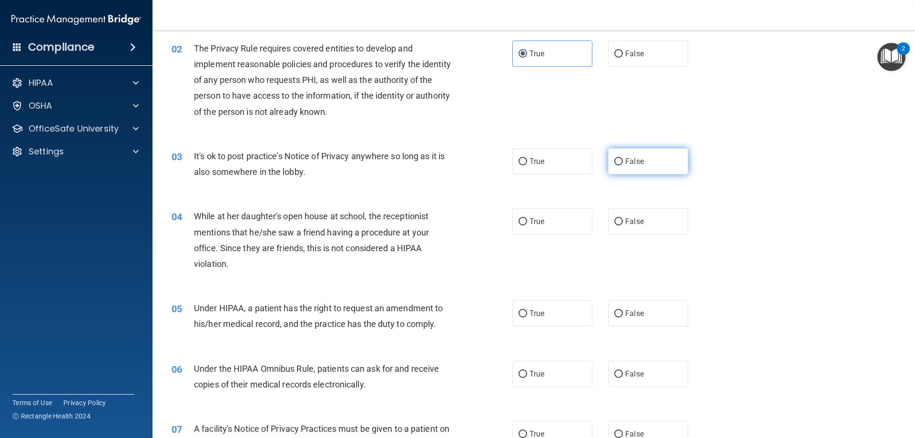
radio input "true"
click at [523, 166] on label "True" at bounding box center [552, 161] width 80 height 26
click at [523, 165] on input "True" at bounding box center [523, 161] width 9 height 7
radio input "true"
radio input "false"
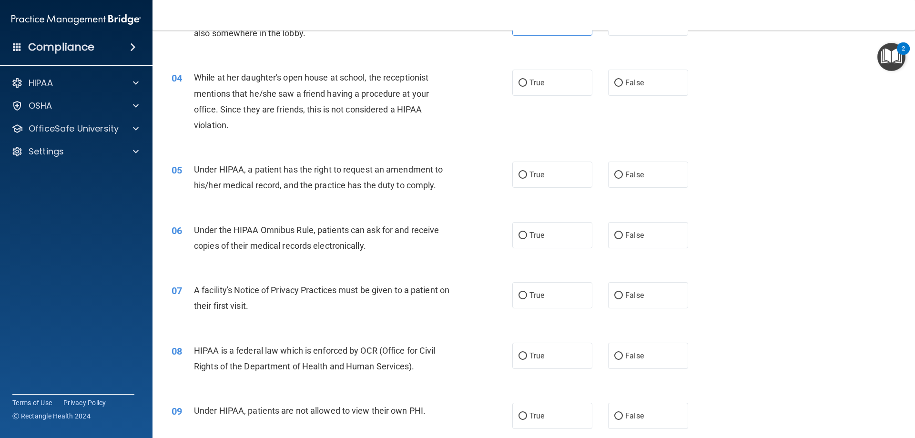
scroll to position [238, 0]
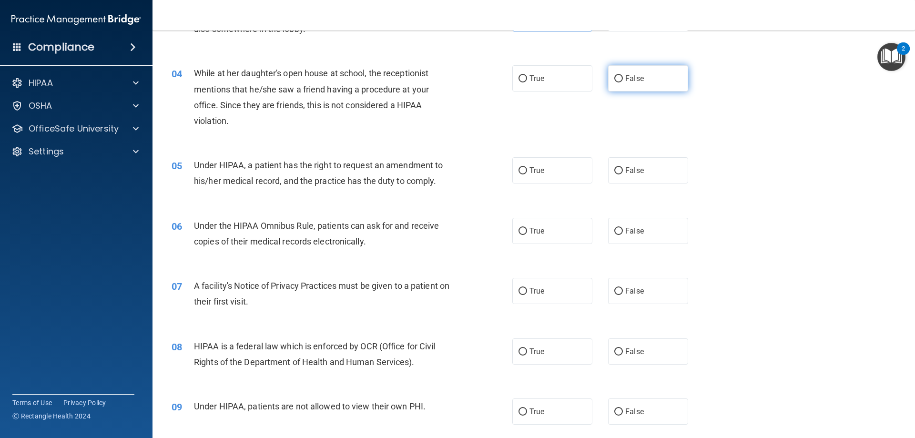
click at [629, 80] on span "False" at bounding box center [634, 78] width 19 height 9
click at [623, 80] on input "False" at bounding box center [618, 78] width 9 height 7
radio input "true"
click at [524, 166] on label "True" at bounding box center [552, 170] width 80 height 26
click at [524, 167] on input "True" at bounding box center [523, 170] width 9 height 7
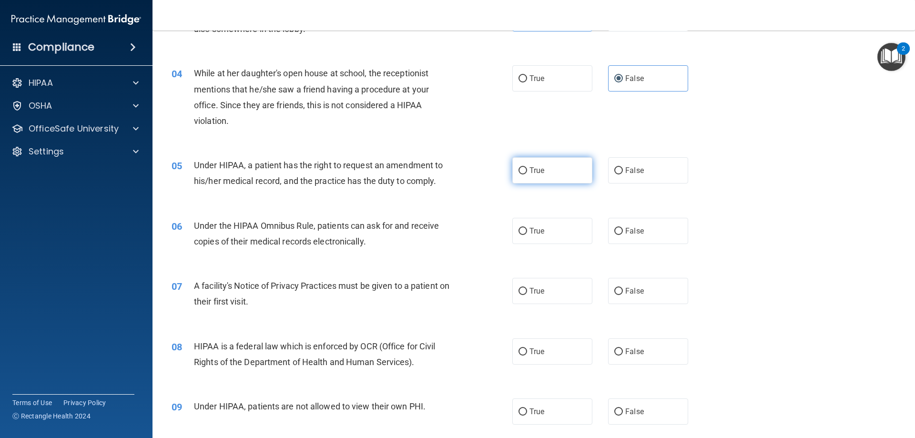
radio input "true"
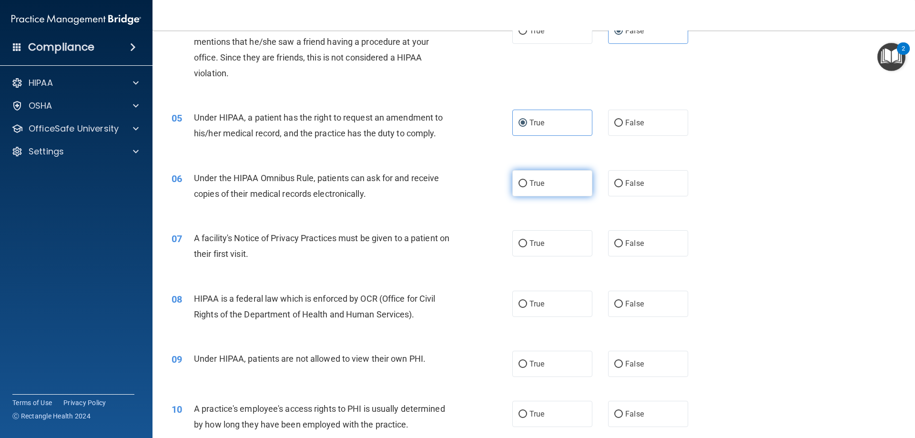
click at [512, 182] on label "True" at bounding box center [552, 183] width 80 height 26
click at [519, 182] on input "True" at bounding box center [523, 183] width 9 height 7
radio input "true"
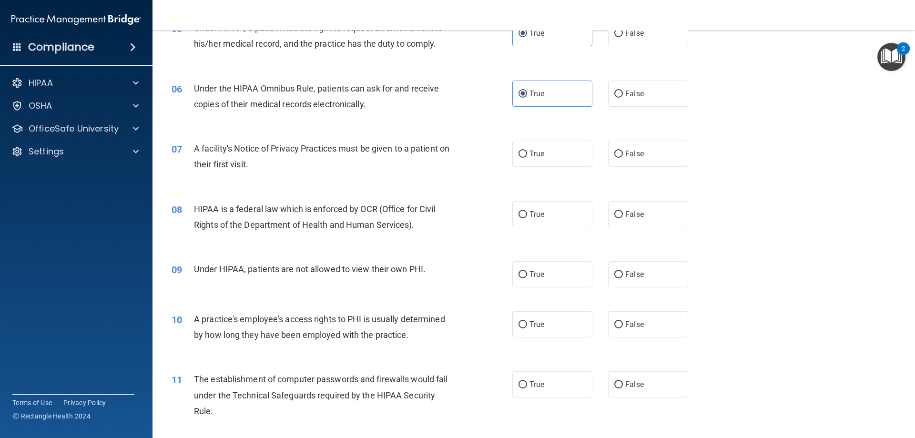
scroll to position [381, 0]
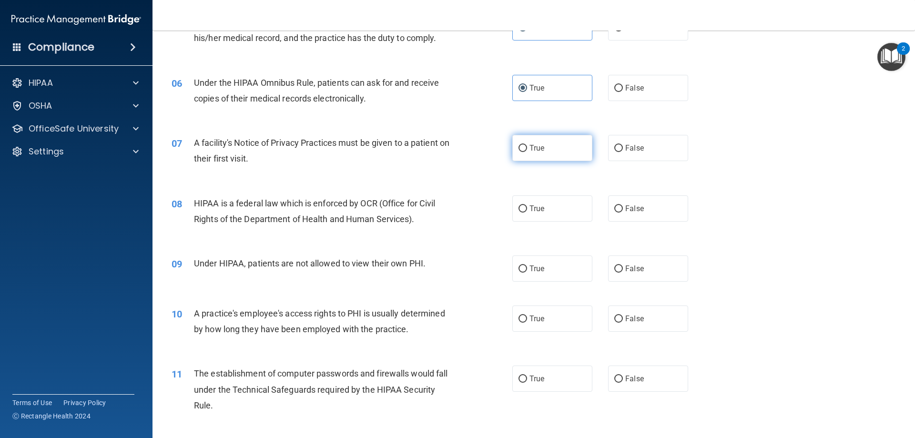
click at [528, 155] on label "True" at bounding box center [552, 148] width 80 height 26
click at [527, 152] on input "True" at bounding box center [523, 148] width 9 height 7
radio input "true"
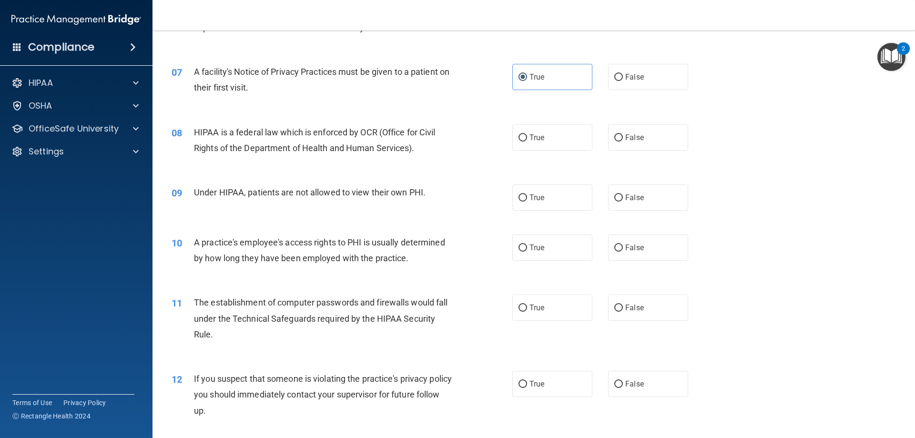
scroll to position [477, 0]
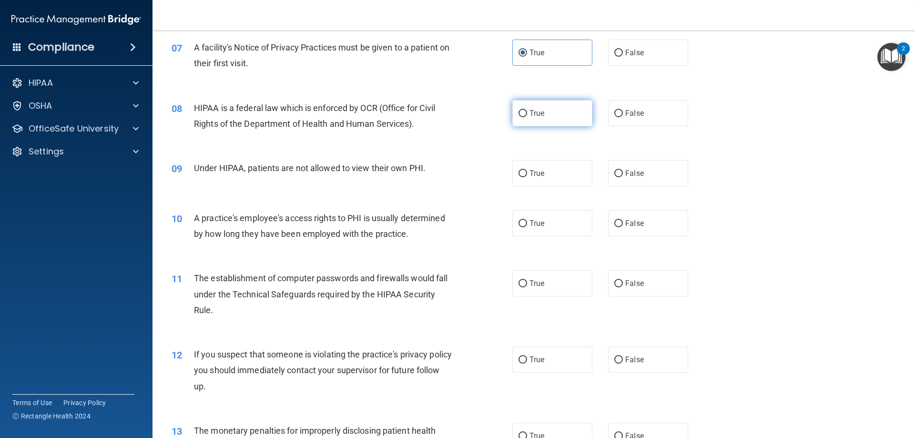
click at [533, 121] on label "True" at bounding box center [552, 113] width 80 height 26
click at [527, 117] on input "True" at bounding box center [523, 113] width 9 height 7
radio input "true"
click at [539, 177] on span "True" at bounding box center [537, 173] width 15 height 9
click at [527, 177] on input "True" at bounding box center [523, 173] width 9 height 7
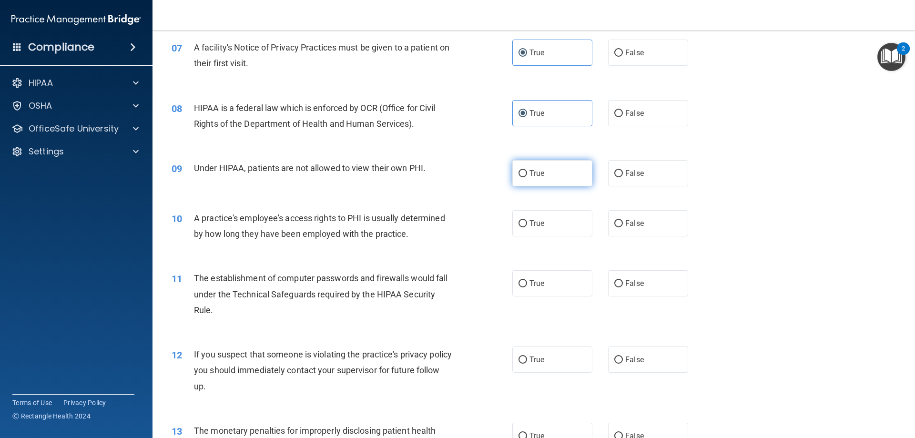
radio input "true"
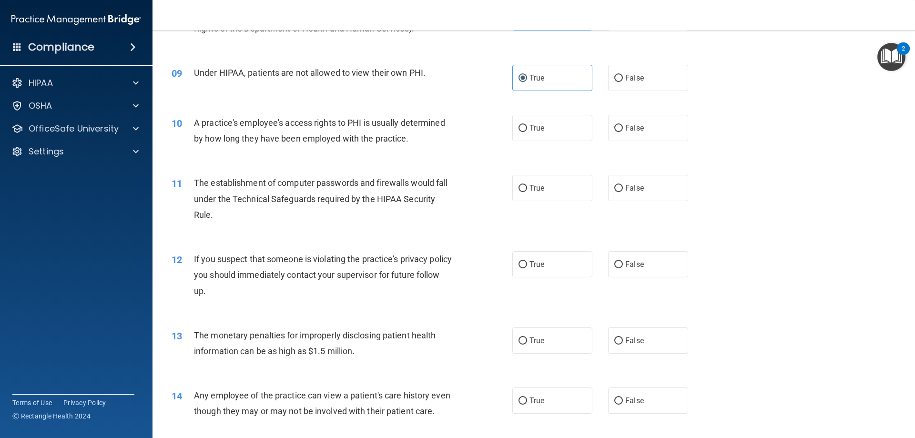
scroll to position [620, 0]
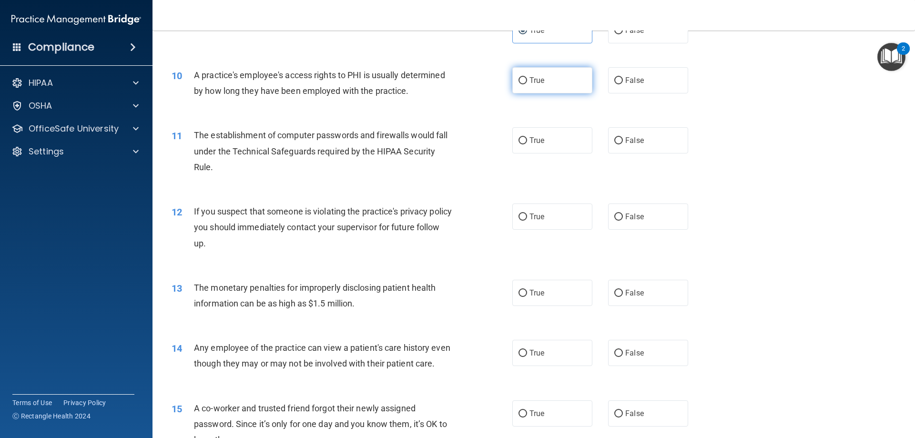
click at [526, 87] on label "True" at bounding box center [552, 80] width 80 height 26
click at [526, 84] on input "True" at bounding box center [523, 80] width 9 height 7
radio input "true"
click at [664, 91] on label "False" at bounding box center [648, 80] width 80 height 26
click at [623, 84] on input "False" at bounding box center [618, 80] width 9 height 7
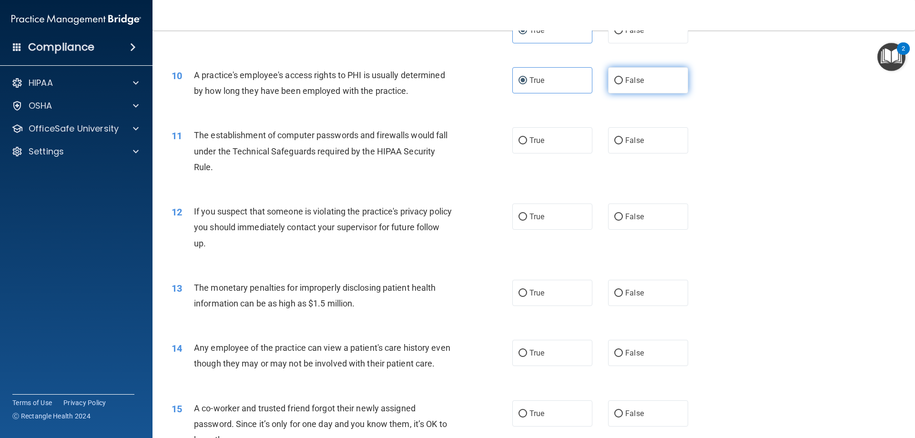
radio input "true"
radio input "false"
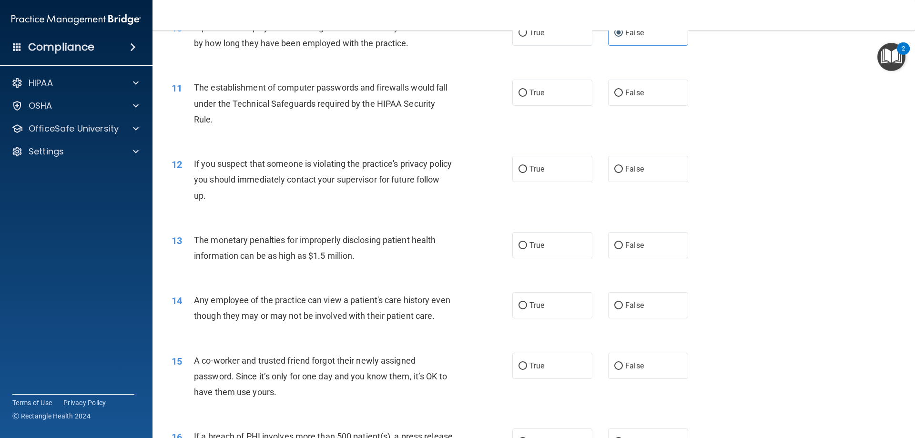
click at [523, 109] on div "11 The establishment of computer passwords and firewalls would fall under the T…" at bounding box center [341, 106] width 369 height 52
click at [529, 86] on label "True" at bounding box center [552, 93] width 80 height 26
click at [527, 90] on input "True" at bounding box center [523, 93] width 9 height 7
radio input "true"
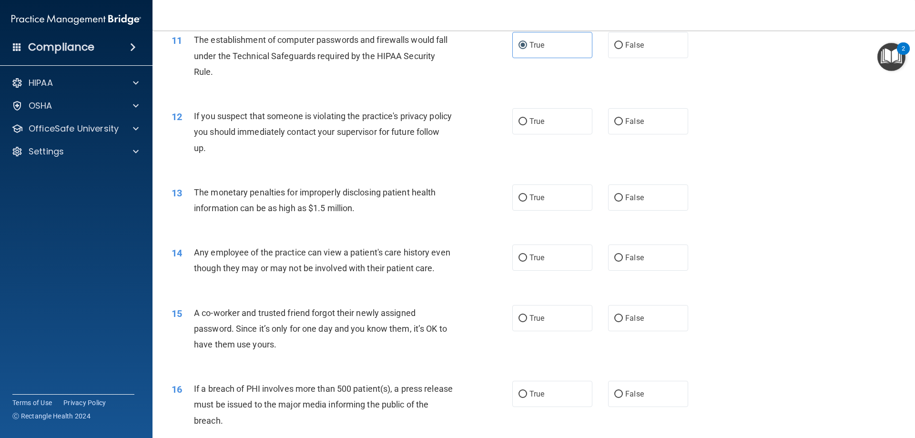
scroll to position [763, 0]
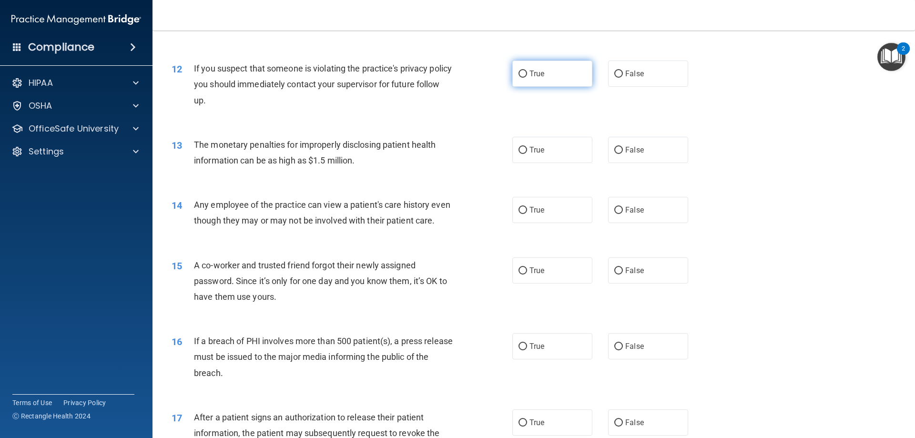
click at [515, 70] on label "True" at bounding box center [552, 74] width 80 height 26
click at [519, 71] on input "True" at bounding box center [523, 74] width 9 height 7
radio input "true"
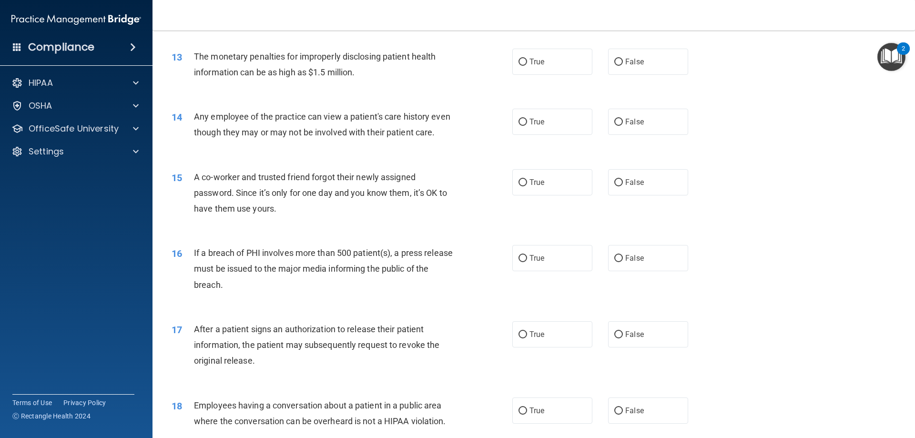
scroll to position [858, 0]
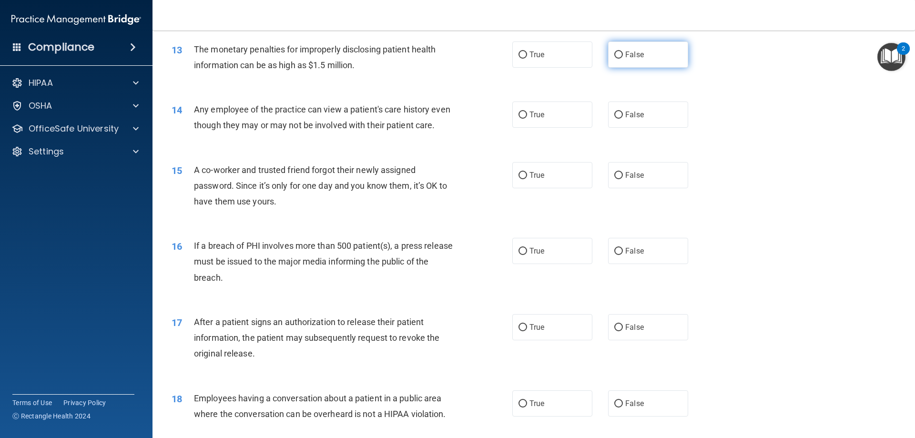
click at [627, 64] on label "False" at bounding box center [648, 54] width 80 height 26
click at [623, 59] on input "False" at bounding box center [618, 54] width 9 height 7
radio input "true"
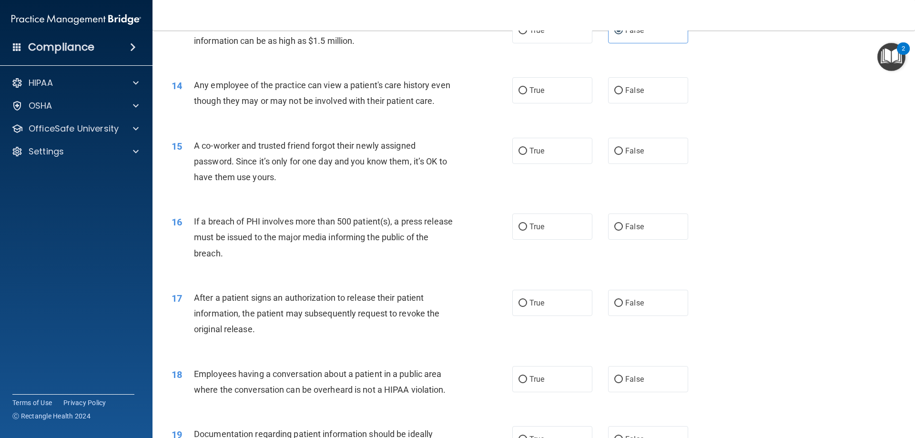
scroll to position [906, 0]
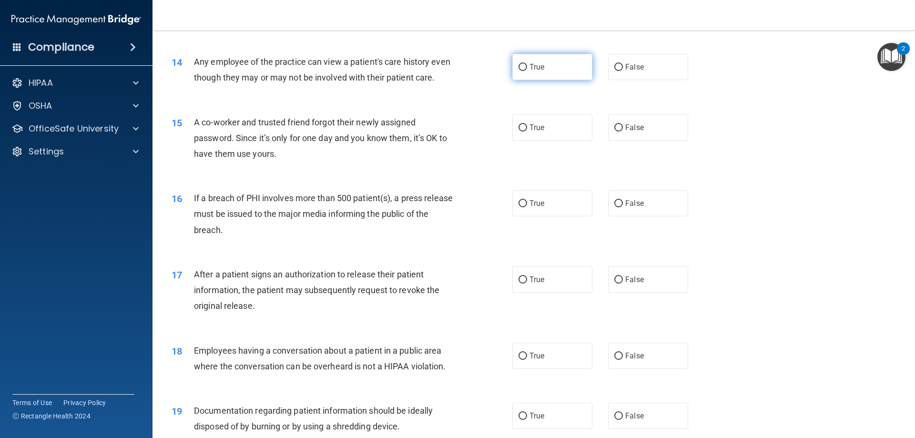
click at [550, 75] on label "True" at bounding box center [552, 67] width 80 height 26
click at [527, 71] on input "True" at bounding box center [523, 67] width 9 height 7
radio input "true"
click at [660, 79] on label "False" at bounding box center [648, 67] width 80 height 26
click at [623, 71] on input "False" at bounding box center [618, 67] width 9 height 7
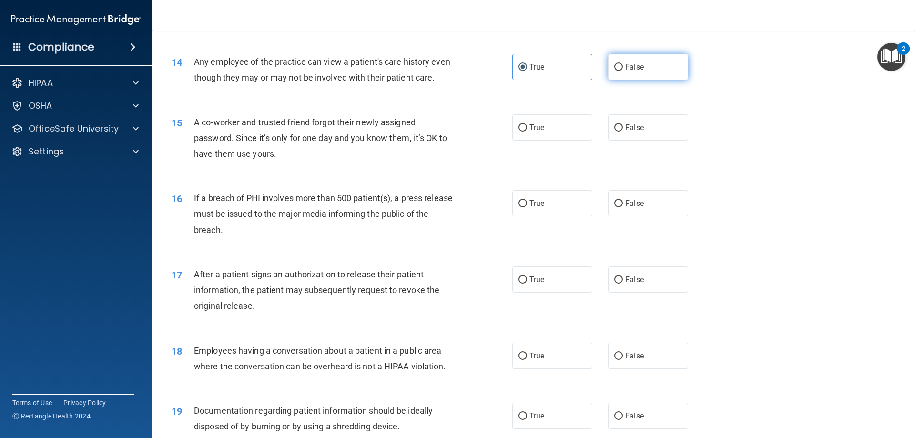
radio input "true"
radio input "false"
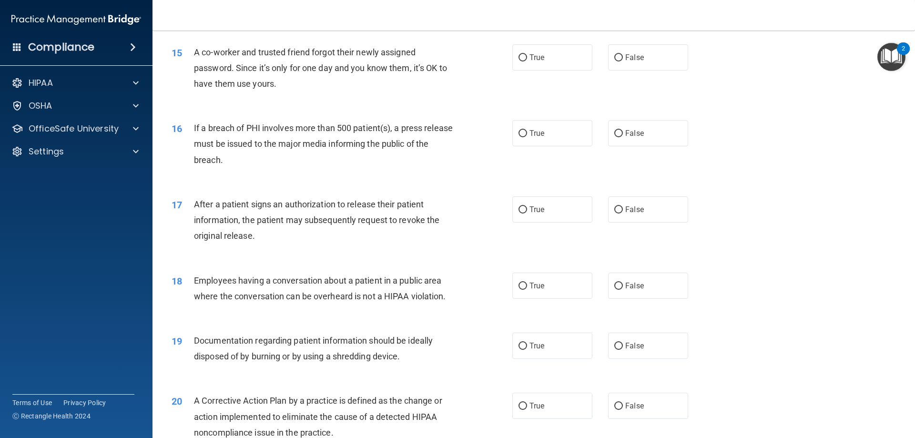
scroll to position [1001, 0]
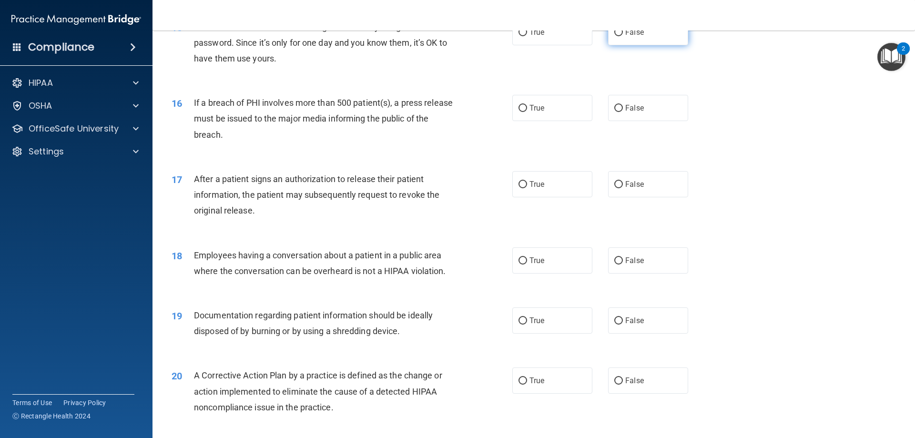
click at [630, 45] on label "False" at bounding box center [648, 32] width 80 height 26
click at [623, 36] on input "False" at bounding box center [618, 32] width 9 height 7
radio input "true"
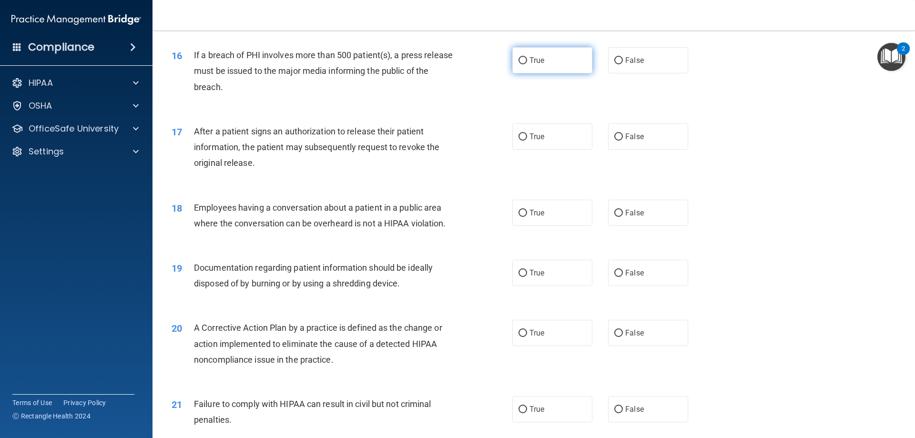
click at [512, 73] on label "True" at bounding box center [552, 60] width 80 height 26
click at [519, 64] on input "True" at bounding box center [523, 60] width 9 height 7
radio input "true"
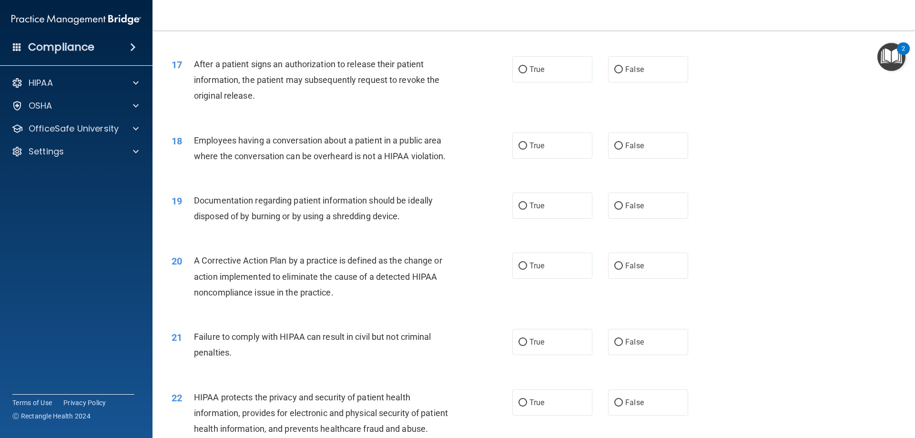
scroll to position [1144, 0]
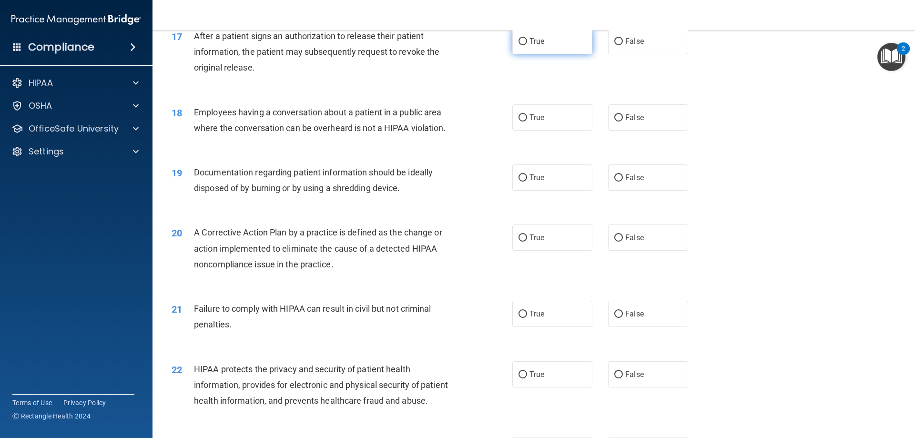
click at [550, 54] on label "True" at bounding box center [552, 41] width 80 height 26
click at [527, 45] on input "True" at bounding box center [523, 41] width 9 height 7
radio input "true"
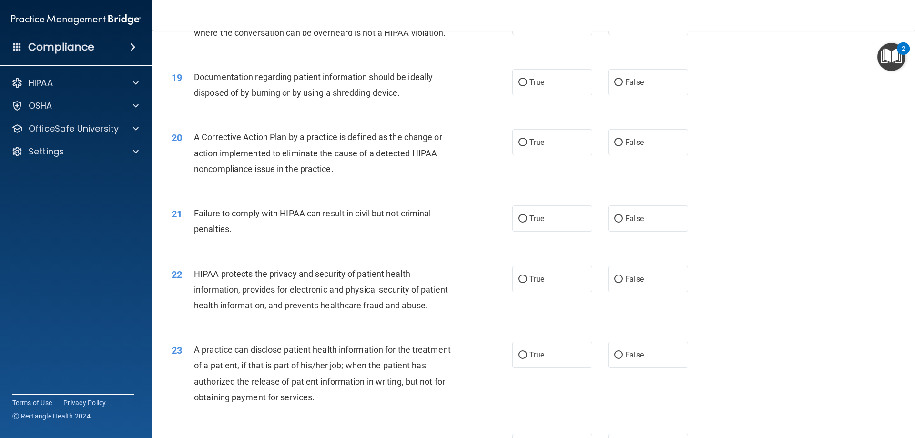
scroll to position [1192, 0]
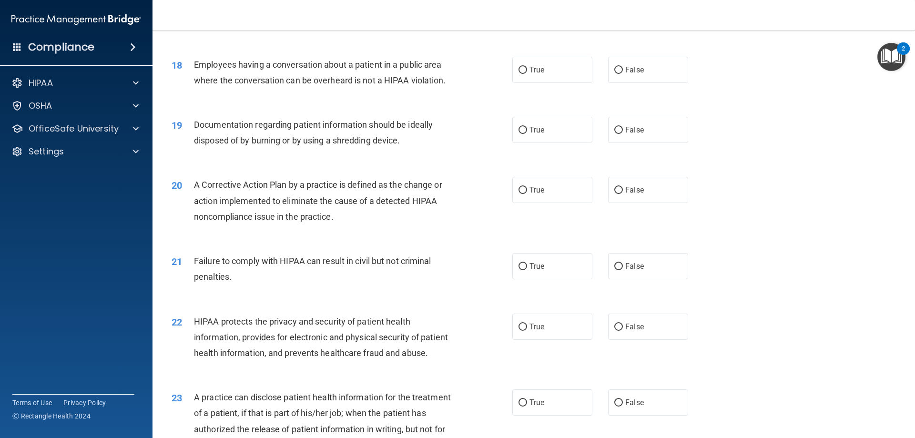
drag, startPoint x: 608, startPoint y: 93, endPoint x: 596, endPoint y: 94, distance: 11.5
click at [608, 83] on label "False" at bounding box center [648, 70] width 80 height 26
click at [614, 74] on input "False" at bounding box center [618, 70] width 9 height 7
radio input "true"
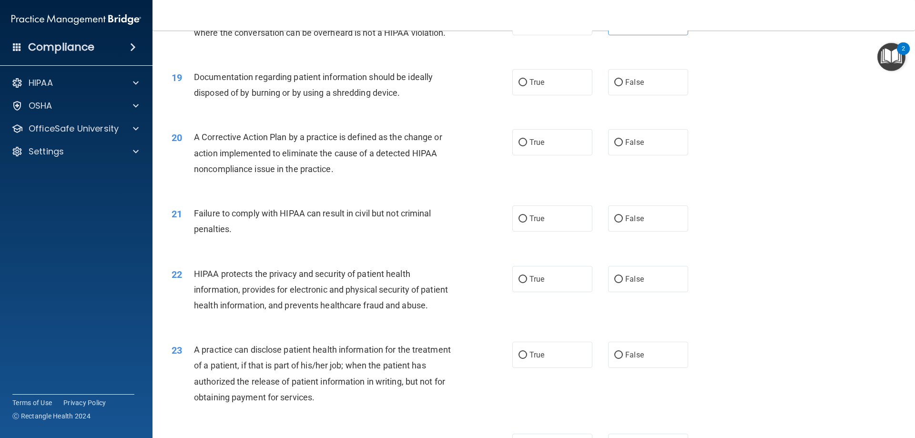
scroll to position [1287, 0]
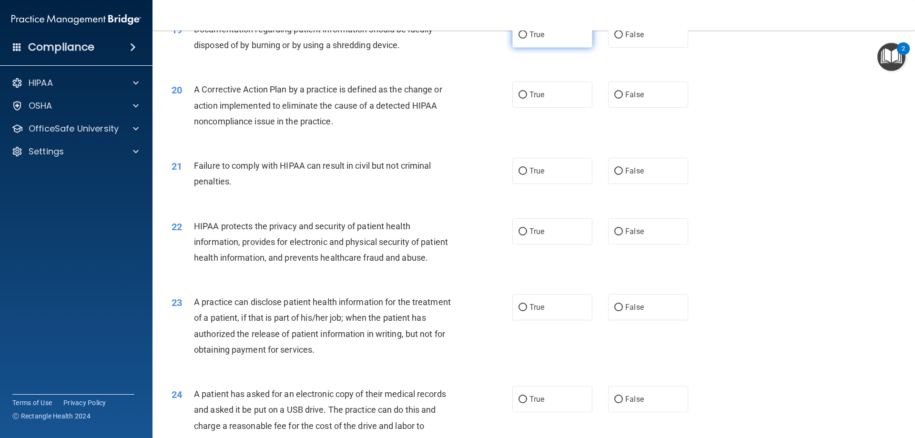
click at [572, 48] on label "True" at bounding box center [552, 34] width 80 height 26
click at [527, 39] on input "True" at bounding box center [523, 34] width 9 height 7
radio input "true"
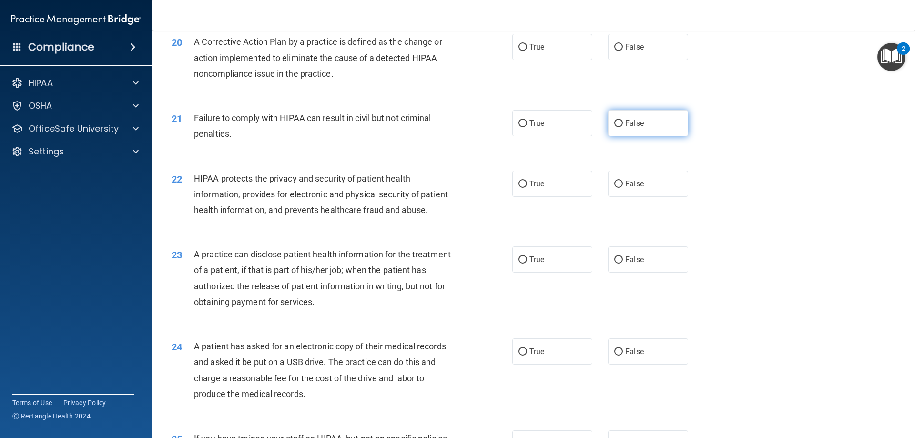
click at [621, 135] on label "False" at bounding box center [648, 123] width 80 height 26
click at [621, 127] on input "False" at bounding box center [618, 123] width 9 height 7
radio input "true"
click at [530, 60] on label "True" at bounding box center [552, 47] width 80 height 26
click at [527, 51] on input "True" at bounding box center [523, 47] width 9 height 7
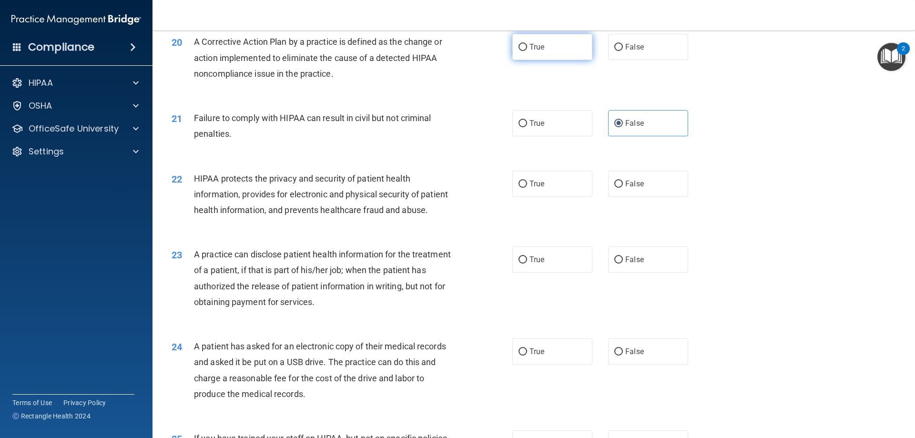
radio input "true"
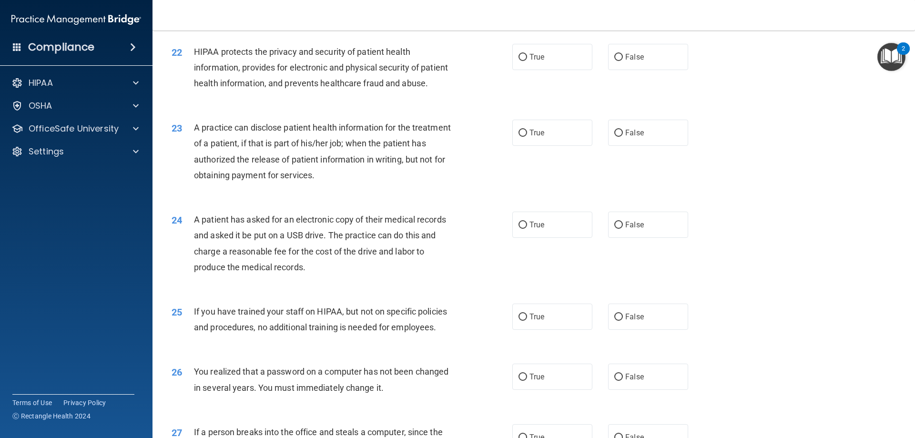
scroll to position [1478, 0]
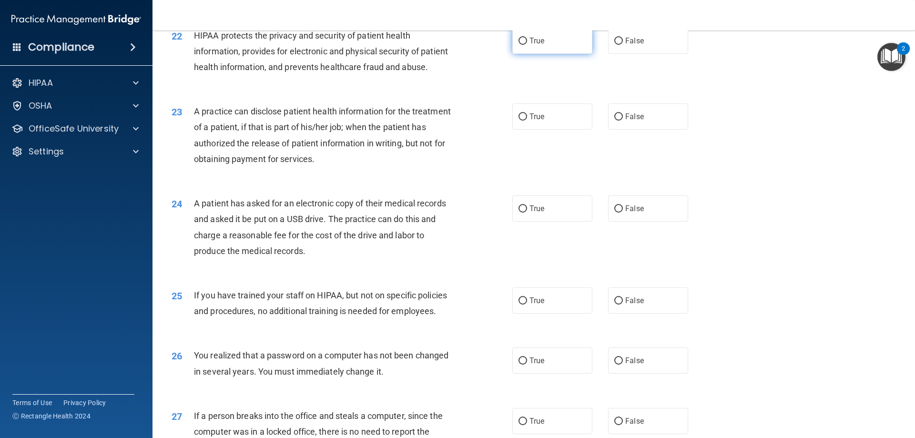
click at [538, 45] on span "True" at bounding box center [537, 40] width 15 height 9
click at [527, 45] on input "True" at bounding box center [523, 41] width 9 height 7
radio input "true"
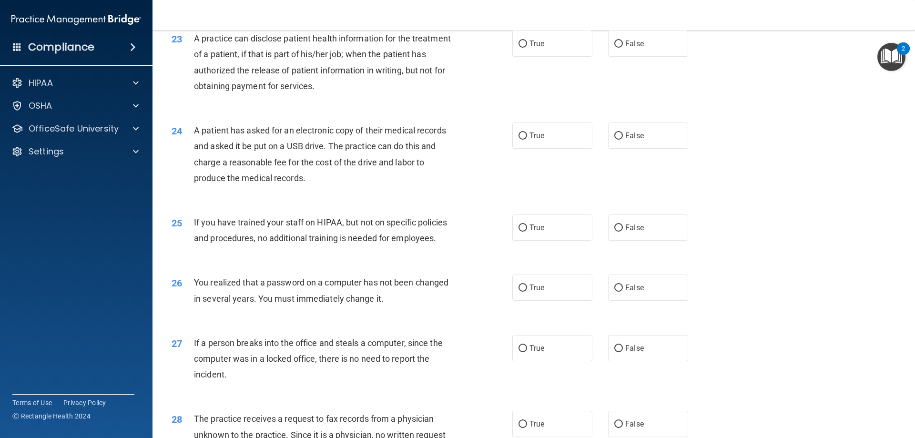
scroll to position [1573, 0]
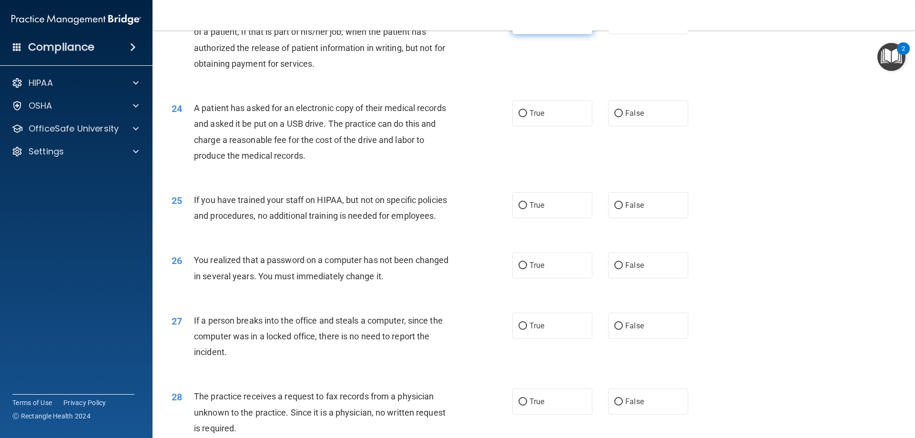
click at [521, 34] on label "True" at bounding box center [552, 21] width 80 height 26
click at [521, 25] on input "True" at bounding box center [523, 21] width 9 height 7
radio input "true"
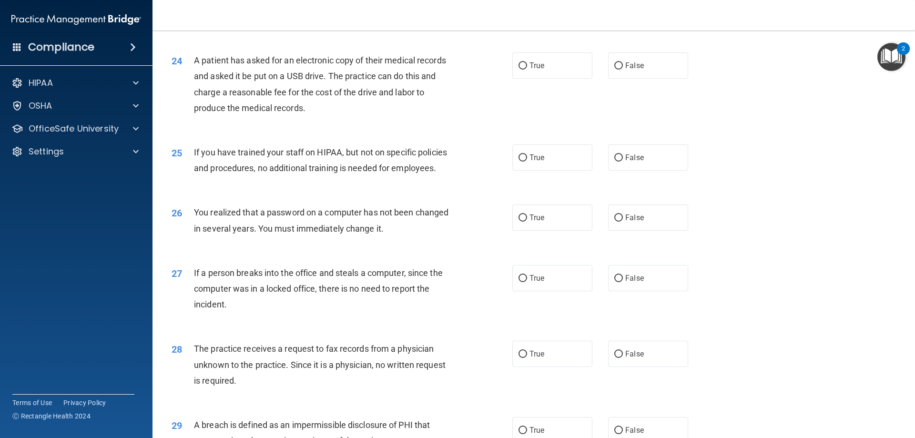
scroll to position [1668, 0]
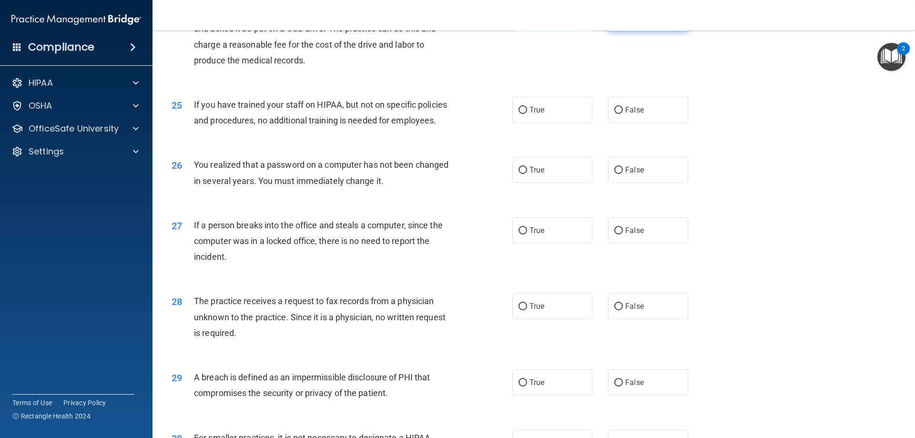
click at [626, 31] on label "False" at bounding box center [648, 18] width 80 height 26
click at [623, 22] on input "False" at bounding box center [618, 18] width 9 height 7
radio input "true"
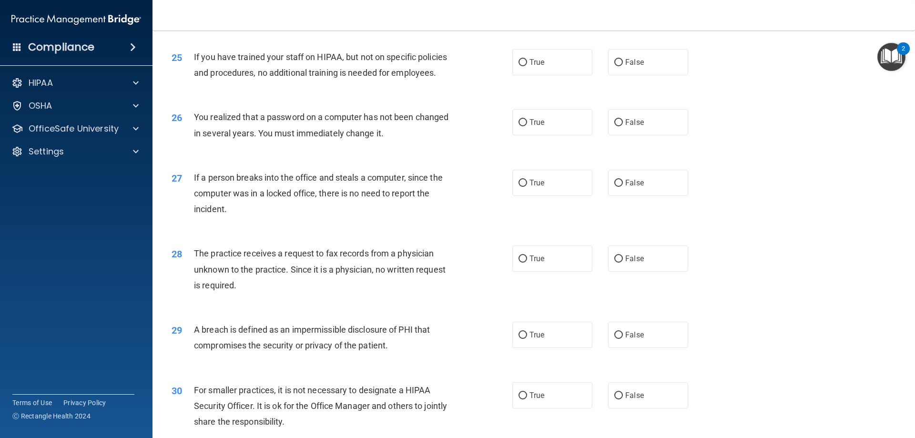
scroll to position [1764, 0]
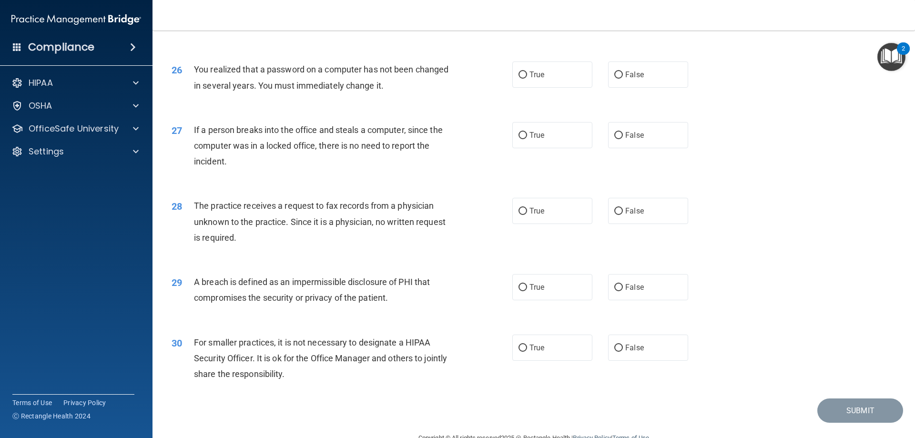
click at [616, 50] on div "25 If you have trained your staff on HIPAA, but not on specific policies and pr…" at bounding box center [533, 20] width 739 height 60
click at [616, 28] on label "False" at bounding box center [648, 14] width 80 height 26
click at [616, 19] on input "False" at bounding box center [618, 14] width 9 height 7
radio input "true"
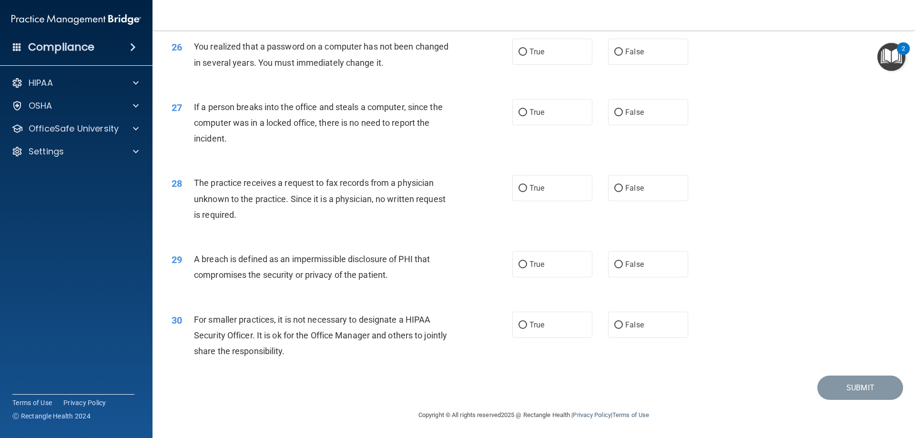
scroll to position [1811, 0]
click at [608, 65] on label "False" at bounding box center [648, 52] width 80 height 26
click at [614, 56] on input "False" at bounding box center [618, 52] width 9 height 7
radio input "true"
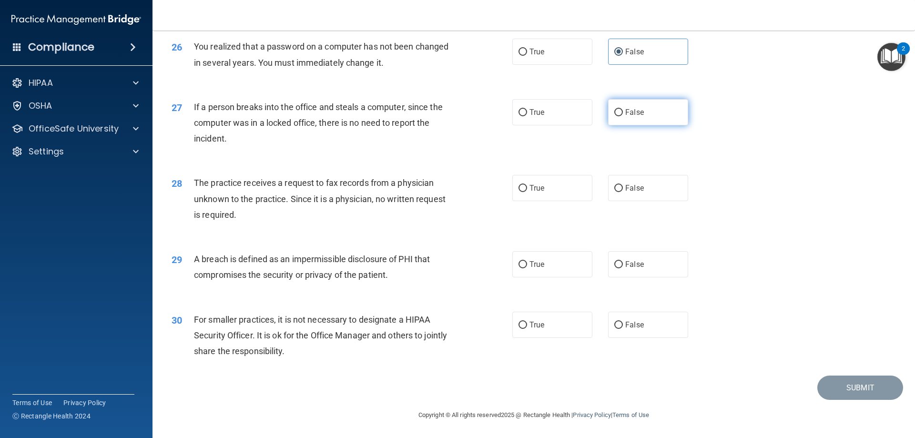
click at [608, 112] on label "False" at bounding box center [648, 112] width 80 height 26
click at [614, 112] on input "False" at bounding box center [618, 112] width 9 height 7
radio input "true"
click at [634, 184] on label "False" at bounding box center [648, 188] width 80 height 26
click at [623, 185] on input "False" at bounding box center [618, 188] width 9 height 7
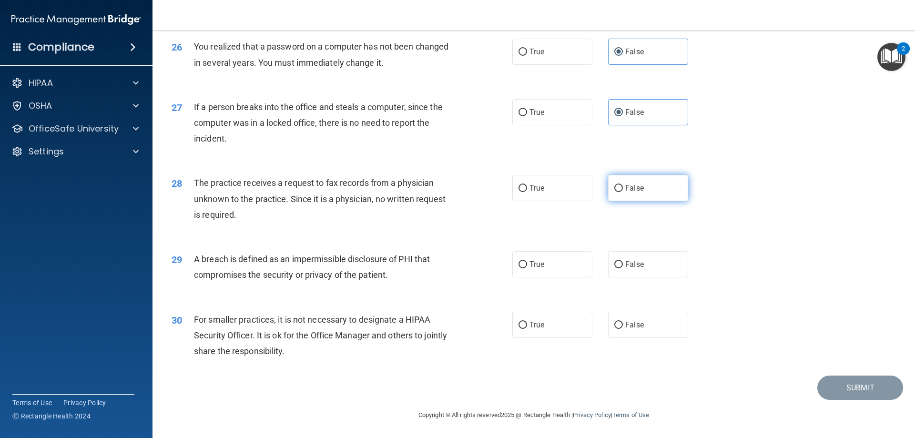
radio input "true"
click at [568, 271] on label "True" at bounding box center [552, 264] width 80 height 26
click at [527, 268] on input "True" at bounding box center [523, 264] width 9 height 7
radio input "true"
click at [656, 325] on label "False" at bounding box center [648, 325] width 80 height 26
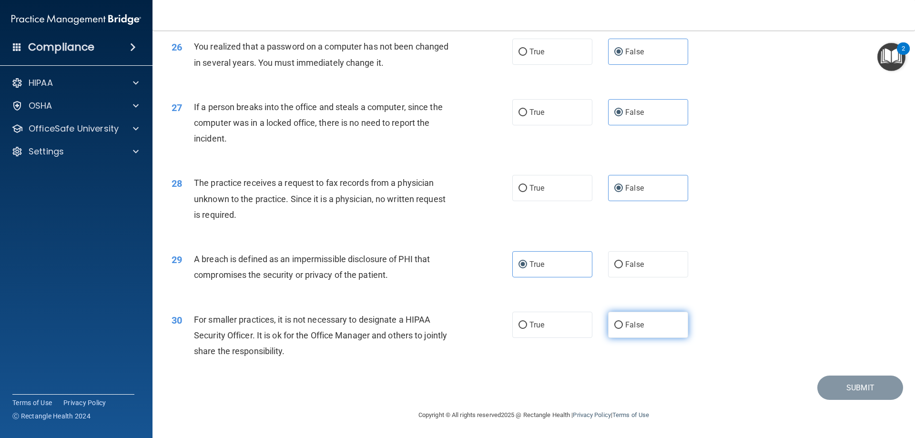
click at [623, 325] on input "False" at bounding box center [618, 325] width 9 height 7
radio input "true"
click at [848, 381] on button "Submit" at bounding box center [860, 388] width 86 height 24
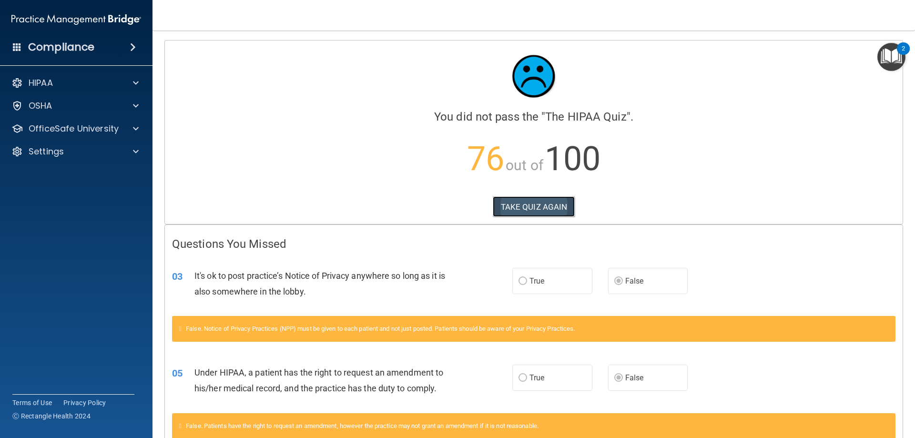
click at [518, 209] on button "TAKE QUIZ AGAIN" at bounding box center [534, 206] width 82 height 21
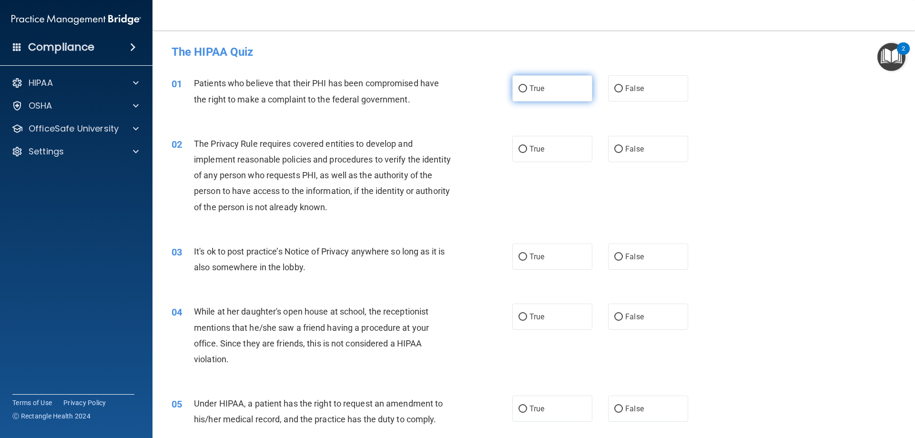
click at [529, 93] on label "True" at bounding box center [552, 88] width 80 height 26
click at [527, 92] on input "True" at bounding box center [523, 88] width 9 height 7
radio input "true"
click at [547, 146] on label "True" at bounding box center [552, 149] width 80 height 26
click at [527, 146] on input "True" at bounding box center [523, 149] width 9 height 7
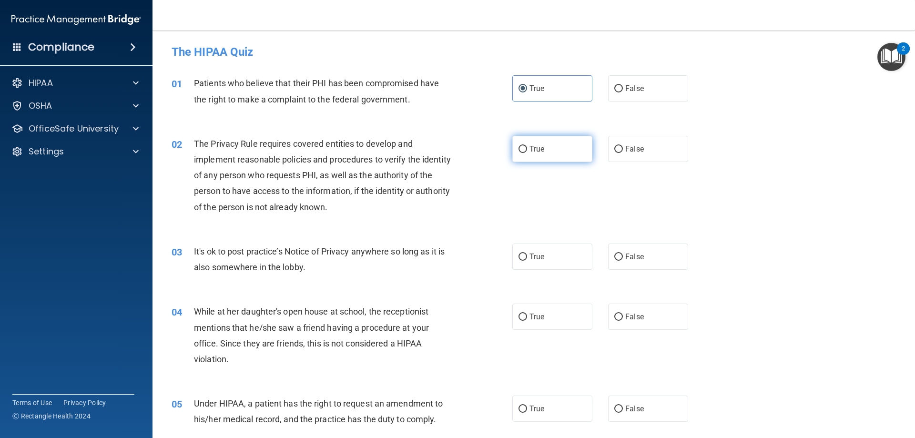
radio input "true"
click at [640, 260] on label "False" at bounding box center [648, 257] width 80 height 26
click at [623, 260] on input "False" at bounding box center [618, 257] width 9 height 7
radio input "true"
click at [630, 418] on label "False" at bounding box center [648, 409] width 80 height 26
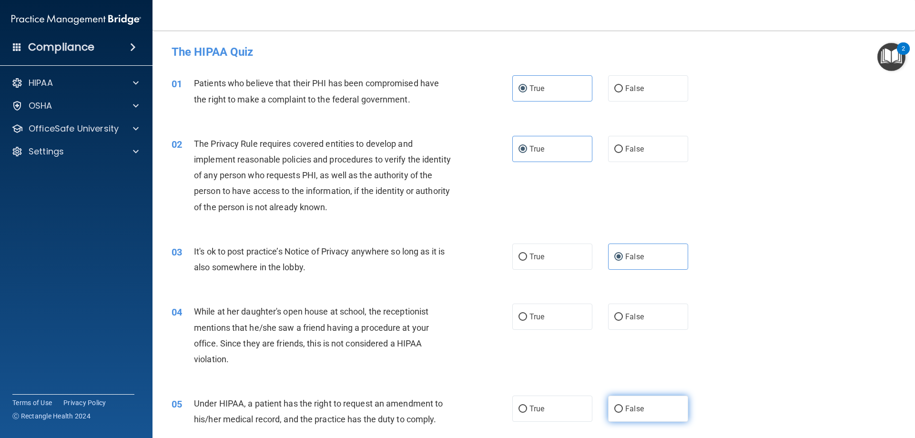
click at [623, 413] on input "False" at bounding box center [618, 409] width 9 height 7
radio input "true"
click at [676, 318] on label "False" at bounding box center [648, 317] width 80 height 26
click at [623, 318] on input "False" at bounding box center [618, 317] width 9 height 7
radio input "true"
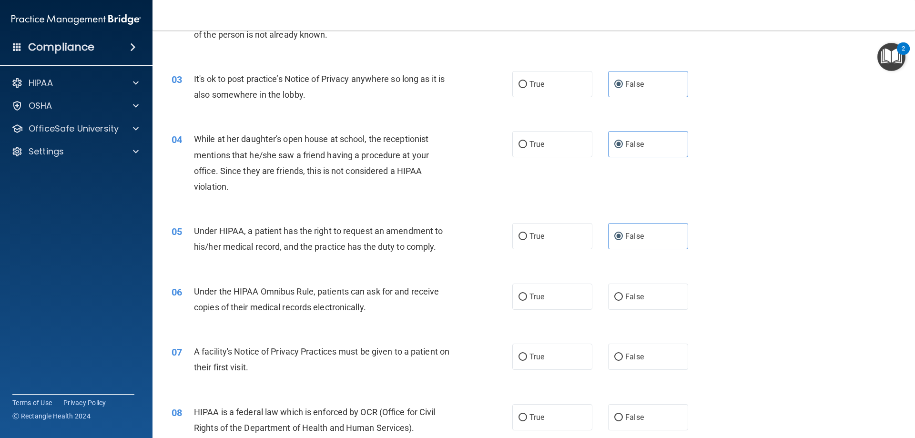
scroll to position [191, 0]
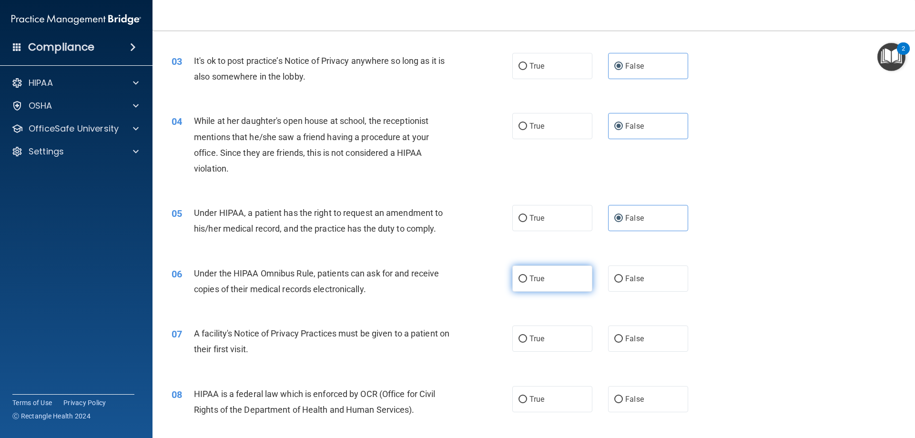
click at [543, 282] on label "True" at bounding box center [552, 279] width 80 height 26
click at [527, 282] on input "True" at bounding box center [523, 279] width 9 height 7
radio input "true"
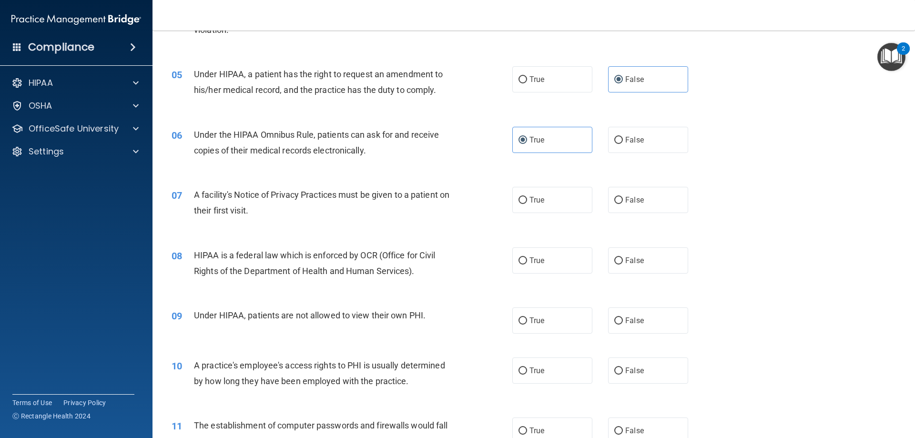
scroll to position [334, 0]
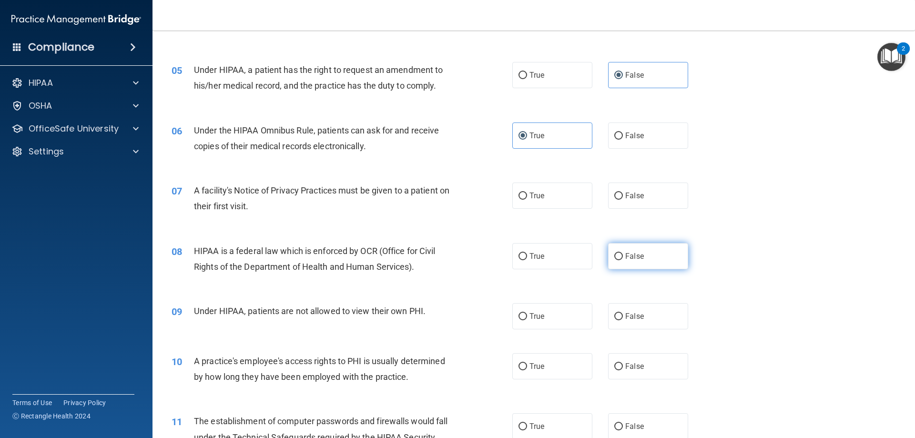
click at [620, 250] on label "False" at bounding box center [648, 256] width 80 height 26
click at [620, 253] on input "False" at bounding box center [618, 256] width 9 height 7
radio input "true"
click at [519, 195] on input "True" at bounding box center [523, 196] width 9 height 7
radio input "true"
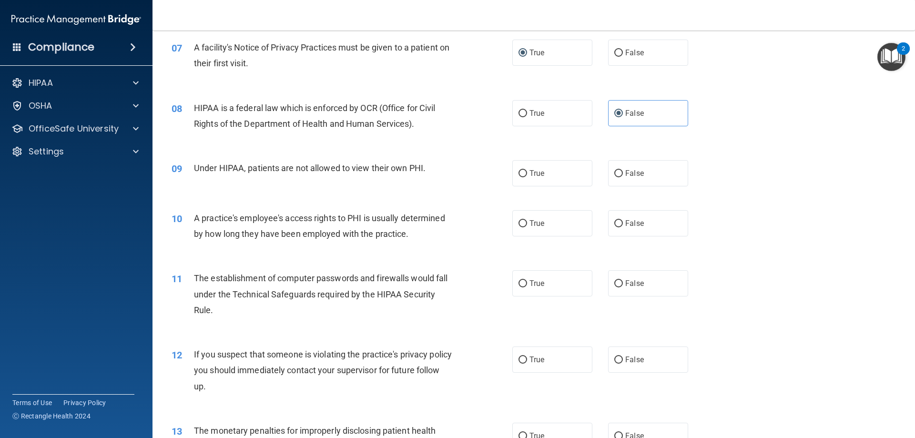
scroll to position [524, 0]
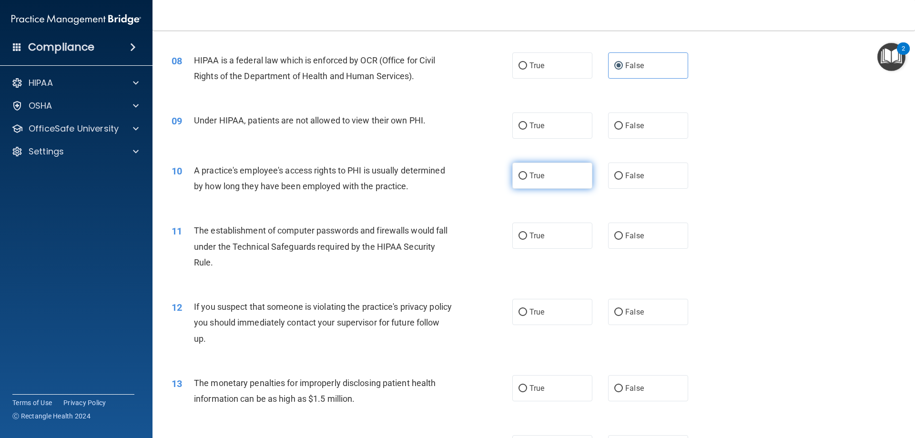
click at [530, 180] on label "True" at bounding box center [552, 176] width 80 height 26
click at [527, 180] on input "True" at bounding box center [523, 176] width 9 height 7
radio input "true"
click at [651, 137] on label "False" at bounding box center [648, 125] width 80 height 26
click at [623, 130] on input "False" at bounding box center [618, 126] width 9 height 7
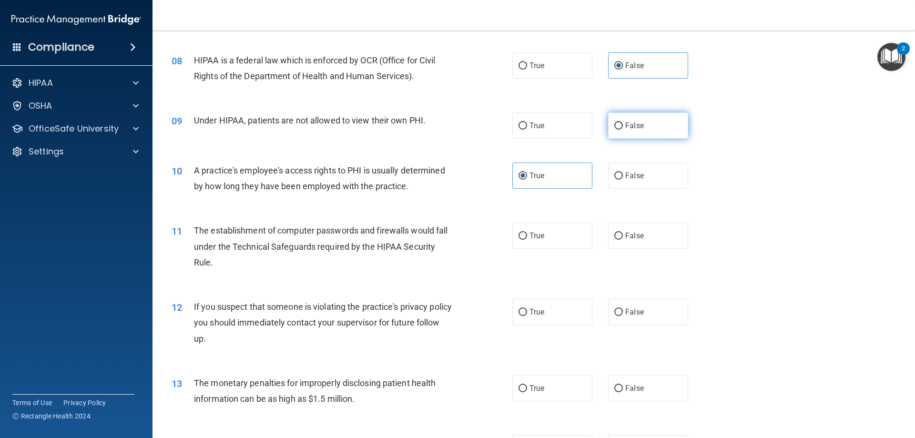
radio input "true"
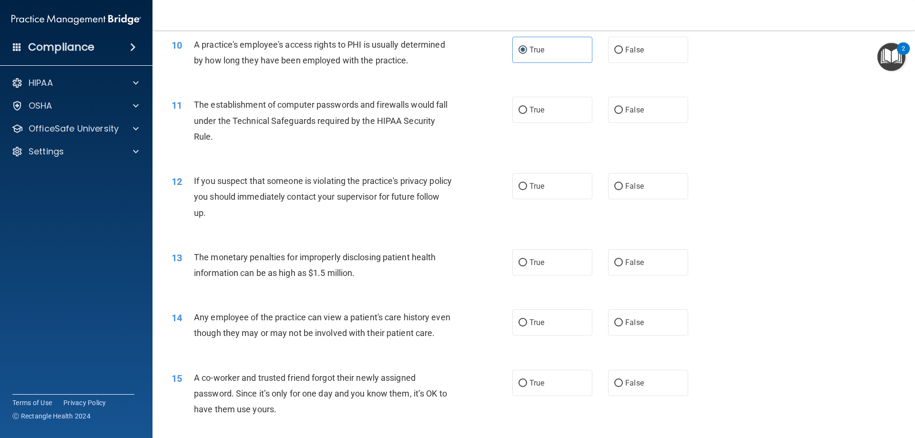
scroll to position [667, 0]
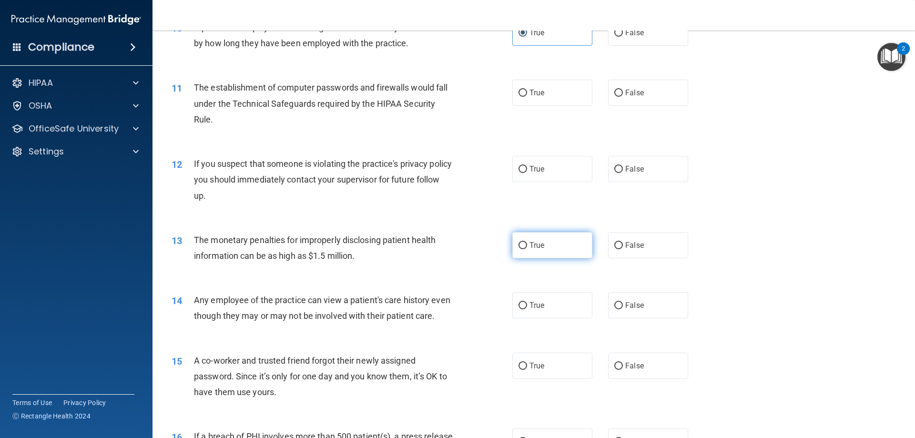
click at [529, 240] on label "True" at bounding box center [552, 245] width 80 height 26
click at [527, 242] on input "True" at bounding box center [523, 245] width 9 height 7
radio input "true"
click at [521, 174] on label "True" at bounding box center [552, 169] width 80 height 26
click at [521, 173] on input "True" at bounding box center [523, 169] width 9 height 7
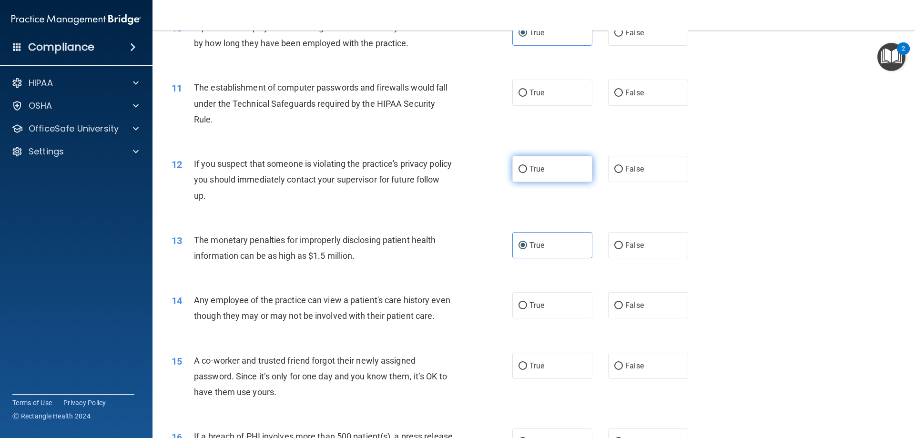
radio input "true"
click at [556, 102] on label "True" at bounding box center [552, 93] width 80 height 26
click at [527, 97] on input "True" at bounding box center [523, 93] width 9 height 7
radio input "true"
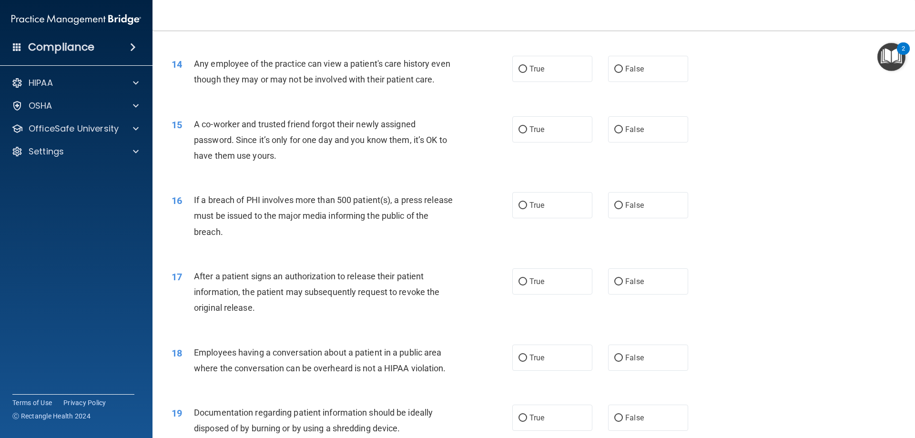
scroll to position [906, 0]
click at [664, 73] on label "False" at bounding box center [648, 67] width 80 height 26
click at [623, 71] on input "False" at bounding box center [618, 67] width 9 height 7
radio input "true"
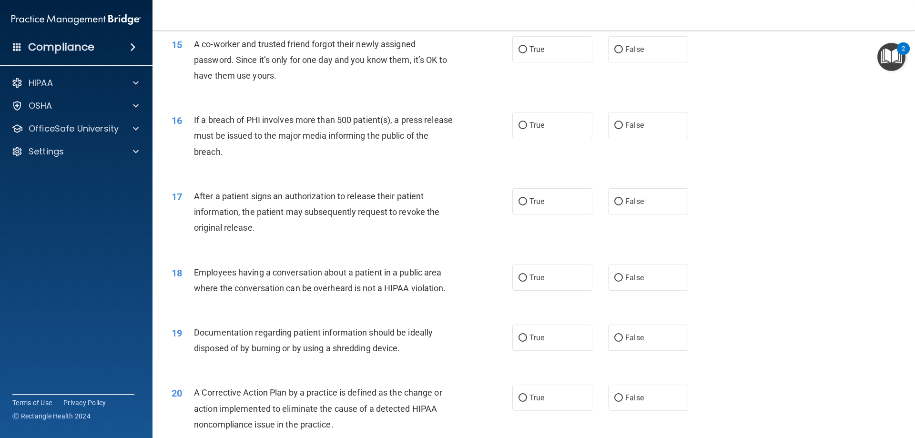
scroll to position [1001, 0]
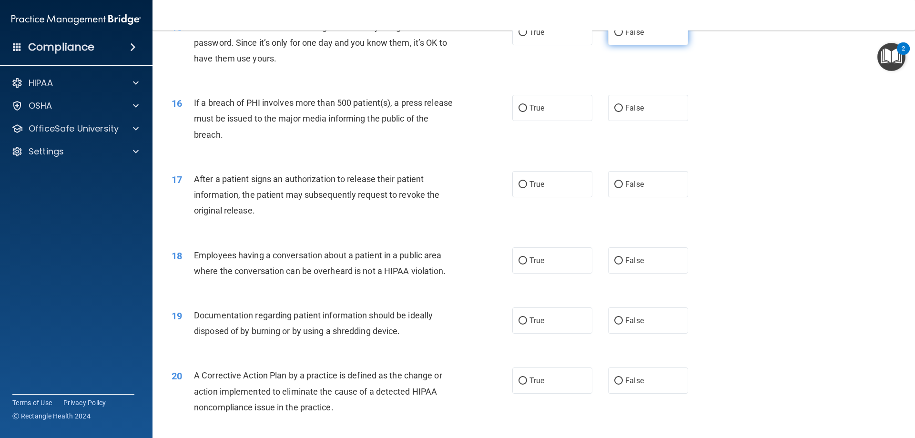
click at [648, 45] on label "False" at bounding box center [648, 32] width 80 height 26
click at [623, 36] on input "False" at bounding box center [618, 32] width 9 height 7
radio input "true"
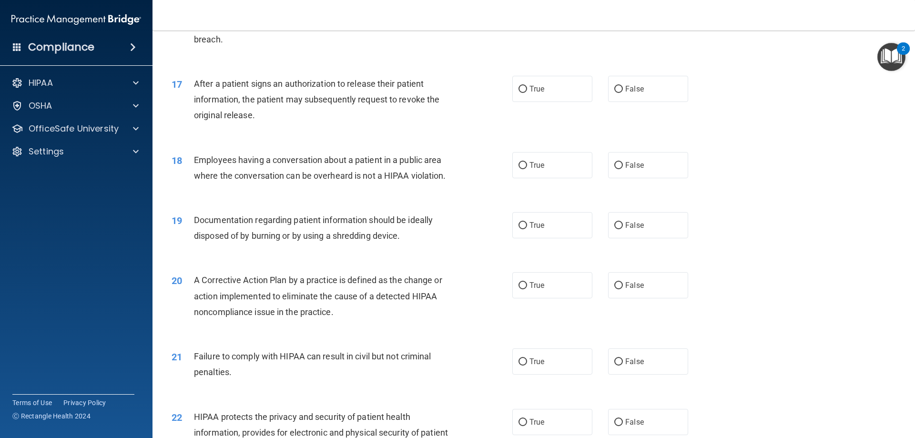
scroll to position [1049, 0]
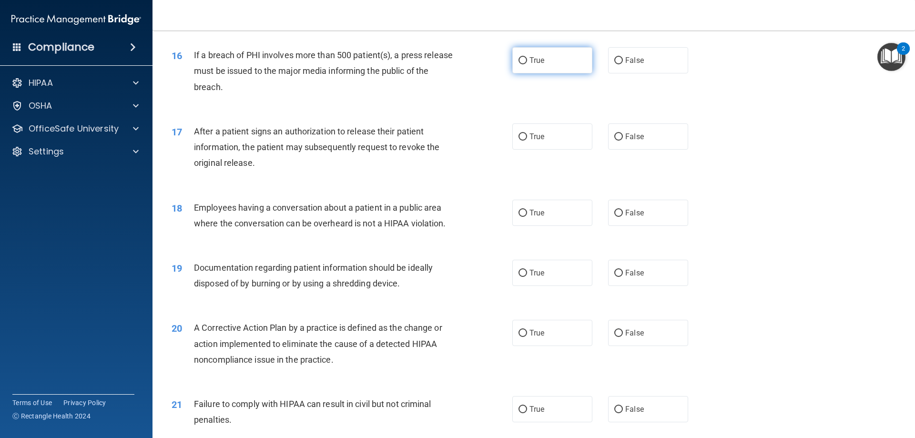
click at [538, 73] on label "True" at bounding box center [552, 60] width 80 height 26
click at [527, 64] on input "True" at bounding box center [523, 60] width 9 height 7
radio input "true"
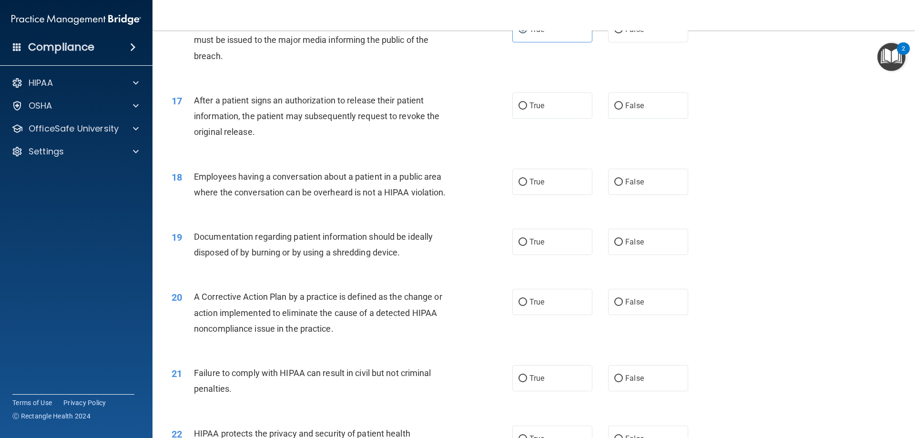
scroll to position [1144, 0]
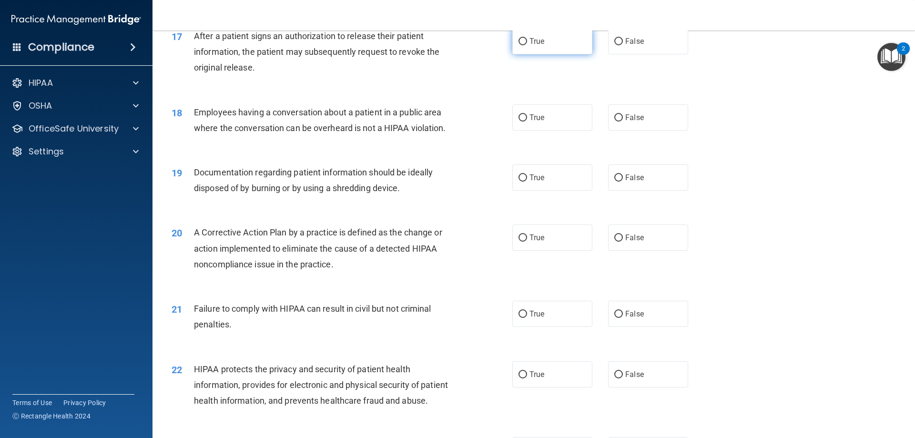
click at [525, 54] on label "True" at bounding box center [552, 41] width 80 height 26
click at [525, 45] on input "True" at bounding box center [523, 41] width 9 height 7
radio input "true"
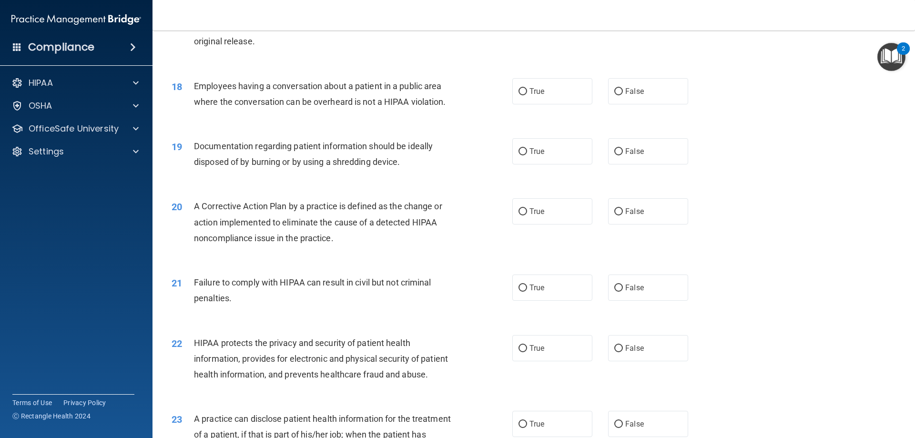
scroll to position [1192, 0]
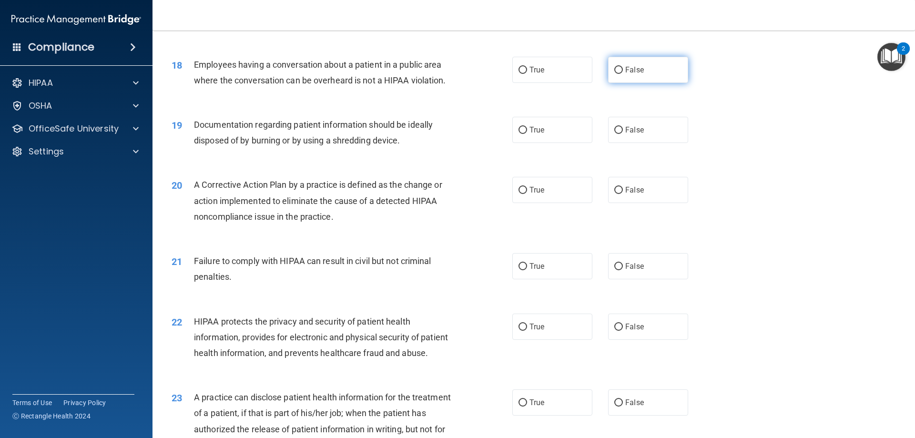
click at [614, 74] on input "False" at bounding box center [618, 70] width 9 height 7
radio input "true"
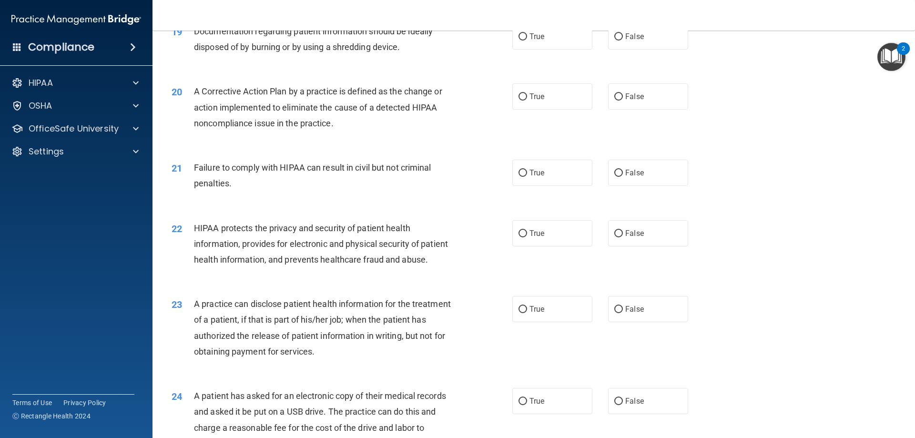
scroll to position [1287, 0]
click at [536, 48] on label "True" at bounding box center [552, 34] width 80 height 26
click at [527, 39] on input "True" at bounding box center [523, 34] width 9 height 7
radio input "true"
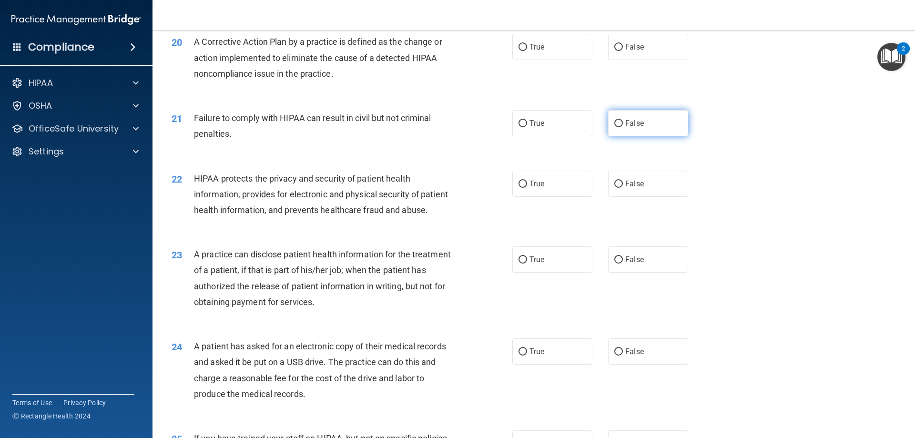
click at [663, 136] on label "False" at bounding box center [648, 123] width 80 height 26
click at [623, 127] on input "False" at bounding box center [618, 123] width 9 height 7
radio input "true"
click at [617, 264] on input "False" at bounding box center [618, 259] width 9 height 7
radio input "true"
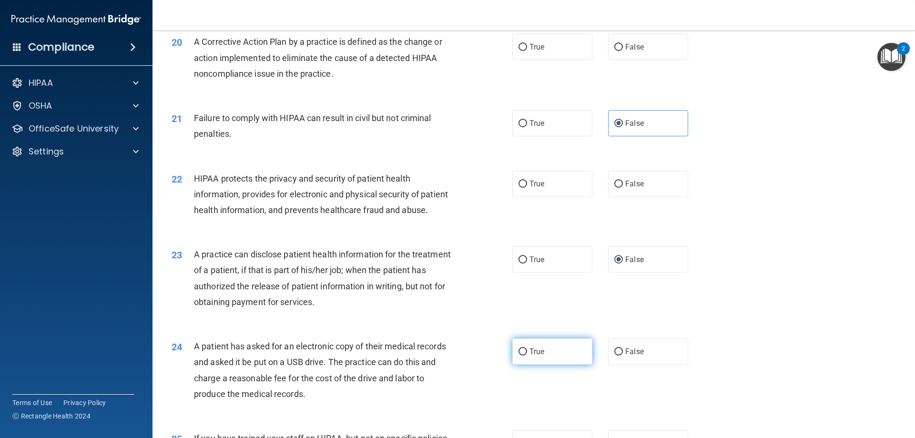
click at [552, 365] on label "True" at bounding box center [552, 351] width 80 height 26
click at [527, 356] on input "True" at bounding box center [523, 351] width 9 height 7
radio input "true"
click at [552, 192] on label "True" at bounding box center [552, 184] width 80 height 26
click at [527, 188] on input "True" at bounding box center [523, 184] width 9 height 7
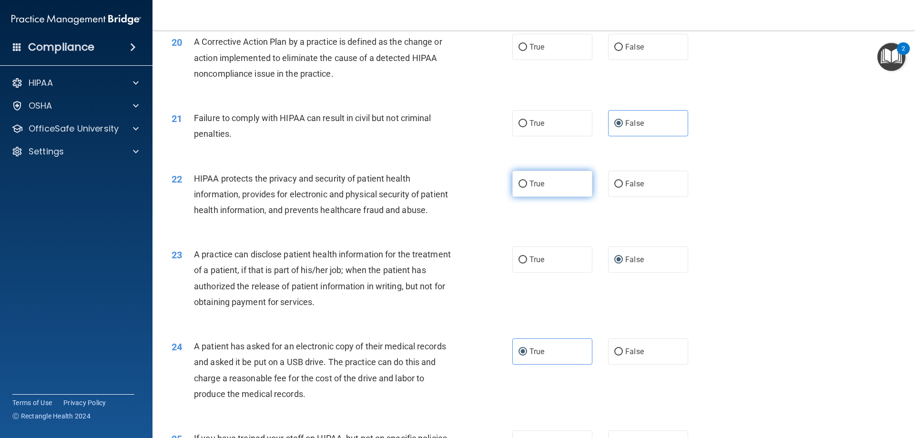
radio input "true"
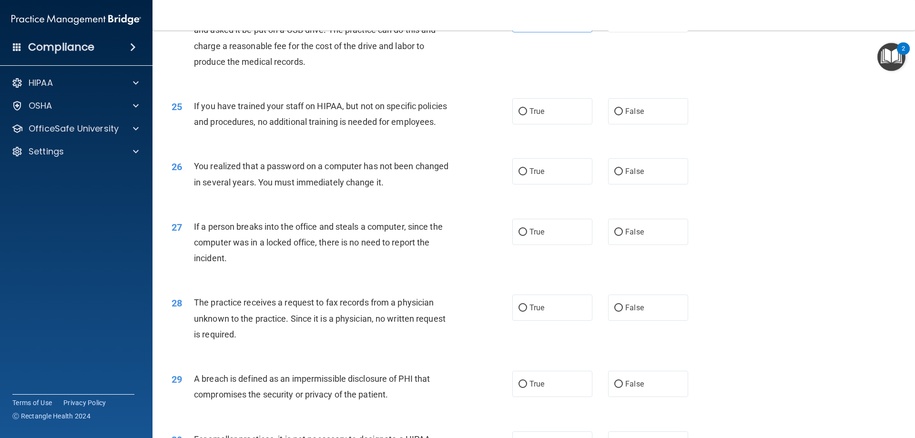
scroll to position [1668, 0]
drag, startPoint x: 521, startPoint y: 200, endPoint x: 521, endPoint y: 205, distance: 5.7
click at [521, 174] on input "True" at bounding box center [523, 170] width 9 height 7
radio input "true"
click at [630, 123] on label "False" at bounding box center [648, 110] width 80 height 26
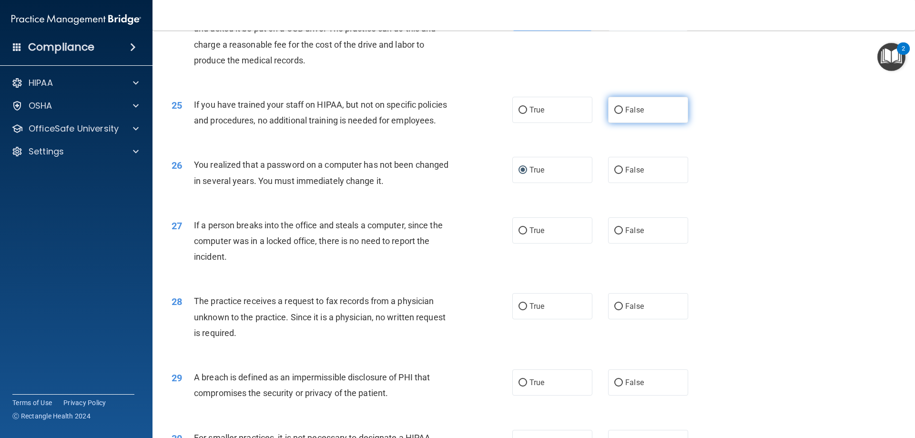
click at [623, 114] on input "False" at bounding box center [618, 110] width 9 height 7
radio input "true"
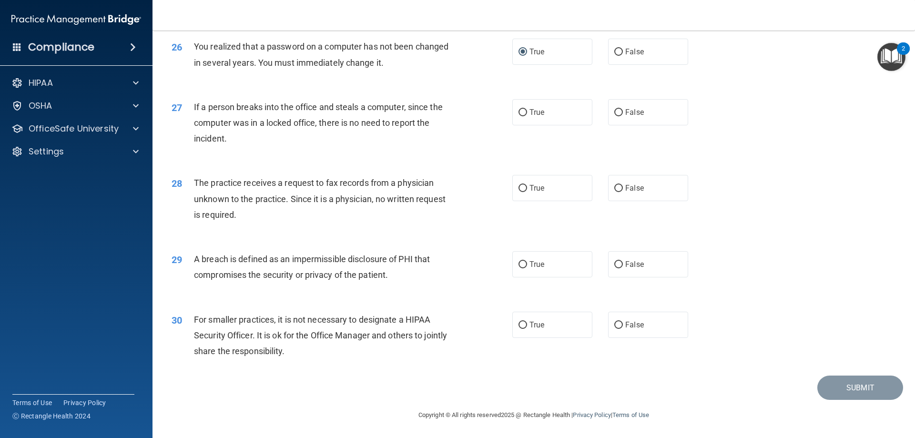
scroll to position [1811, 0]
click at [614, 116] on input "False" at bounding box center [618, 112] width 9 height 7
radio input "true"
click at [651, 194] on label "False" at bounding box center [648, 188] width 80 height 26
click at [623, 192] on input "False" at bounding box center [618, 188] width 9 height 7
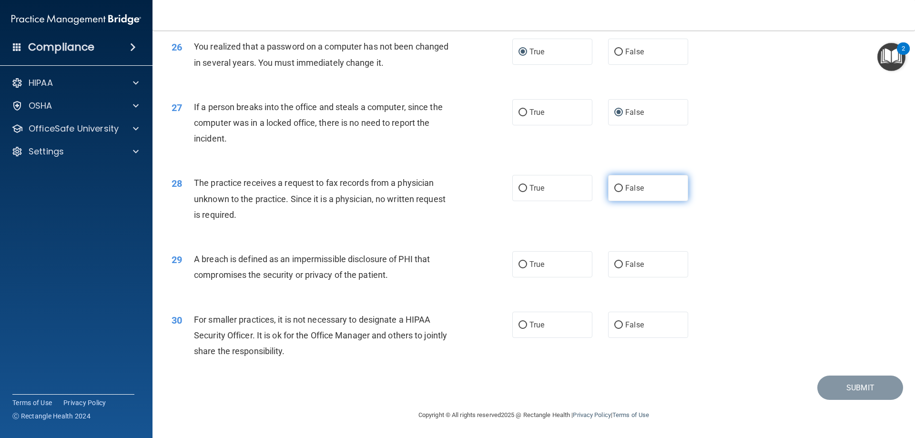
radio input "true"
click at [521, 261] on input "True" at bounding box center [523, 264] width 9 height 7
radio input "true"
click at [616, 327] on input "False" at bounding box center [618, 325] width 9 height 7
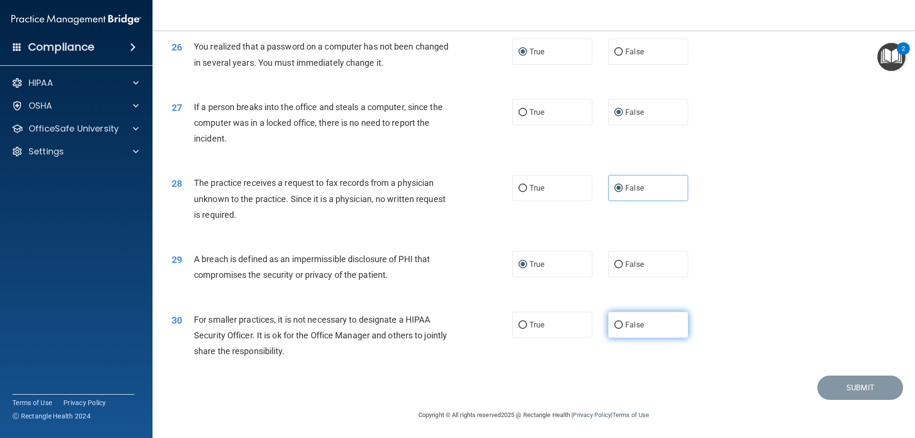
radio input "true"
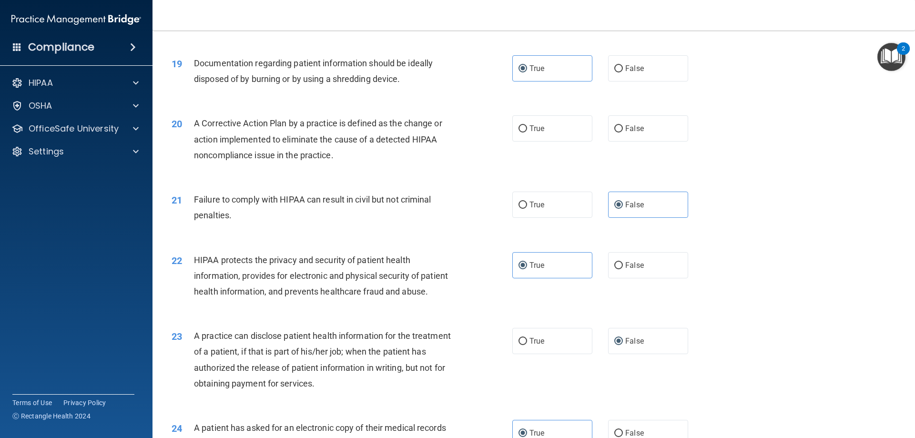
scroll to position [1246, 0]
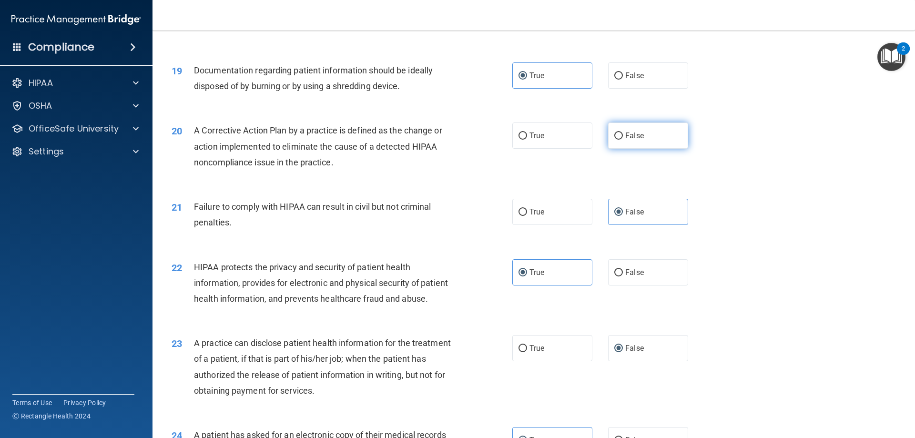
click at [633, 149] on label "False" at bounding box center [648, 136] width 80 height 26
click at [623, 140] on input "False" at bounding box center [618, 136] width 9 height 7
radio input "true"
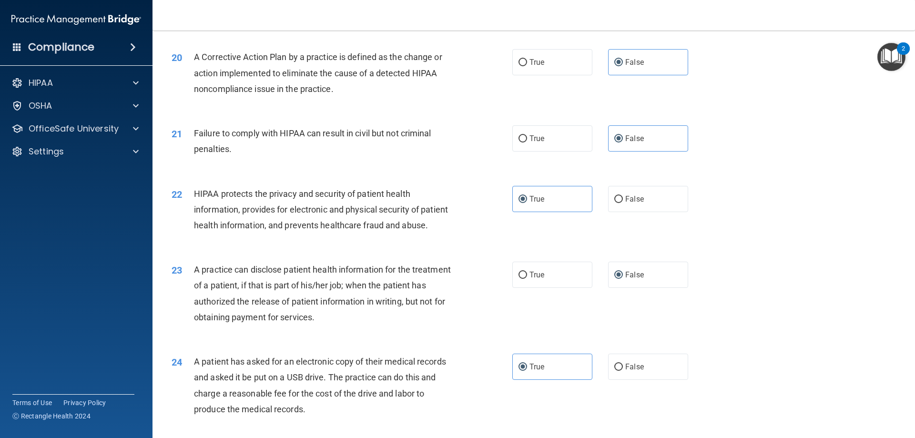
scroll to position [1341, 0]
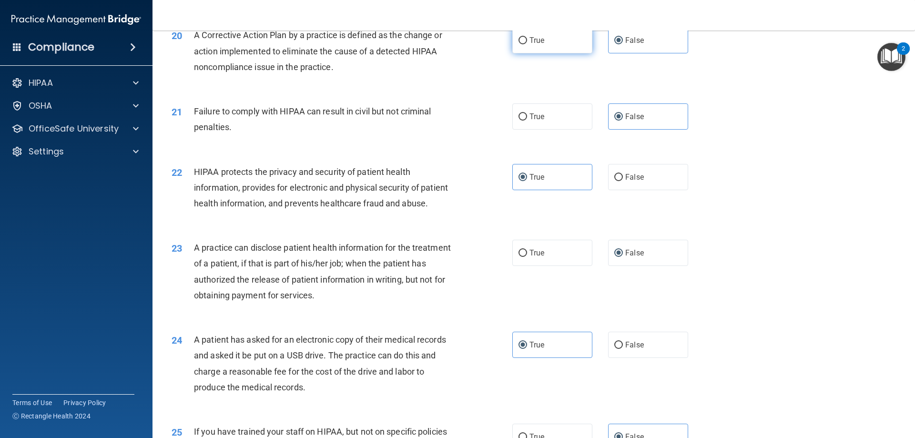
click at [530, 53] on label "True" at bounding box center [552, 40] width 80 height 26
click at [527, 44] on input "True" at bounding box center [523, 40] width 9 height 7
radio input "true"
radio input "false"
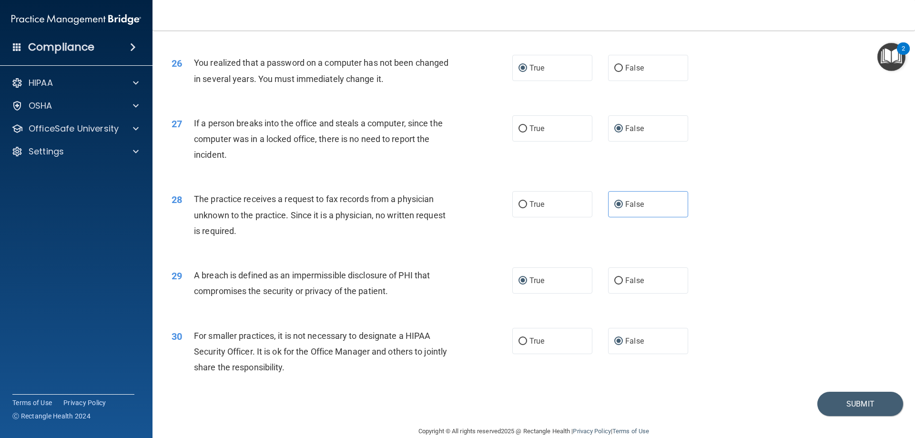
scroll to position [1818, 0]
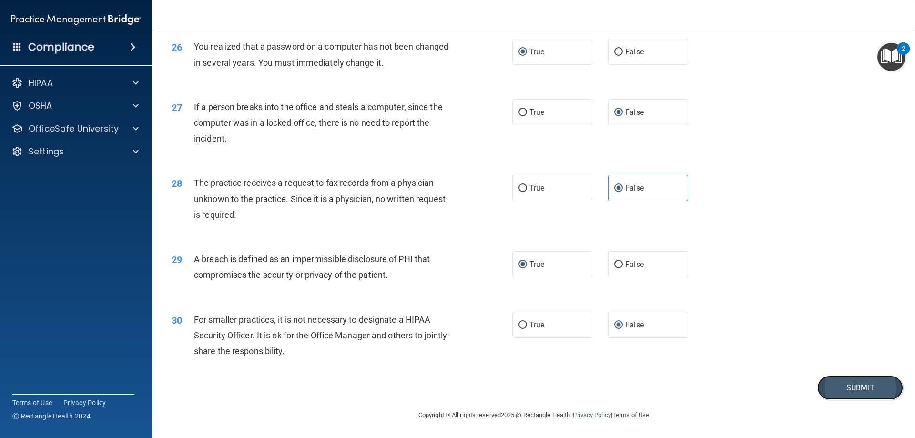
click at [858, 381] on button "Submit" at bounding box center [860, 388] width 86 height 24
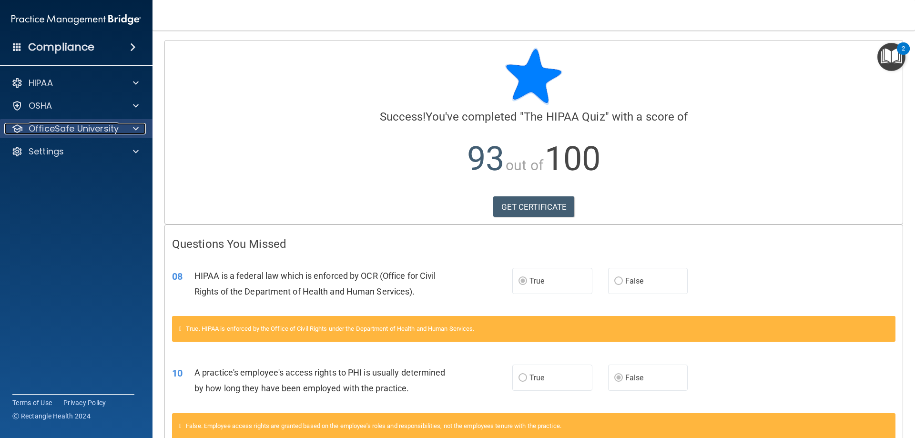
click at [109, 132] on p "OfficeSafe University" at bounding box center [74, 128] width 90 height 11
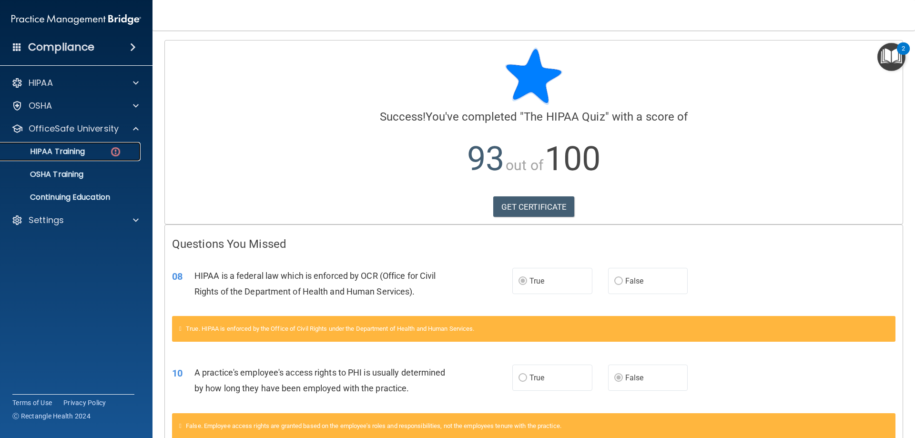
click at [108, 152] on div "HIPAA Training" at bounding box center [71, 152] width 130 height 10
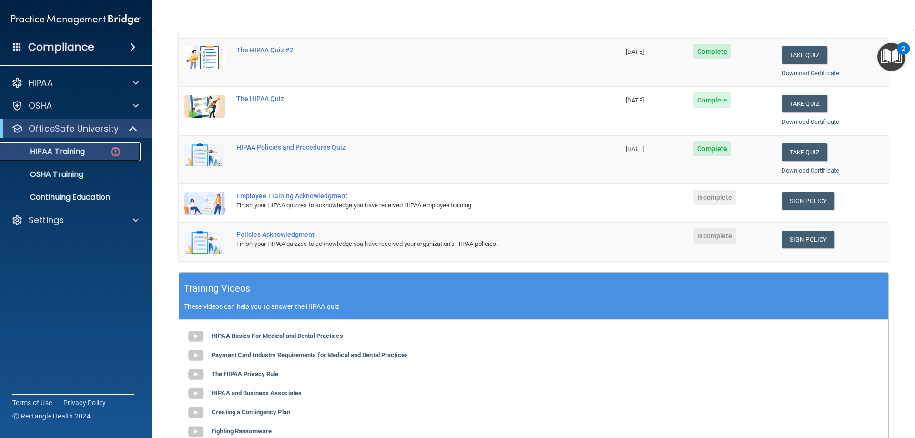
scroll to position [95, 0]
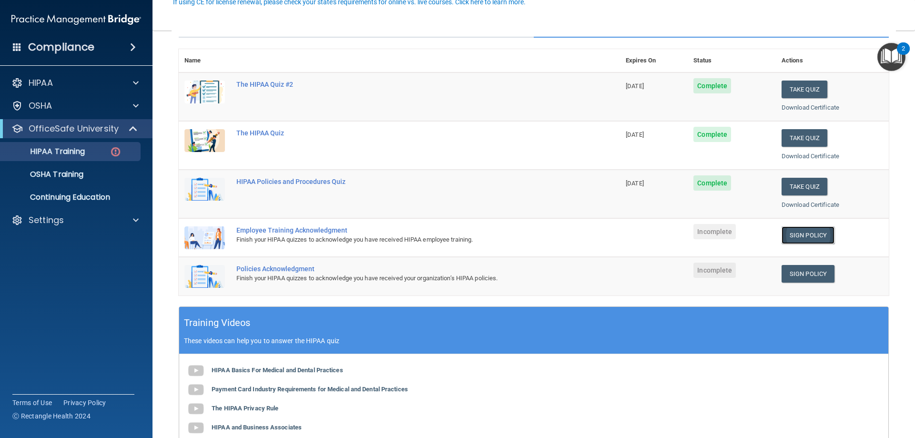
click at [795, 237] on link "Sign Policy" at bounding box center [808, 235] width 53 height 18
click at [813, 276] on link "Sign Policy" at bounding box center [808, 274] width 53 height 18
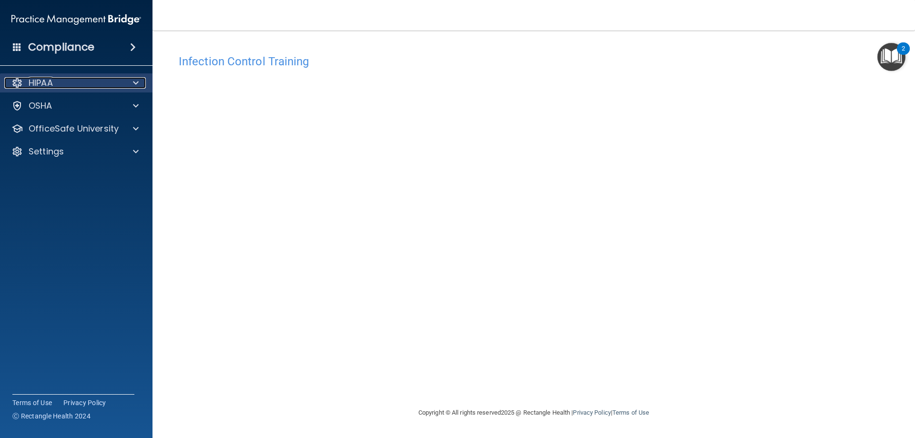
click at [82, 81] on div "HIPAA" at bounding box center [63, 82] width 118 height 11
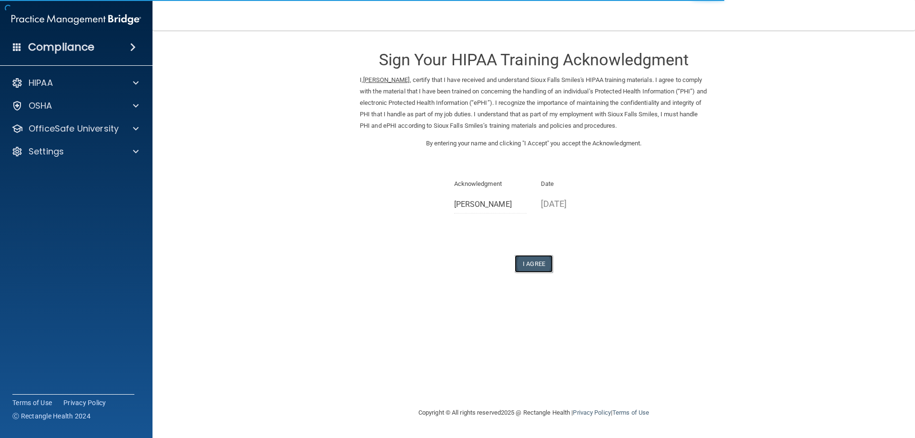
click at [542, 267] on button "I Agree" at bounding box center [534, 264] width 38 height 18
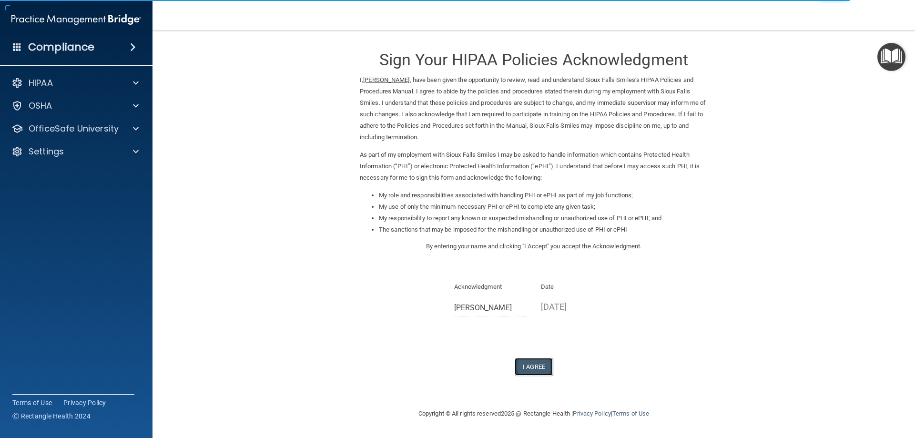
click at [525, 371] on button "I Agree" at bounding box center [534, 367] width 38 height 18
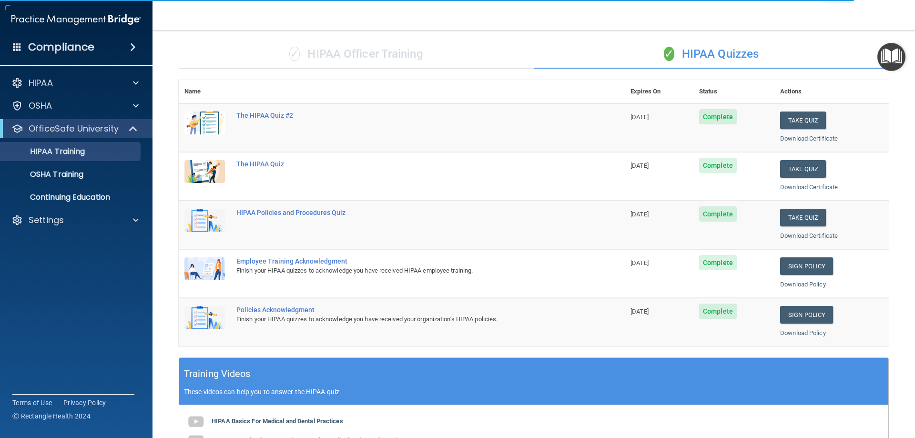
scroll to position [48, 0]
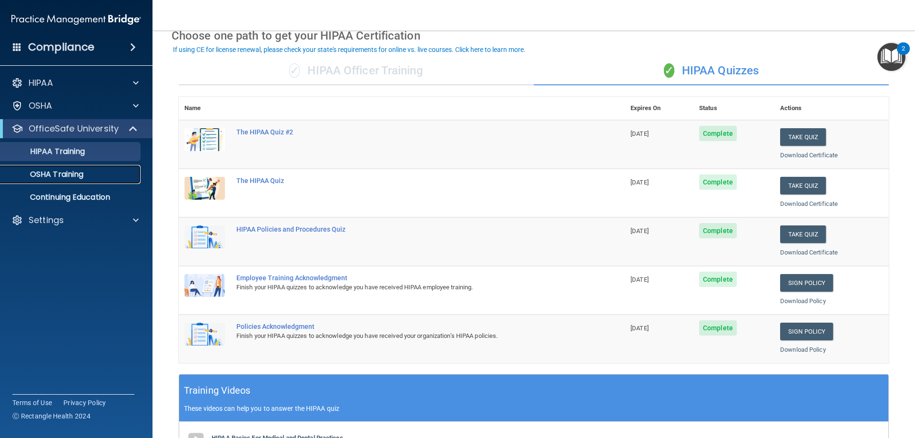
click at [57, 170] on p "OSHA Training" at bounding box center [44, 175] width 77 height 10
